Goal: Task Accomplishment & Management: Manage account settings

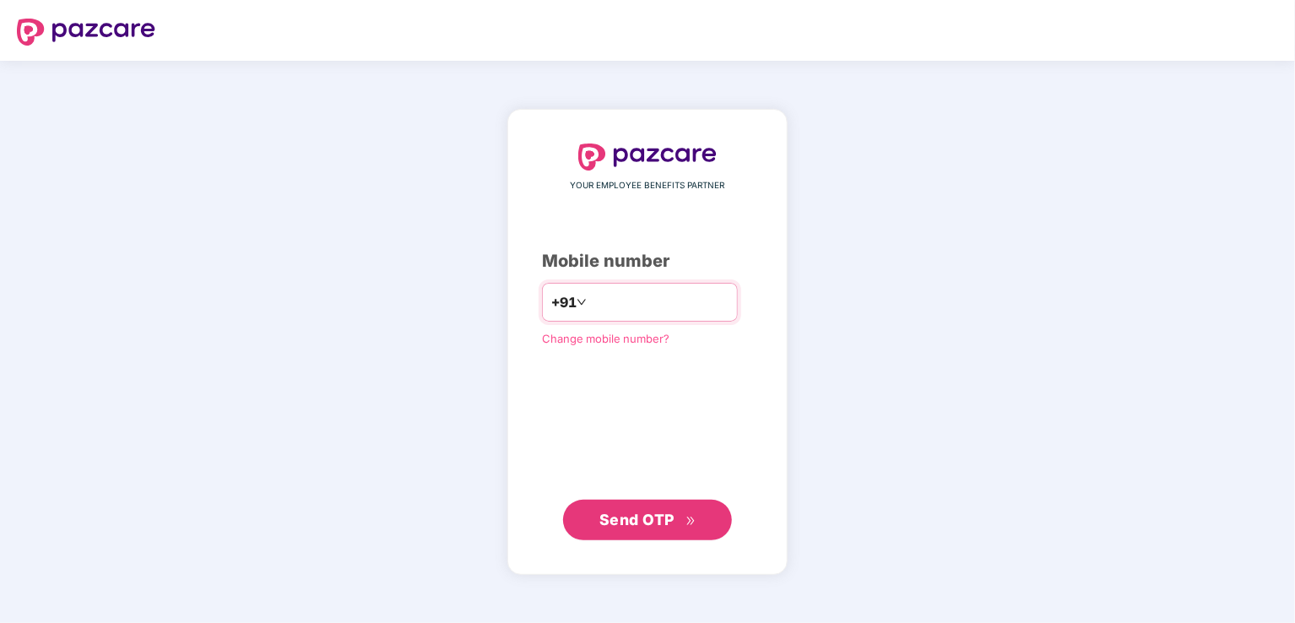
drag, startPoint x: 0, startPoint y: 0, endPoint x: 664, endPoint y: 305, distance: 730.8
click at [664, 305] on input "number" at bounding box center [659, 302] width 138 height 27
type input "**********"
click at [614, 524] on span "Send OTP" at bounding box center [636, 519] width 75 height 18
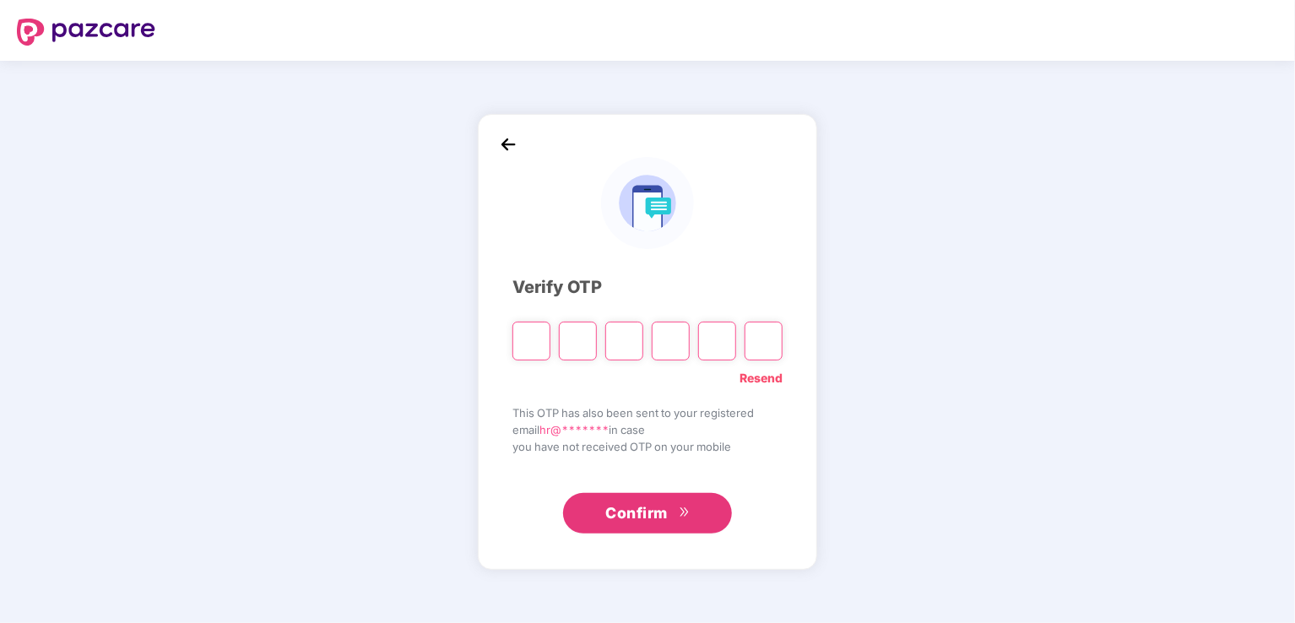
type input "*"
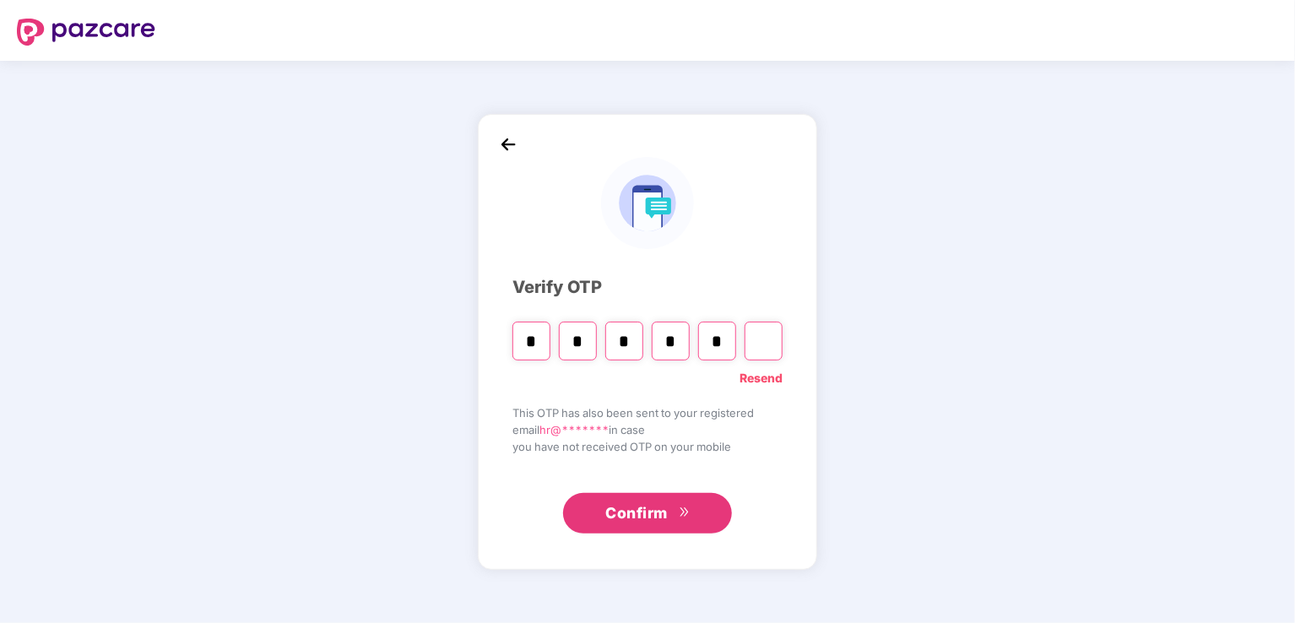
type input "*"
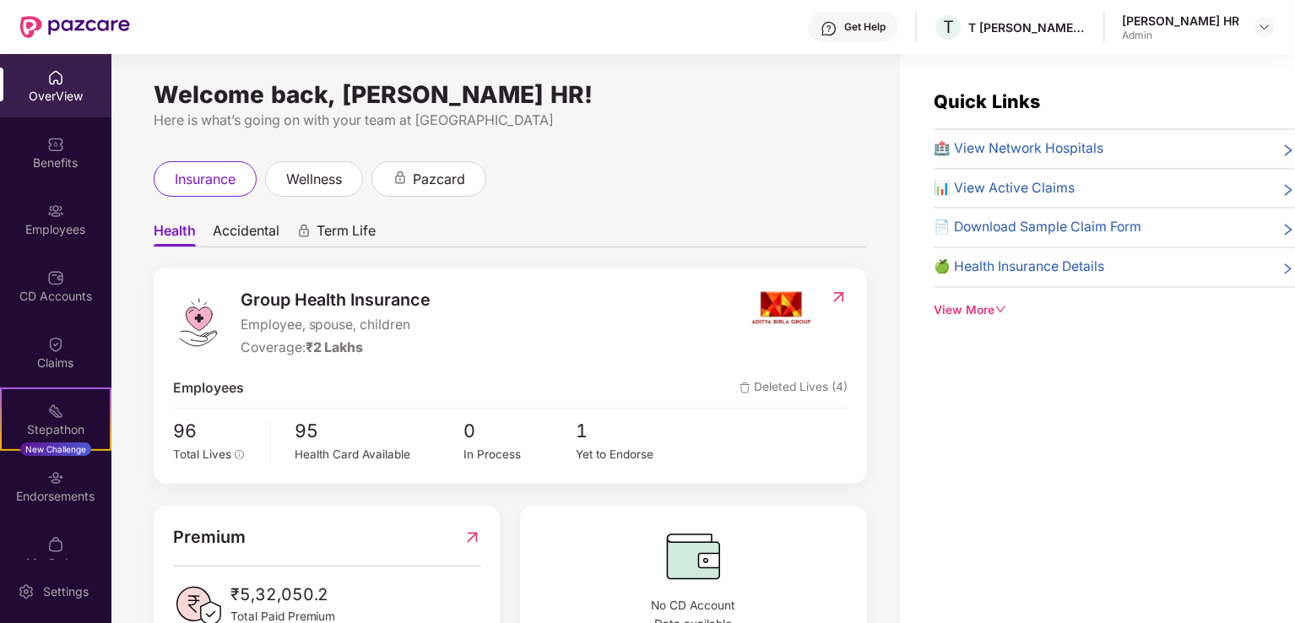
click at [61, 207] on div "Employees" at bounding box center [55, 218] width 111 height 63
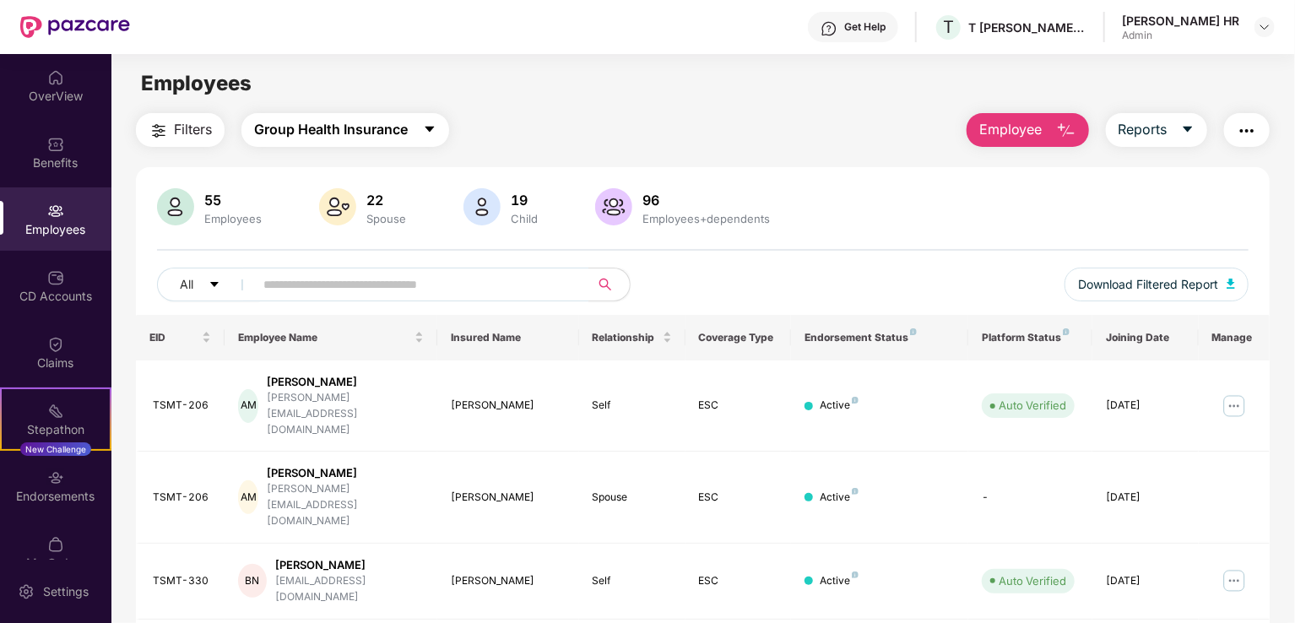
click at [368, 125] on span "Group Health Insurance" at bounding box center [331, 129] width 154 height 21
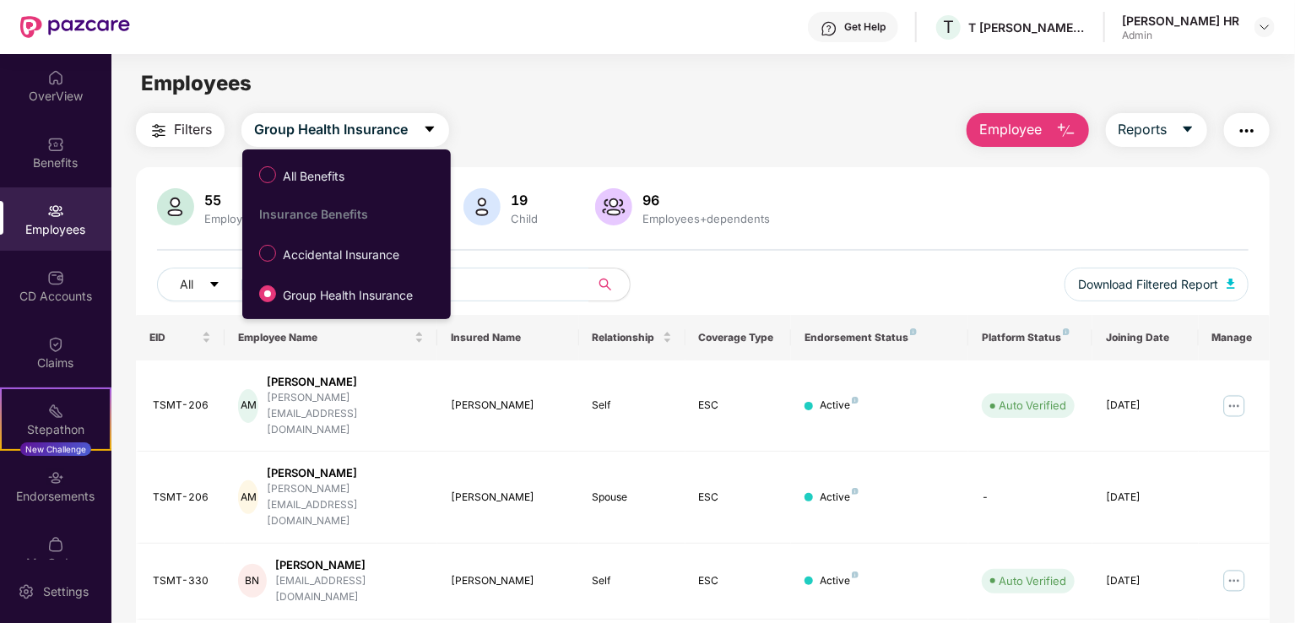
click at [357, 249] on span "Accidental Insurance" at bounding box center [341, 255] width 130 height 19
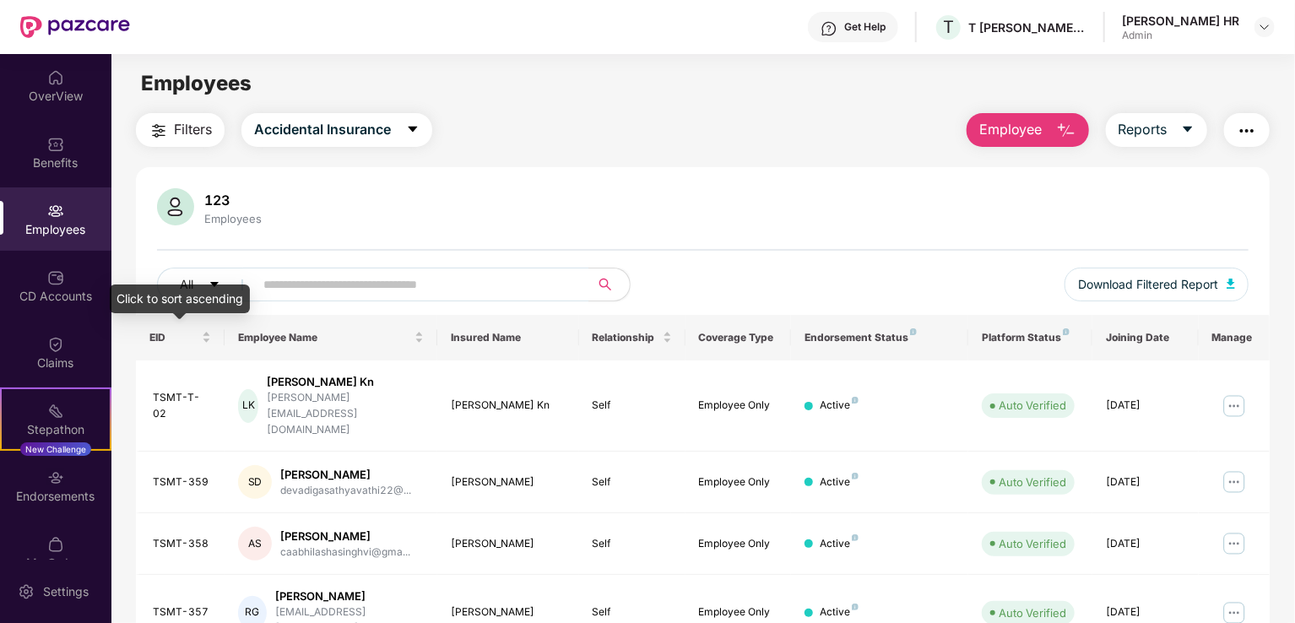
click at [206, 333] on div "EID" at bounding box center [180, 337] width 62 height 16
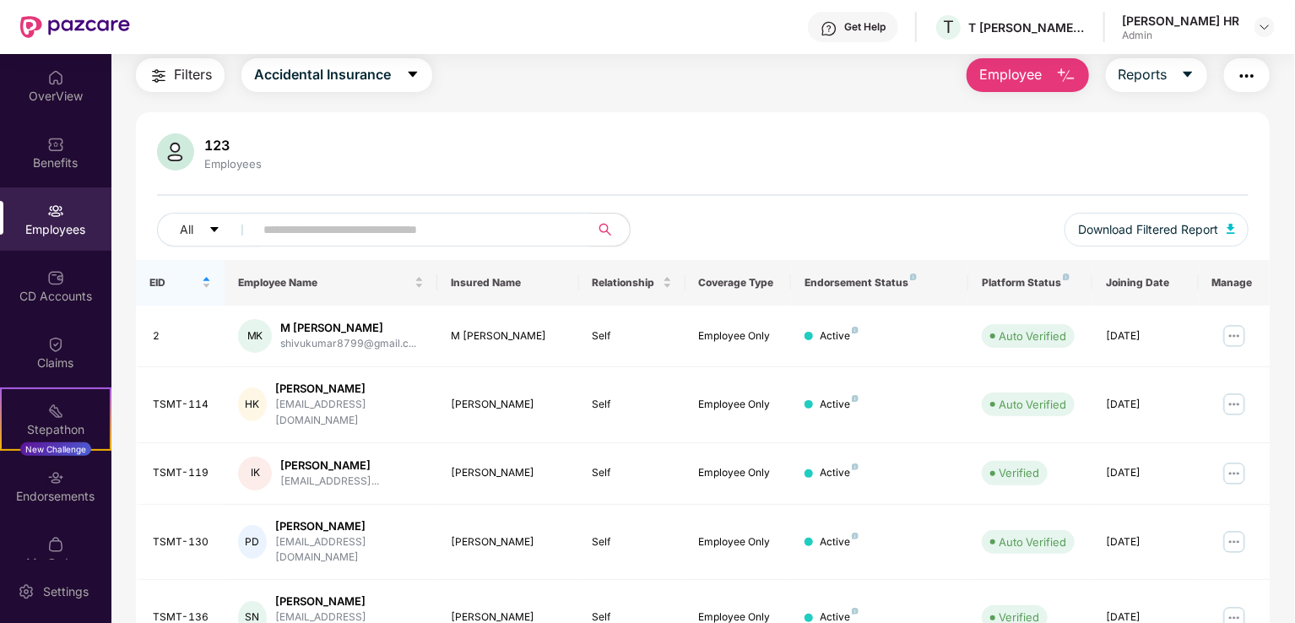
scroll to position [84, 0]
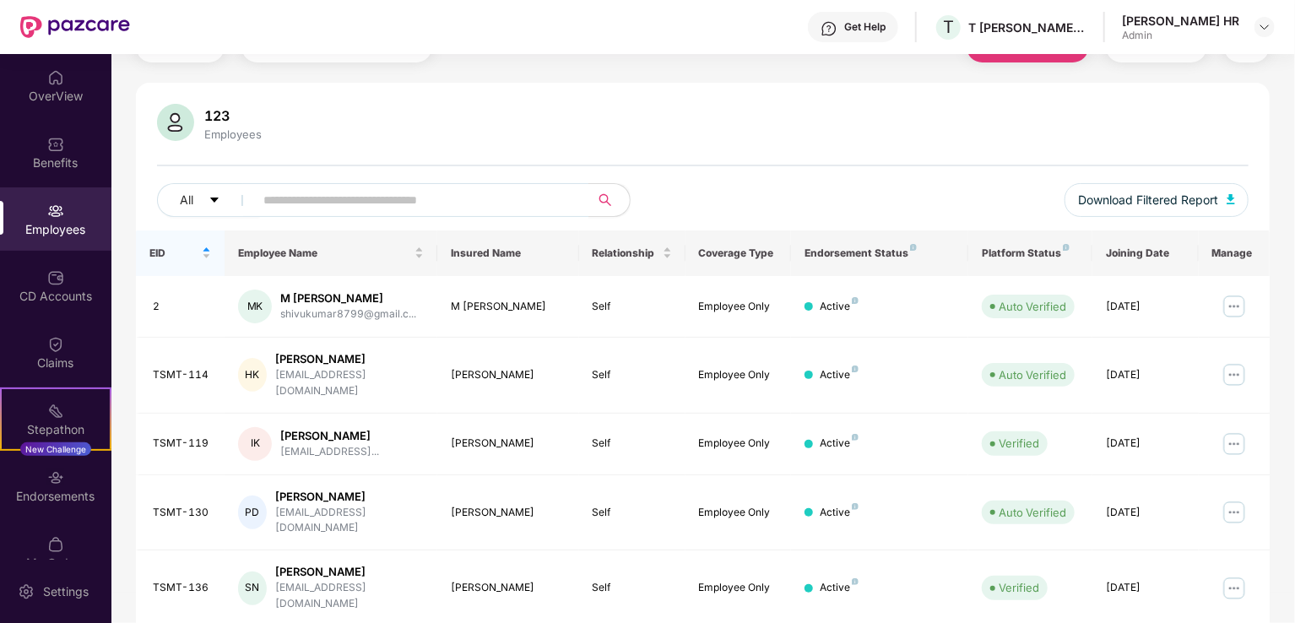
click at [1227, 499] on img at bounding box center [1233, 512] width 27 height 27
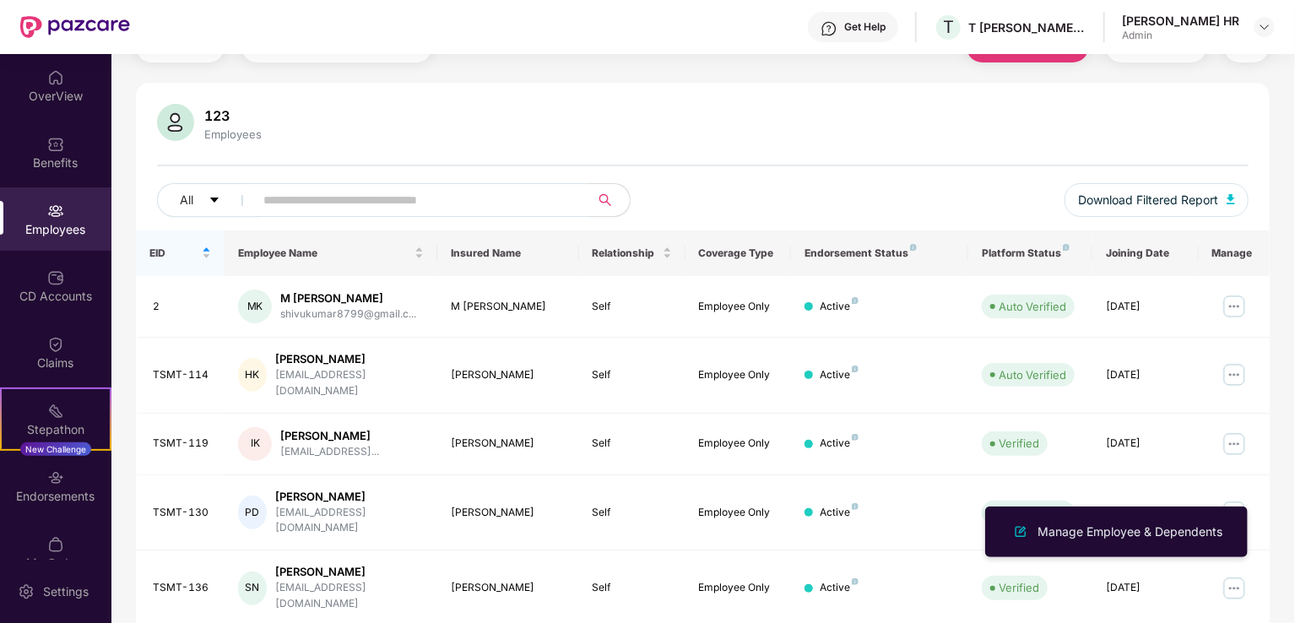
click at [1231, 499] on img at bounding box center [1233, 512] width 27 height 27
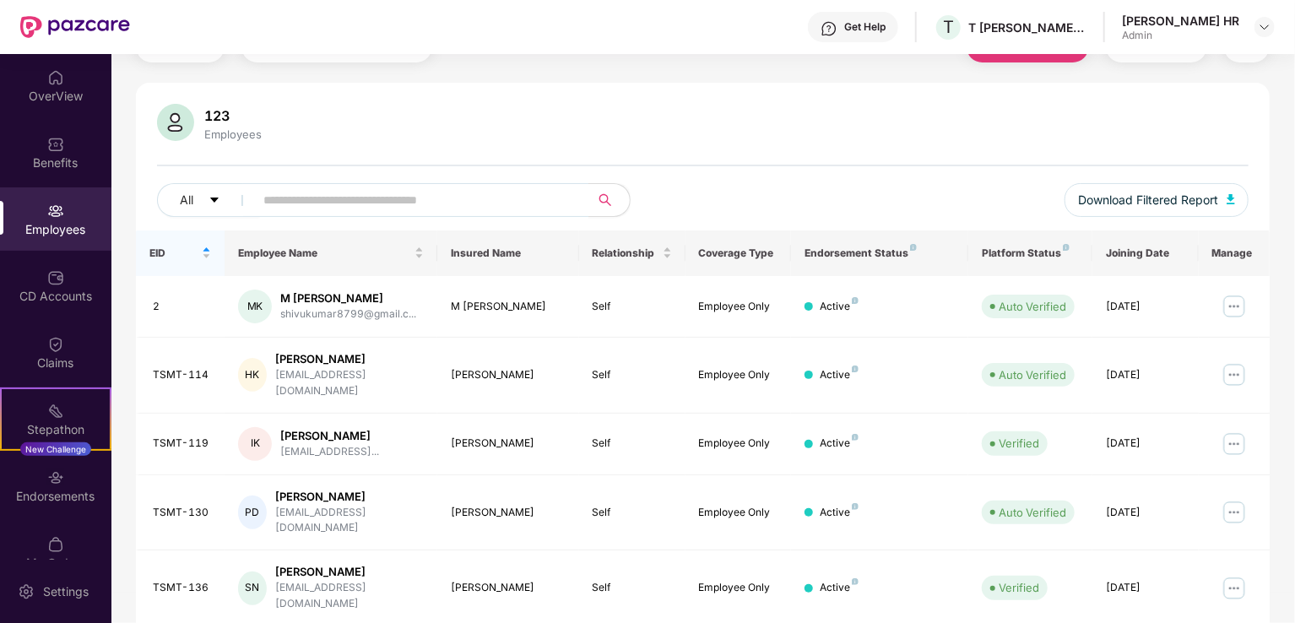
click at [1231, 499] on img at bounding box center [1233, 512] width 27 height 27
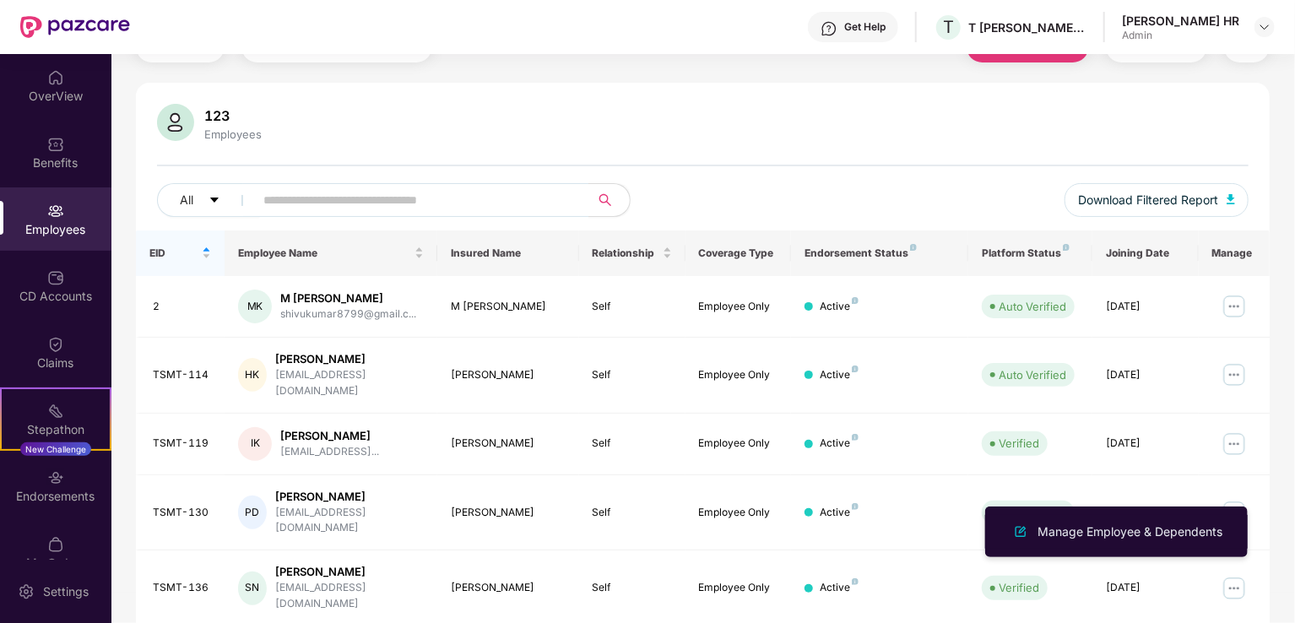
click at [1204, 522] on div "Manage Employee & Dependents" at bounding box center [1116, 532] width 219 height 20
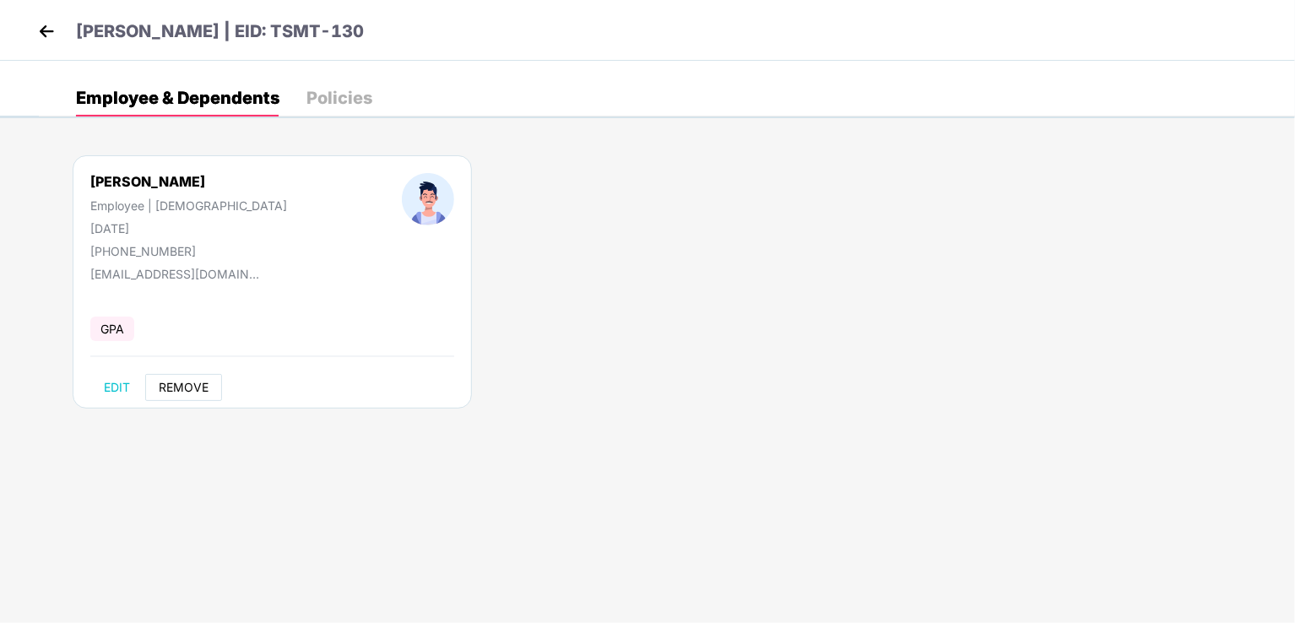
click at [165, 389] on span "REMOVE" at bounding box center [184, 388] width 50 height 14
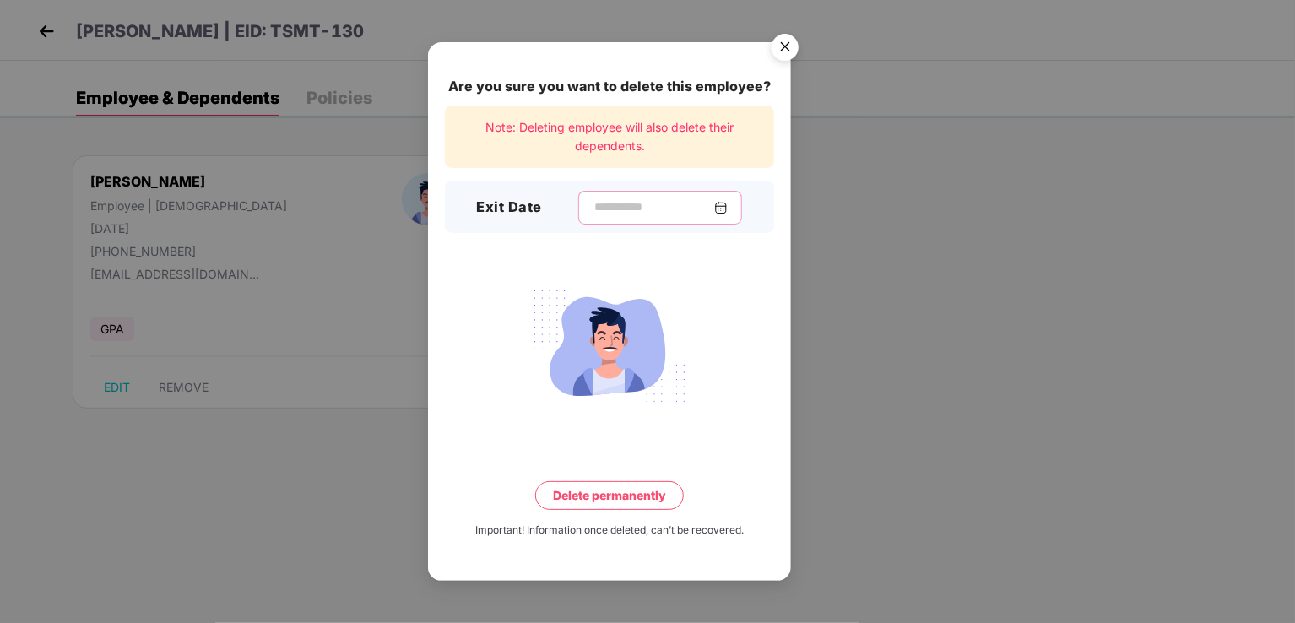
click at [592, 210] on input at bounding box center [653, 207] width 122 height 18
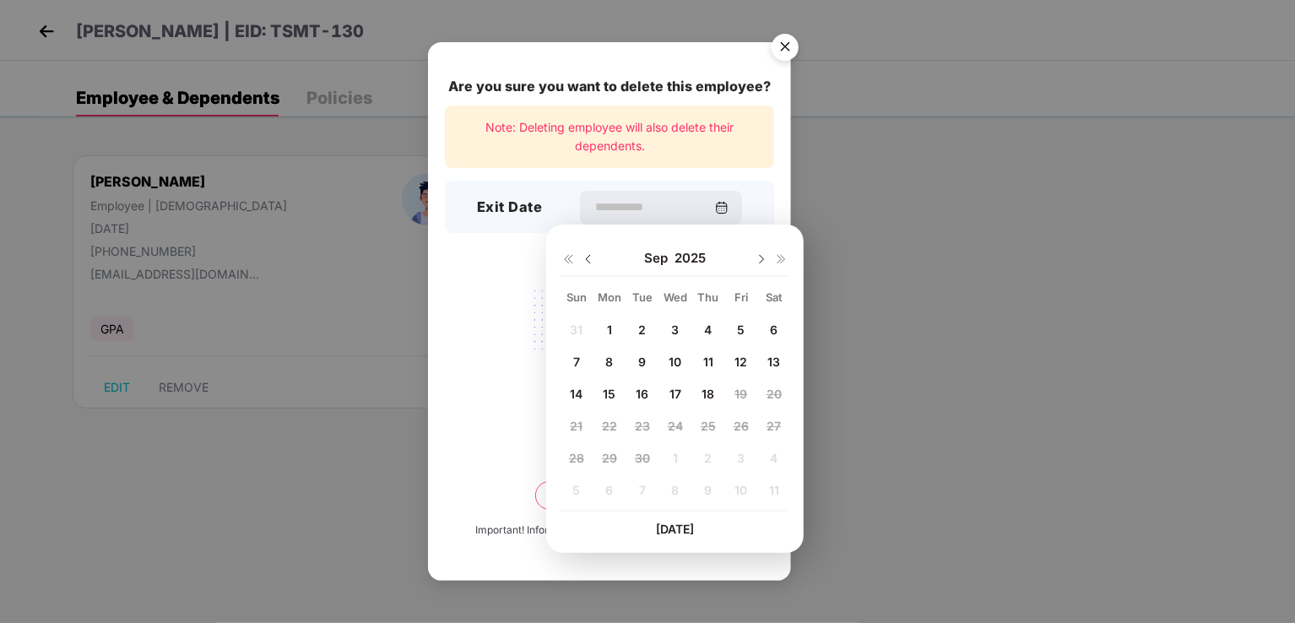
drag, startPoint x: 606, startPoint y: 330, endPoint x: 599, endPoint y: 320, distance: 12.2
click at [604, 328] on div "1" at bounding box center [609, 329] width 25 height 25
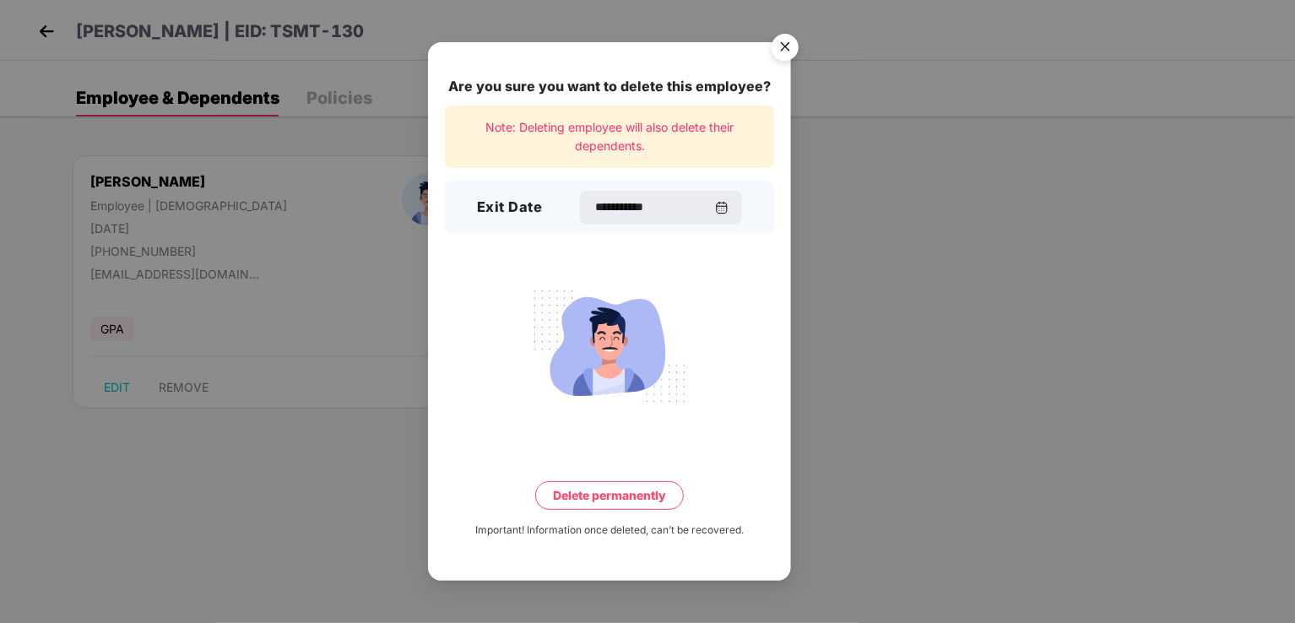
click at [580, 191] on div "**********" at bounding box center [661, 208] width 162 height 34
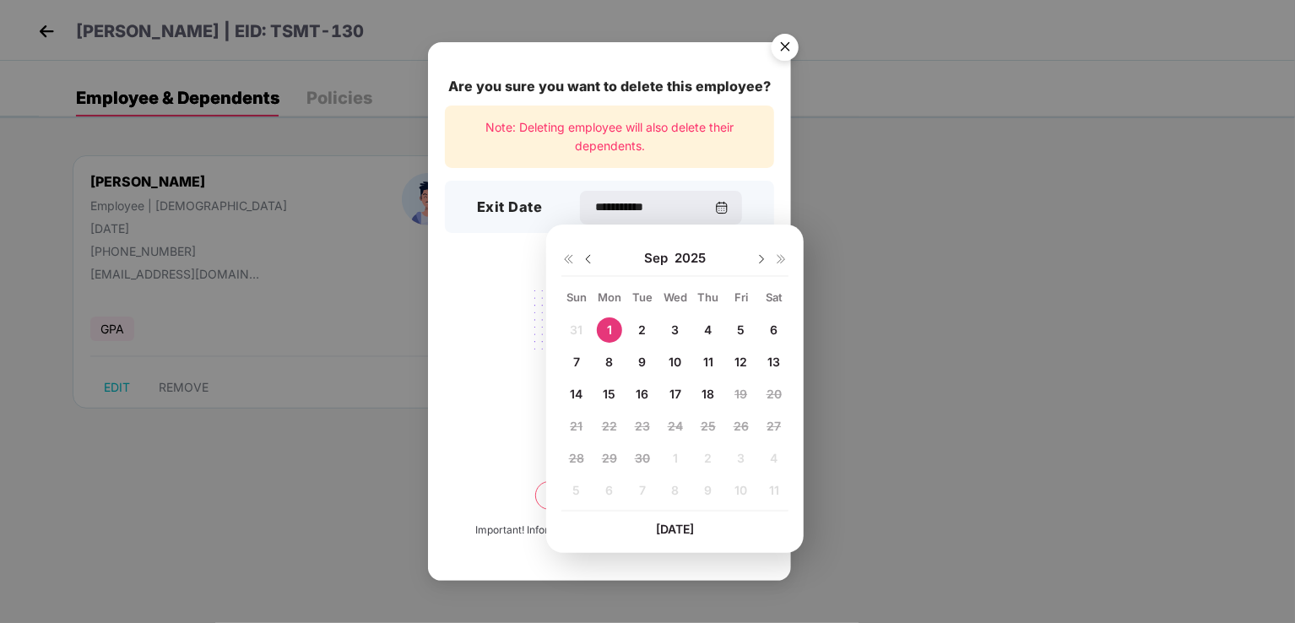
click at [584, 259] on img at bounding box center [589, 259] width 14 height 14
click at [672, 414] on div "20" at bounding box center [675, 426] width 25 height 25
type input "**********"
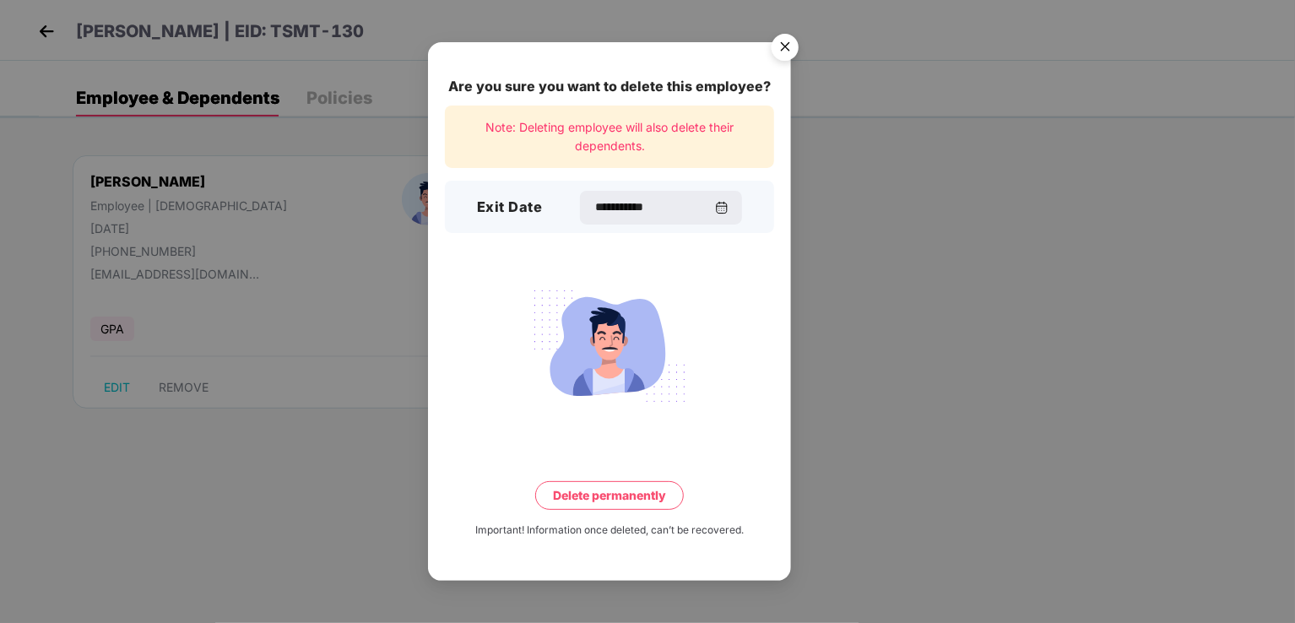
click at [603, 494] on button "Delete permanently" at bounding box center [609, 495] width 149 height 29
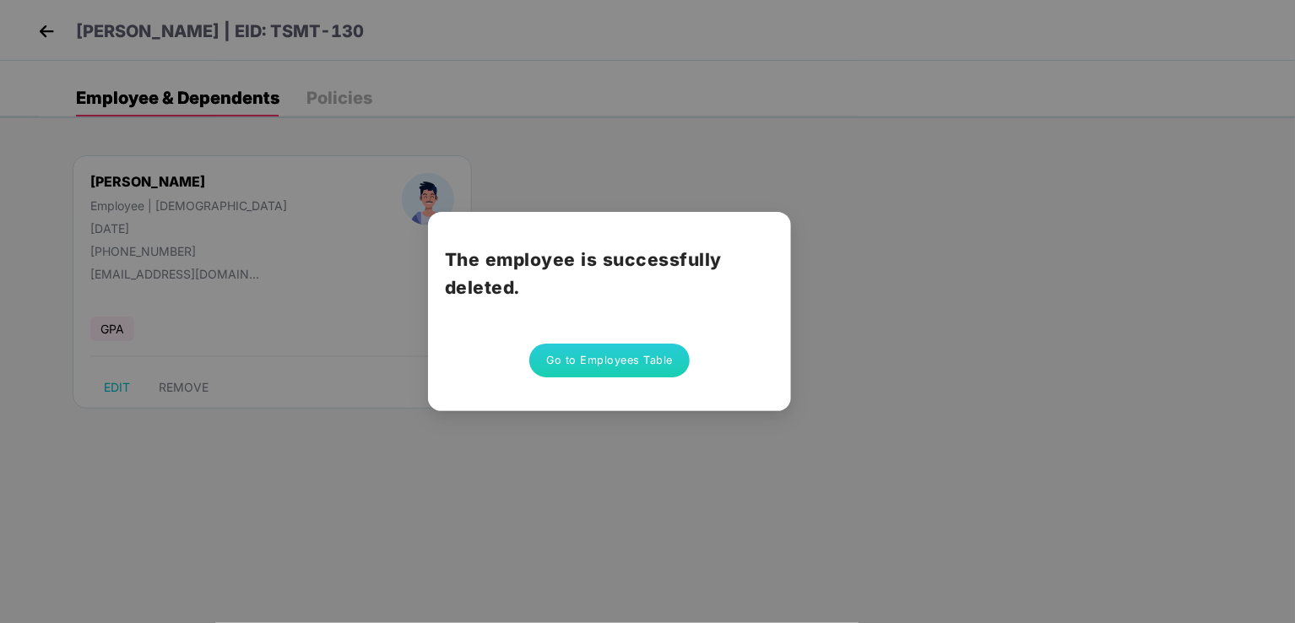
click at [631, 366] on button "Go to Employees Table" at bounding box center [609, 361] width 160 height 34
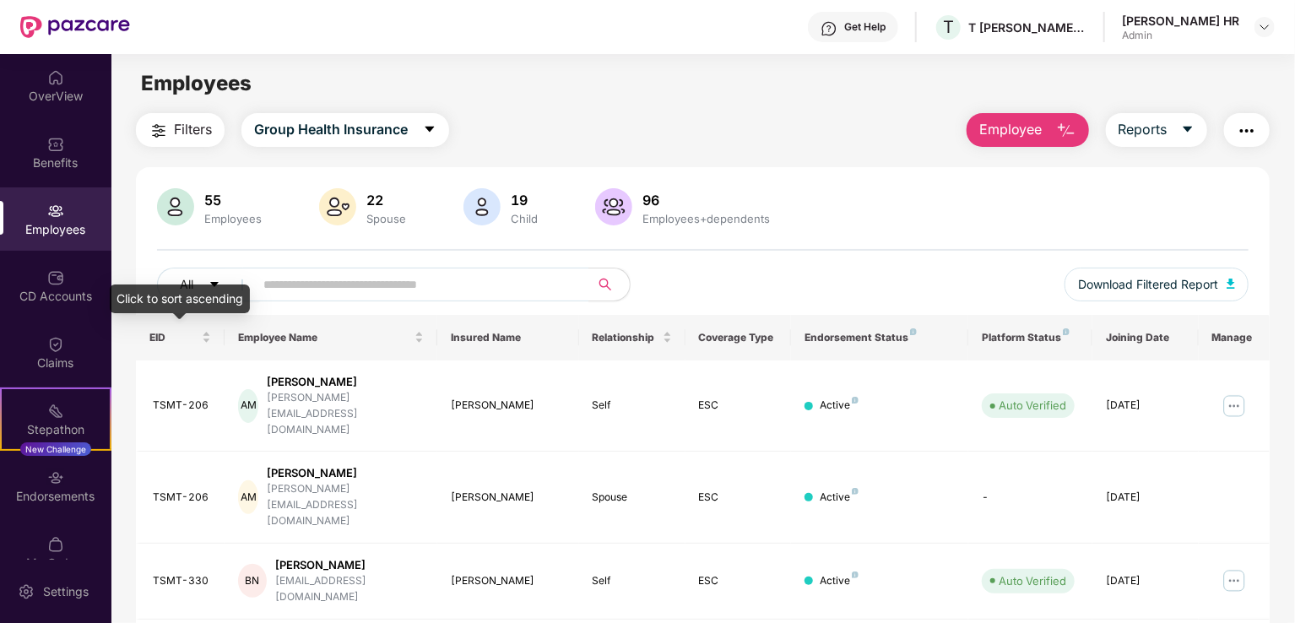
click at [205, 338] on div "EID" at bounding box center [180, 337] width 62 height 16
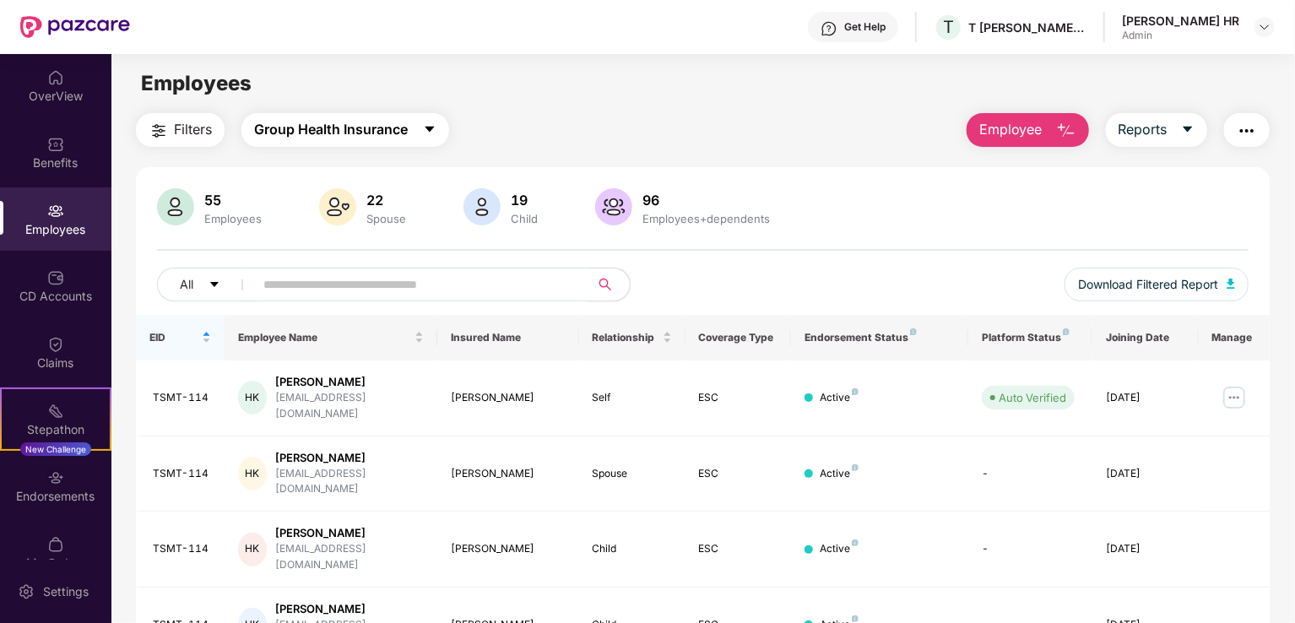
click at [304, 137] on span "Group Health Insurance" at bounding box center [331, 129] width 154 height 21
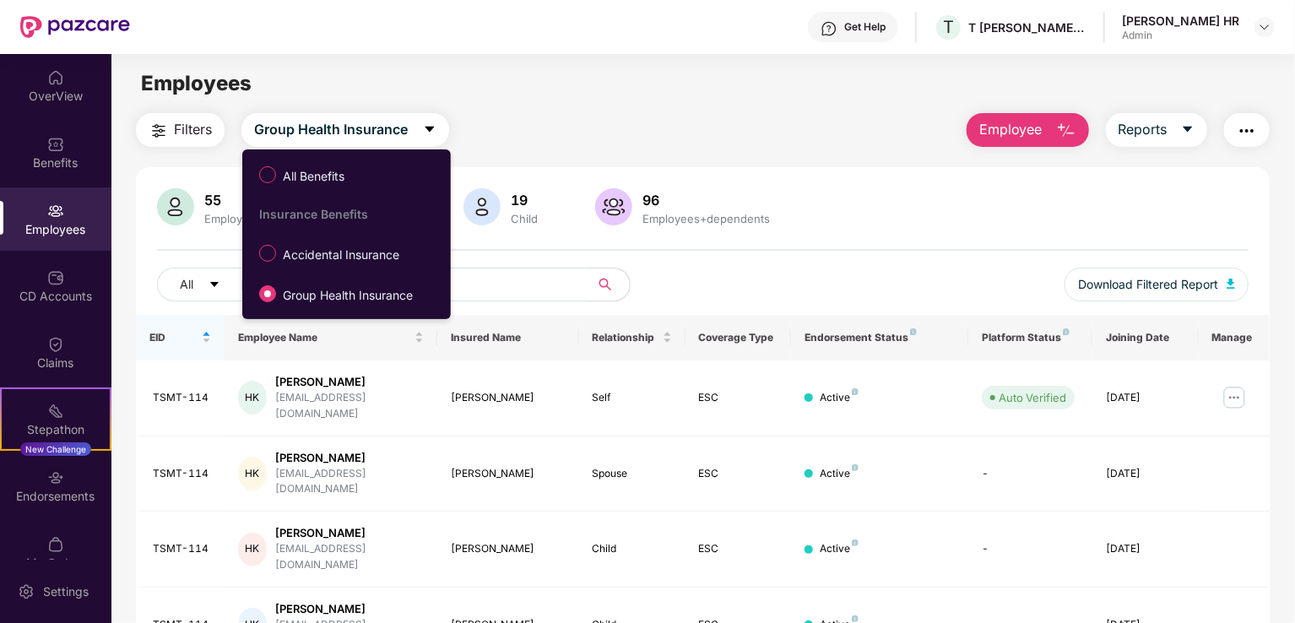
click at [339, 246] on span "Accidental Insurance" at bounding box center [341, 255] width 130 height 19
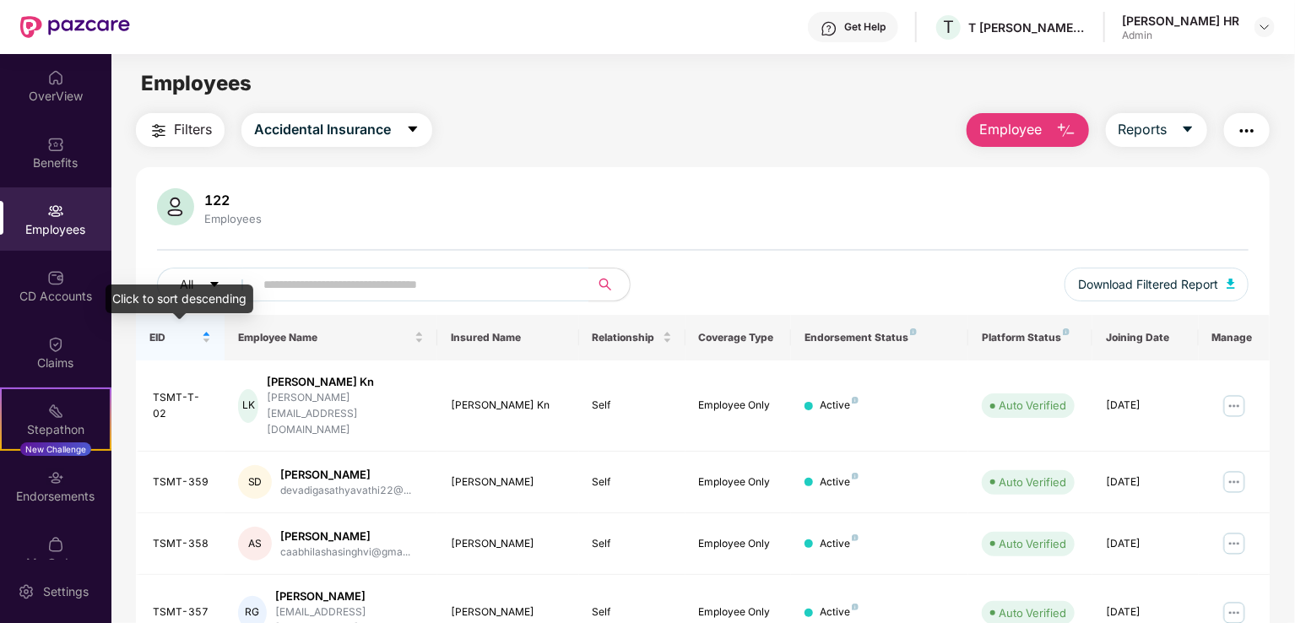
click at [206, 333] on div "EID" at bounding box center [180, 337] width 62 height 16
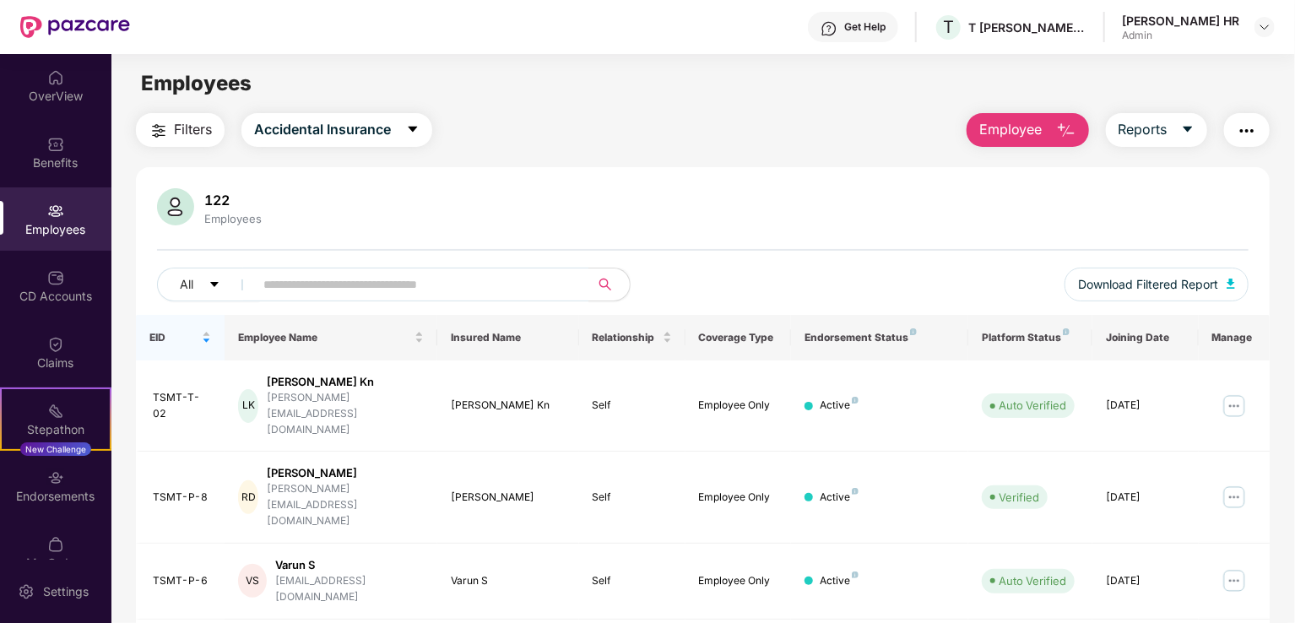
click at [206, 333] on div "EID" at bounding box center [180, 337] width 62 height 16
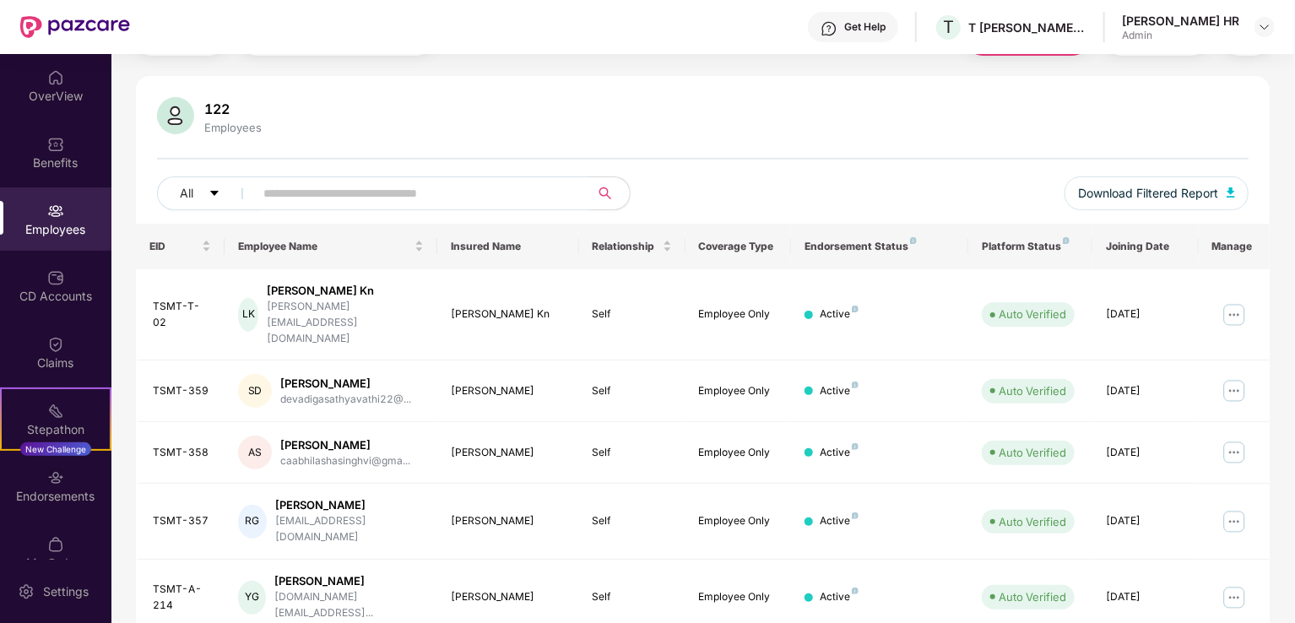
scroll to position [0, 0]
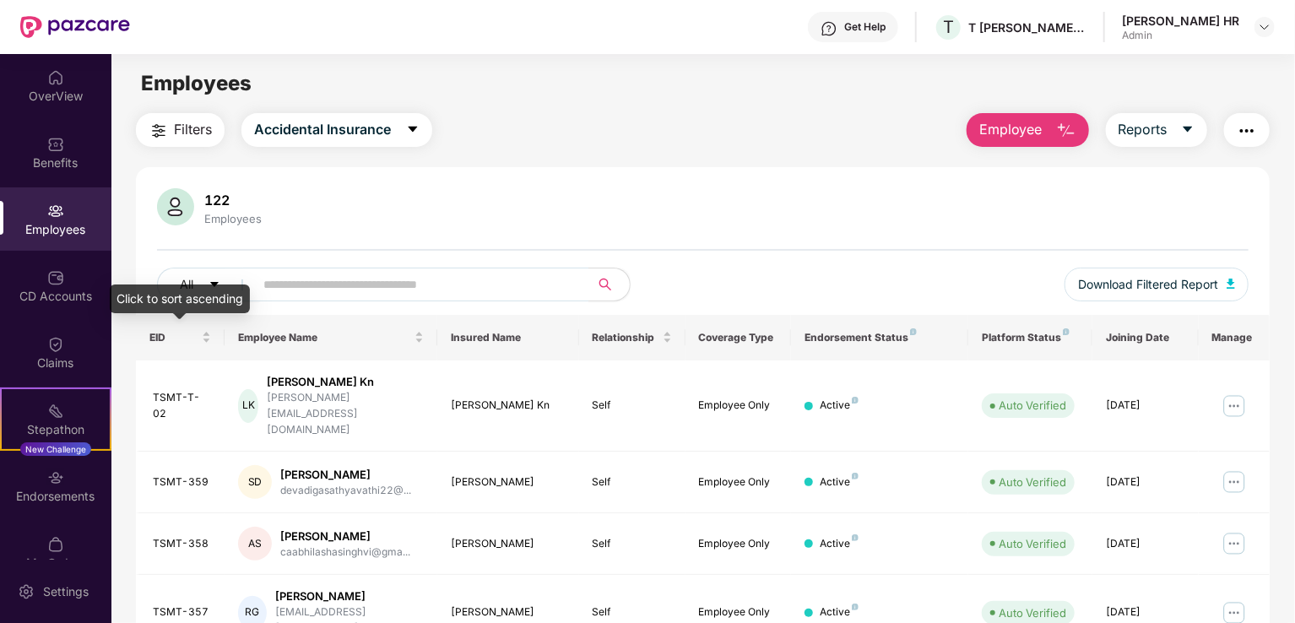
click at [208, 335] on div "EID" at bounding box center [180, 337] width 62 height 16
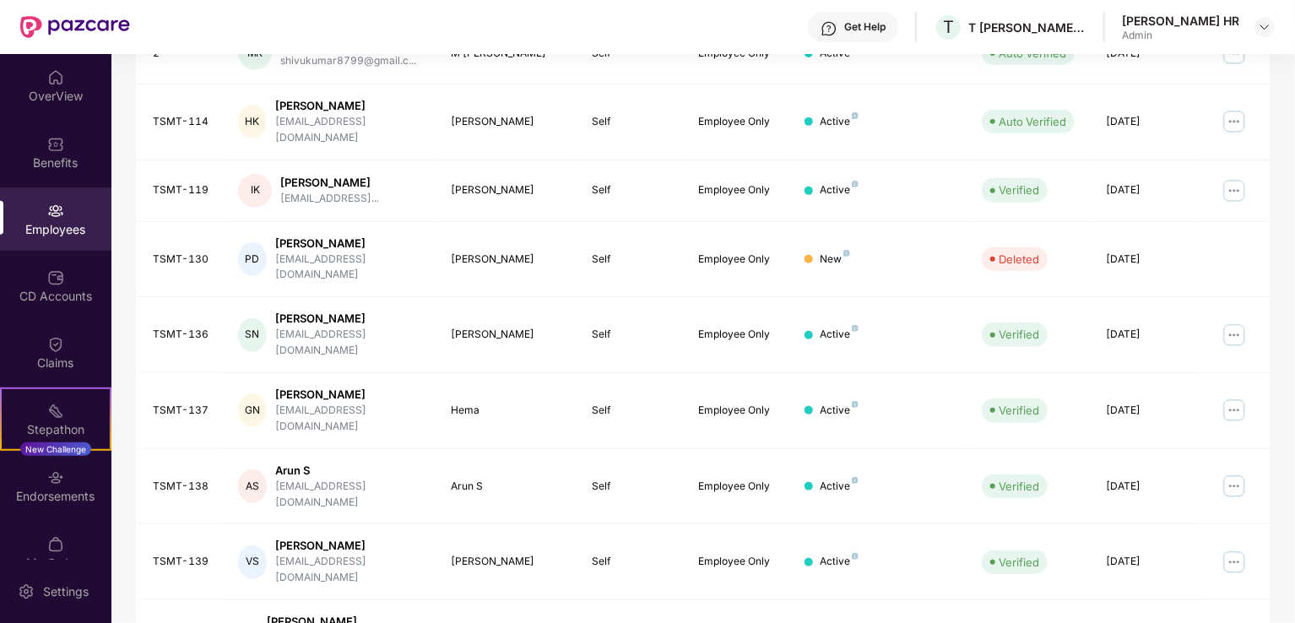
scroll to position [412, 0]
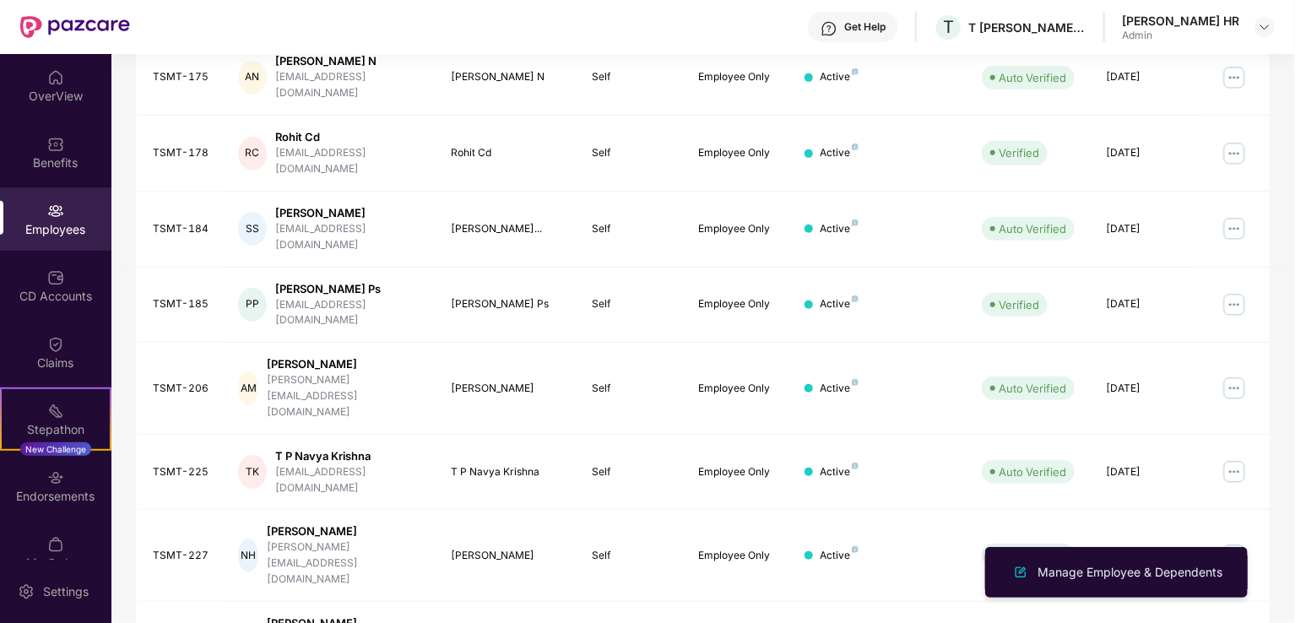
click at [1177, 567] on div "Manage Employee & Dependents" at bounding box center [1130, 572] width 192 height 19
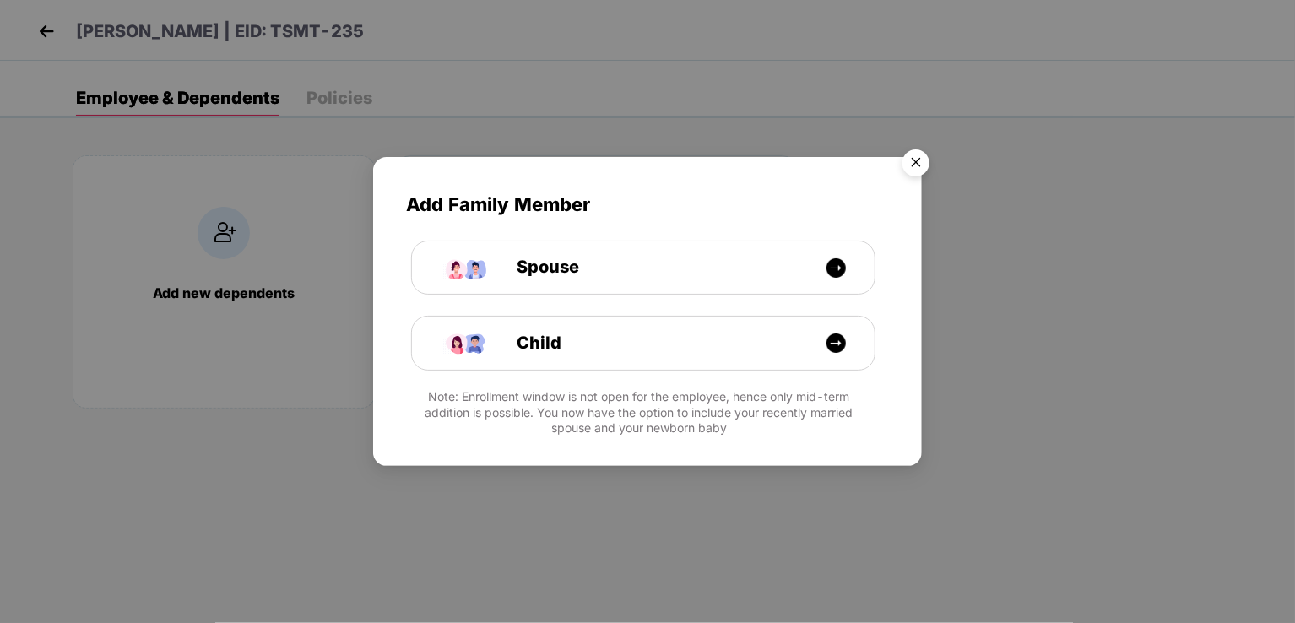
drag, startPoint x: 917, startPoint y: 168, endPoint x: 859, endPoint y: 191, distance: 61.8
click at [915, 166] on img "Close" at bounding box center [915, 165] width 47 height 47
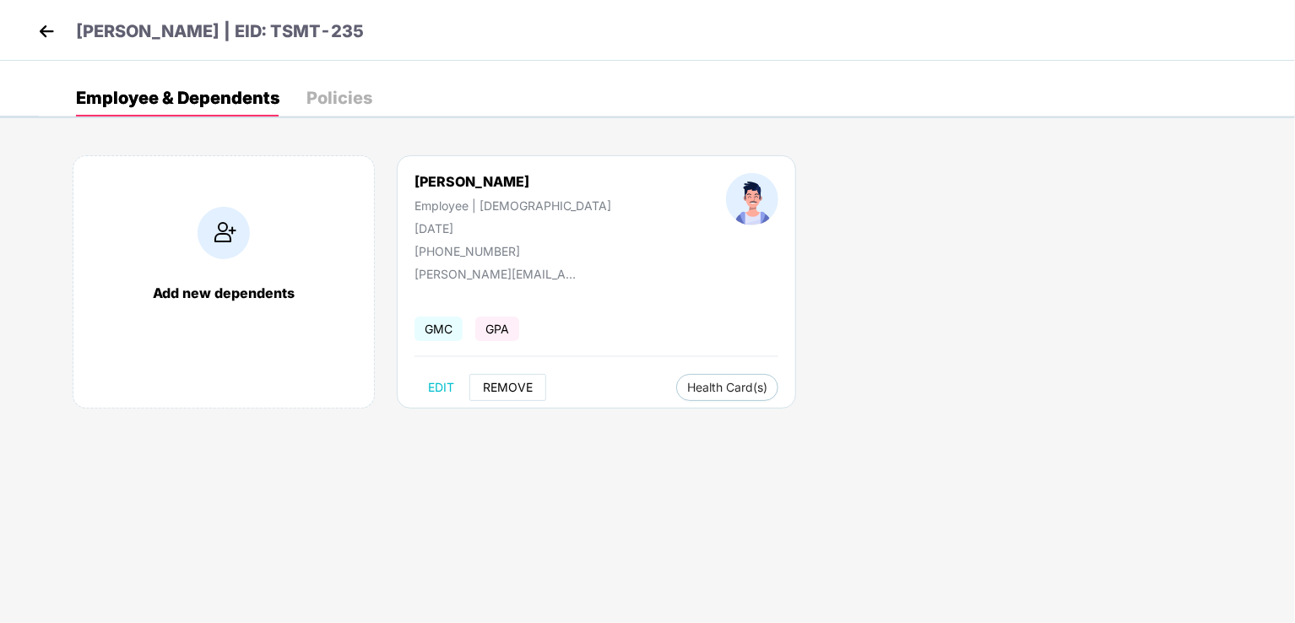
click at [507, 382] on span "REMOVE" at bounding box center [508, 388] width 50 height 14
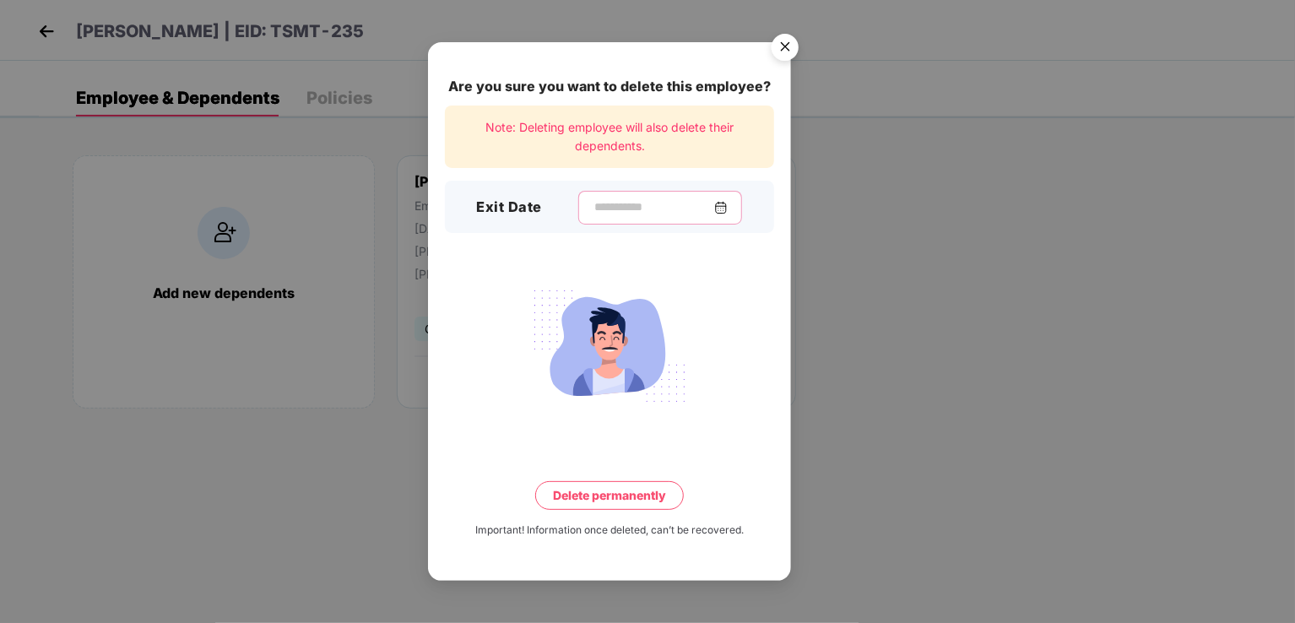
click at [592, 210] on input at bounding box center [653, 207] width 122 height 18
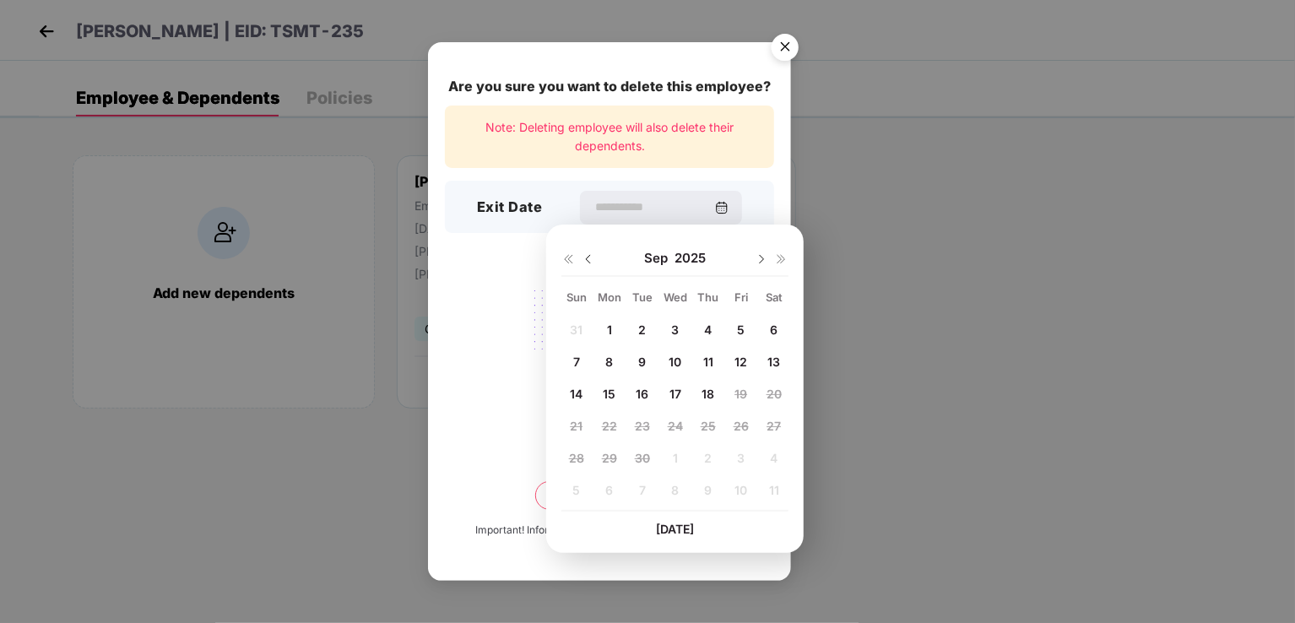
click at [579, 387] on span "14" at bounding box center [576, 394] width 13 height 14
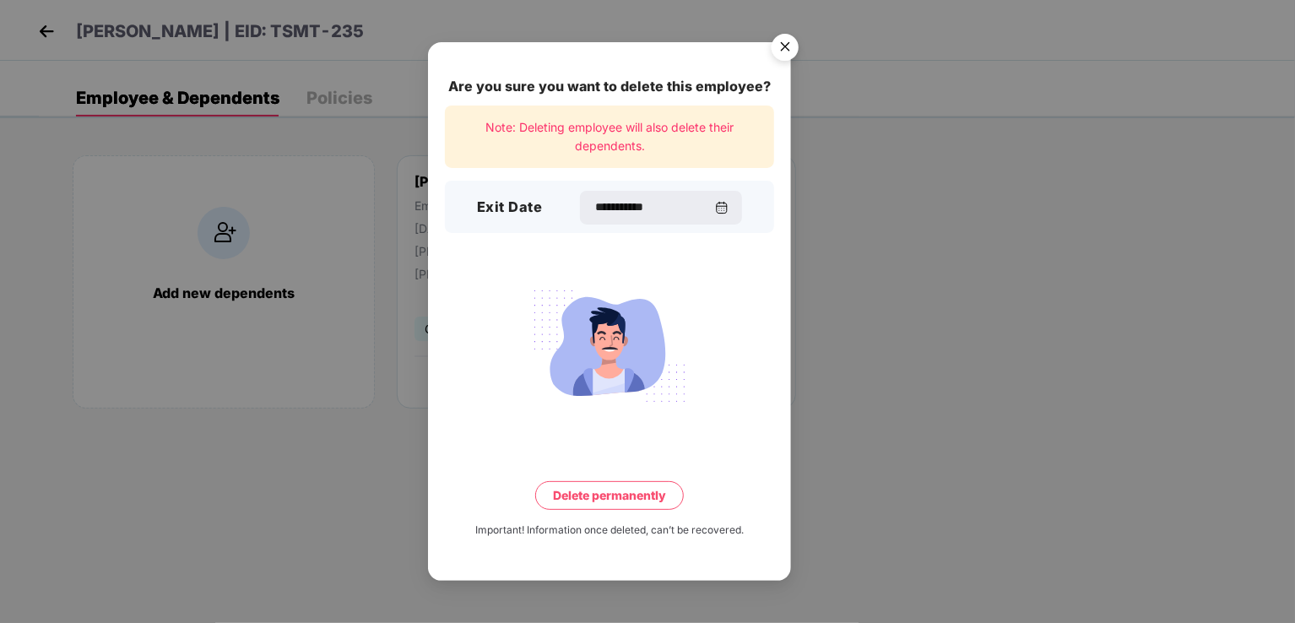
type input "**********"
click at [630, 490] on button "Delete permanently" at bounding box center [609, 495] width 149 height 29
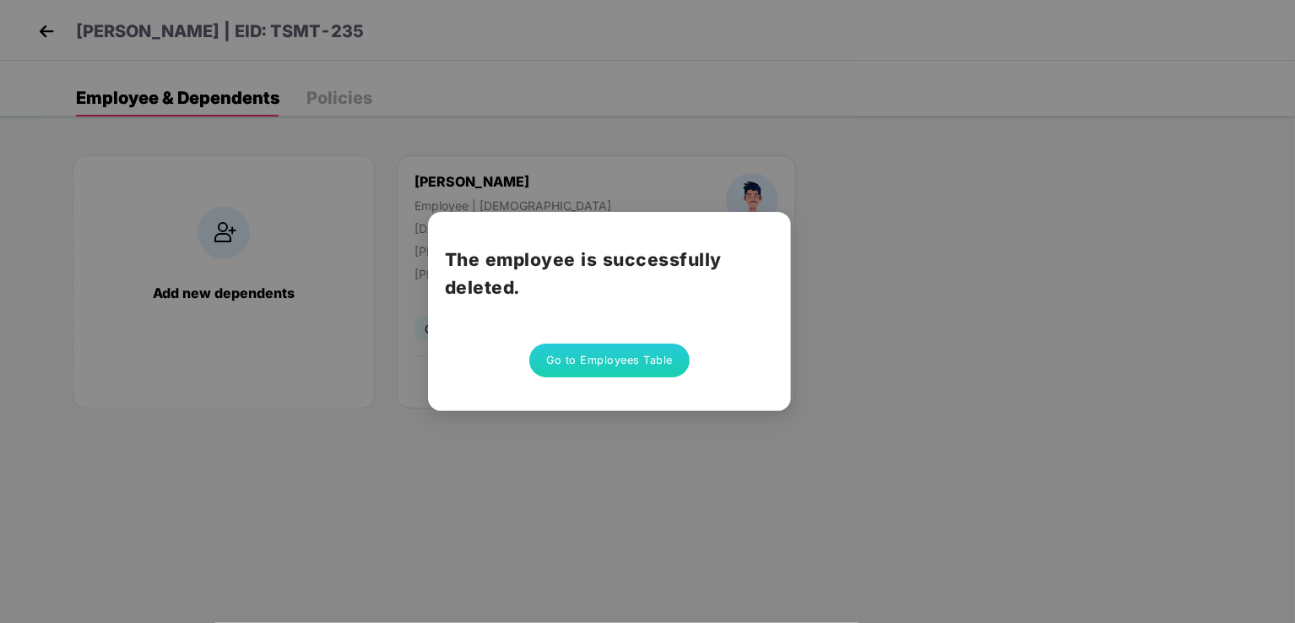
click at [567, 365] on button "Go to Employees Table" at bounding box center [609, 361] width 160 height 34
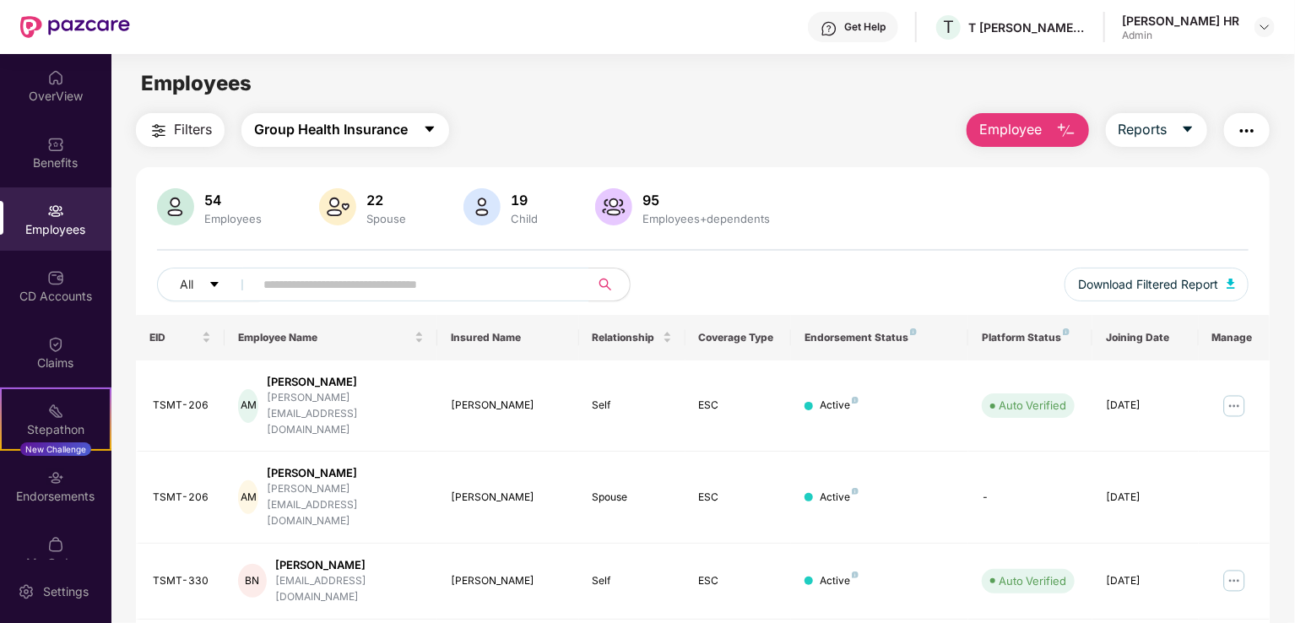
click at [322, 138] on span "Group Health Insurance" at bounding box center [331, 129] width 154 height 21
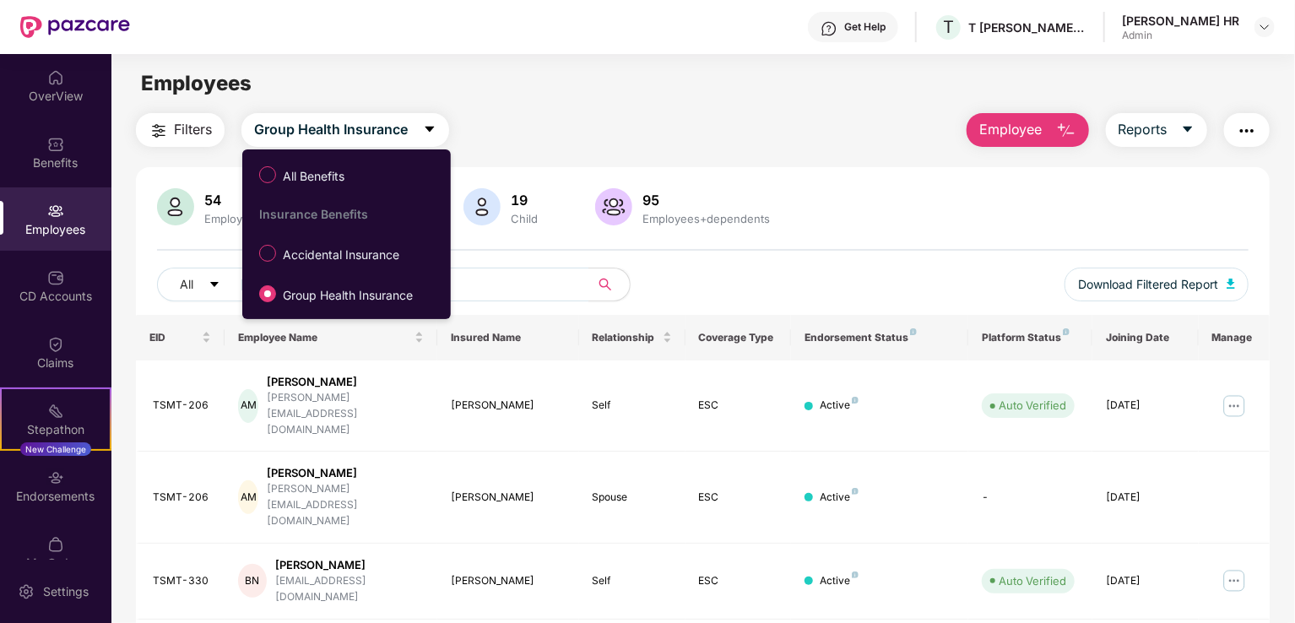
click at [340, 260] on span "Accidental Insurance" at bounding box center [341, 255] width 130 height 19
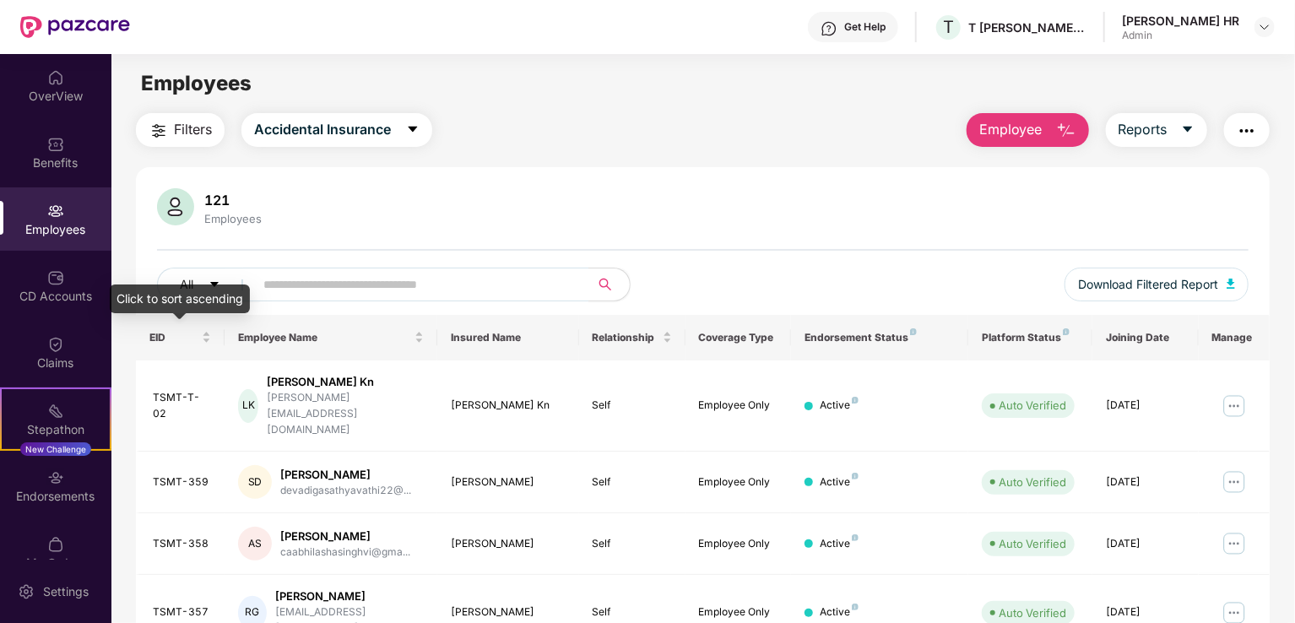
click at [206, 333] on div "EID" at bounding box center [180, 337] width 62 height 16
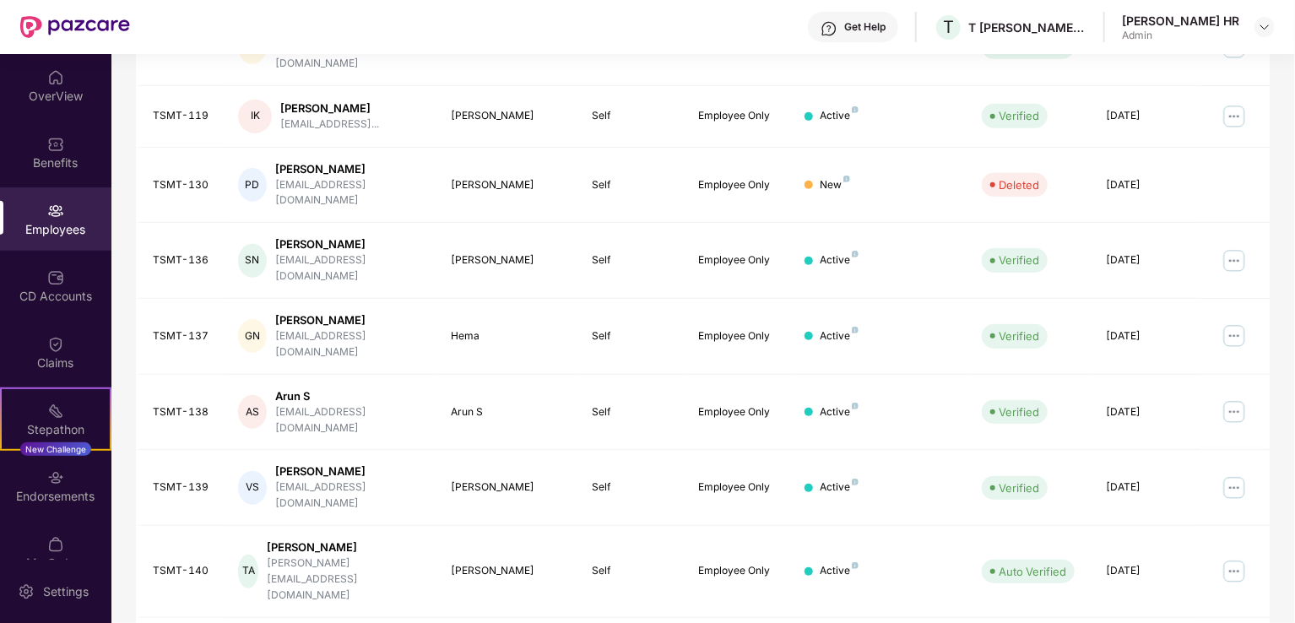
drag, startPoint x: 1087, startPoint y: 588, endPoint x: 1076, endPoint y: 588, distance: 11.0
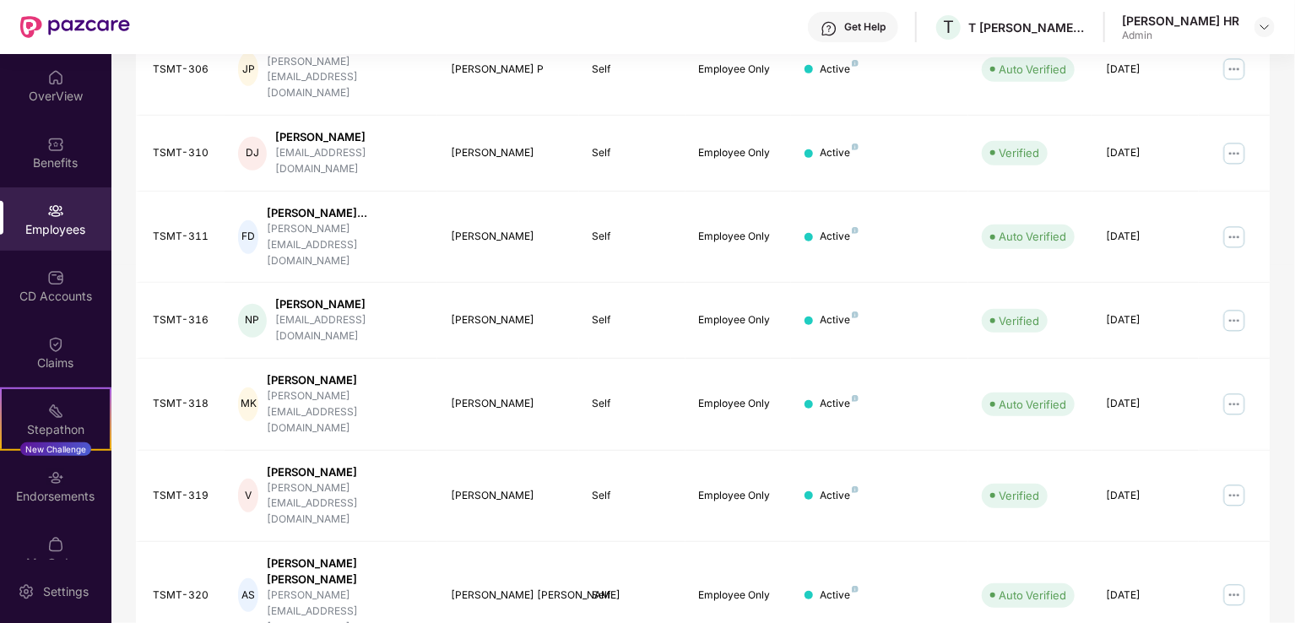
scroll to position [159, 0]
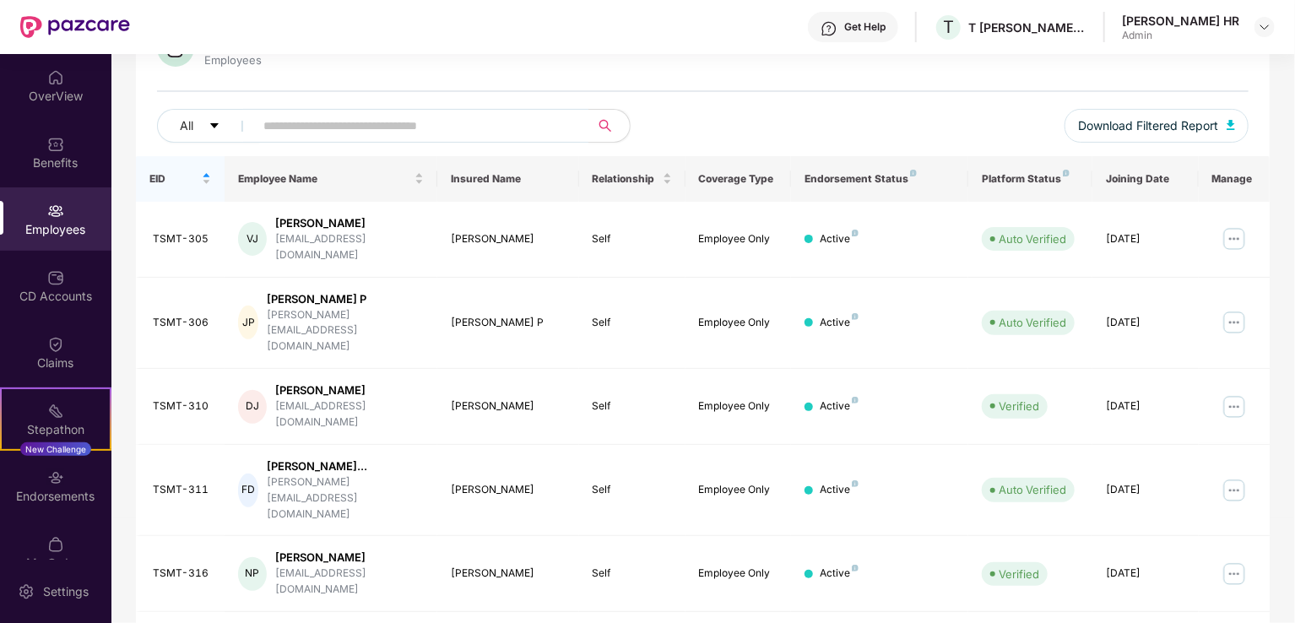
click at [1056, 278] on td "Auto Verified" at bounding box center [1030, 324] width 124 height 92
click at [1229, 226] on img at bounding box center [1233, 238] width 27 height 27
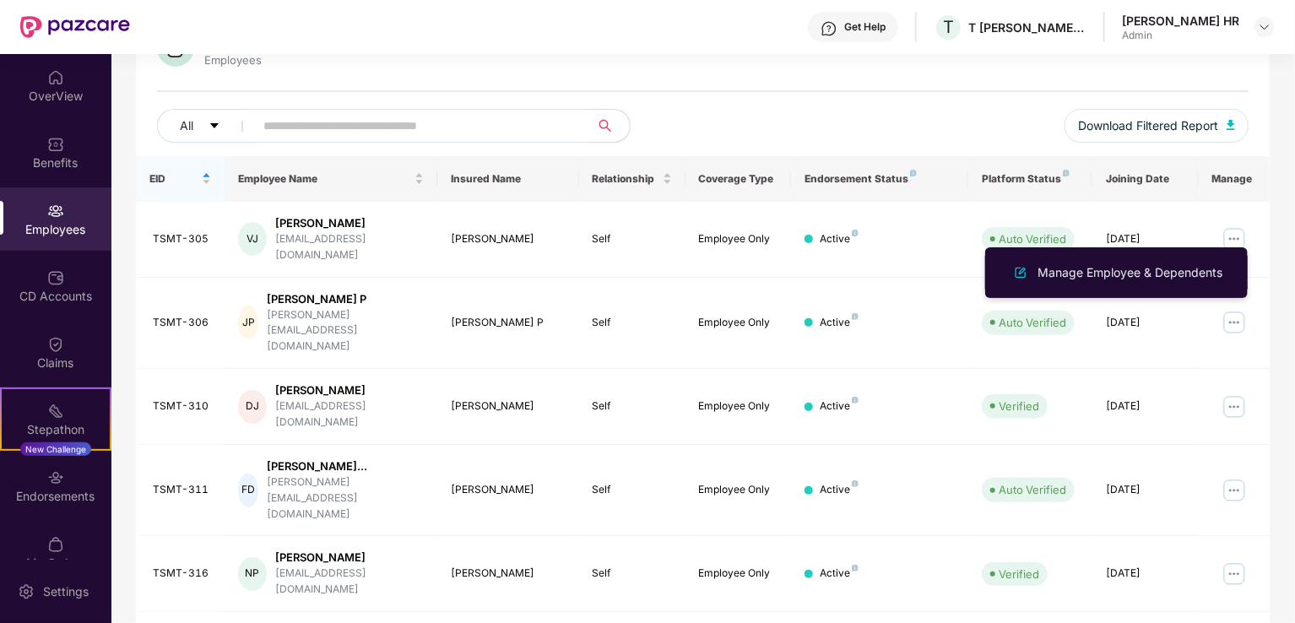
click at [1140, 277] on div "Manage Employee & Dependents" at bounding box center [1130, 272] width 192 height 19
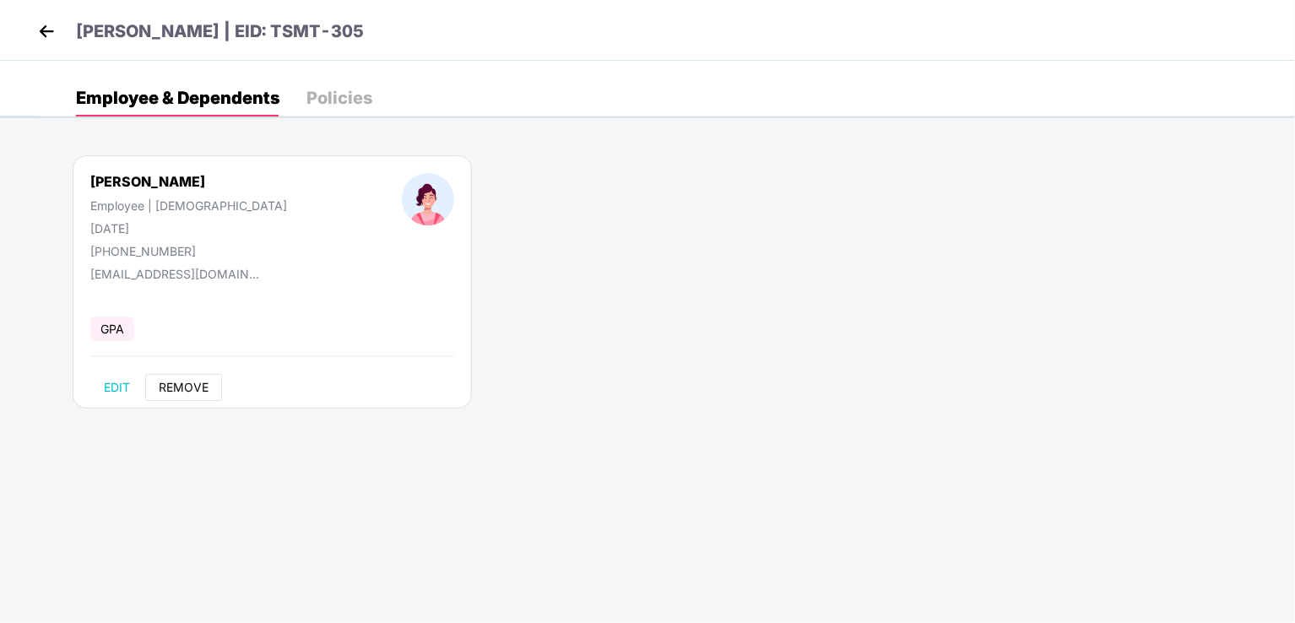
click at [188, 382] on span "REMOVE" at bounding box center [184, 388] width 50 height 14
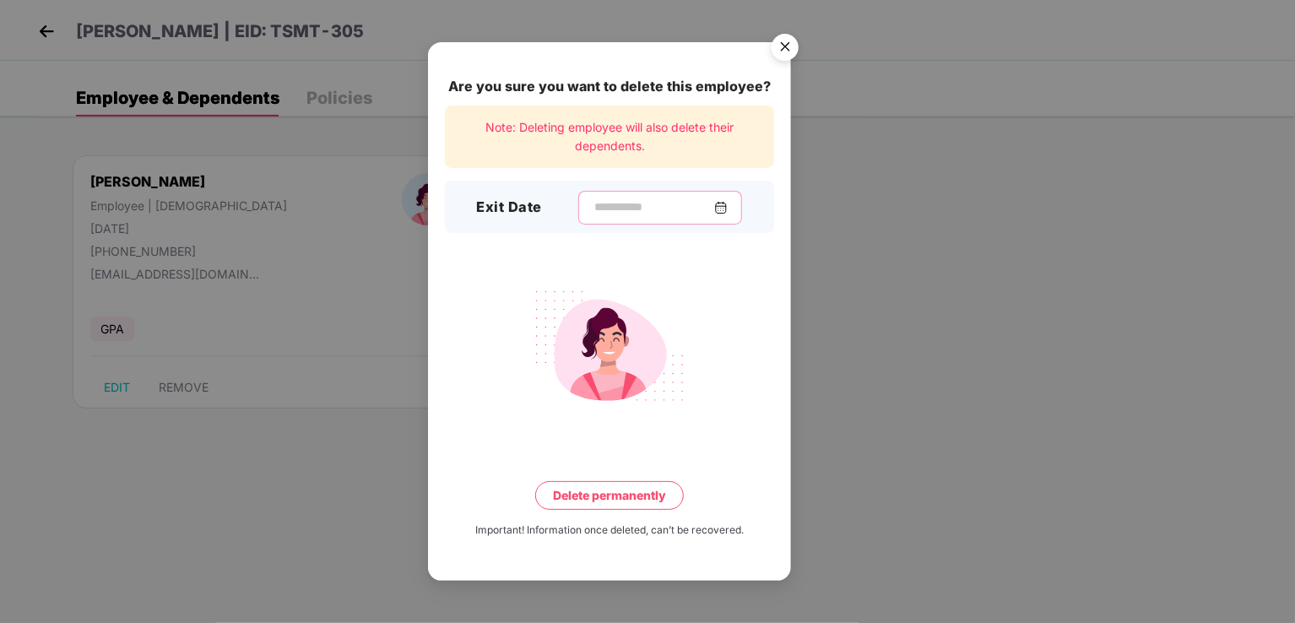
click at [641, 211] on input at bounding box center [653, 207] width 122 height 18
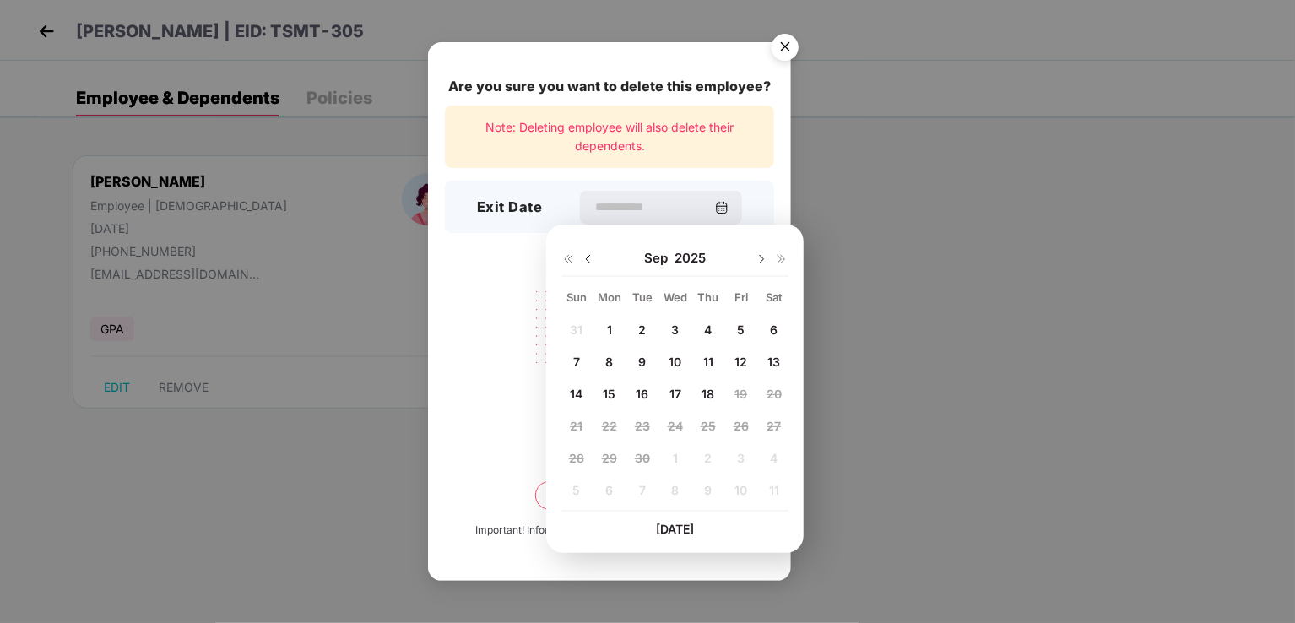
click at [587, 255] on img at bounding box center [589, 259] width 14 height 14
click at [668, 424] on span "20" at bounding box center [675, 426] width 15 height 14
type input "**********"
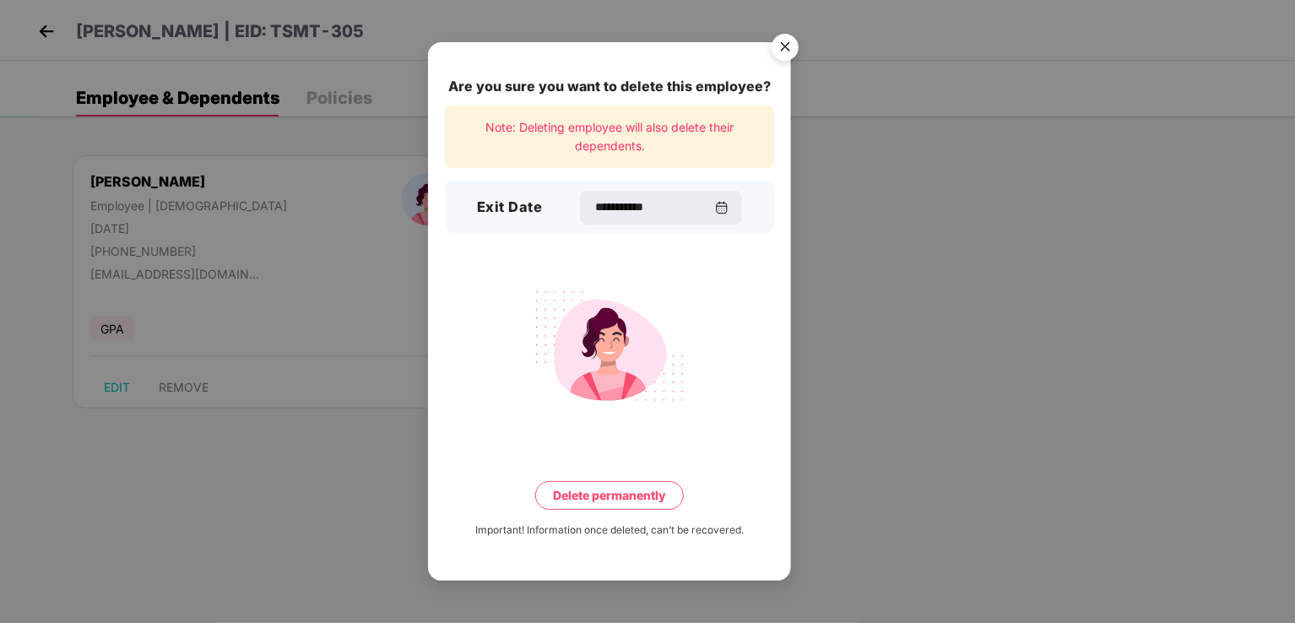
click at [592, 500] on button "Delete permanently" at bounding box center [609, 495] width 149 height 29
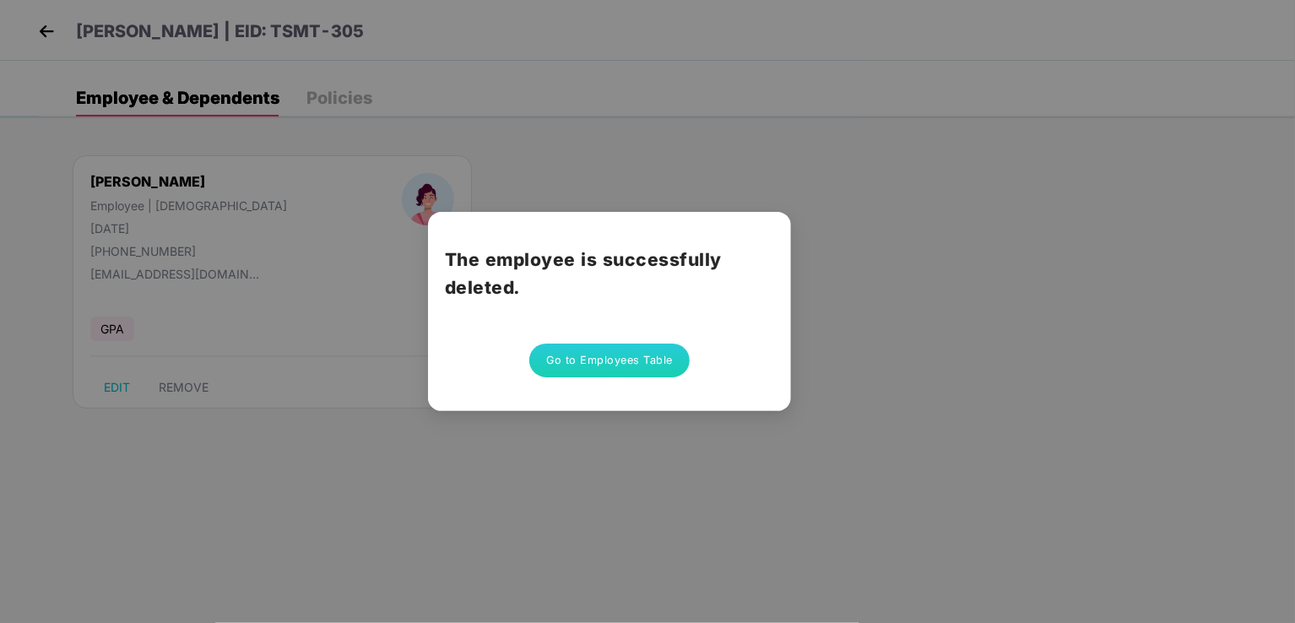
click at [645, 359] on button "Go to Employees Table" at bounding box center [609, 361] width 160 height 34
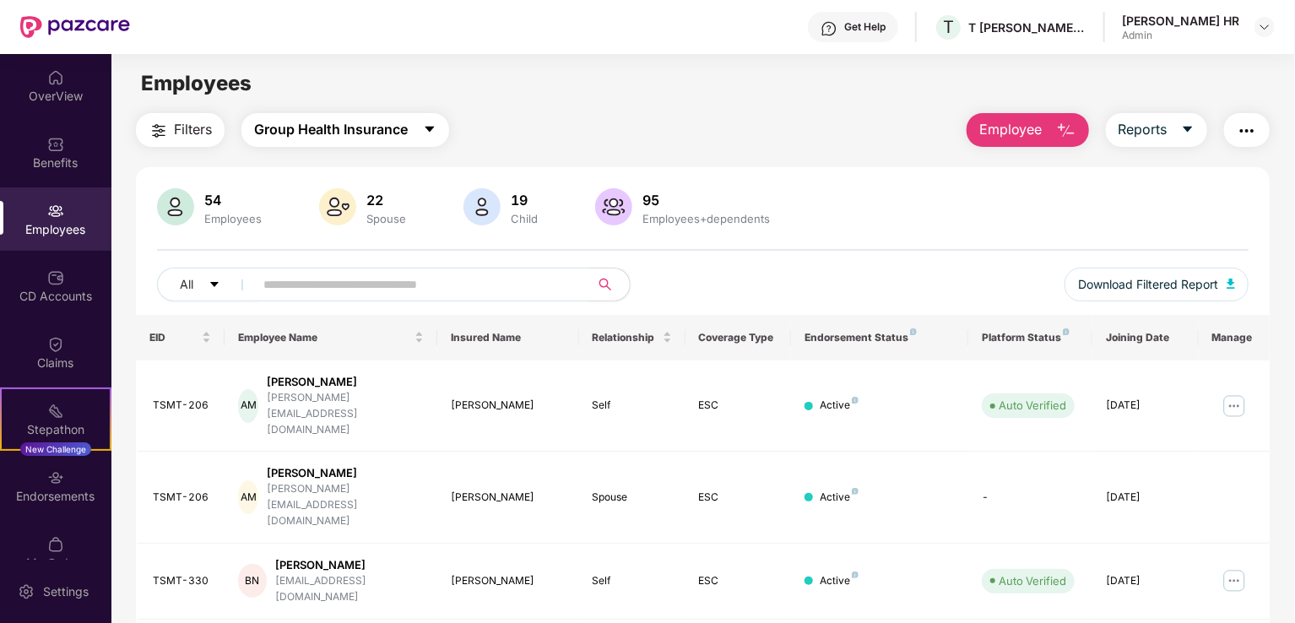
click at [299, 136] on span "Group Health Insurance" at bounding box center [331, 129] width 154 height 21
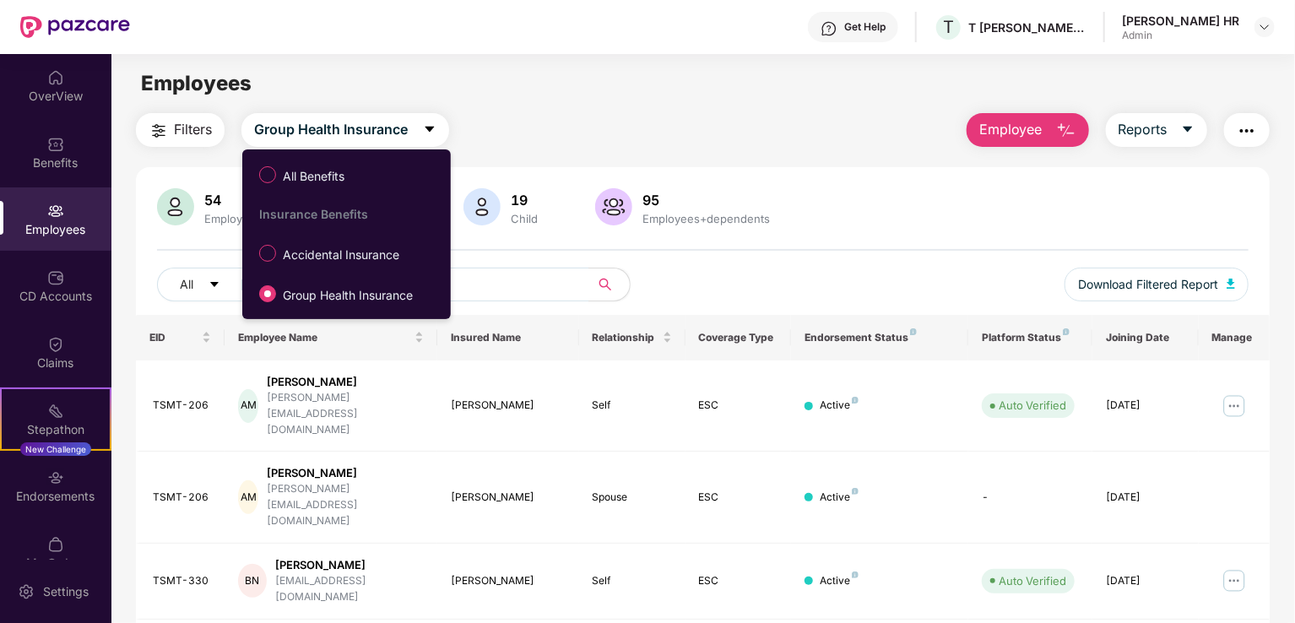
click at [334, 244] on label "Accidental Insurance" at bounding box center [333, 253] width 164 height 29
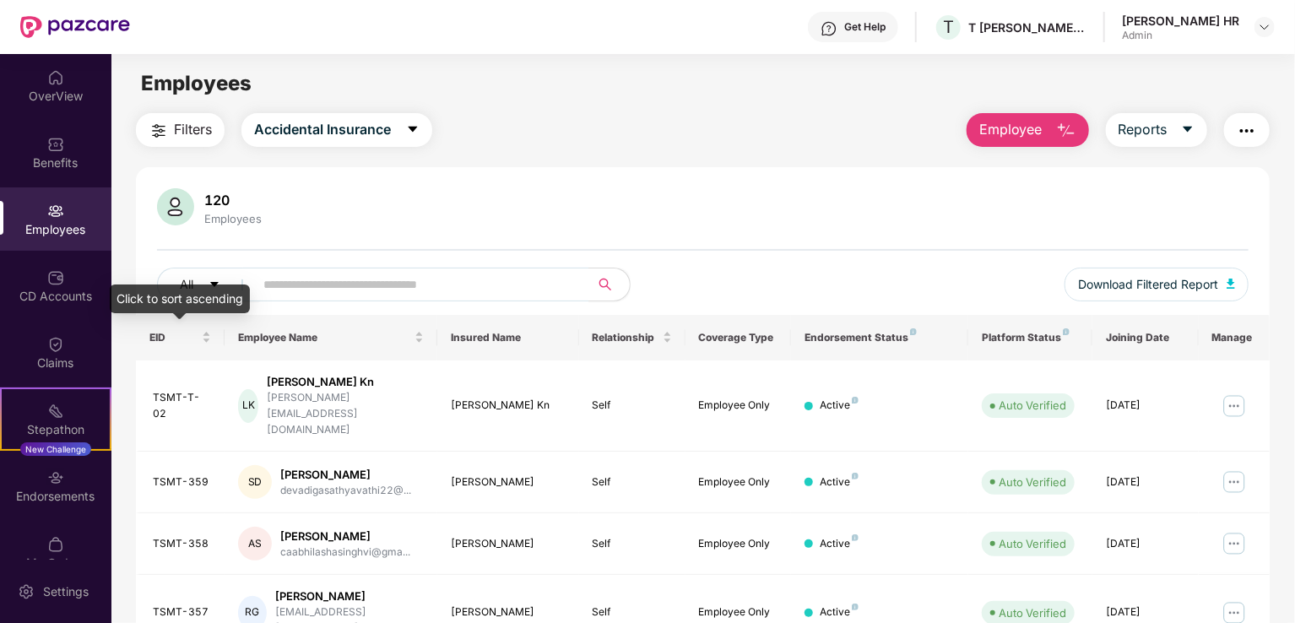
click at [204, 329] on div "EID" at bounding box center [180, 337] width 62 height 16
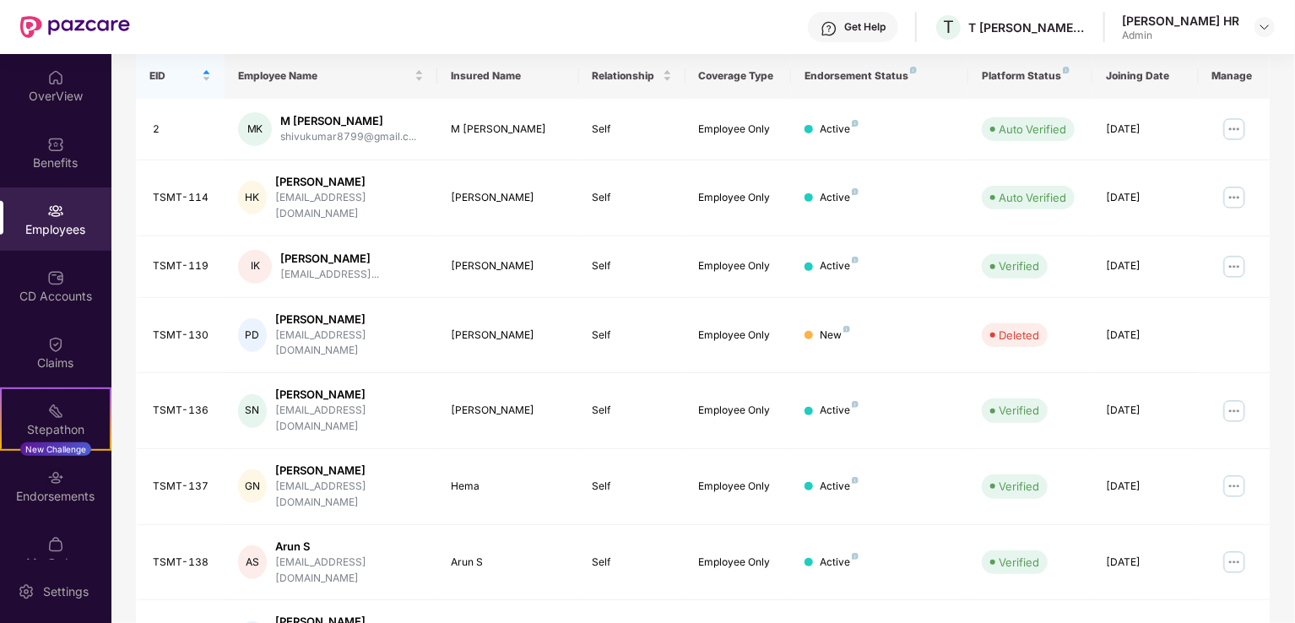
scroll to position [412, 0]
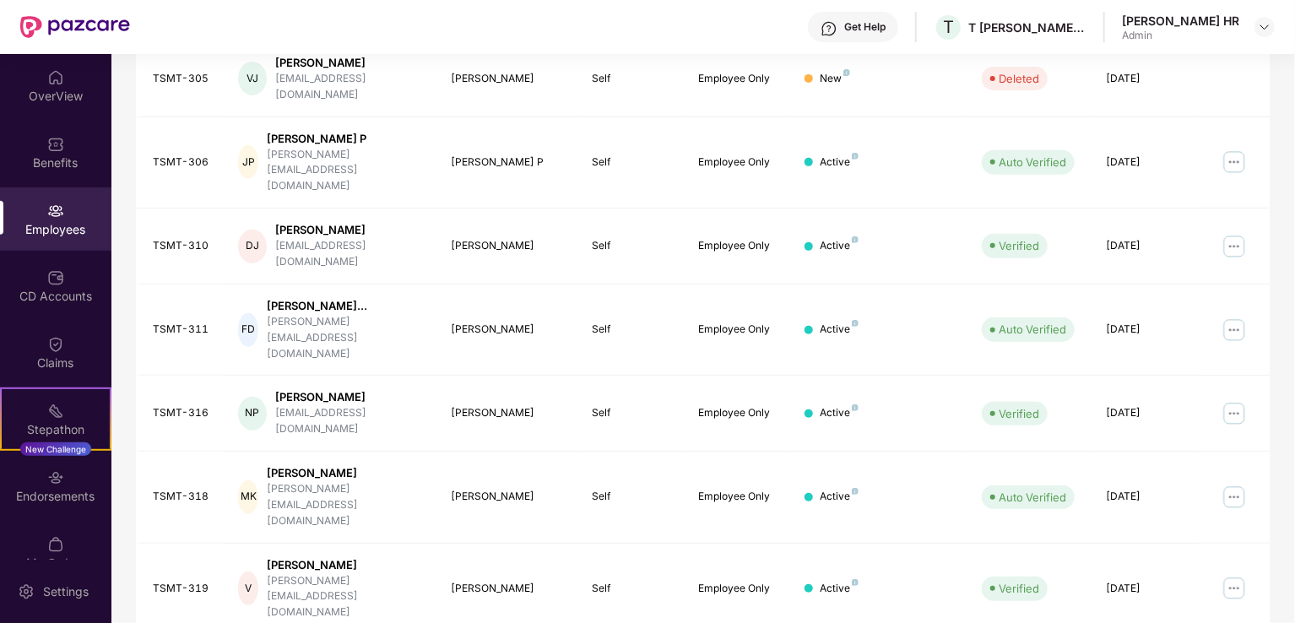
scroll to position [327, 0]
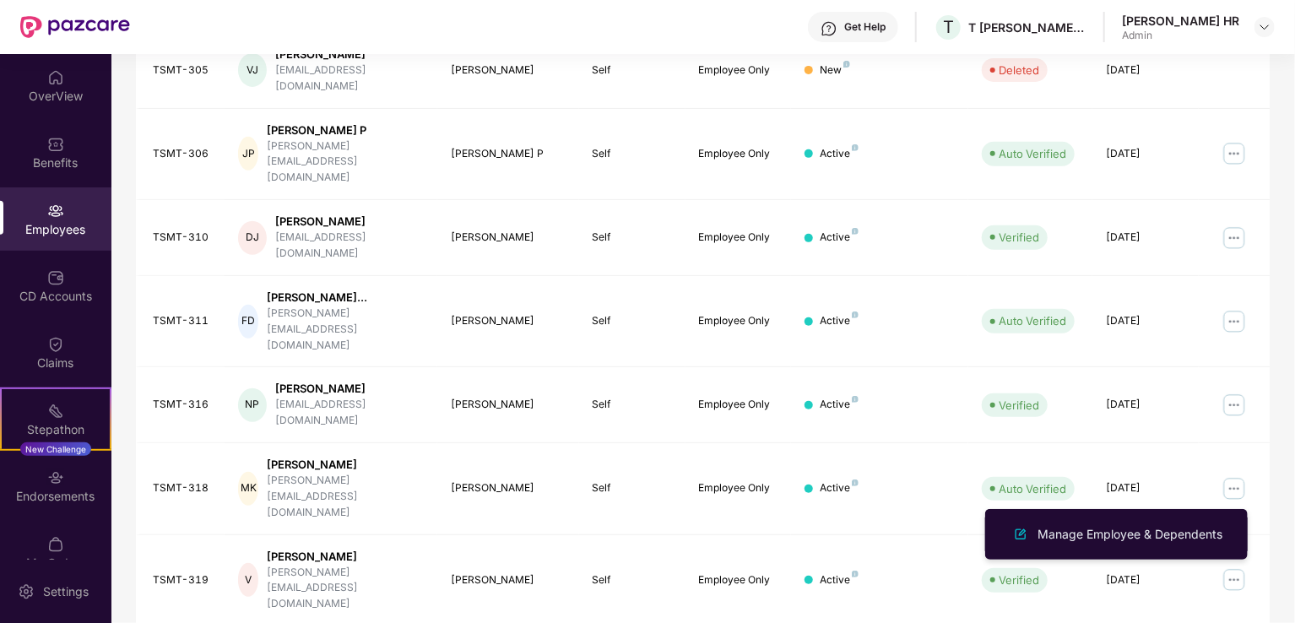
click at [1187, 526] on div "Manage Employee & Dependents" at bounding box center [1130, 534] width 192 height 19
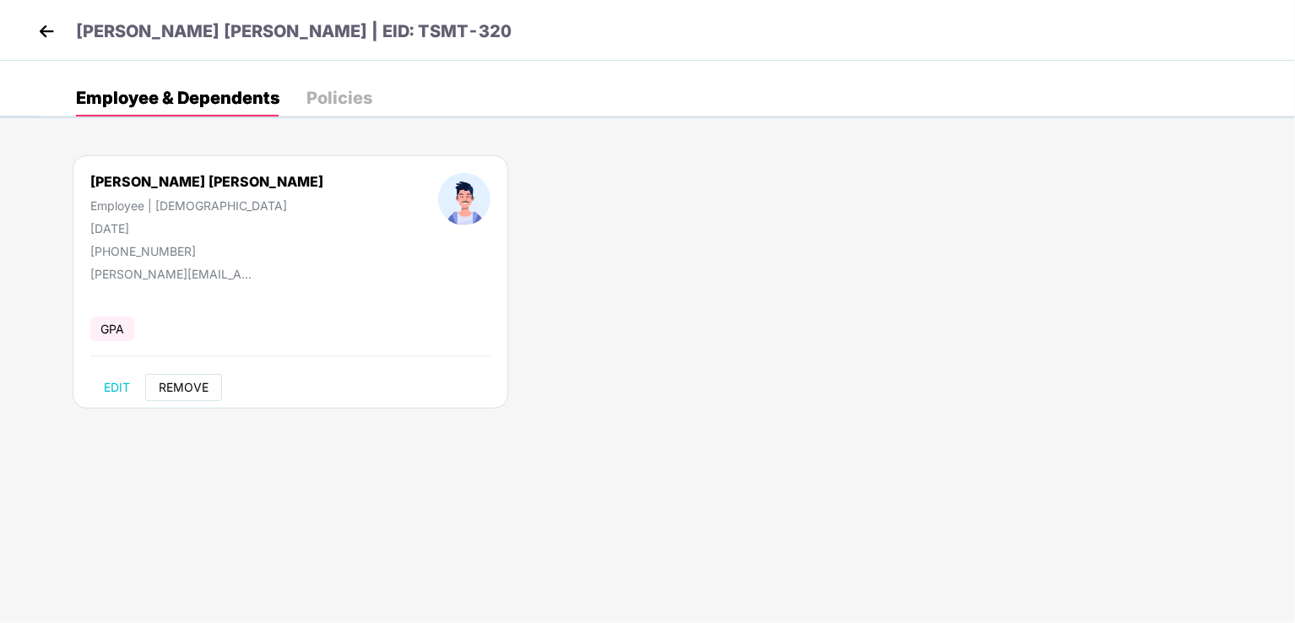
click at [186, 381] on span "REMOVE" at bounding box center [184, 388] width 50 height 14
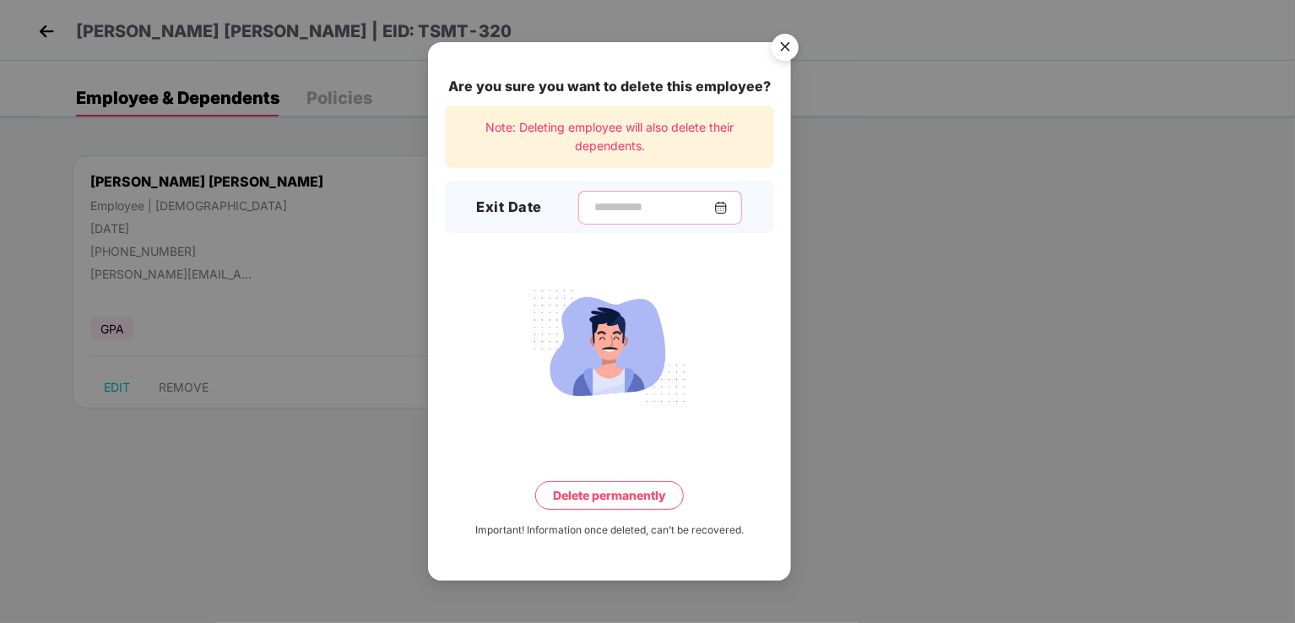
drag, startPoint x: 612, startPoint y: 210, endPoint x: 601, endPoint y: 213, distance: 11.3
click at [611, 209] on input at bounding box center [653, 207] width 122 height 18
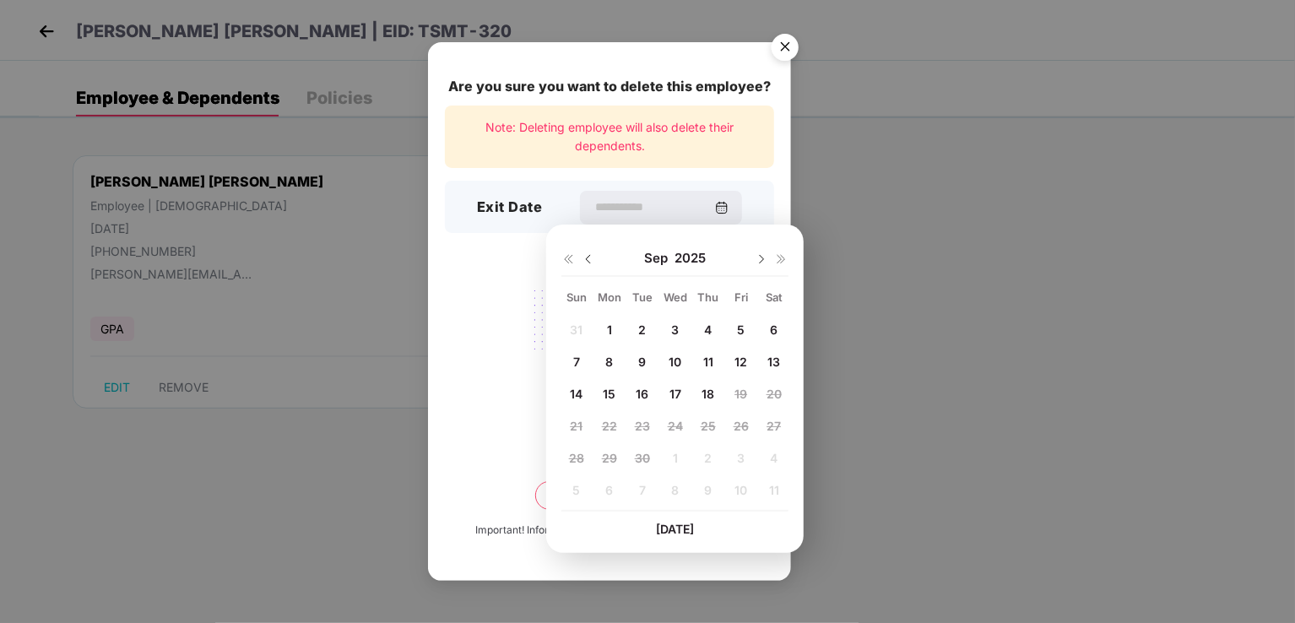
click at [584, 255] on img at bounding box center [589, 259] width 14 height 14
click at [668, 426] on span "20" at bounding box center [675, 426] width 15 height 14
type input "**********"
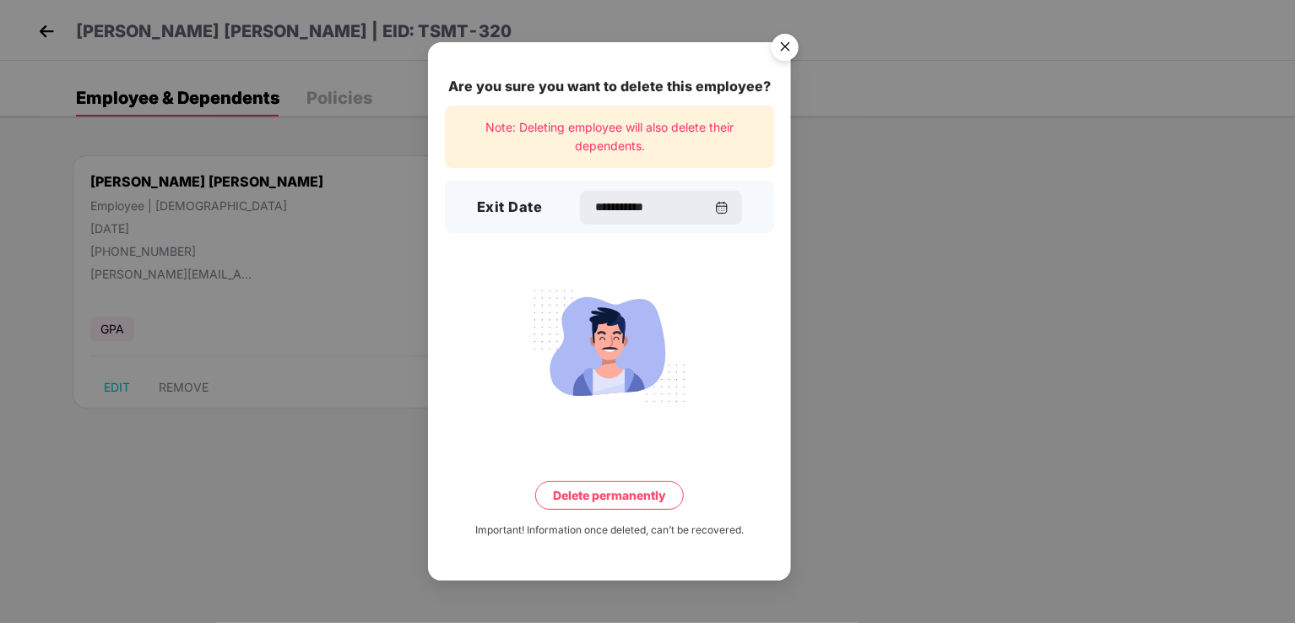
click at [643, 500] on button "Delete permanently" at bounding box center [609, 495] width 149 height 29
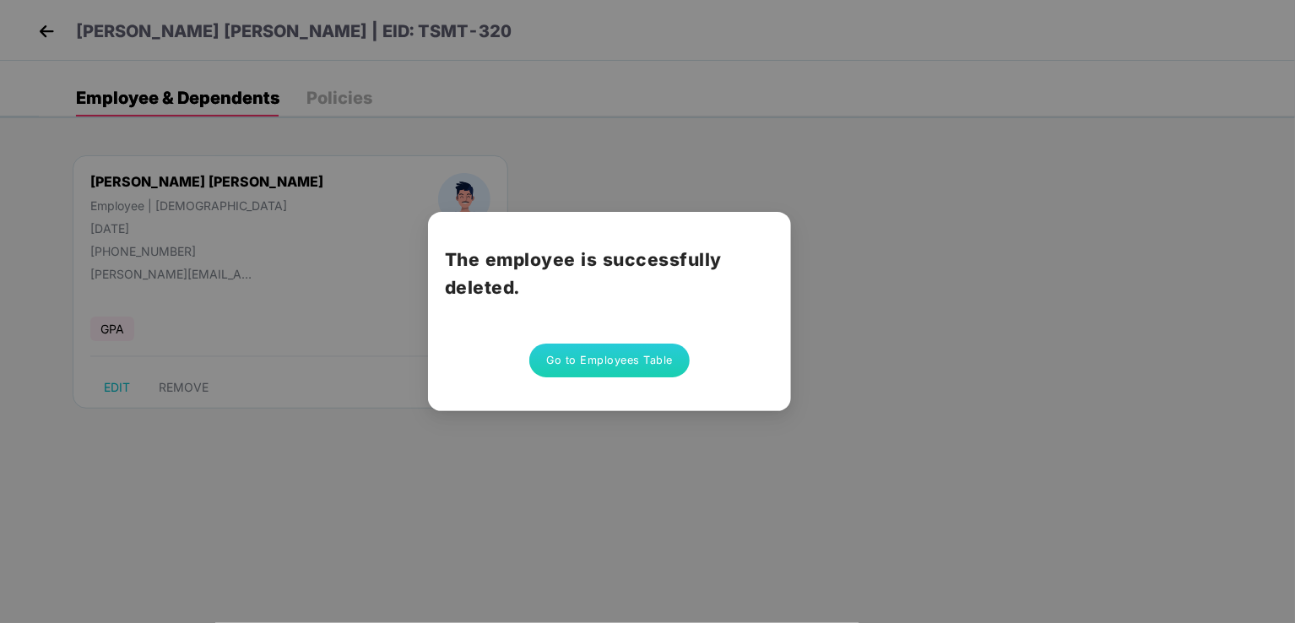
click at [638, 357] on button "Go to Employees Table" at bounding box center [609, 361] width 160 height 34
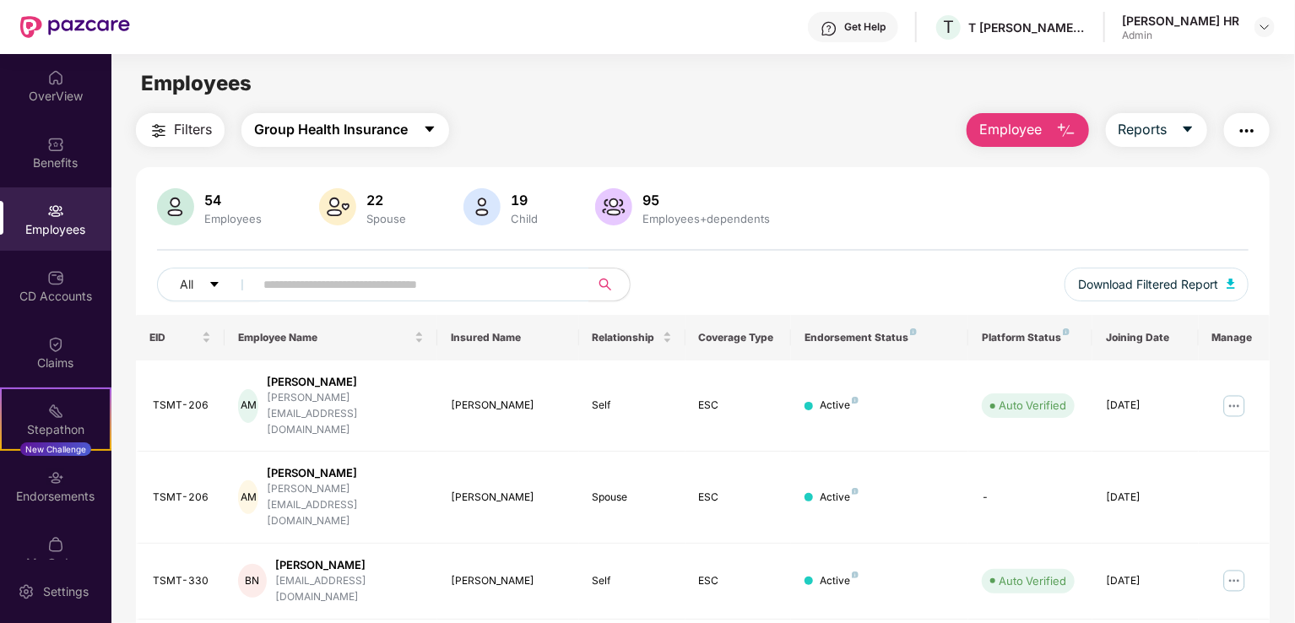
click at [333, 133] on span "Group Health Insurance" at bounding box center [331, 129] width 154 height 21
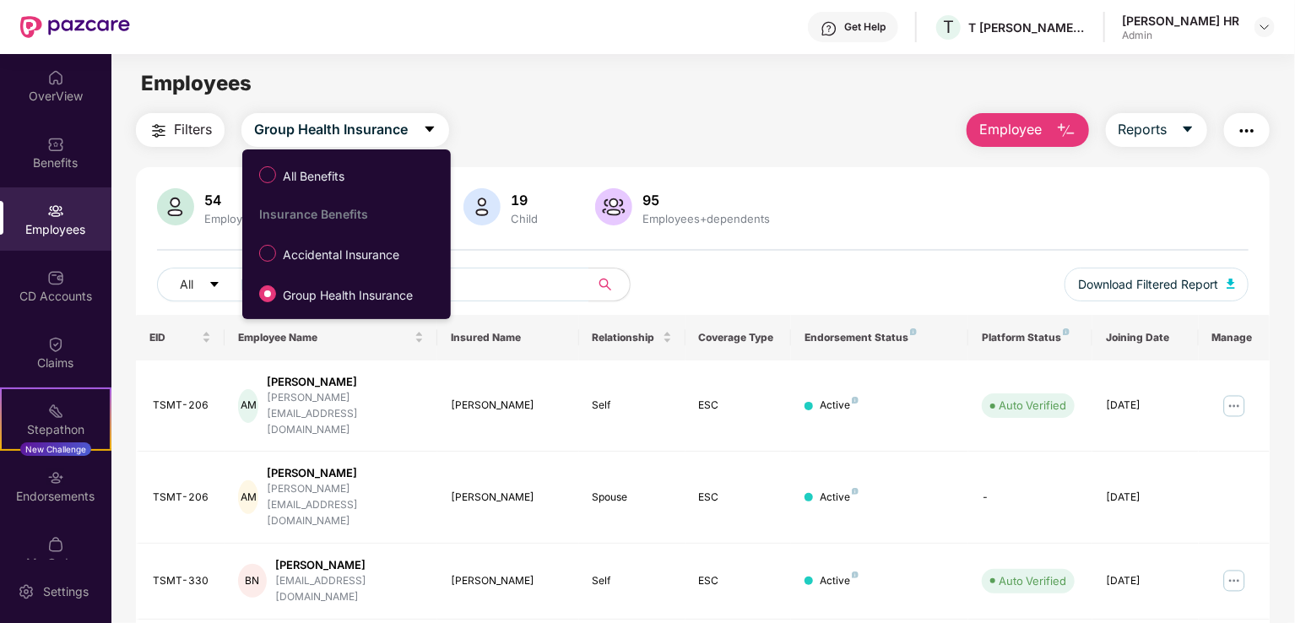
drag, startPoint x: 332, startPoint y: 254, endPoint x: 304, endPoint y: 307, distance: 60.0
click at [329, 254] on span "Accidental Insurance" at bounding box center [341, 255] width 130 height 19
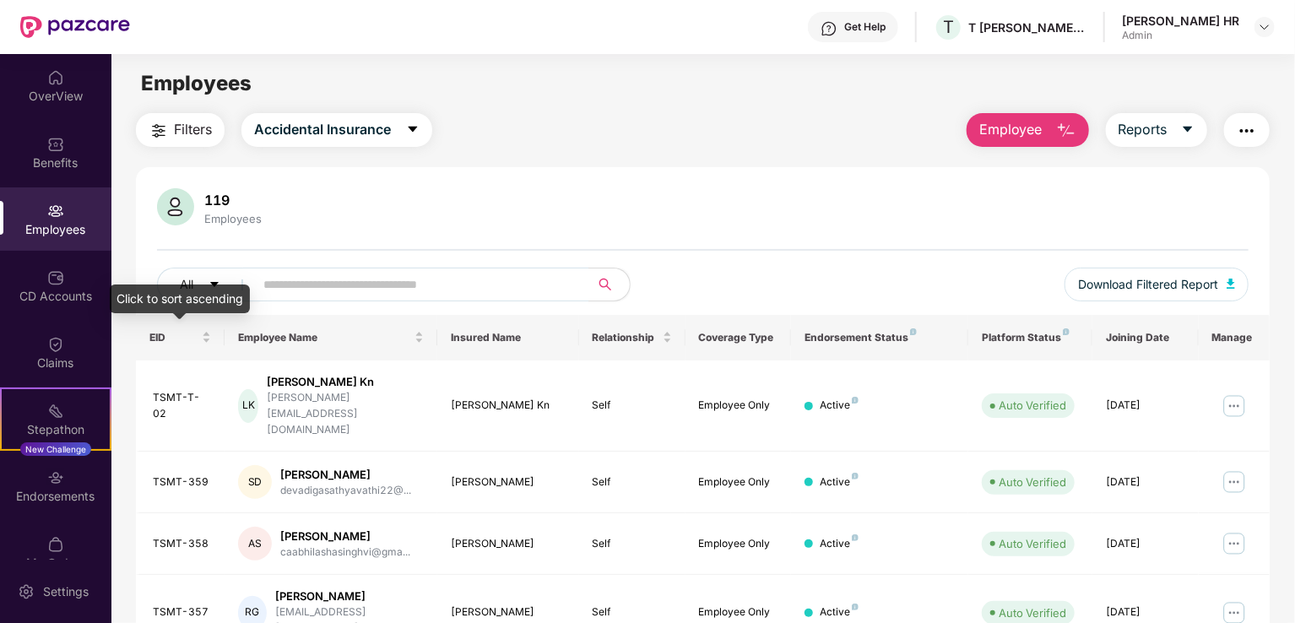
click at [207, 332] on div "EID" at bounding box center [180, 337] width 62 height 16
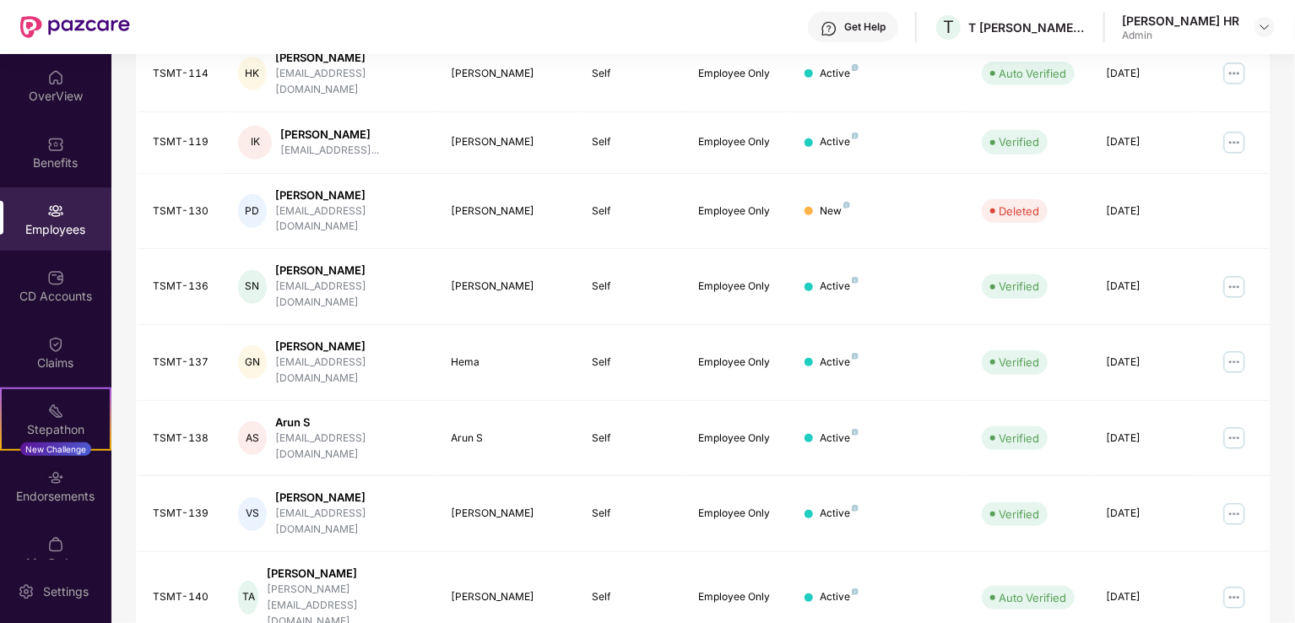
scroll to position [412, 0]
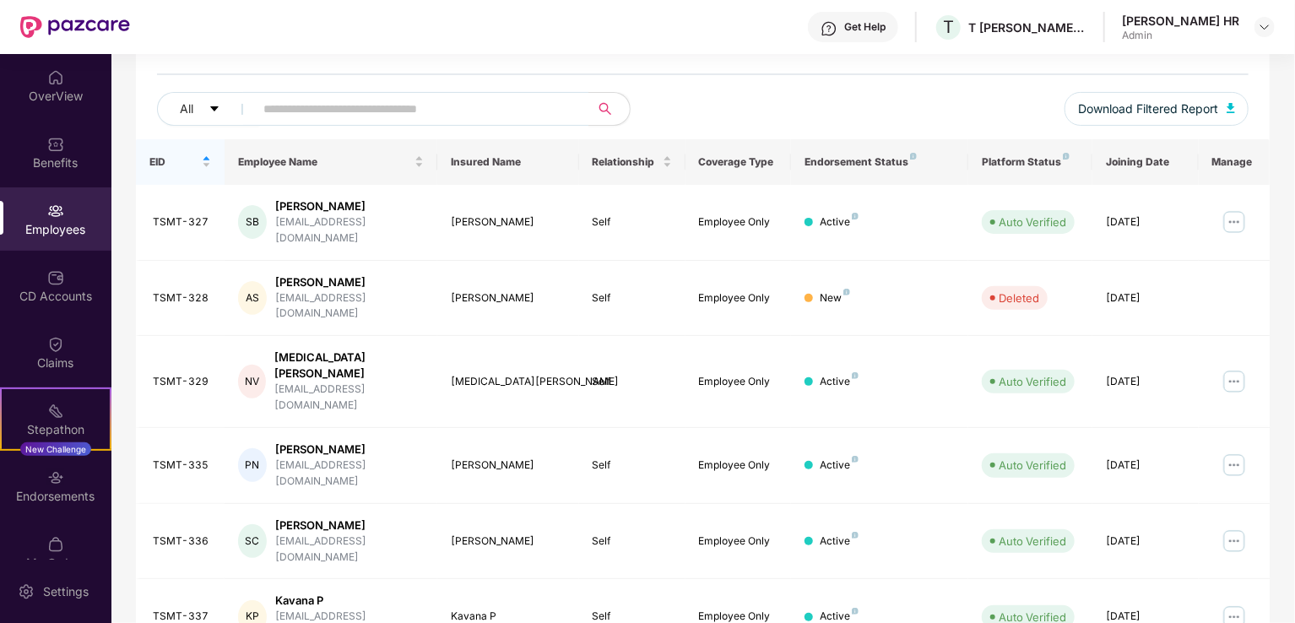
scroll to position [159, 0]
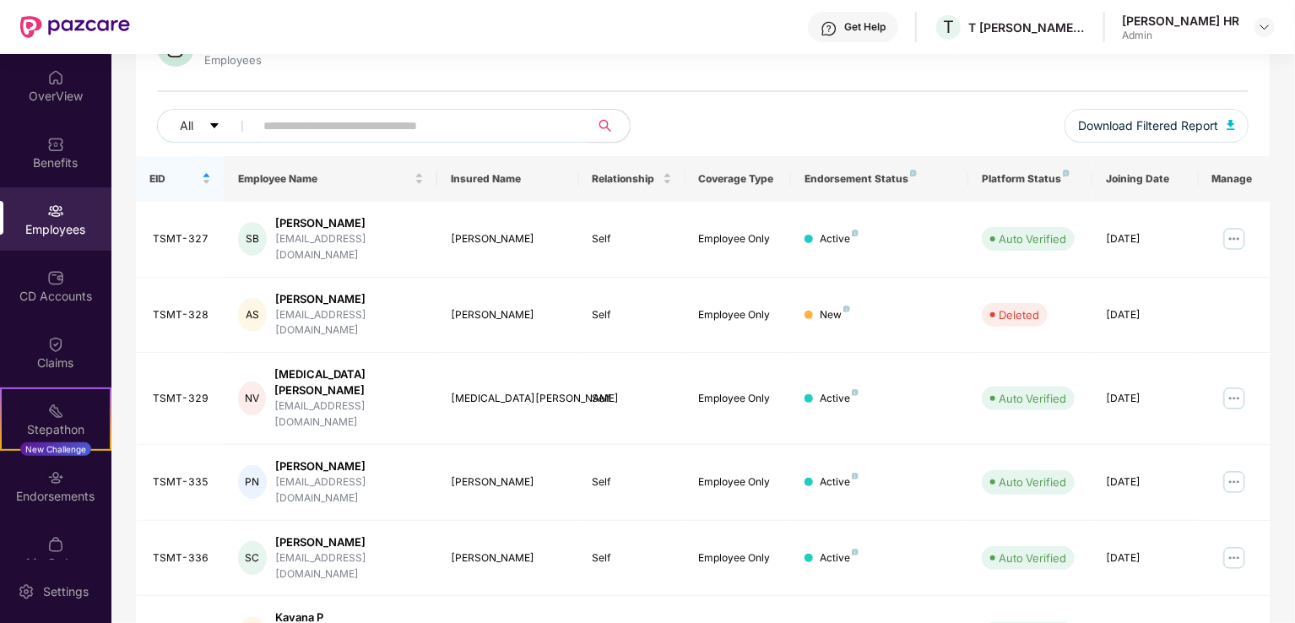
click at [354, 596] on td "[PERSON_NAME] P [EMAIL_ADDRESS][DOMAIN_NAME]" at bounding box center [331, 634] width 213 height 76
click at [1229, 620] on img at bounding box center [1233, 633] width 27 height 27
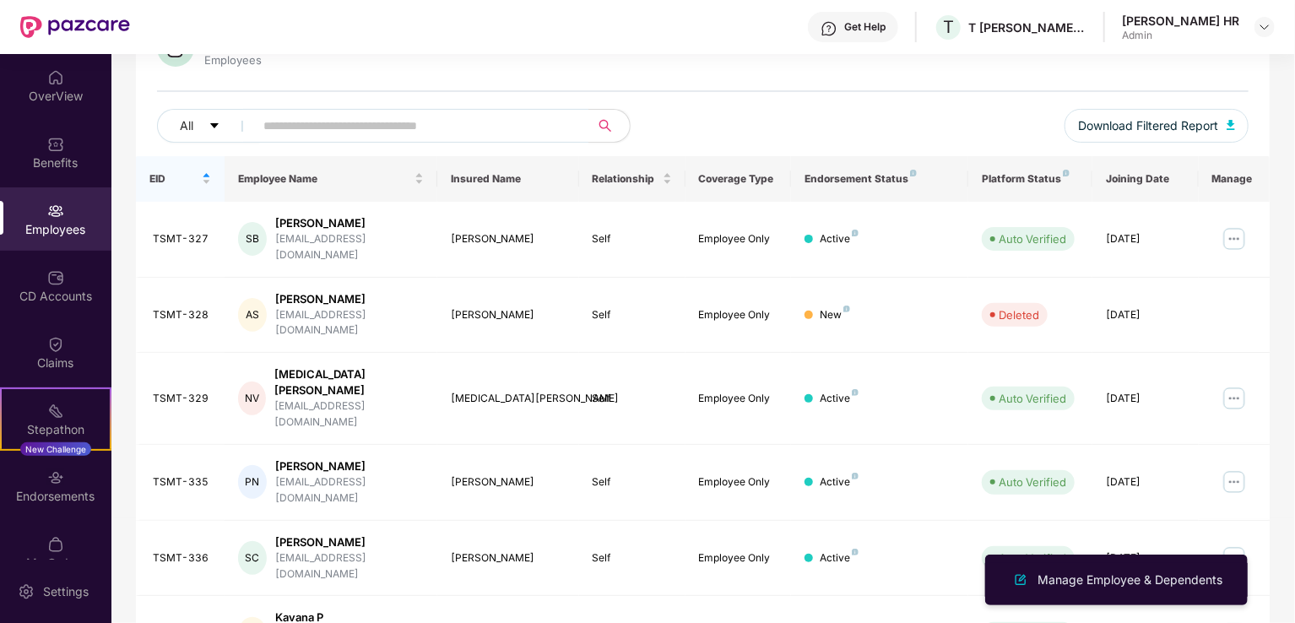
click at [1147, 585] on div "Manage Employee & Dependents" at bounding box center [1130, 580] width 192 height 19
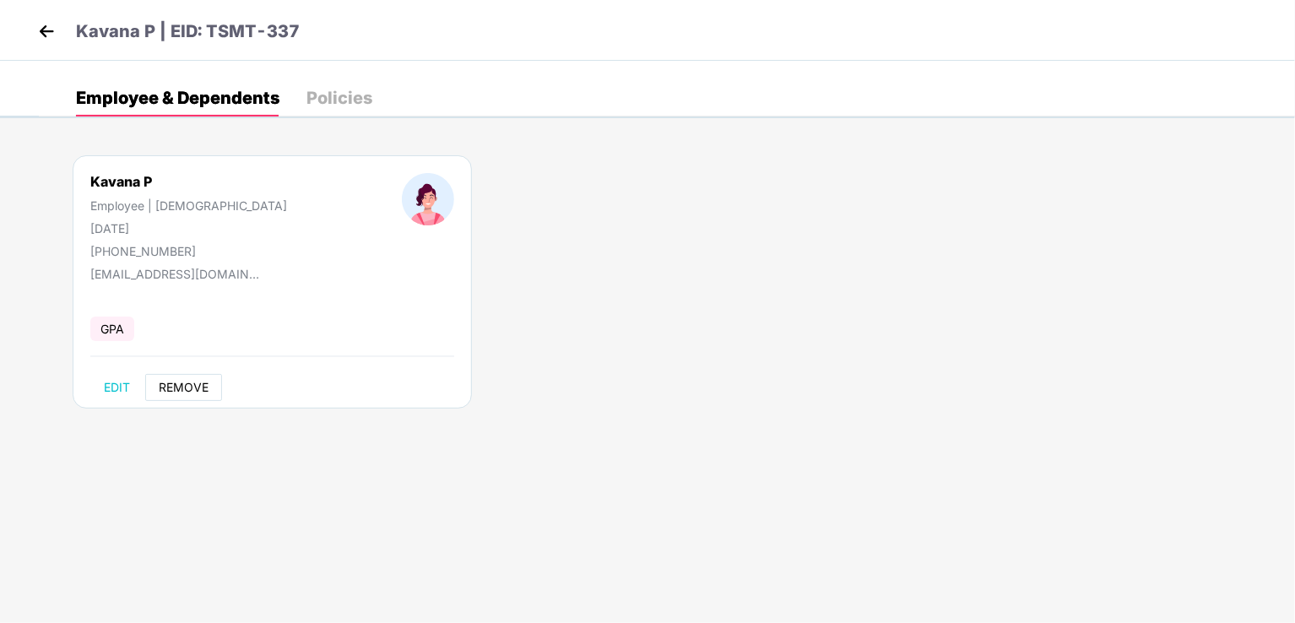
click at [194, 396] on button "REMOVE" at bounding box center [183, 387] width 77 height 27
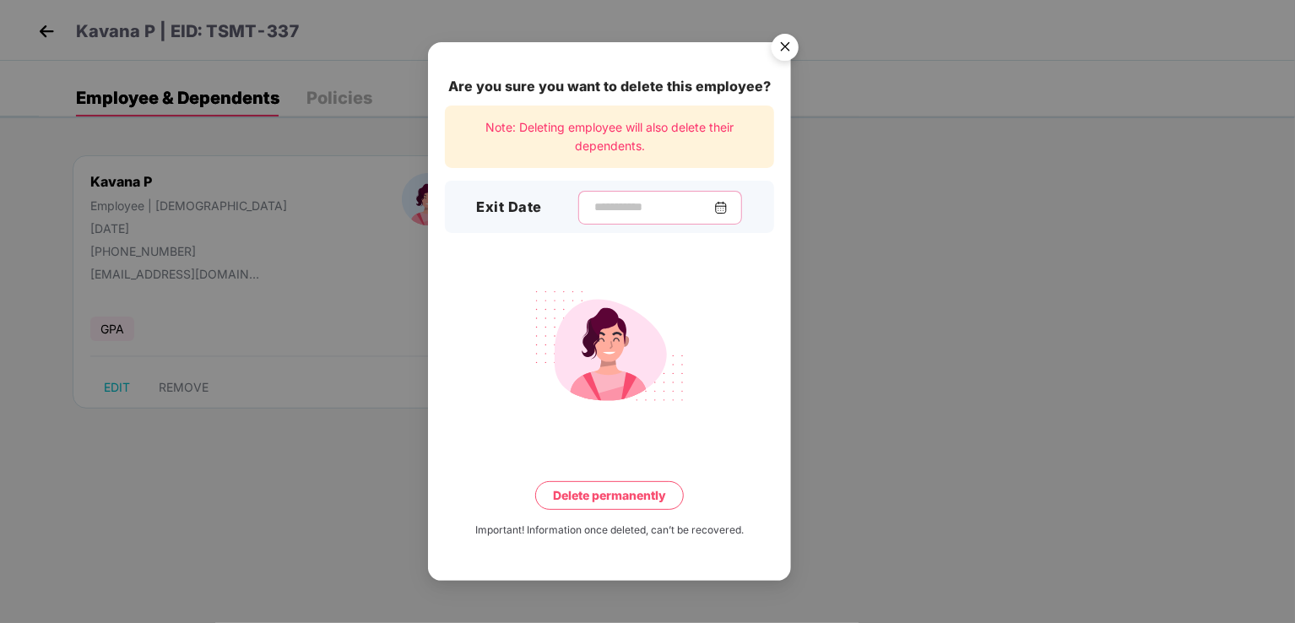
click at [615, 214] on input at bounding box center [653, 207] width 122 height 18
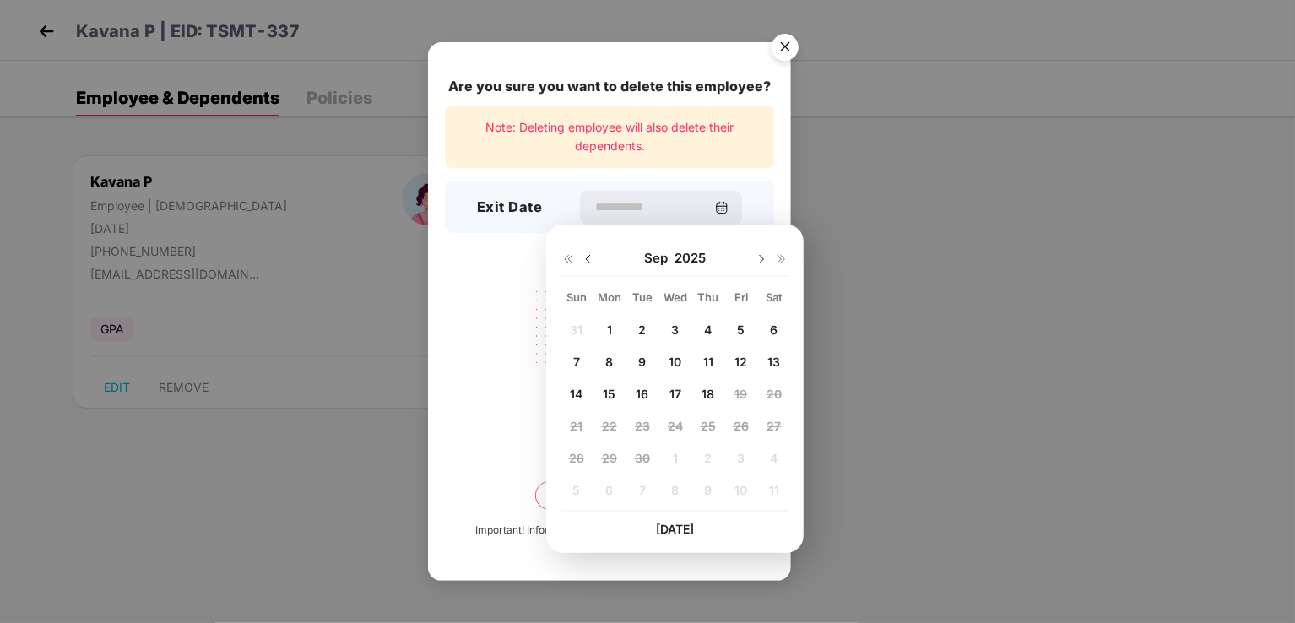
click at [587, 260] on img at bounding box center [589, 259] width 14 height 14
click at [668, 429] on span "20" at bounding box center [675, 426] width 15 height 14
type input "**********"
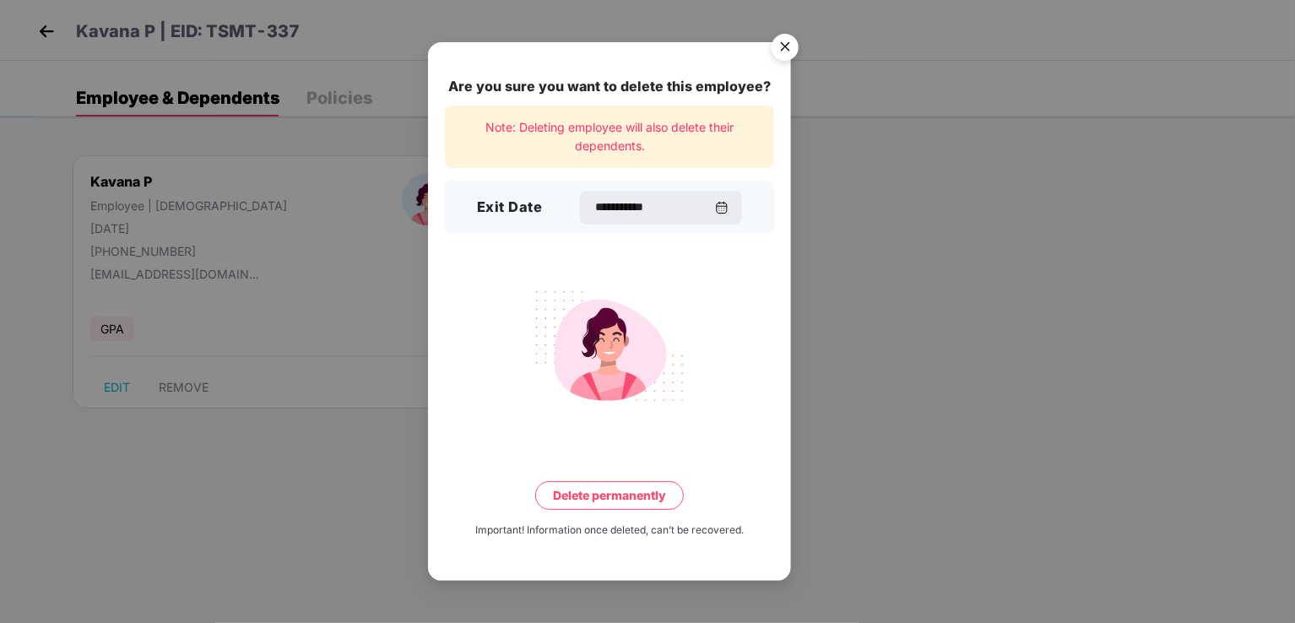
click at [630, 494] on button "Delete permanently" at bounding box center [609, 495] width 149 height 29
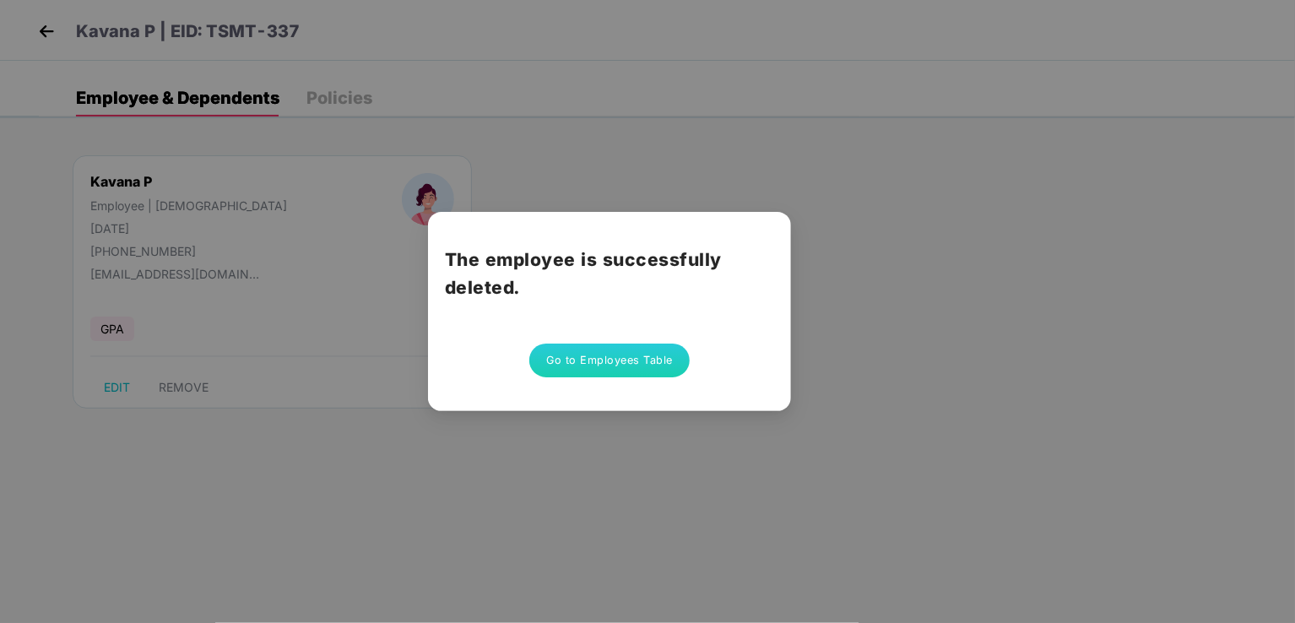
click at [625, 368] on button "Go to Employees Table" at bounding box center [609, 361] width 160 height 34
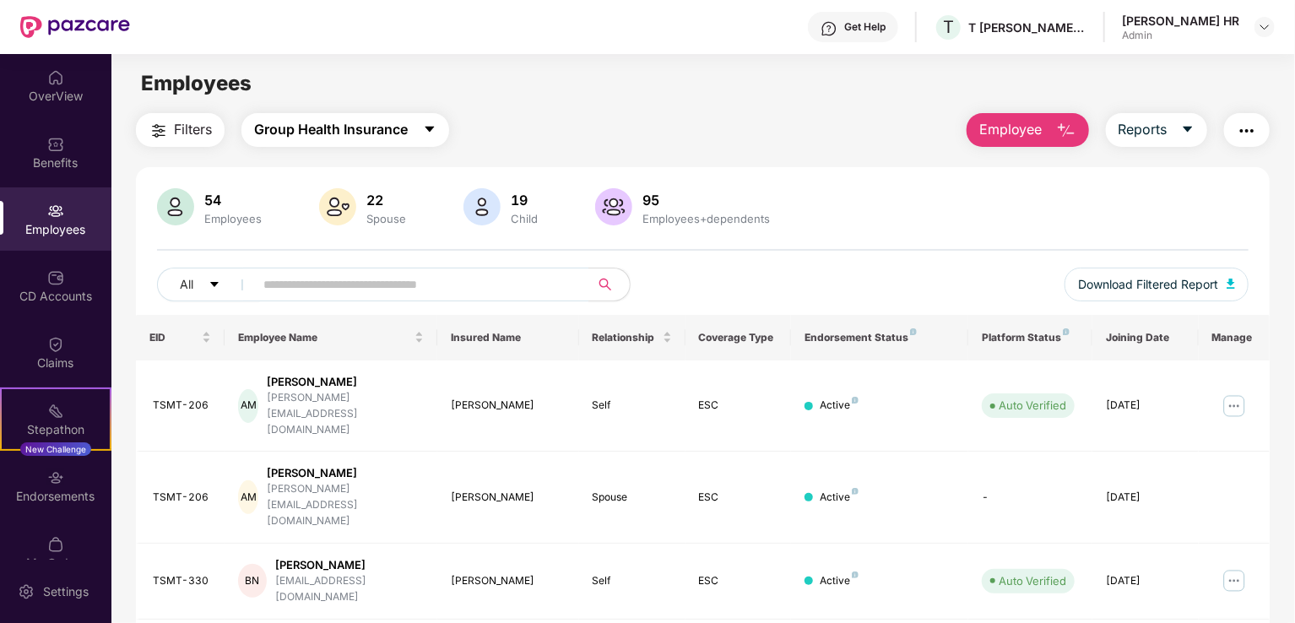
click at [306, 129] on span "Group Health Insurance" at bounding box center [331, 129] width 154 height 21
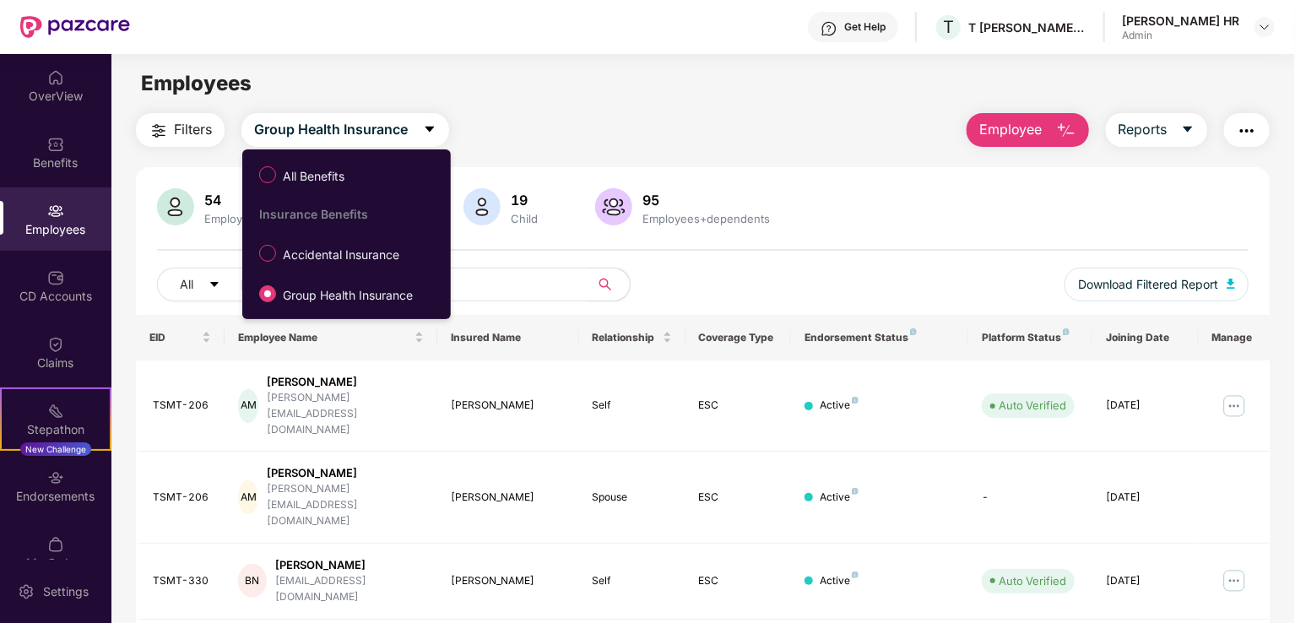
click at [327, 254] on span "Accidental Insurance" at bounding box center [341, 255] width 130 height 19
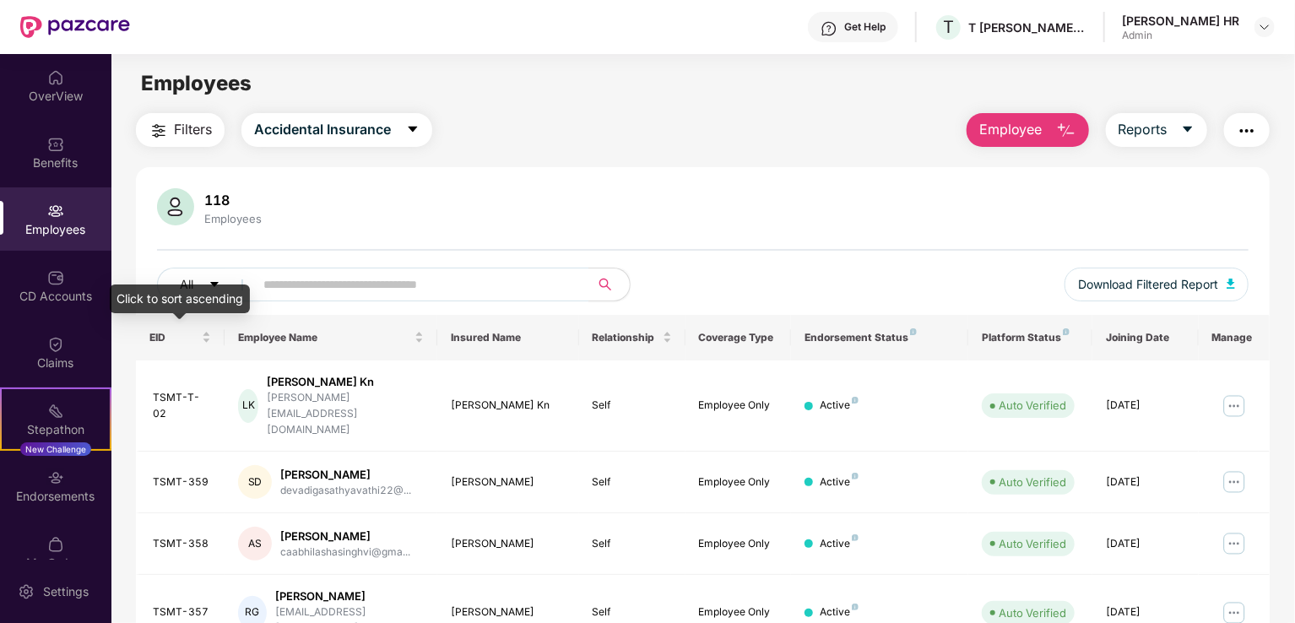
click at [208, 335] on div "EID" at bounding box center [180, 337] width 62 height 16
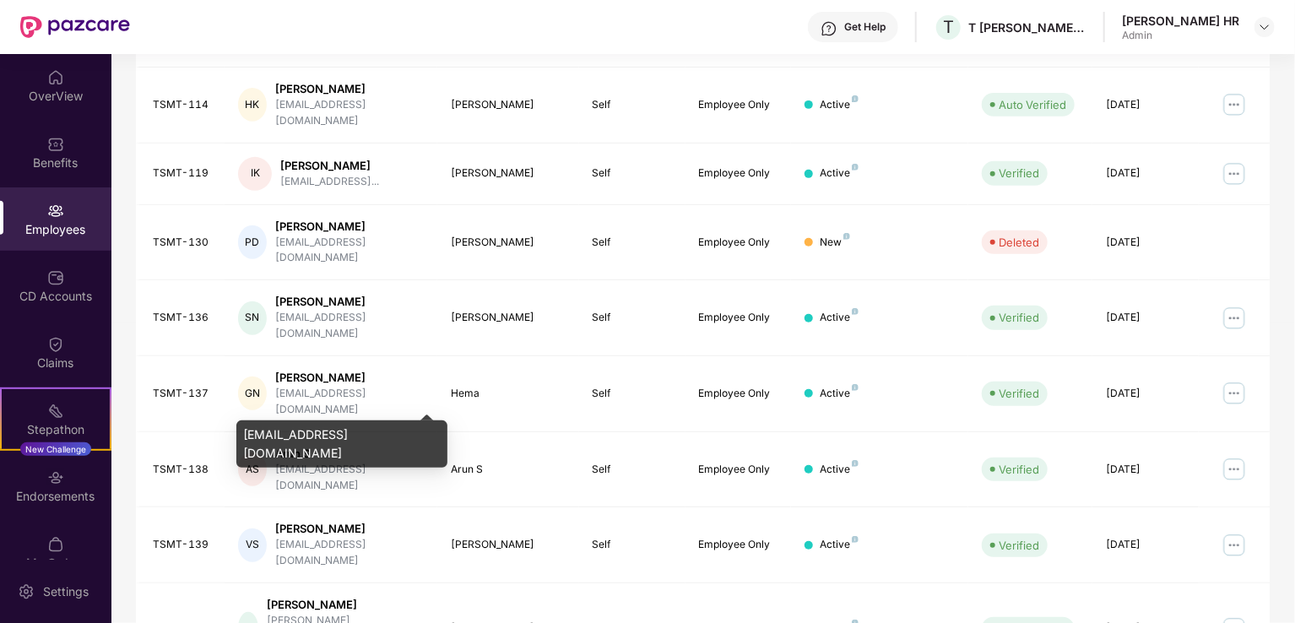
scroll to position [412, 0]
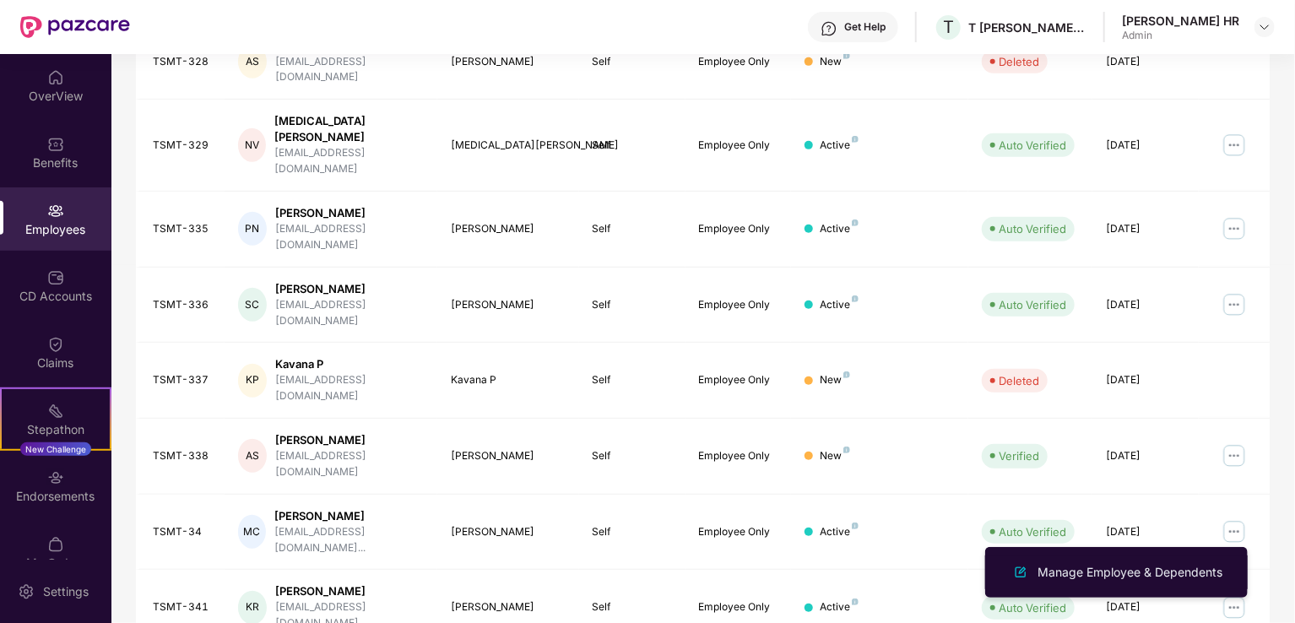
click at [1158, 581] on div "Manage Employee & Dependents" at bounding box center [1130, 572] width 192 height 19
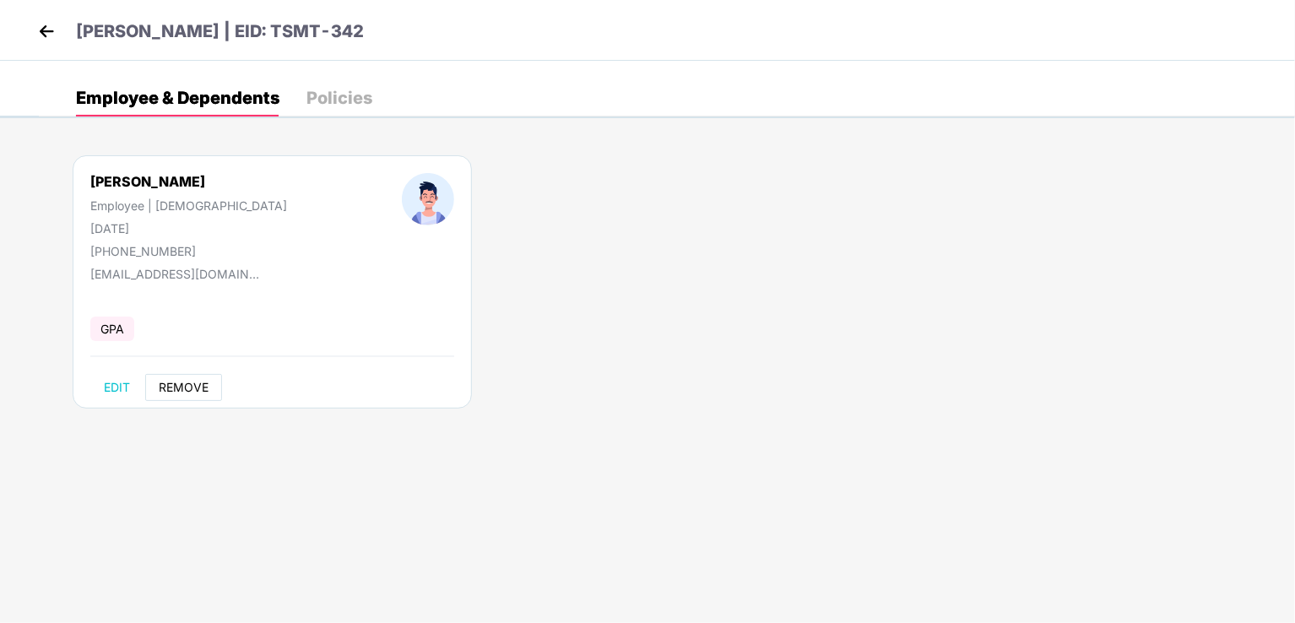
click at [171, 378] on button "REMOVE" at bounding box center [183, 387] width 77 height 27
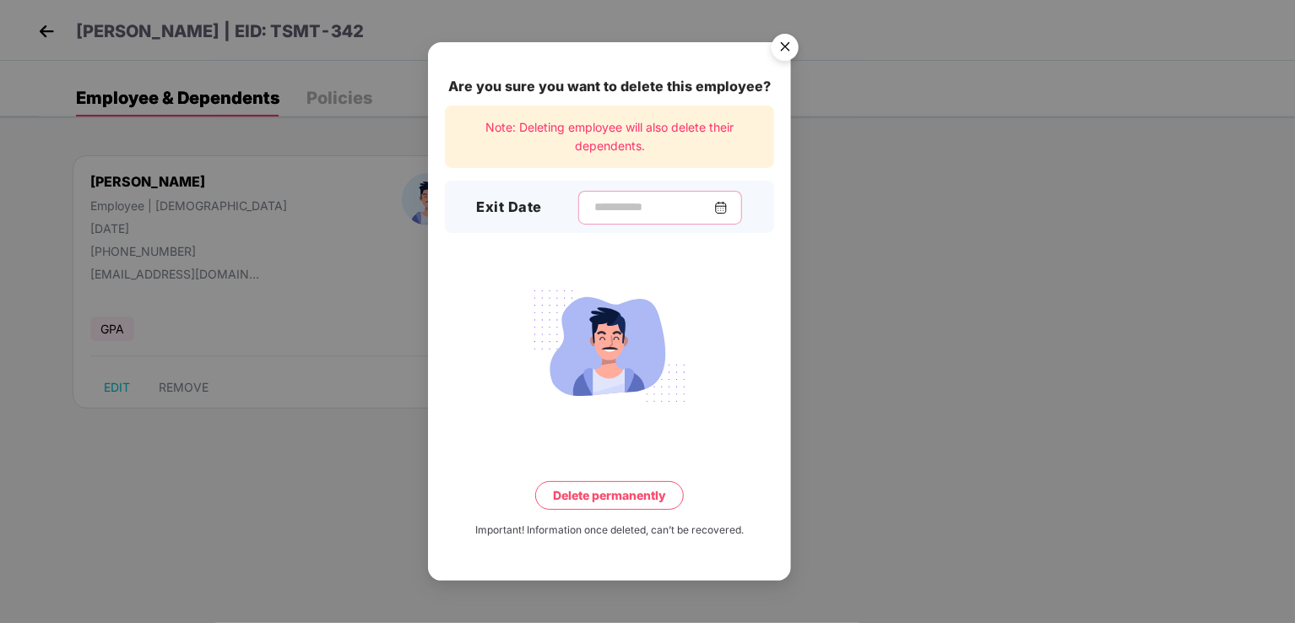
click at [649, 209] on input at bounding box center [653, 207] width 122 height 18
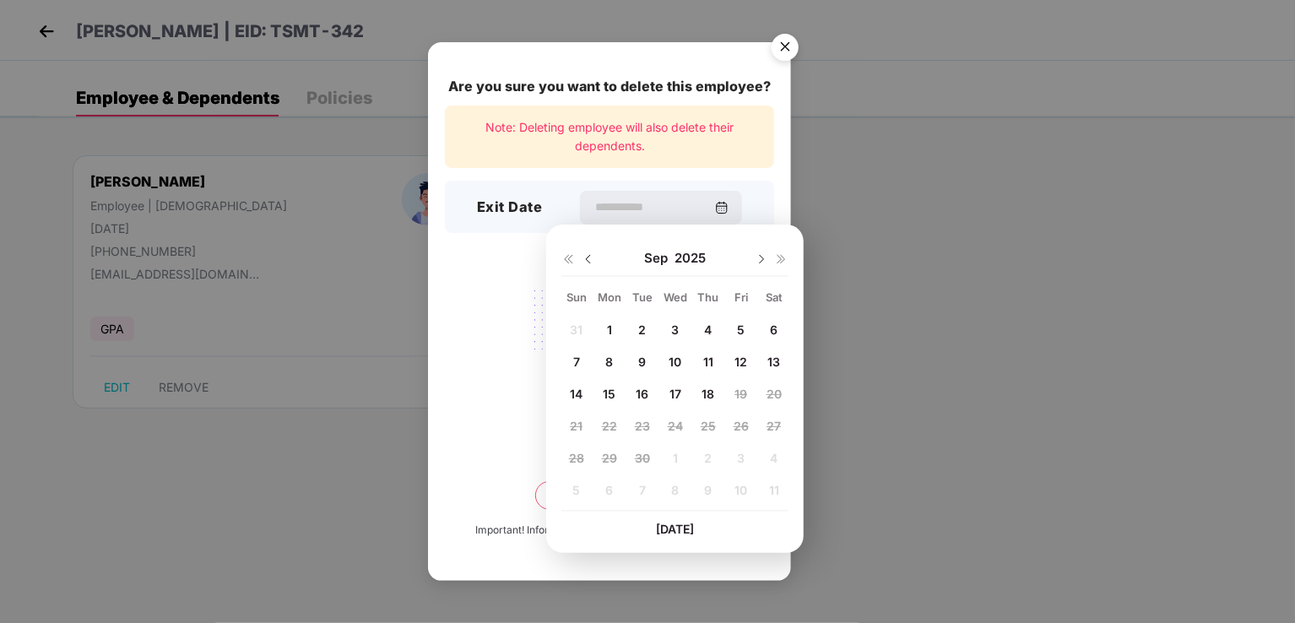
drag, startPoint x: 594, startPoint y: 261, endPoint x: 604, endPoint y: 281, distance: 22.6
click at [593, 261] on img at bounding box center [589, 259] width 14 height 14
click at [668, 427] on span "20" at bounding box center [675, 426] width 15 height 14
type input "**********"
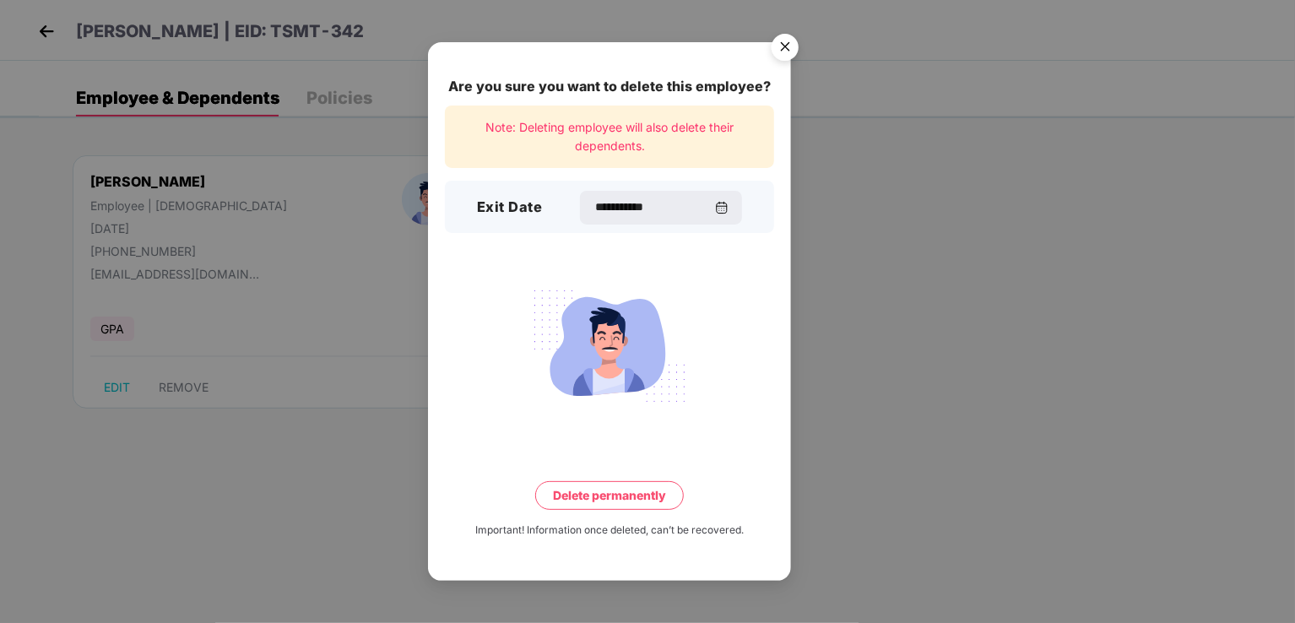
click at [652, 492] on button "Delete permanently" at bounding box center [609, 495] width 149 height 29
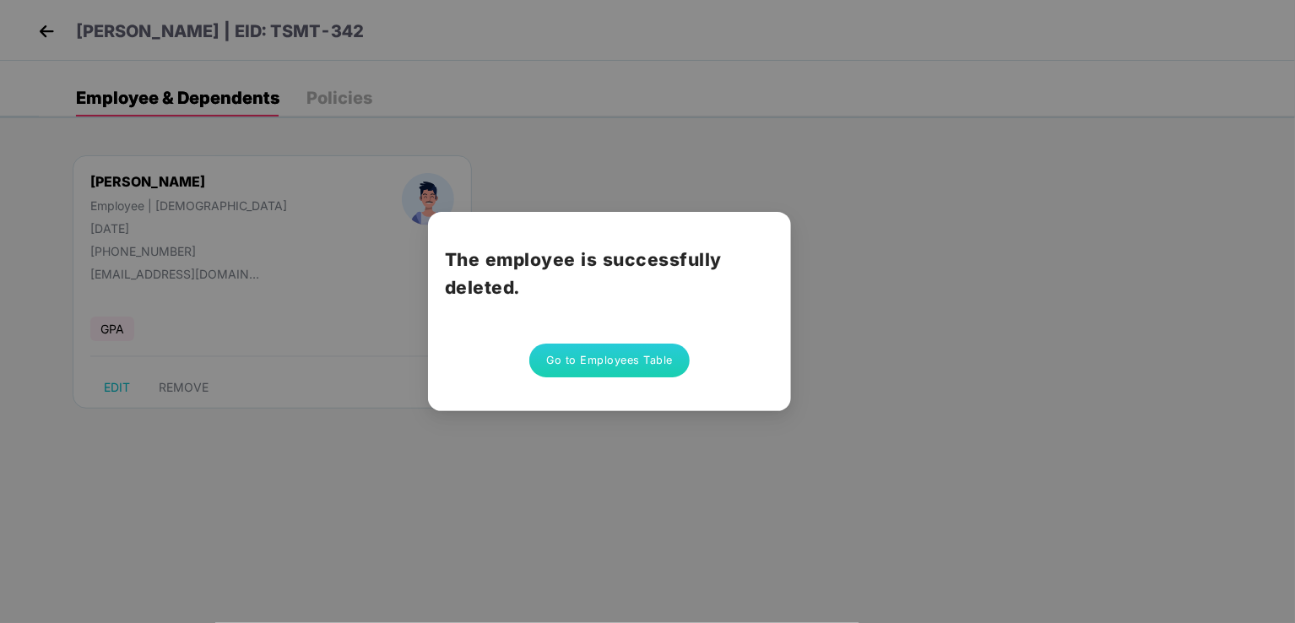
click at [627, 355] on button "Go to Employees Table" at bounding box center [609, 361] width 160 height 34
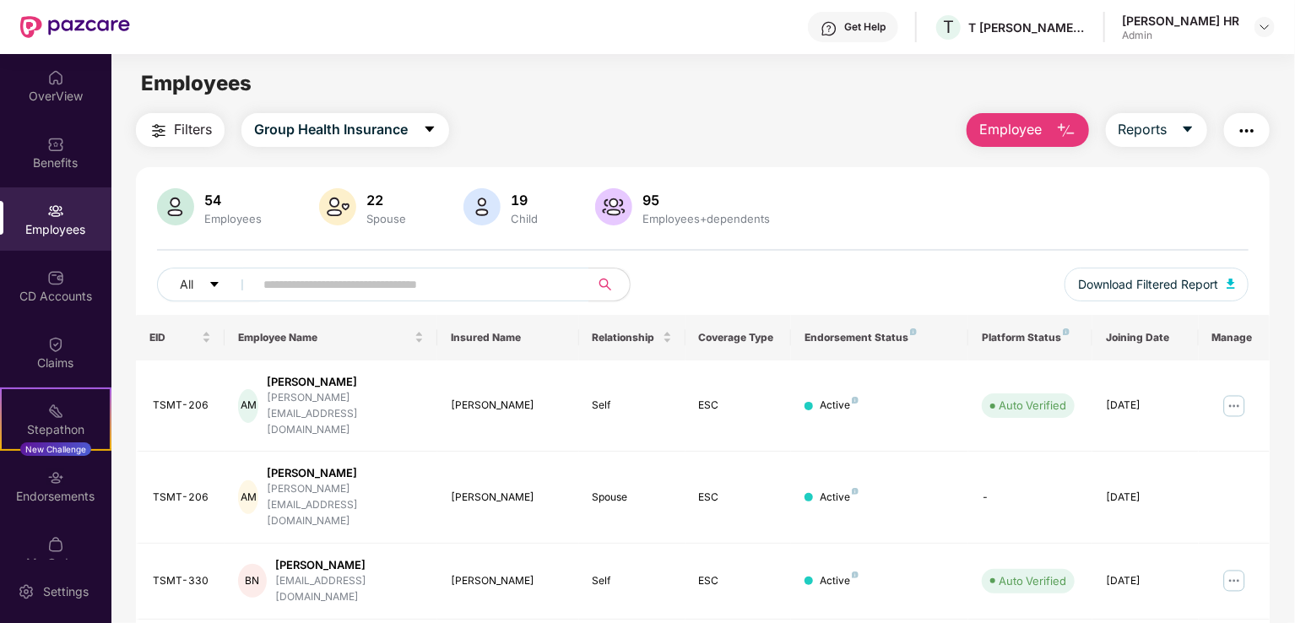
click at [317, 289] on input "text" at bounding box center [414, 284] width 303 height 25
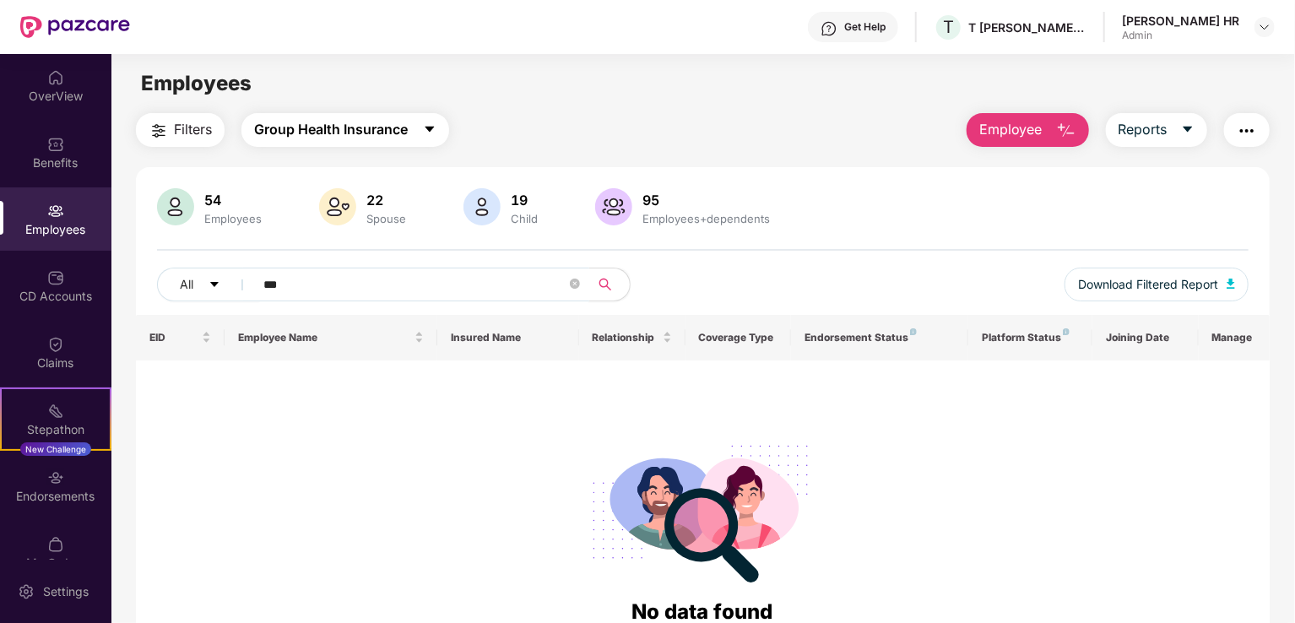
click at [333, 136] on span "Group Health Insurance" at bounding box center [331, 129] width 154 height 21
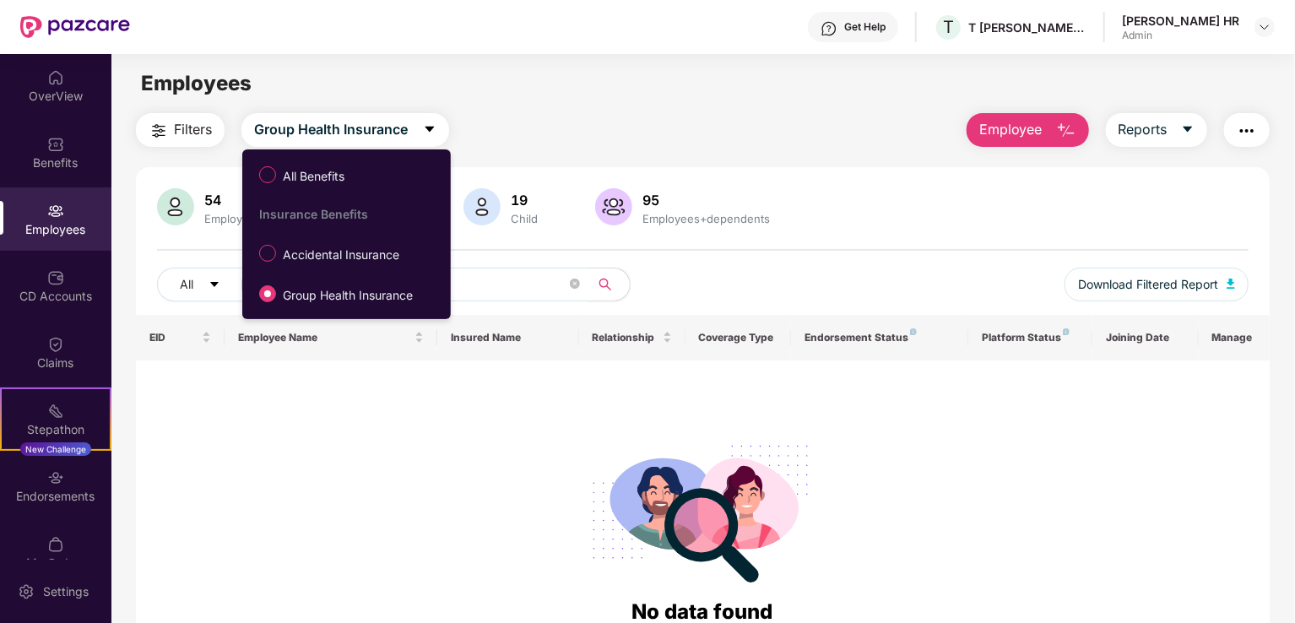
click at [329, 251] on span "Accidental Insurance" at bounding box center [341, 255] width 130 height 19
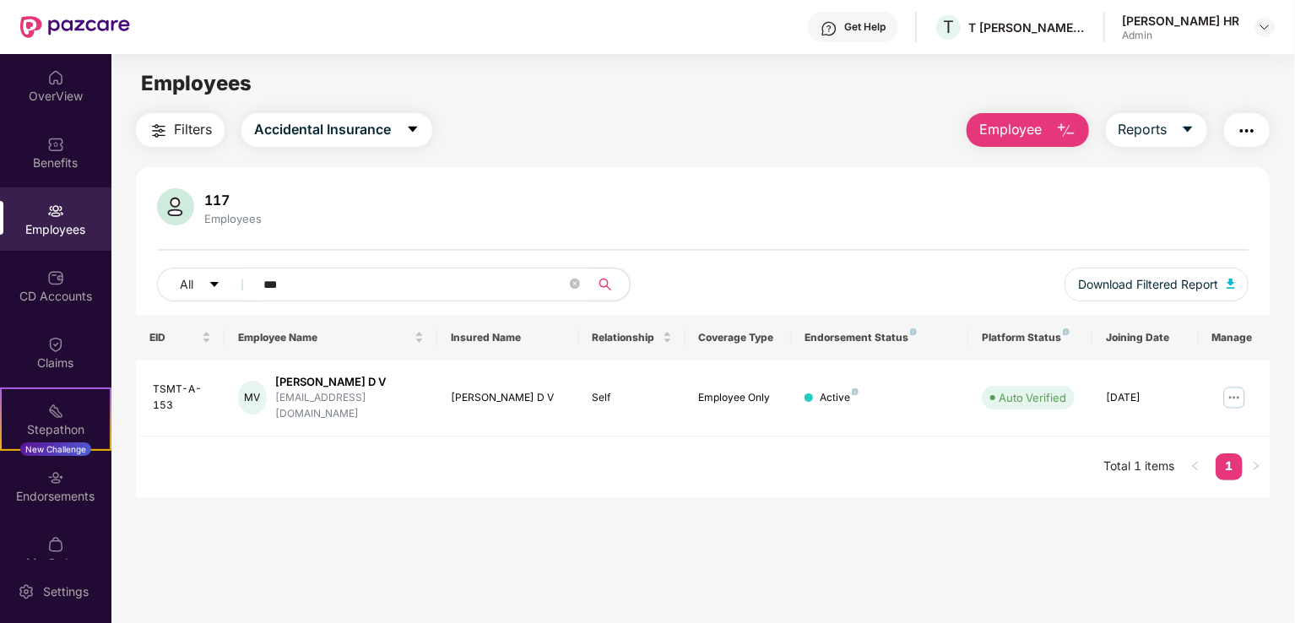
click at [330, 292] on input "***" at bounding box center [414, 284] width 303 height 25
type input "****"
click at [576, 280] on icon "close-circle" at bounding box center [575, 284] width 10 height 10
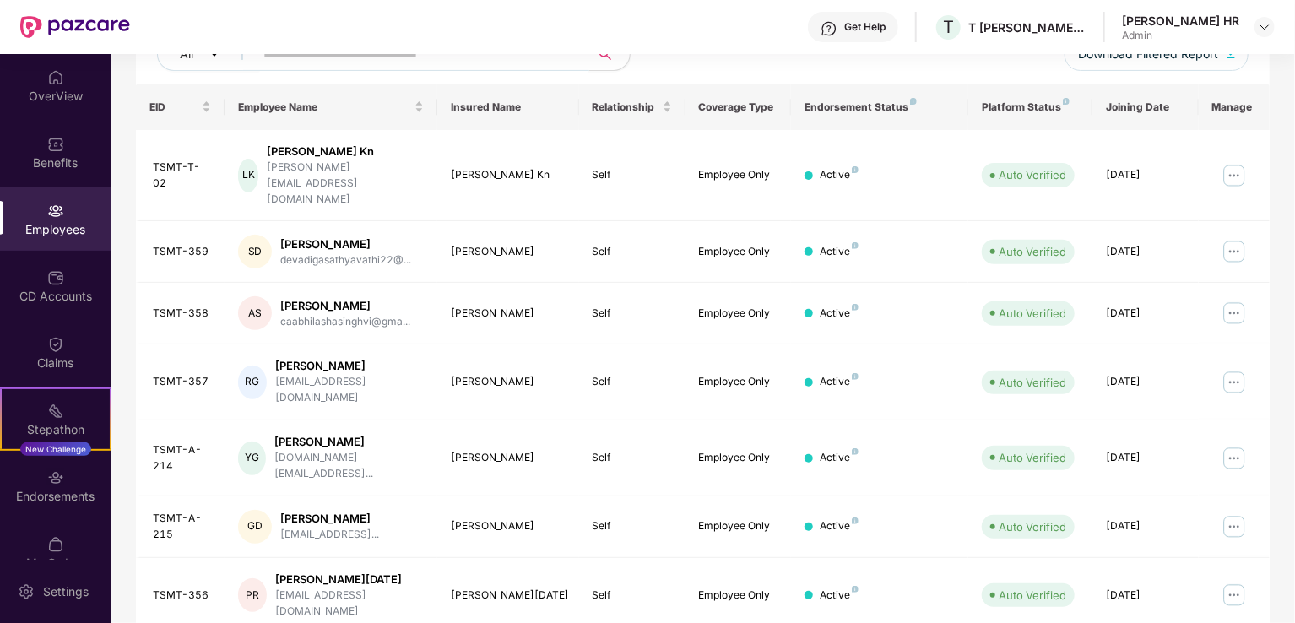
scroll to position [0, 0]
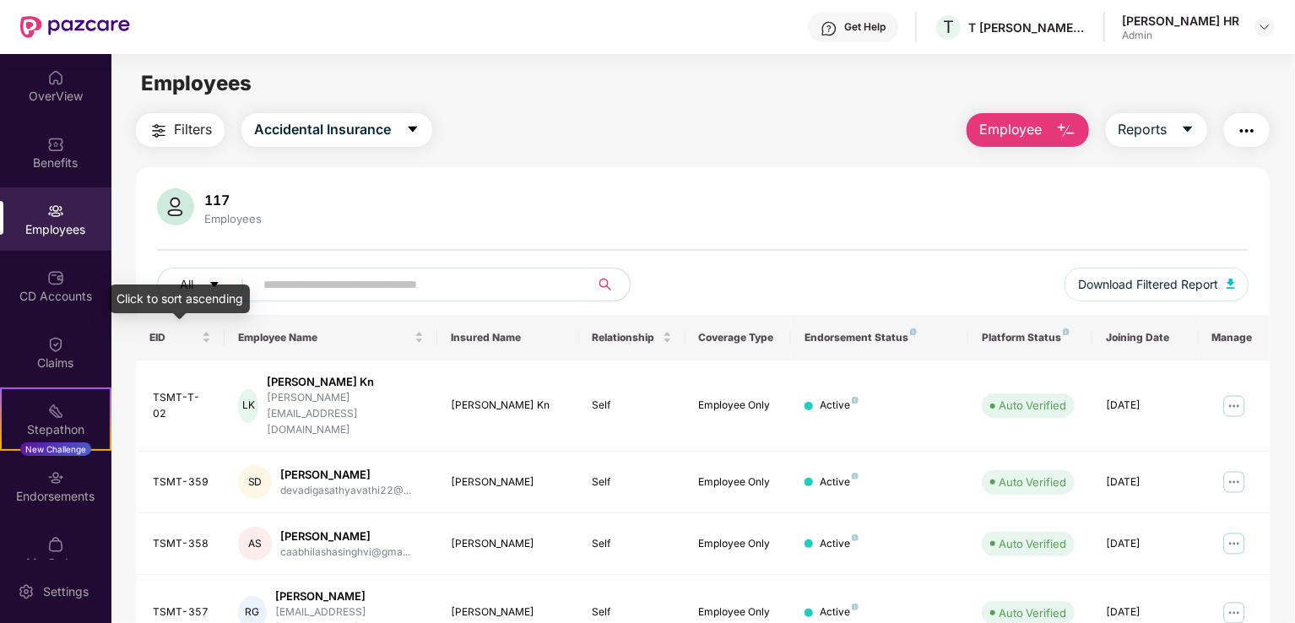
click at [206, 332] on div "EID" at bounding box center [180, 337] width 62 height 16
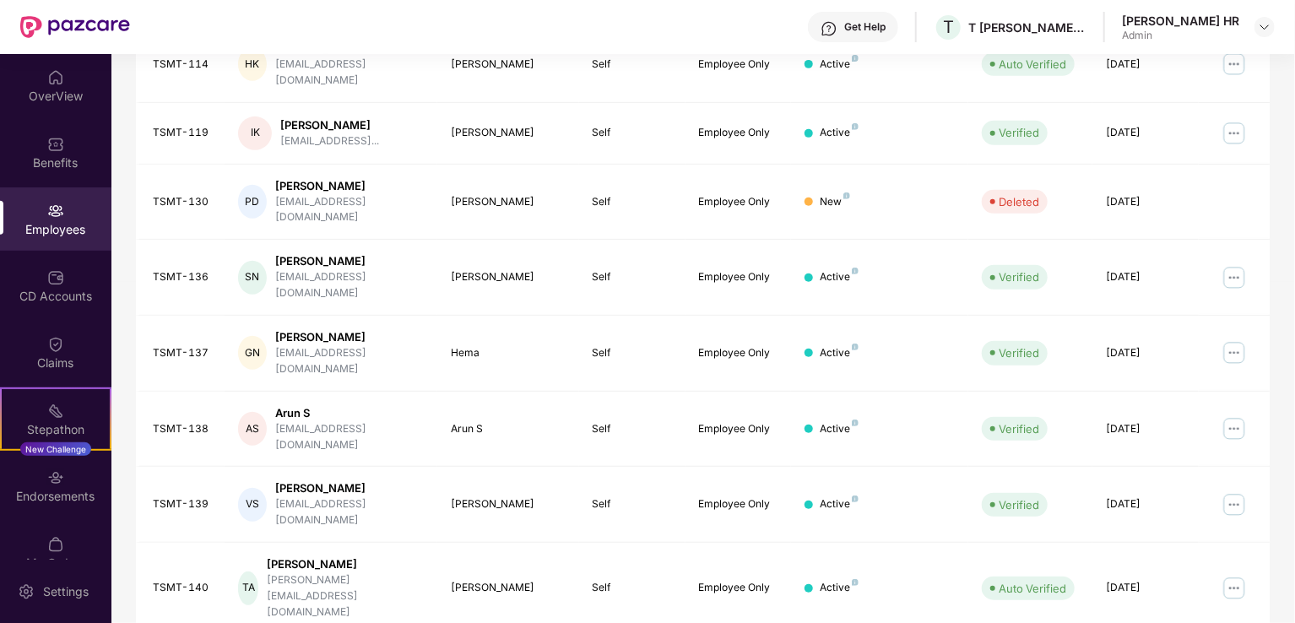
scroll to position [412, 0]
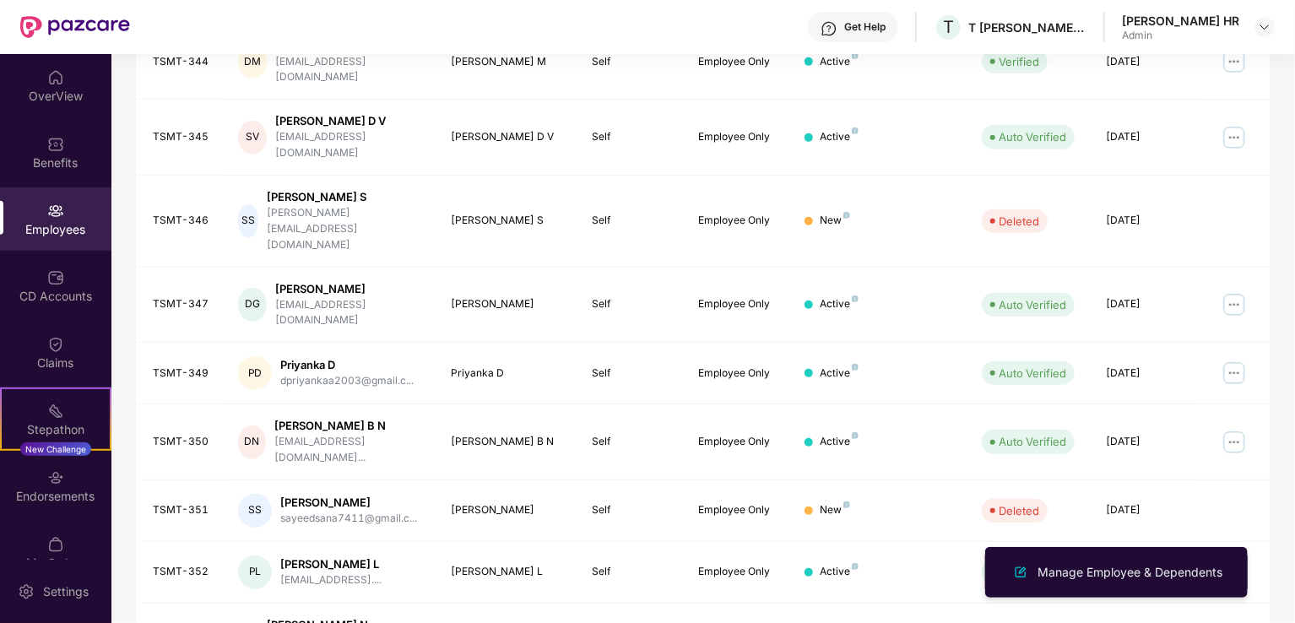
click at [1193, 568] on div "Manage Employee & Dependents" at bounding box center [1130, 572] width 192 height 19
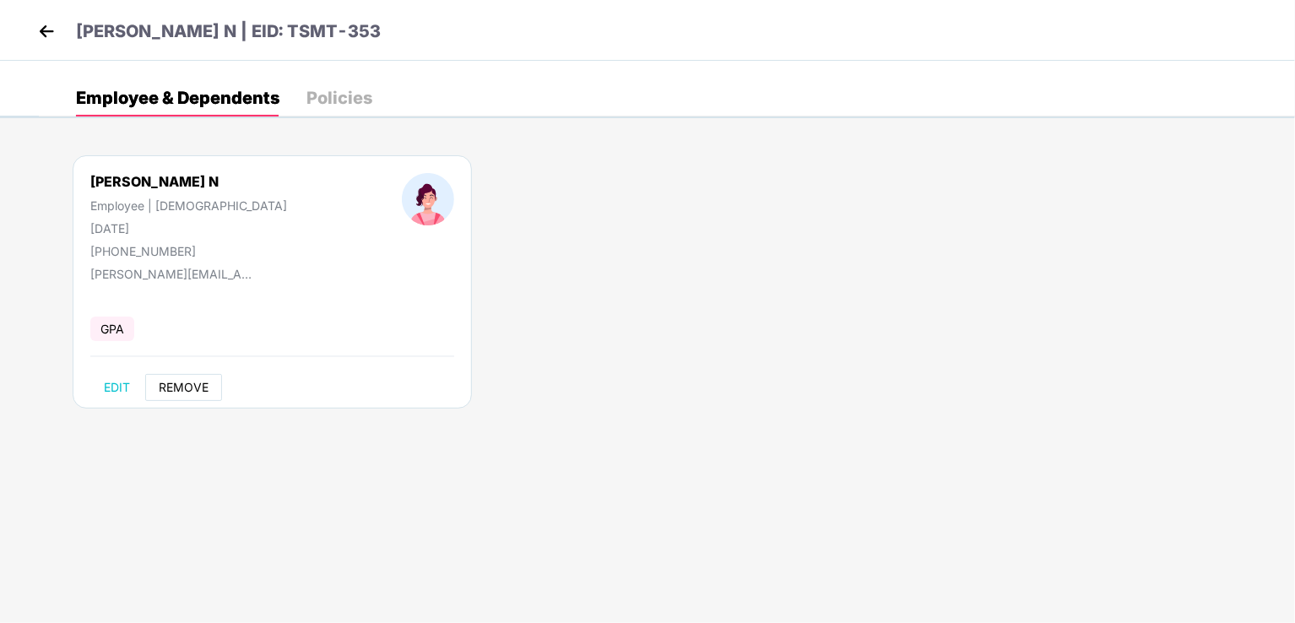
click at [176, 381] on span "REMOVE" at bounding box center [184, 388] width 50 height 14
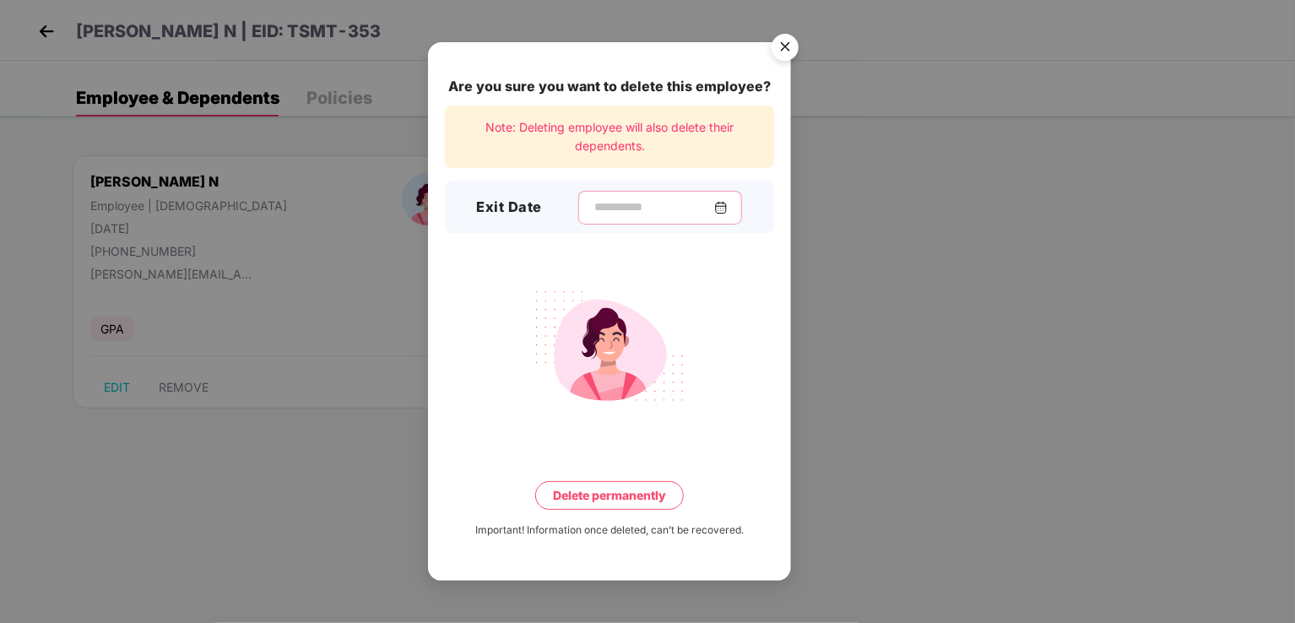
click at [592, 208] on input at bounding box center [653, 207] width 122 height 18
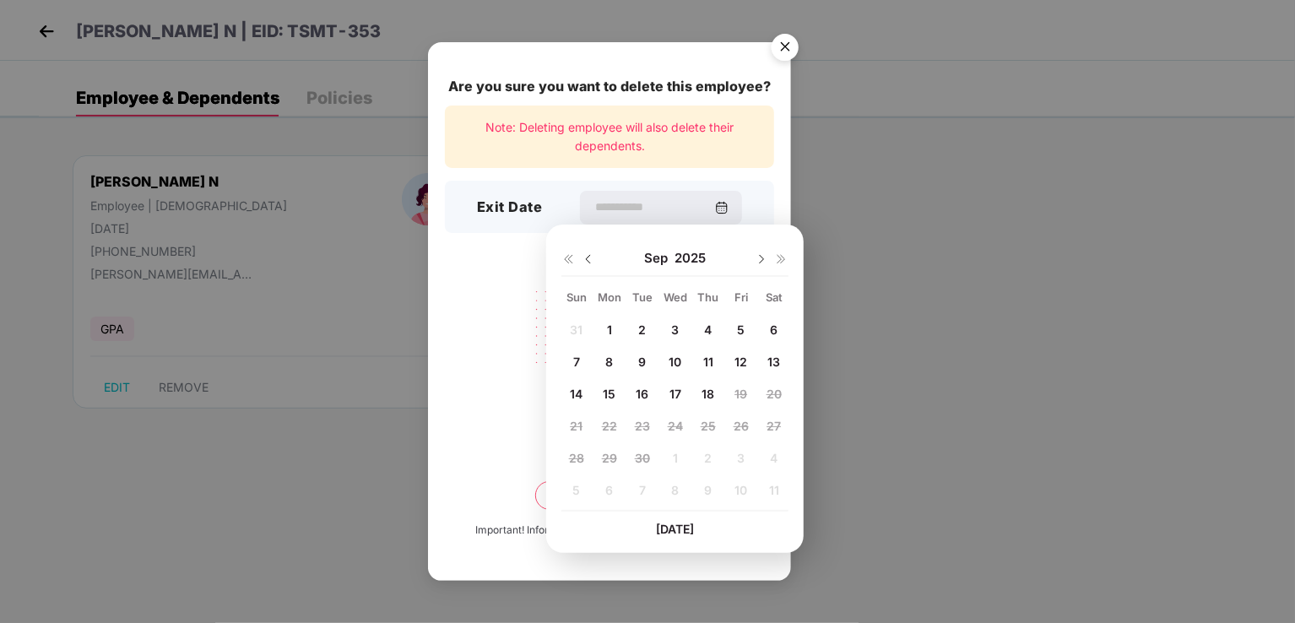
click at [590, 257] on img at bounding box center [589, 259] width 14 height 14
click at [674, 415] on div "20" at bounding box center [675, 426] width 25 height 25
type input "**********"
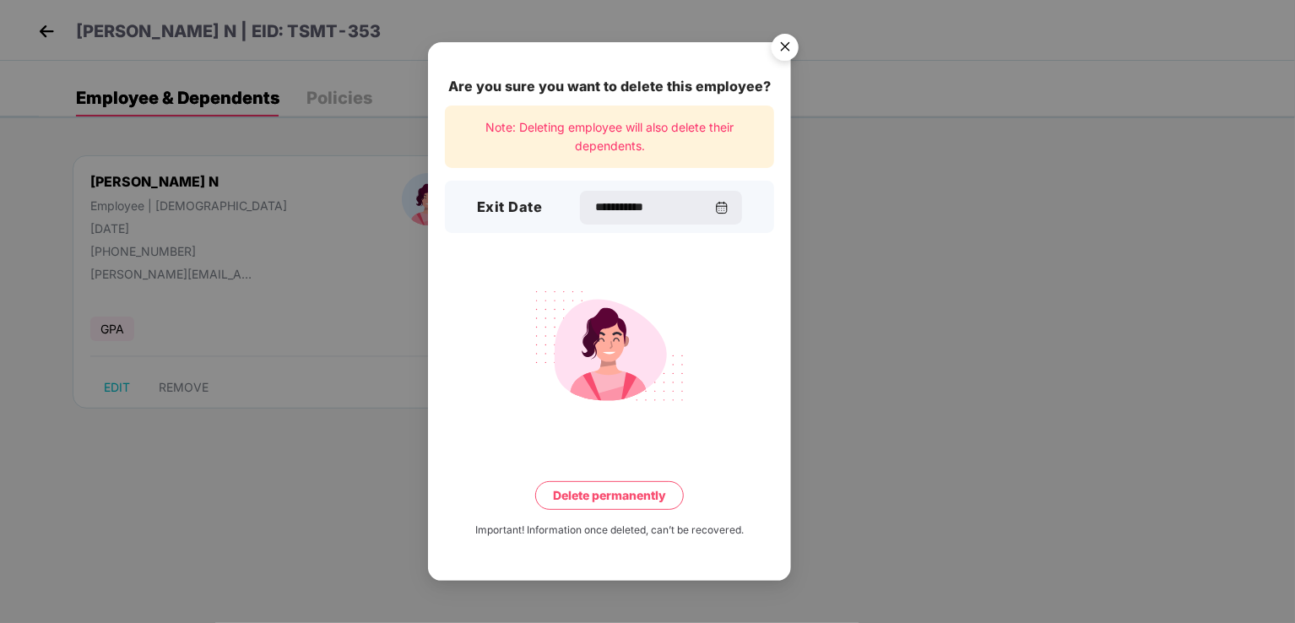
click at [648, 478] on div "**********" at bounding box center [609, 311] width 363 height 538
click at [649, 487] on button "Delete permanently" at bounding box center [609, 495] width 149 height 29
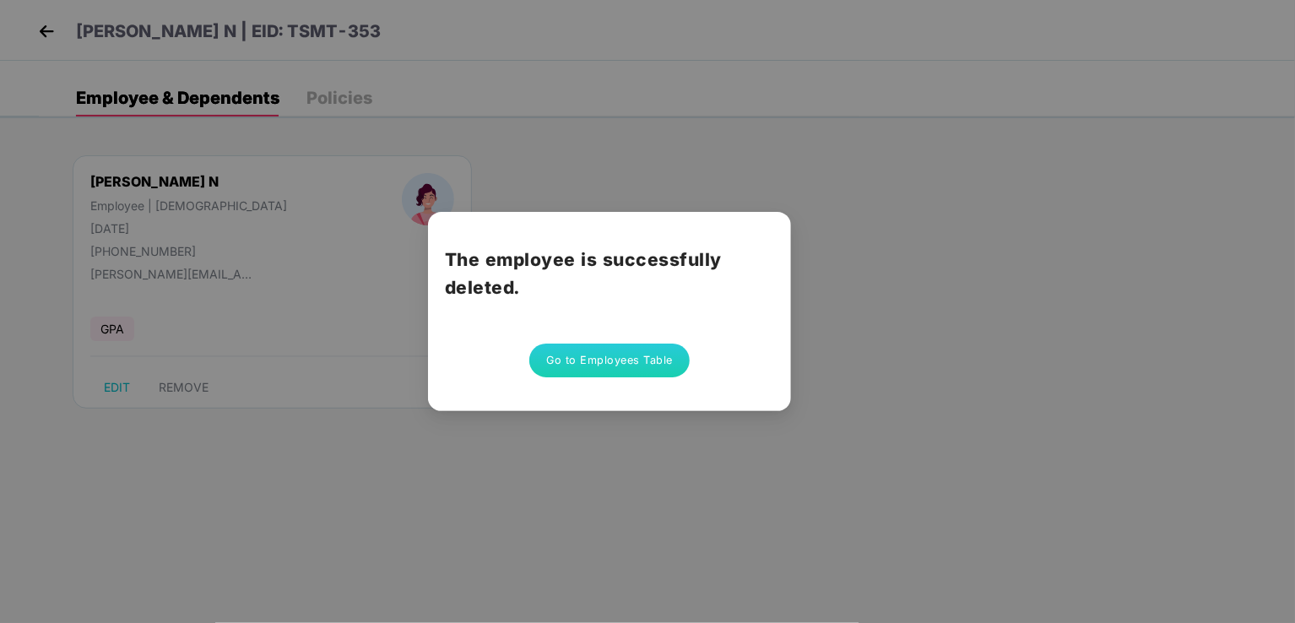
click at [641, 359] on button "Go to Employees Table" at bounding box center [609, 361] width 160 height 34
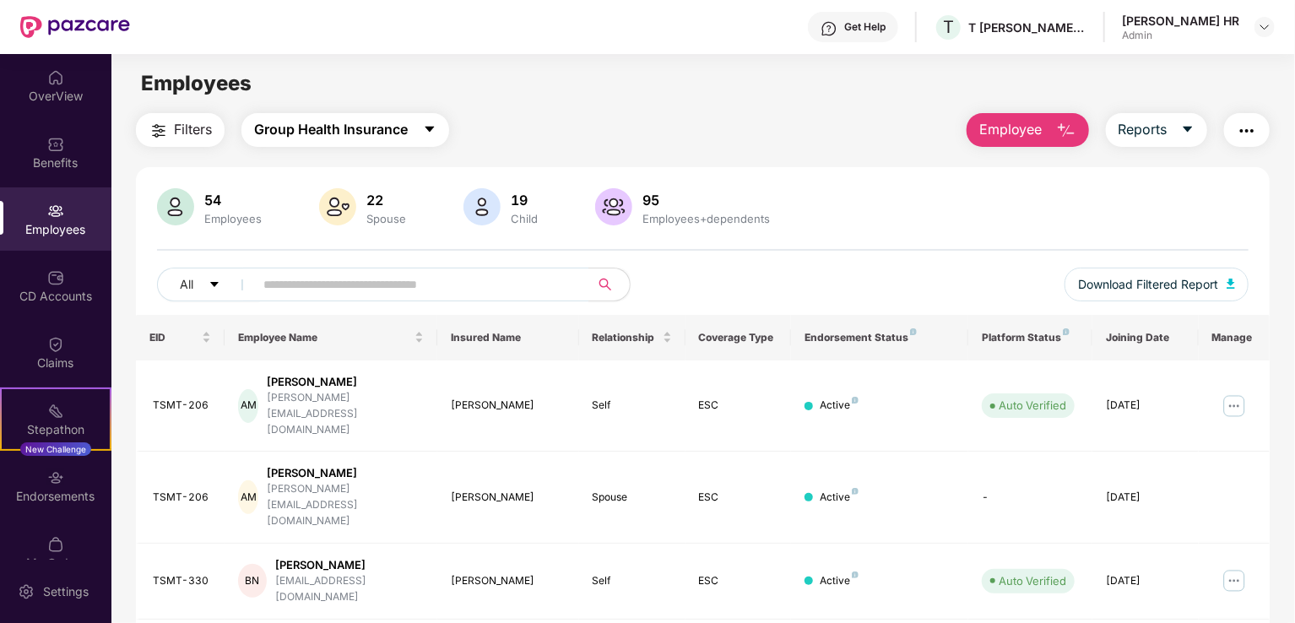
click at [303, 121] on span "Group Health Insurance" at bounding box center [331, 129] width 154 height 21
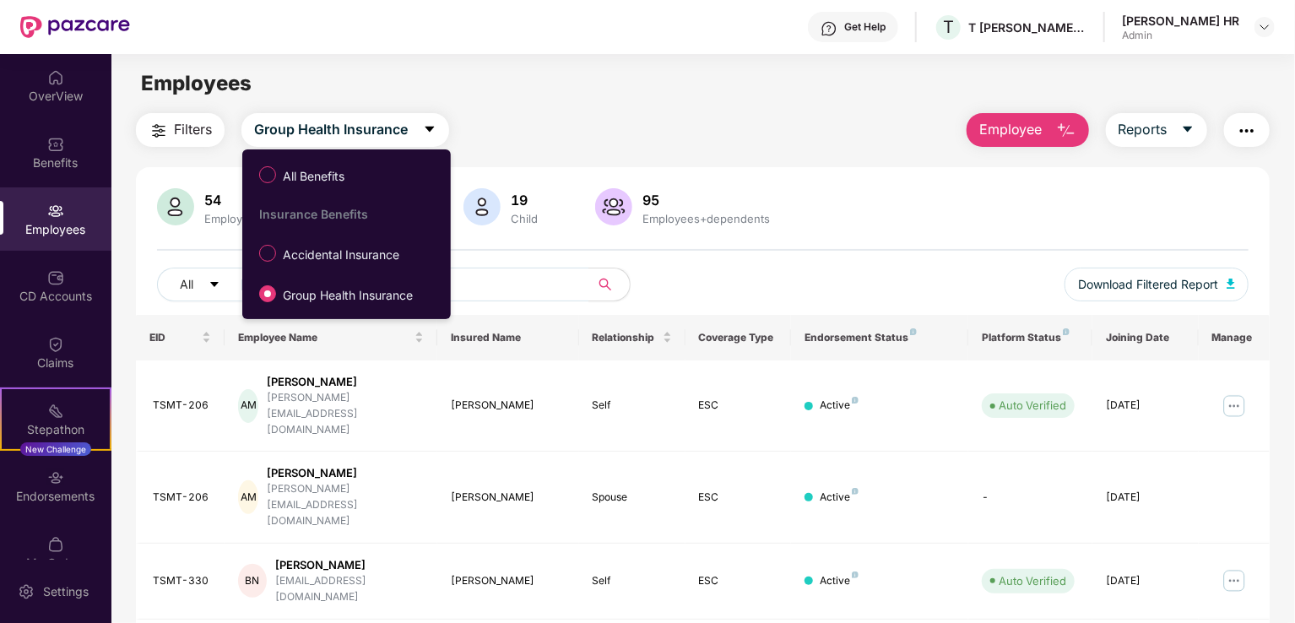
click at [310, 259] on span "Accidental Insurance" at bounding box center [341, 255] width 130 height 19
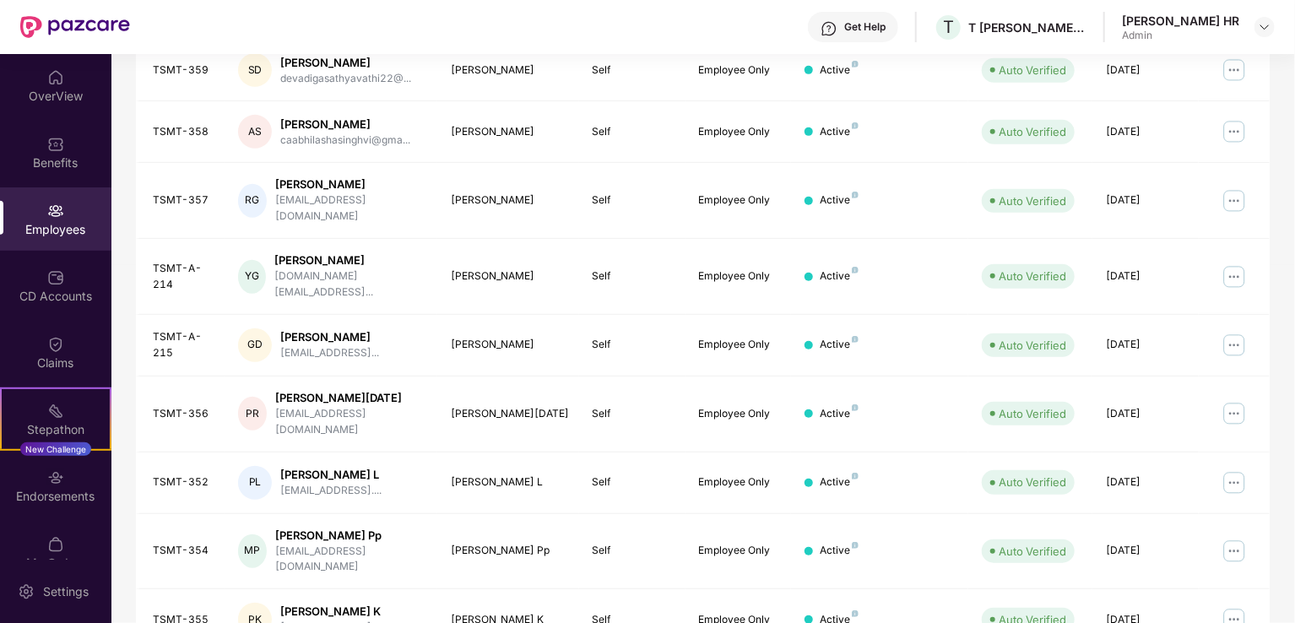
scroll to position [0, 0]
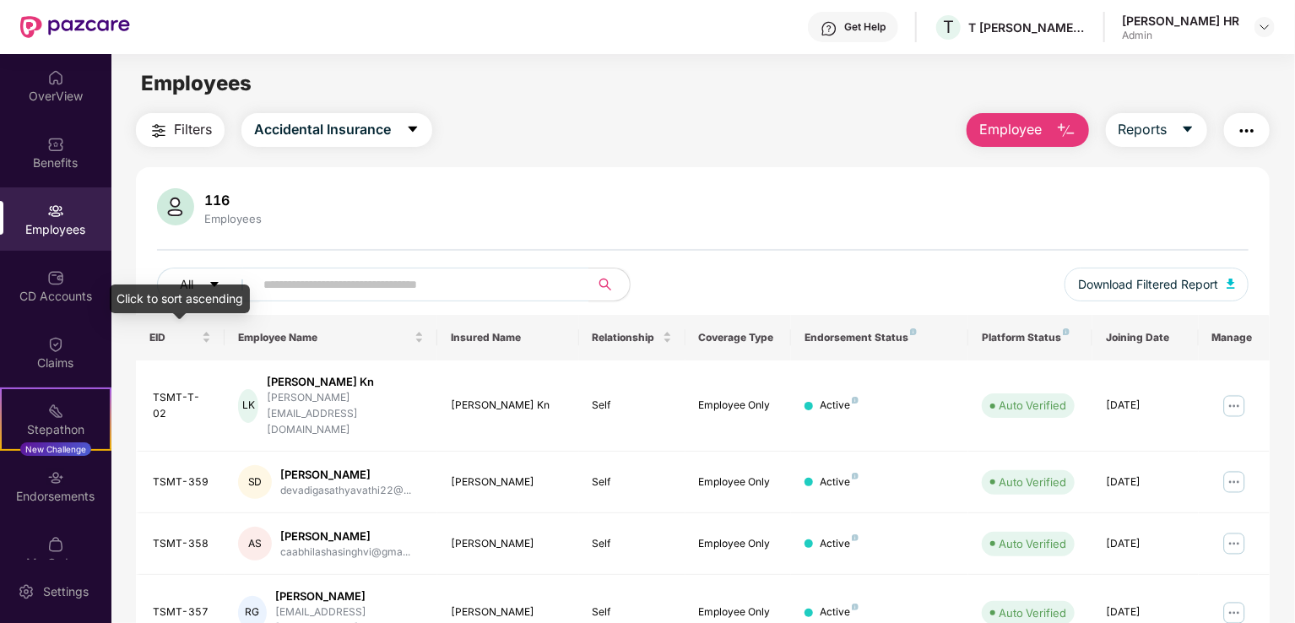
click at [206, 329] on div "EID" at bounding box center [180, 337] width 62 height 16
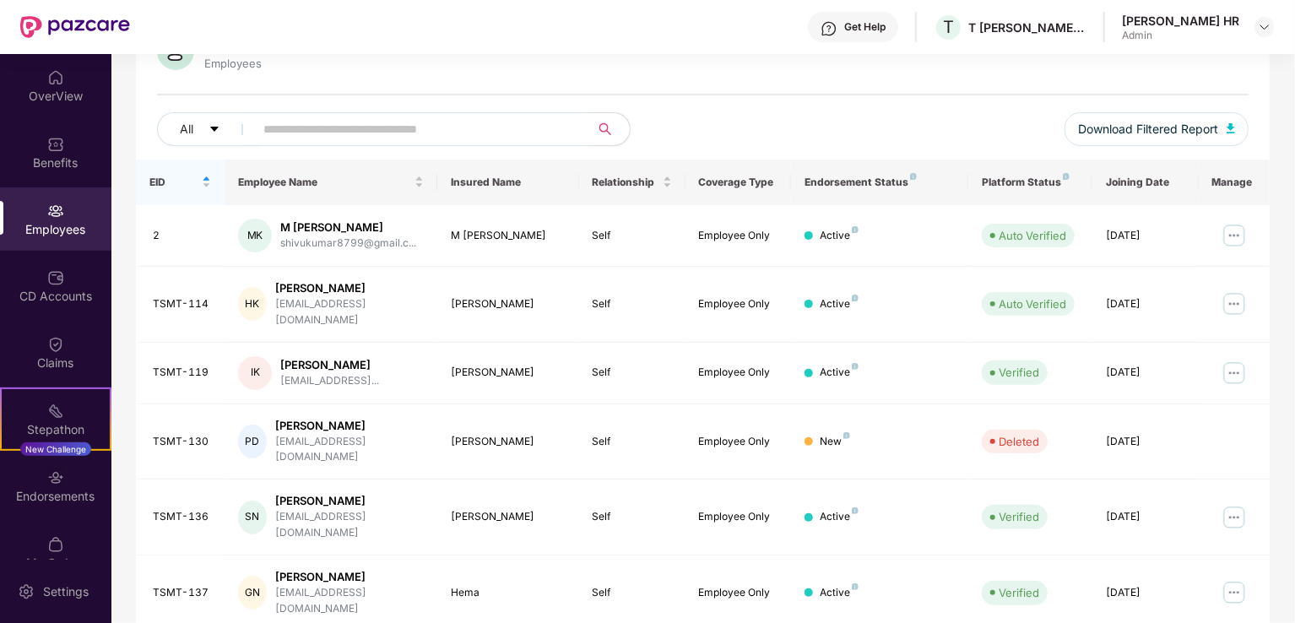
scroll to position [412, 0]
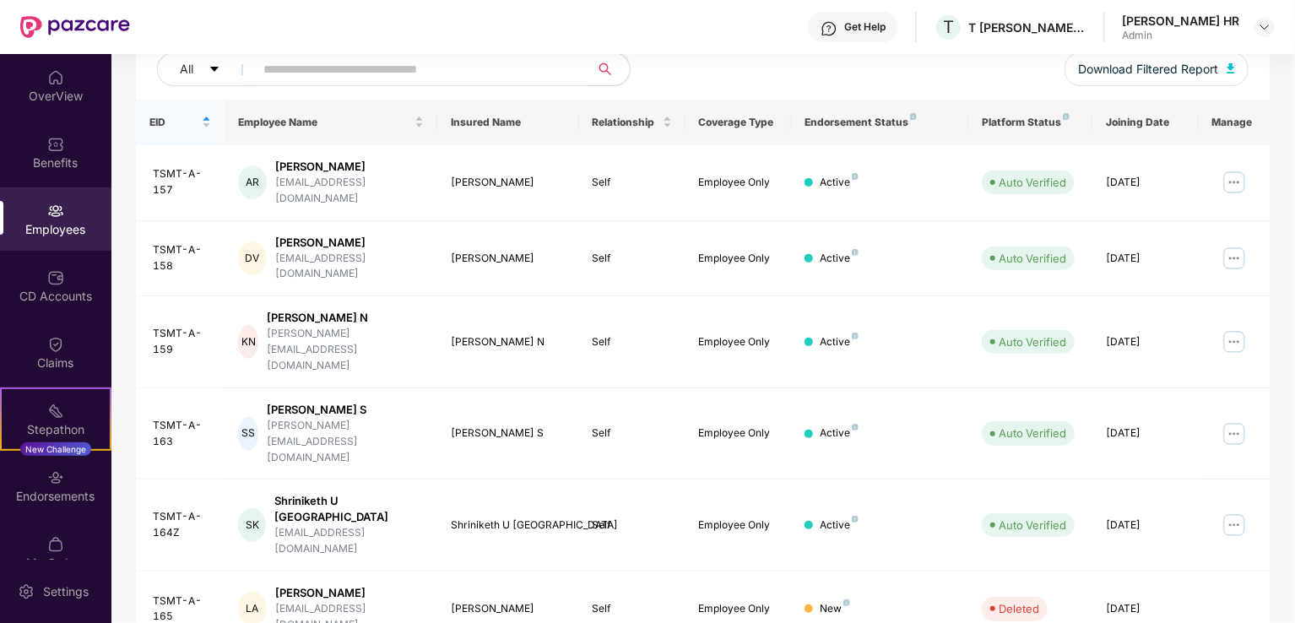
scroll to position [253, 0]
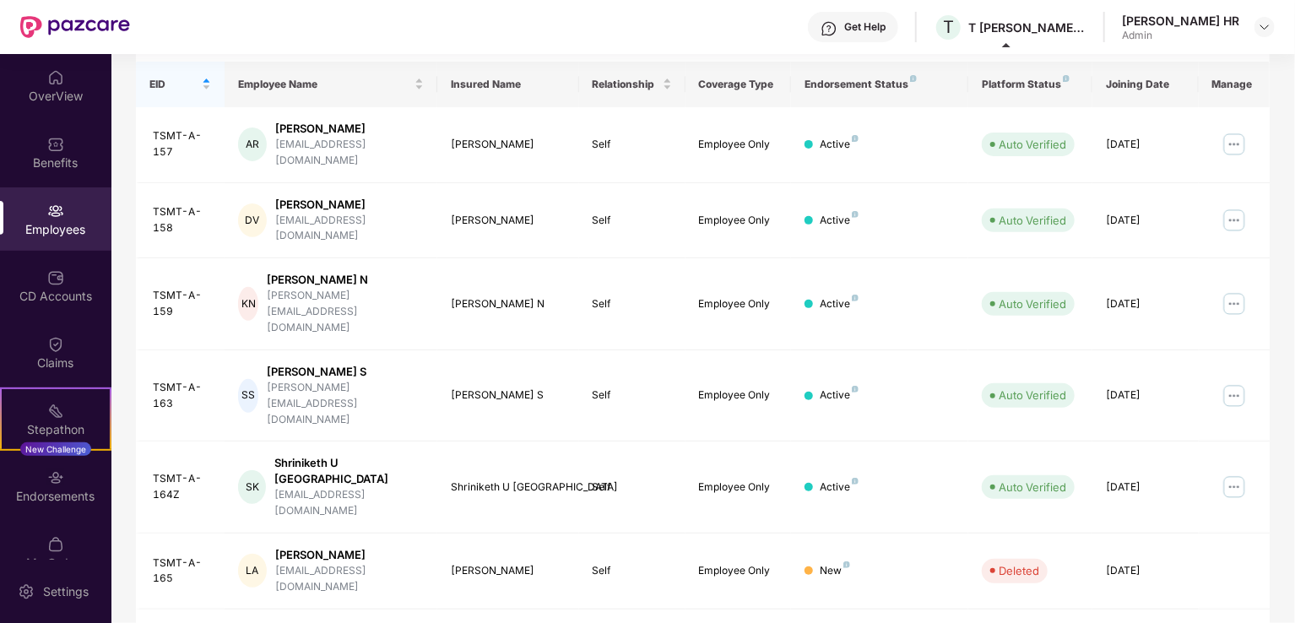
click at [1111, 296] on div "[DATE]" at bounding box center [1145, 304] width 79 height 16
click at [1222, 382] on img at bounding box center [1233, 395] width 27 height 27
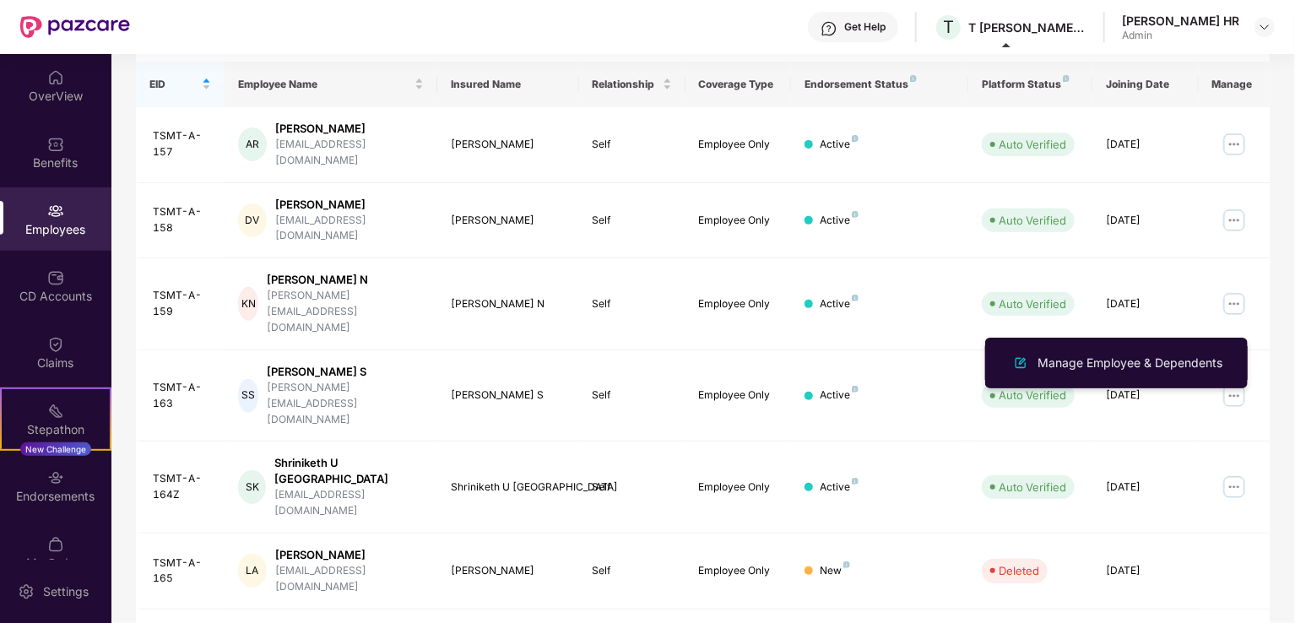
click at [1184, 352] on li "Manage Employee & Dependents" at bounding box center [1116, 363] width 262 height 34
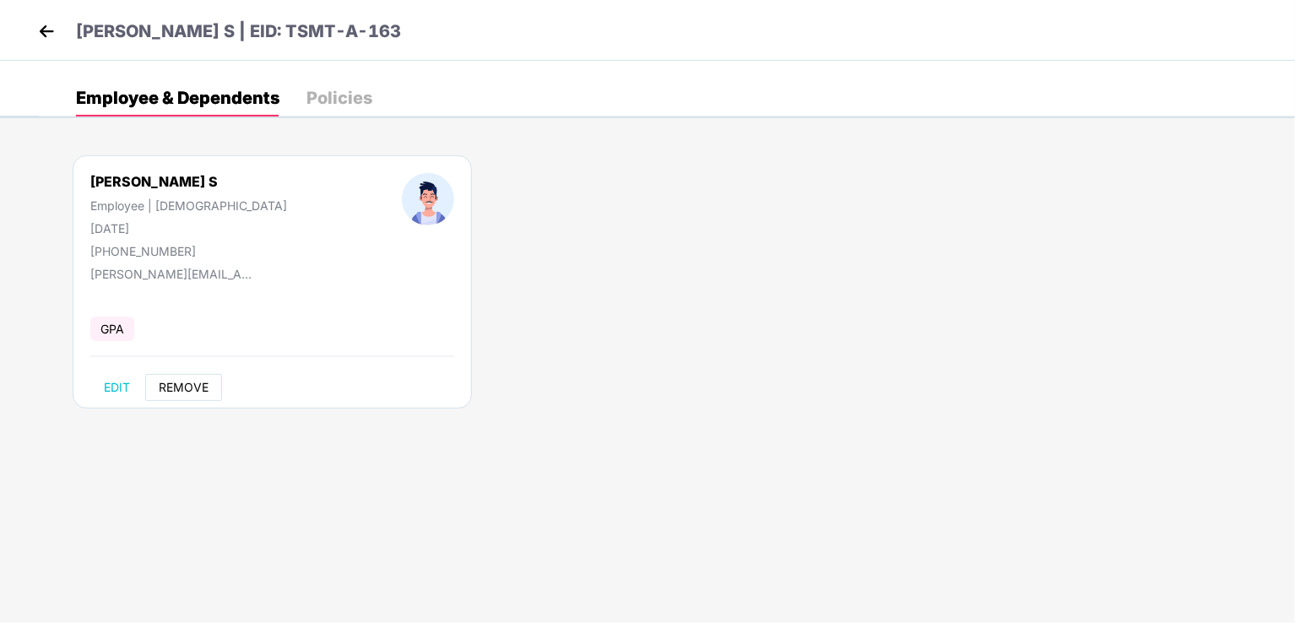
click at [170, 389] on span "REMOVE" at bounding box center [184, 388] width 50 height 14
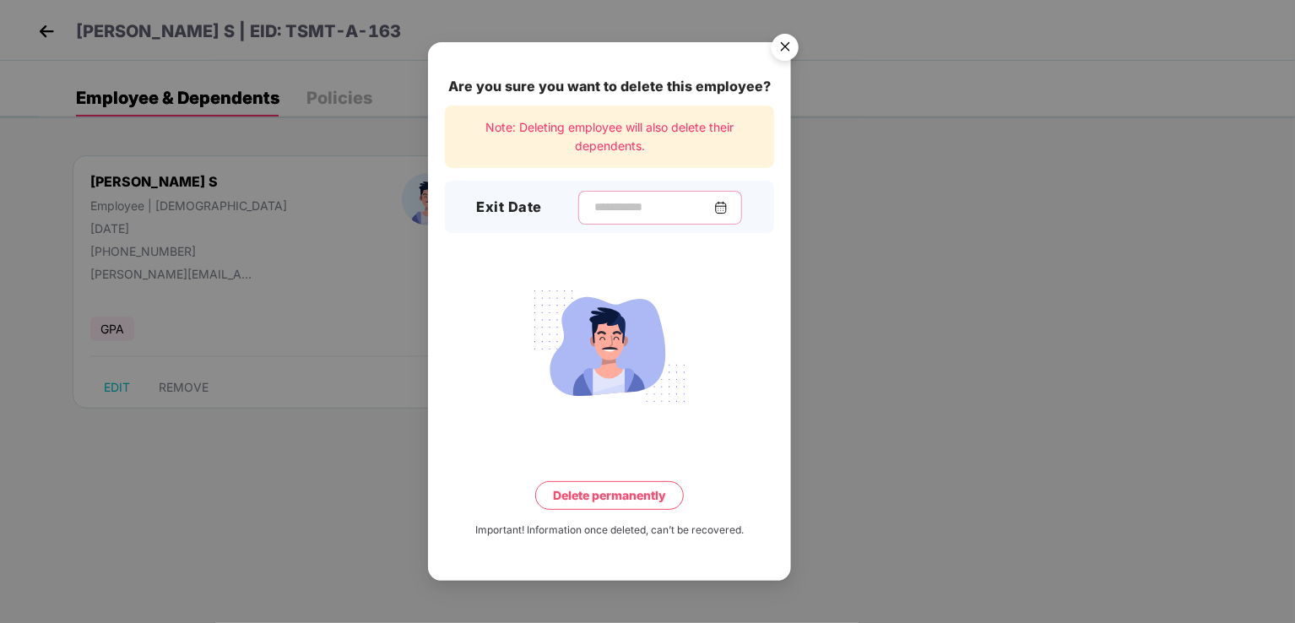
click at [680, 203] on input at bounding box center [653, 207] width 122 height 18
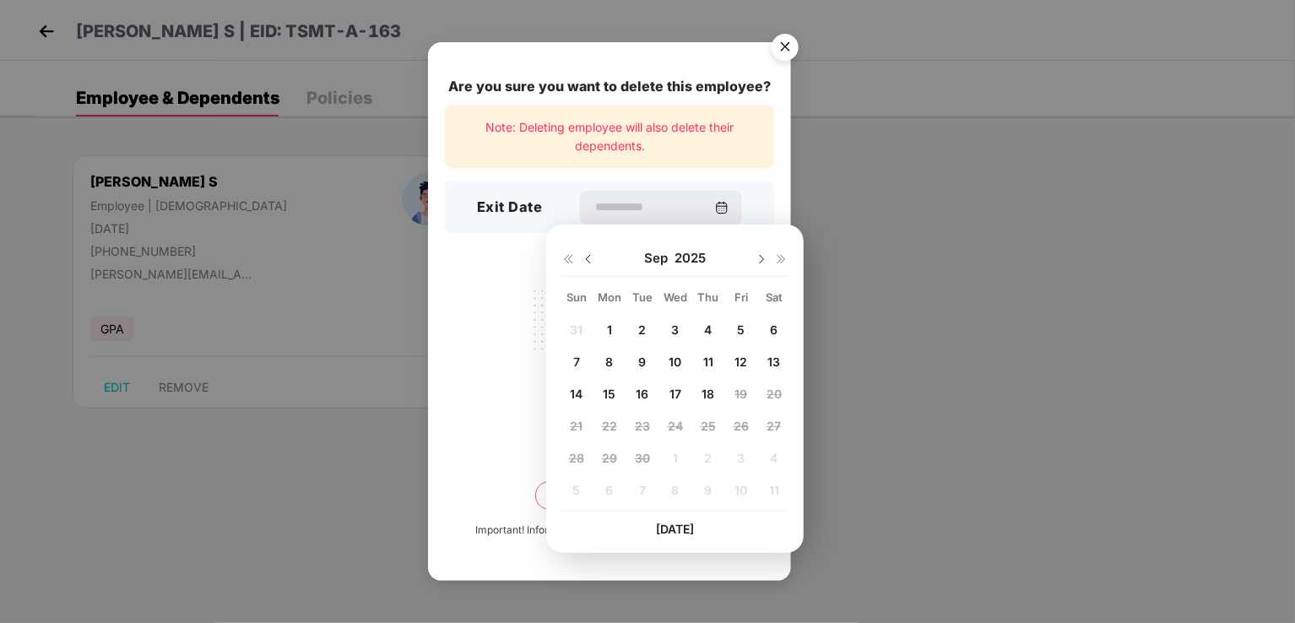
click at [593, 263] on img at bounding box center [589, 259] width 14 height 14
click at [666, 430] on div "20" at bounding box center [675, 426] width 25 height 25
type input "**********"
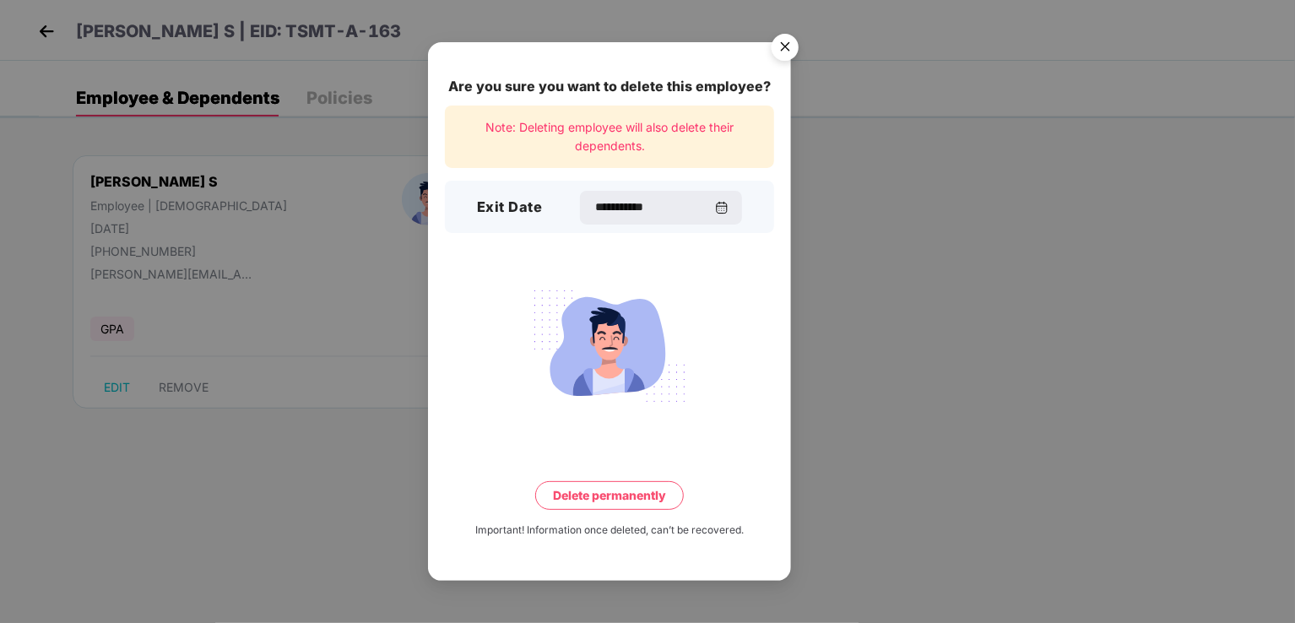
click at [648, 495] on button "Delete permanently" at bounding box center [609, 495] width 149 height 29
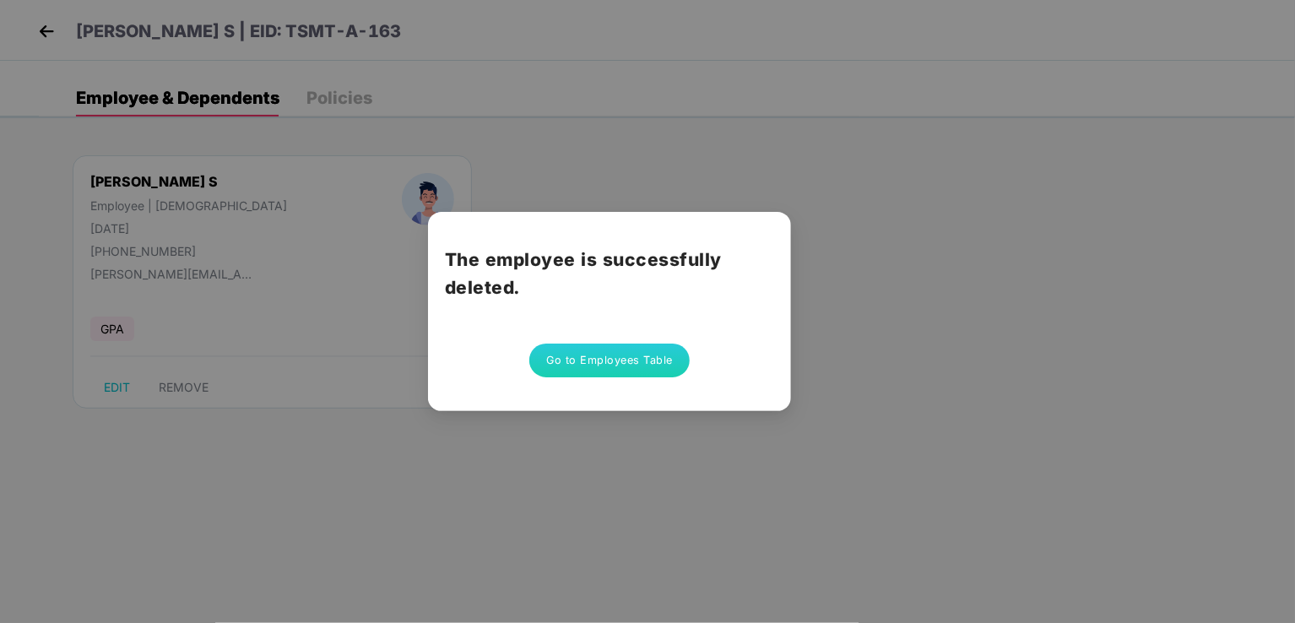
click at [640, 346] on button "Go to Employees Table" at bounding box center [609, 361] width 160 height 34
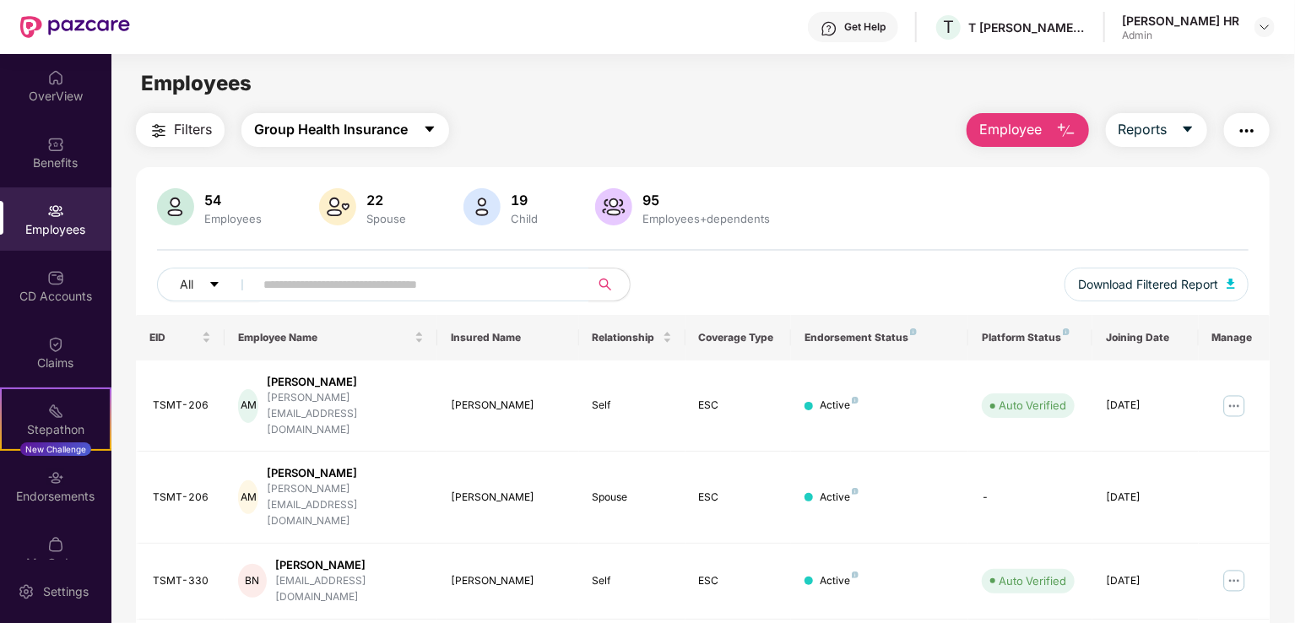
click at [325, 139] on span "Group Health Insurance" at bounding box center [331, 129] width 154 height 21
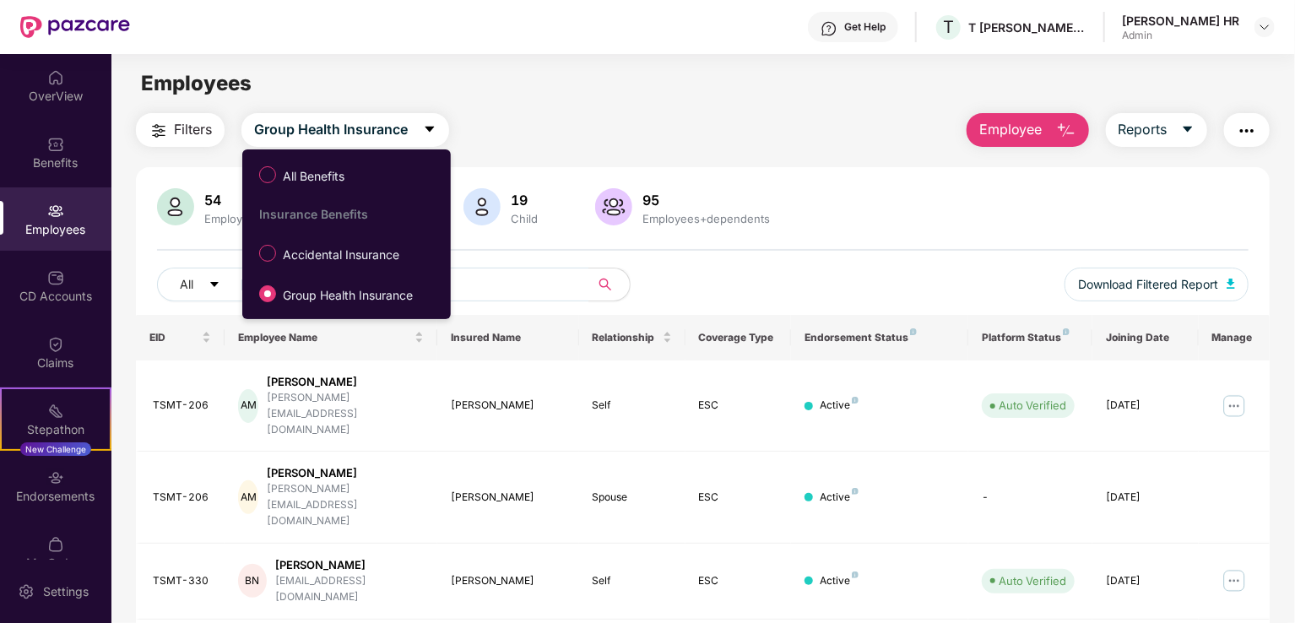
click at [328, 255] on span "Accidental Insurance" at bounding box center [341, 255] width 130 height 19
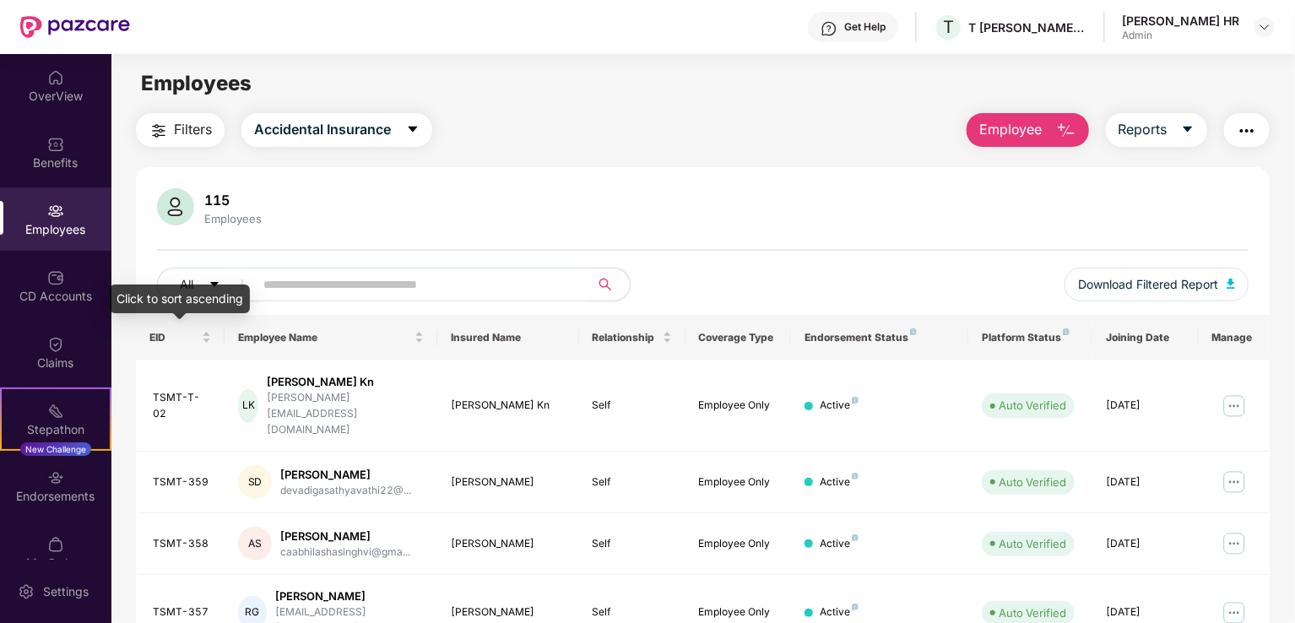
click at [207, 336] on div "EID" at bounding box center [180, 337] width 62 height 16
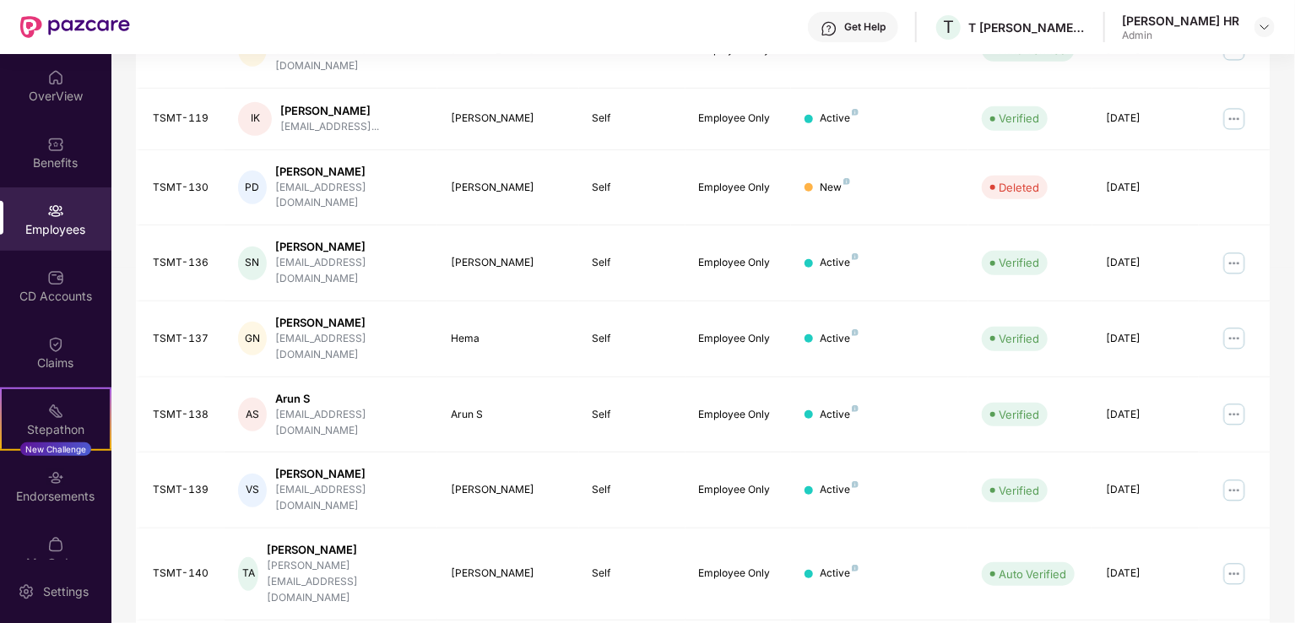
scroll to position [412, 0]
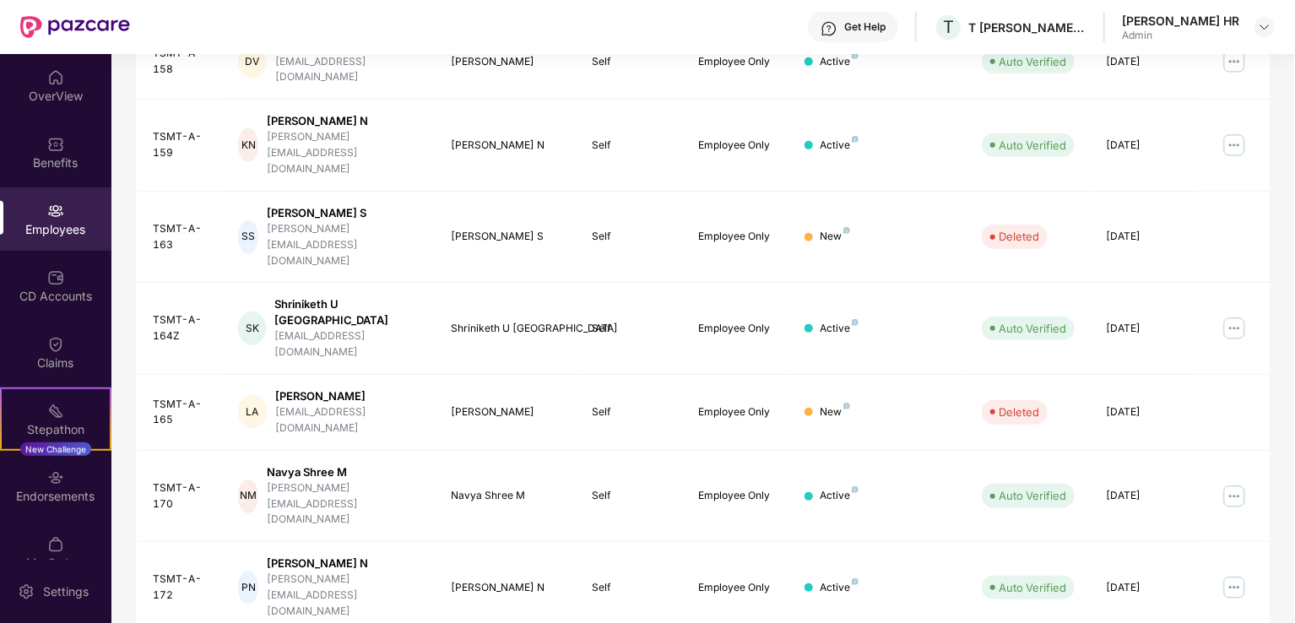
click at [1225, 315] on img at bounding box center [1233, 328] width 27 height 27
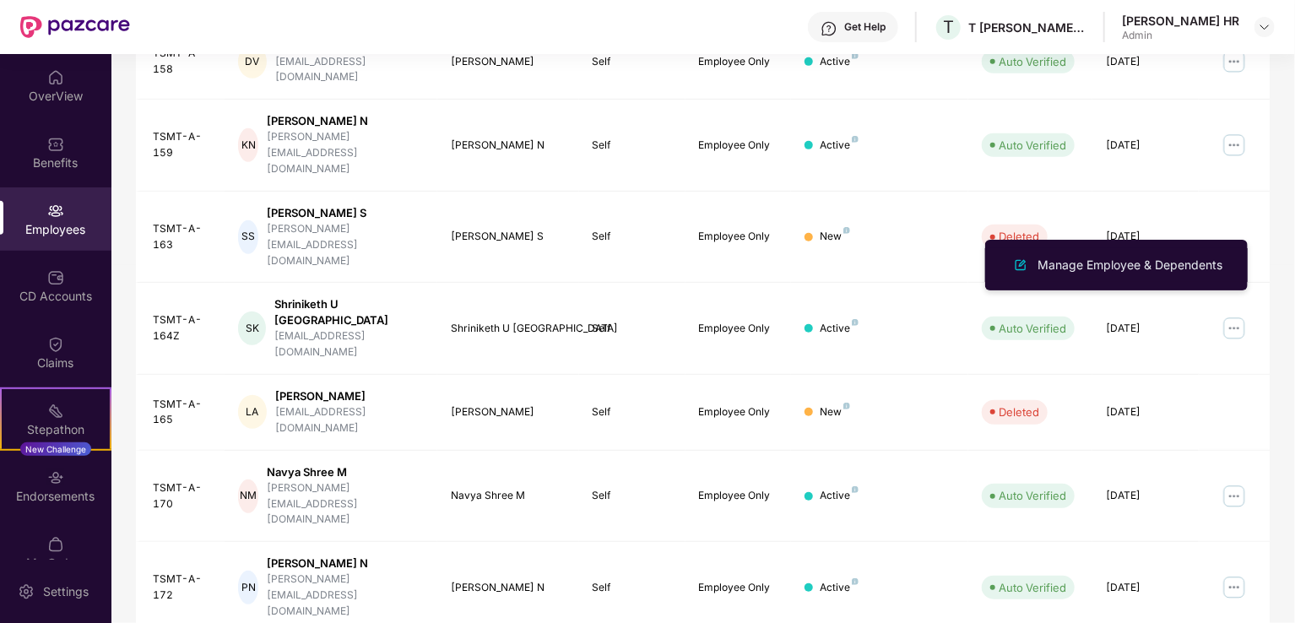
click at [1155, 265] on div "Manage Employee & Dependents" at bounding box center [1130, 265] width 192 height 19
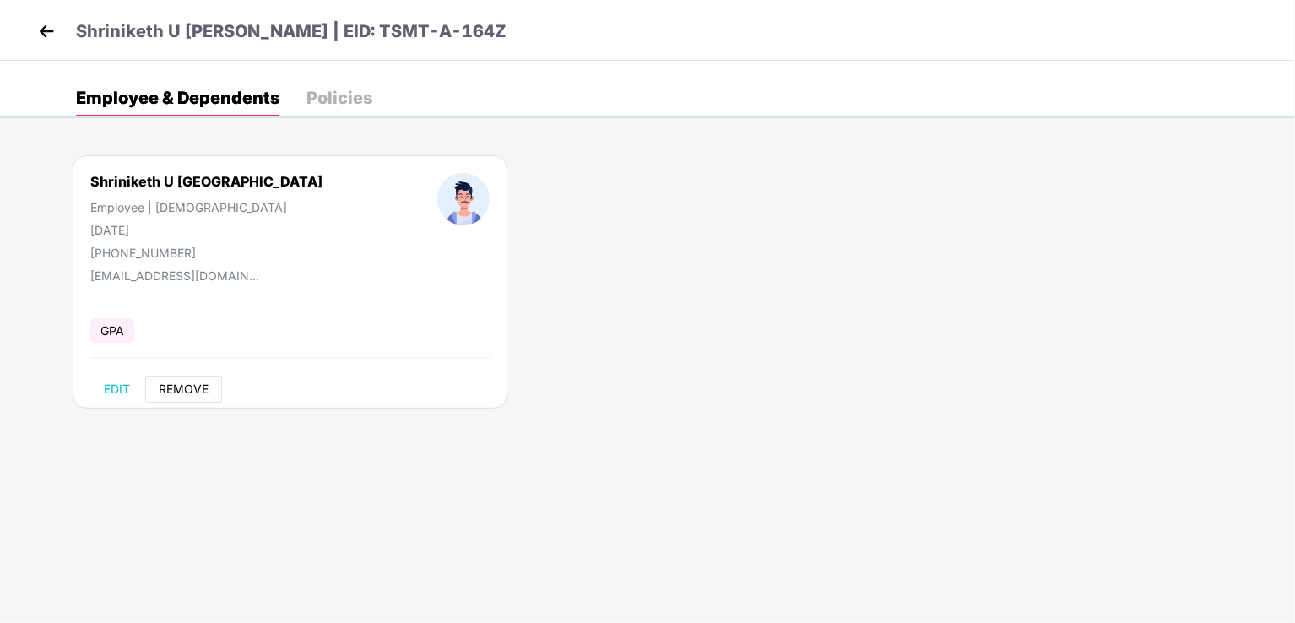
click at [205, 388] on span "REMOVE" at bounding box center [184, 389] width 50 height 14
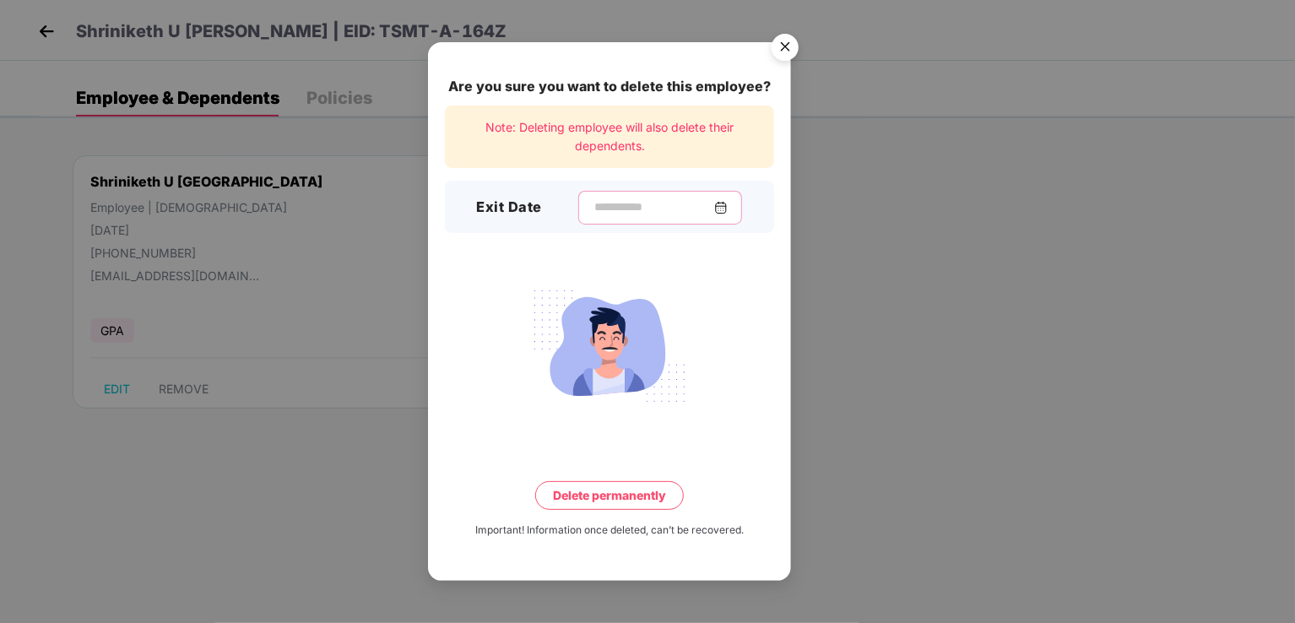
click at [645, 205] on input at bounding box center [653, 207] width 122 height 18
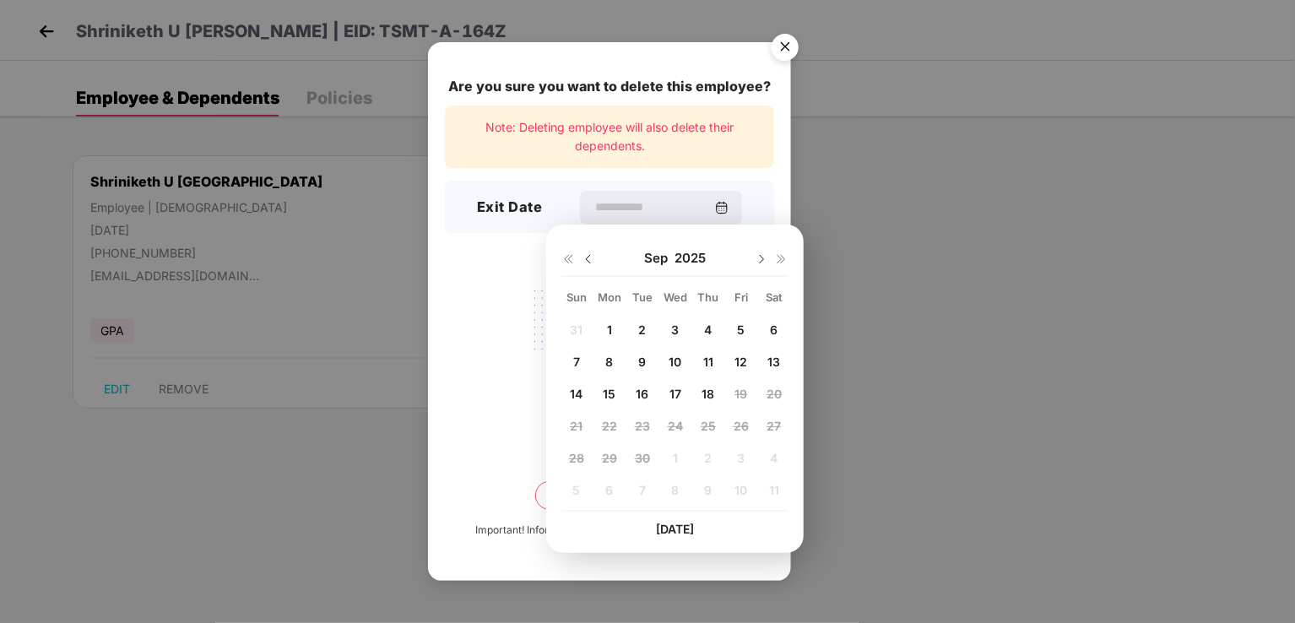
click at [598, 254] on div "[DATE]" at bounding box center [674, 258] width 227 height 34
click at [594, 262] on img at bounding box center [589, 259] width 14 height 14
click at [679, 424] on span "20" at bounding box center [675, 426] width 15 height 14
type input "**********"
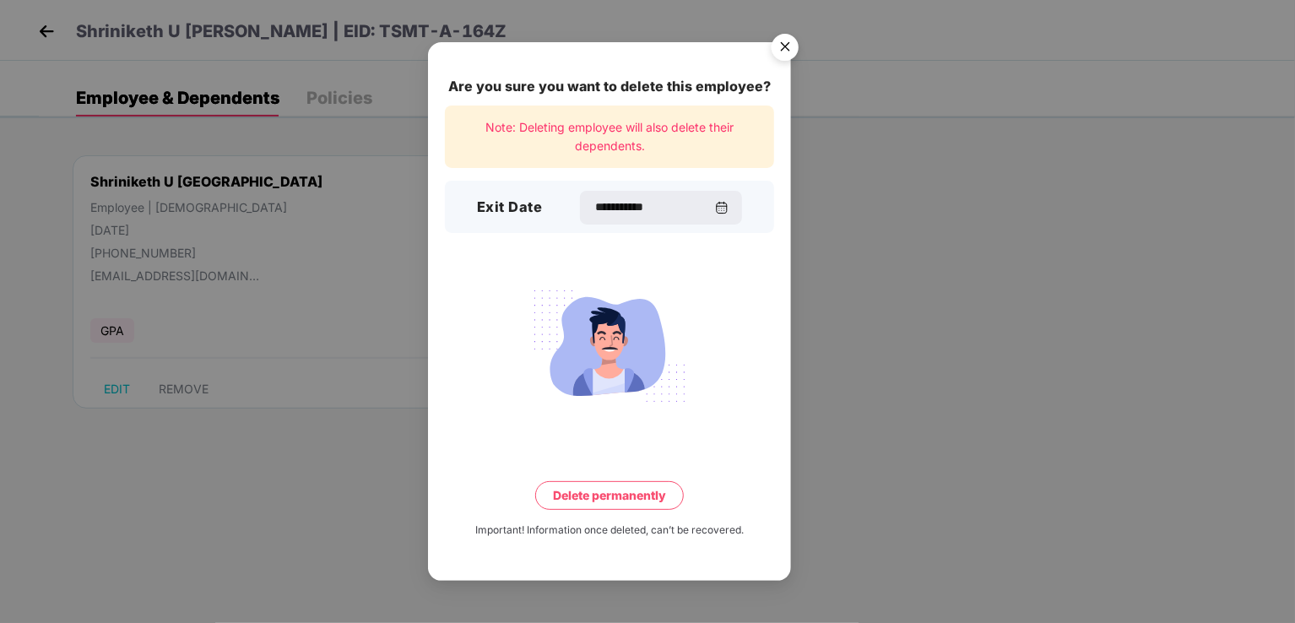
click at [665, 491] on button "Delete permanently" at bounding box center [609, 495] width 149 height 29
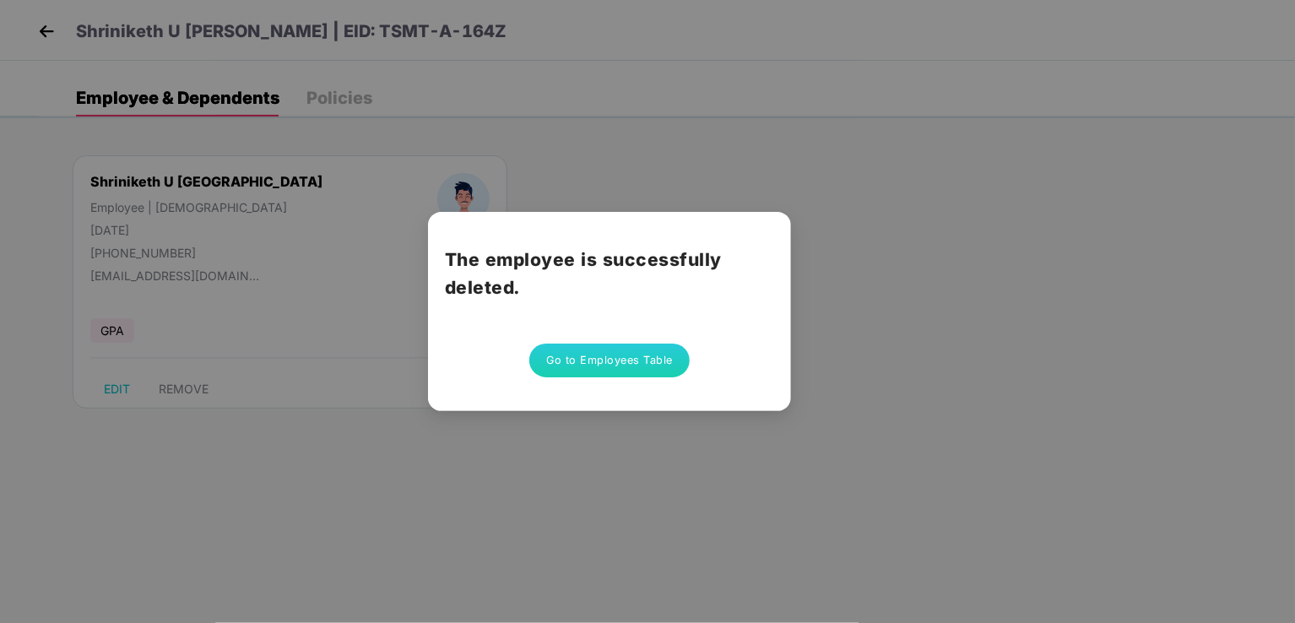
click at [624, 376] on button "Go to Employees Table" at bounding box center [609, 361] width 160 height 34
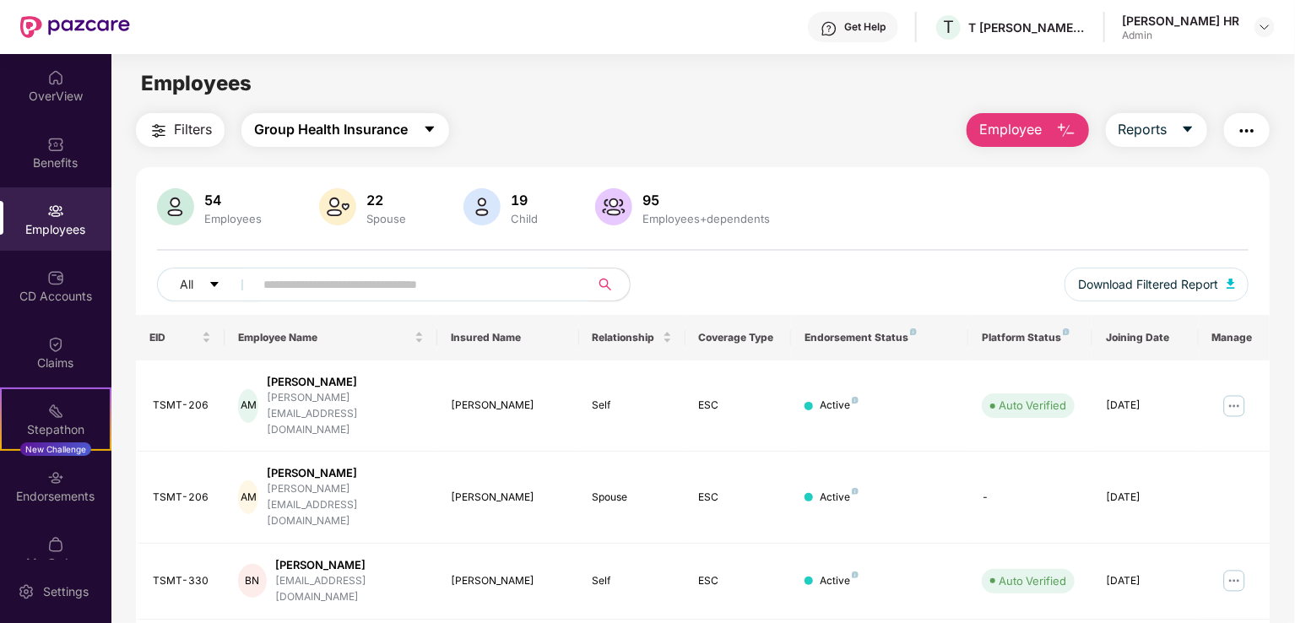
click at [280, 141] on button "Group Health Insurance" at bounding box center [345, 130] width 208 height 34
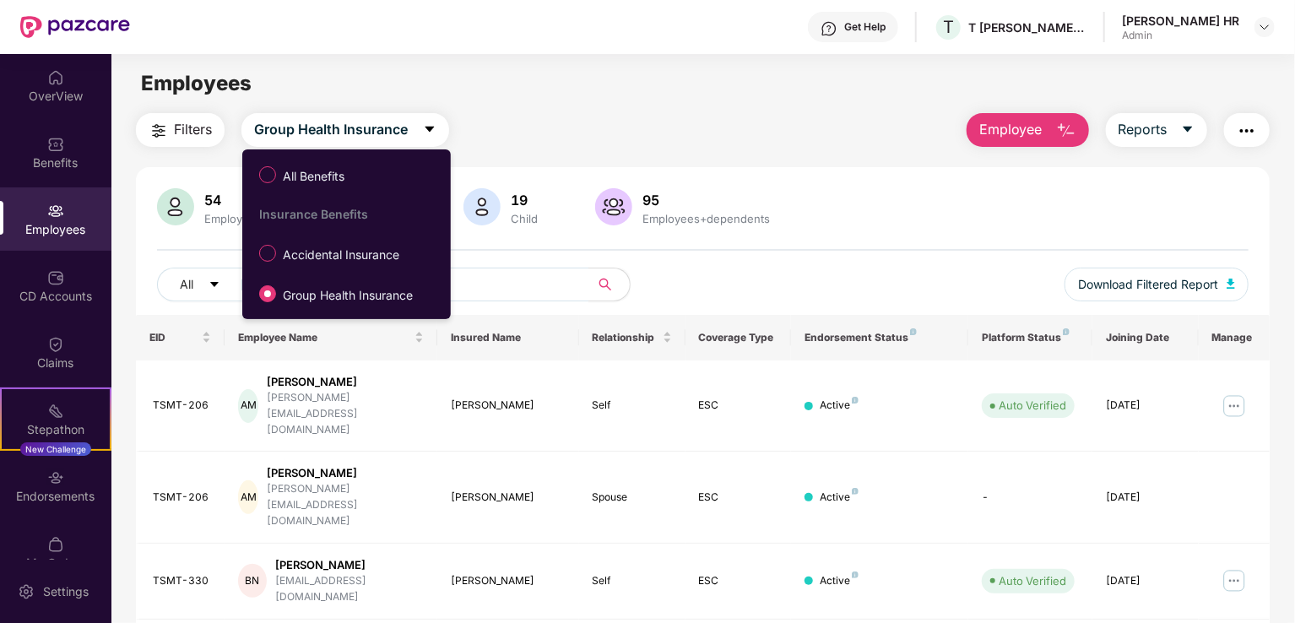
click at [342, 253] on span "Accidental Insurance" at bounding box center [341, 255] width 130 height 19
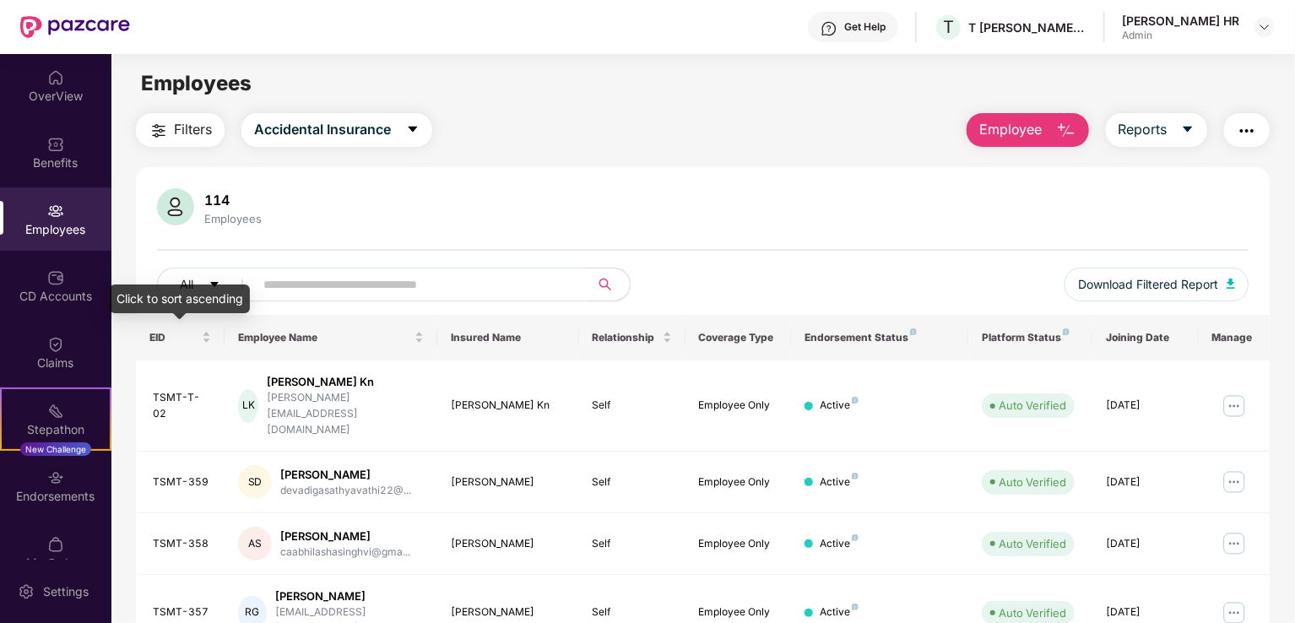
click at [206, 335] on div "EID" at bounding box center [180, 337] width 62 height 16
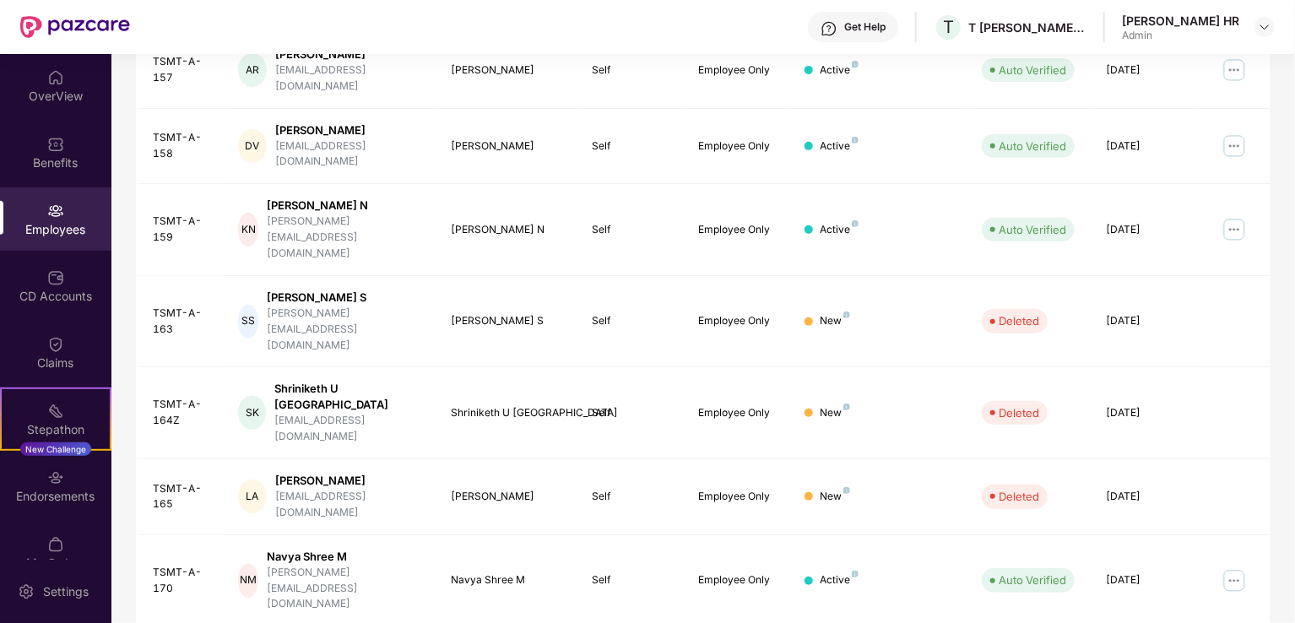
scroll to position [243, 0]
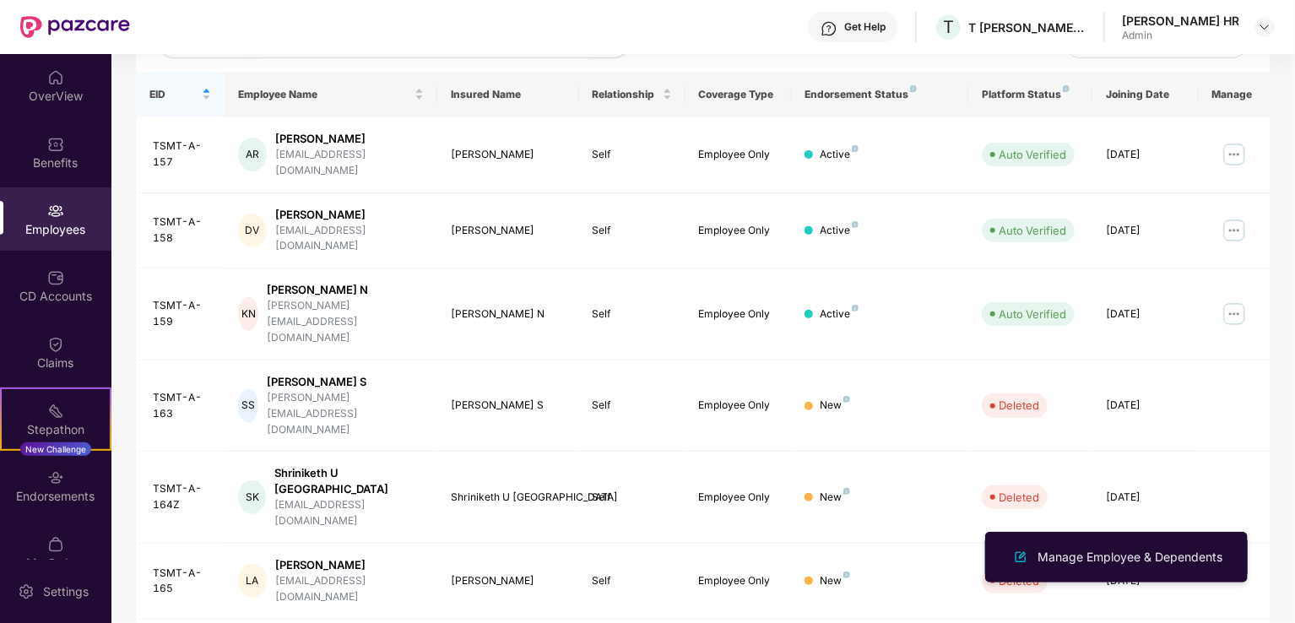
click at [1137, 555] on div "Manage Employee & Dependents" at bounding box center [1130, 557] width 192 height 19
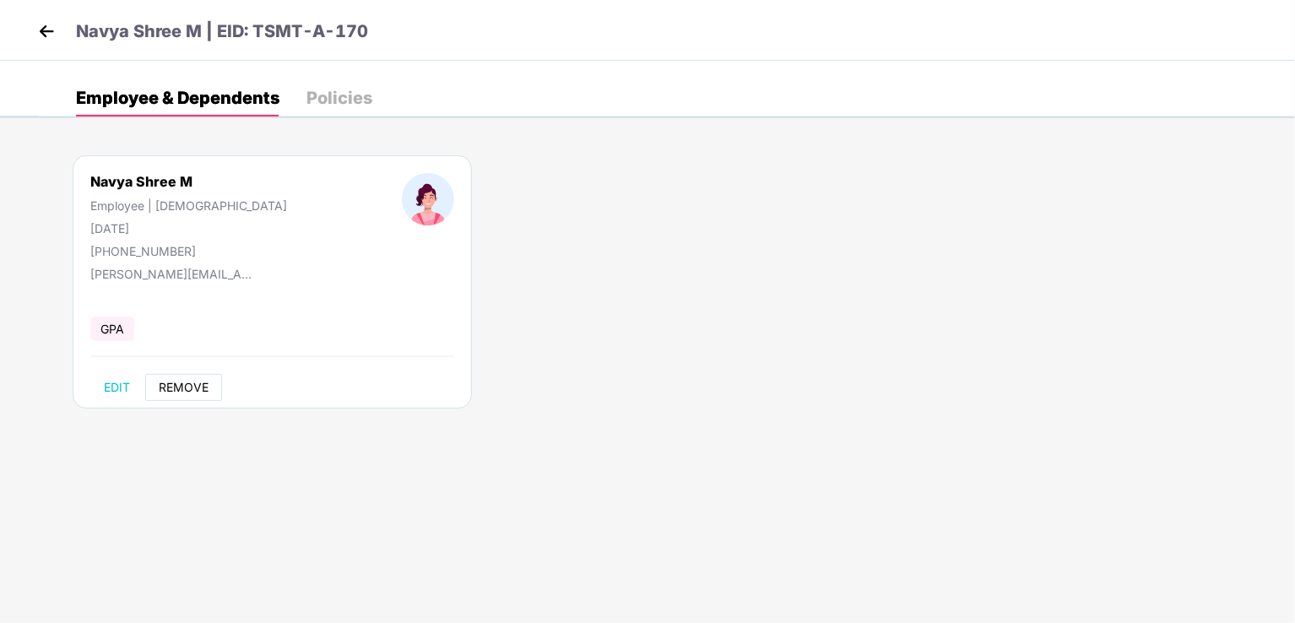
click at [189, 386] on span "REMOVE" at bounding box center [184, 388] width 50 height 14
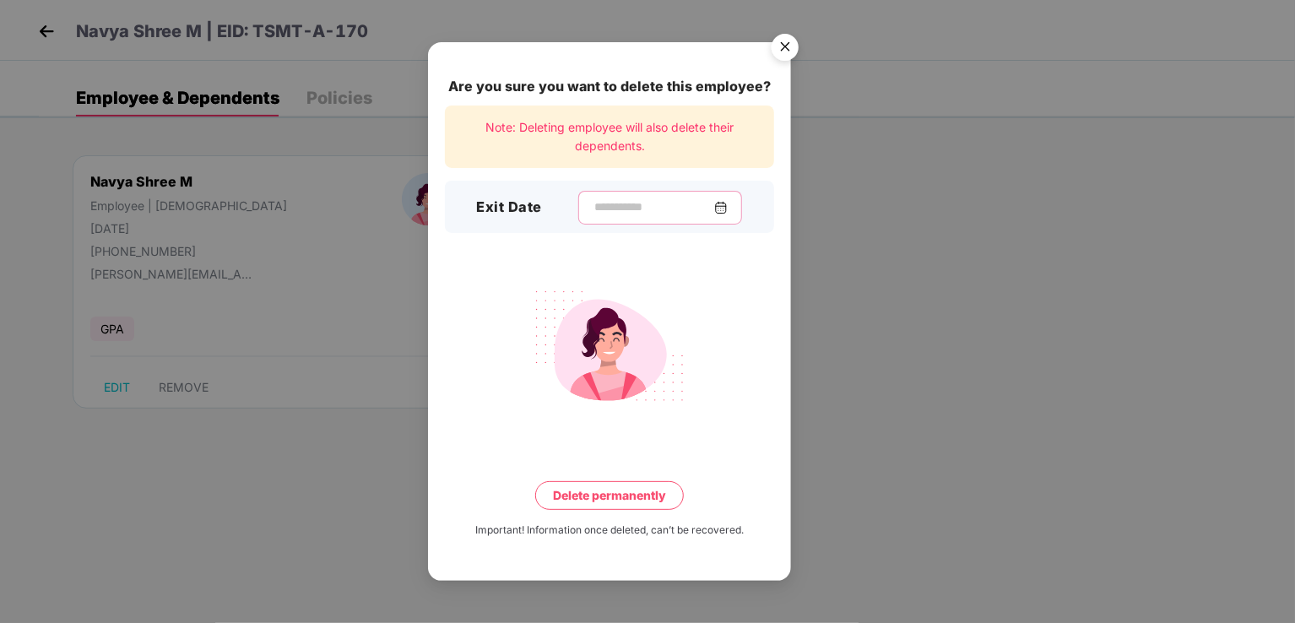
click at [592, 207] on input at bounding box center [653, 207] width 122 height 18
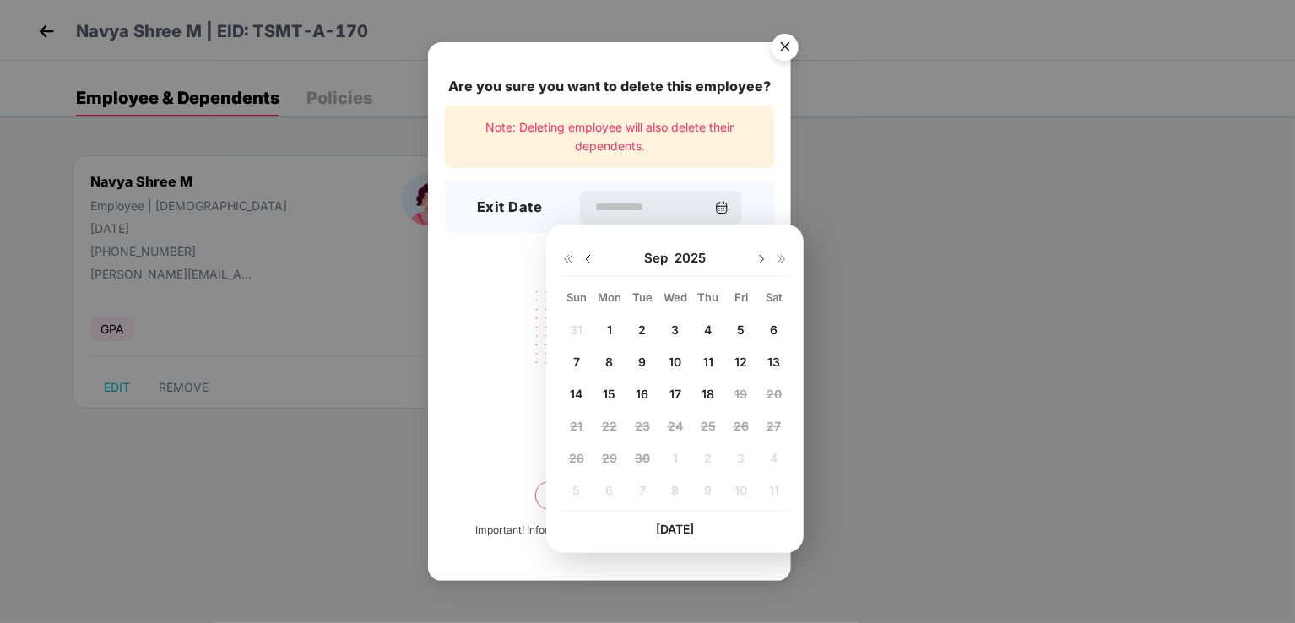
drag, startPoint x: 582, startPoint y: 258, endPoint x: 612, endPoint y: 308, distance: 57.9
click at [582, 259] on img at bounding box center [589, 259] width 14 height 14
click at [664, 419] on div "20" at bounding box center [675, 426] width 25 height 25
type input "**********"
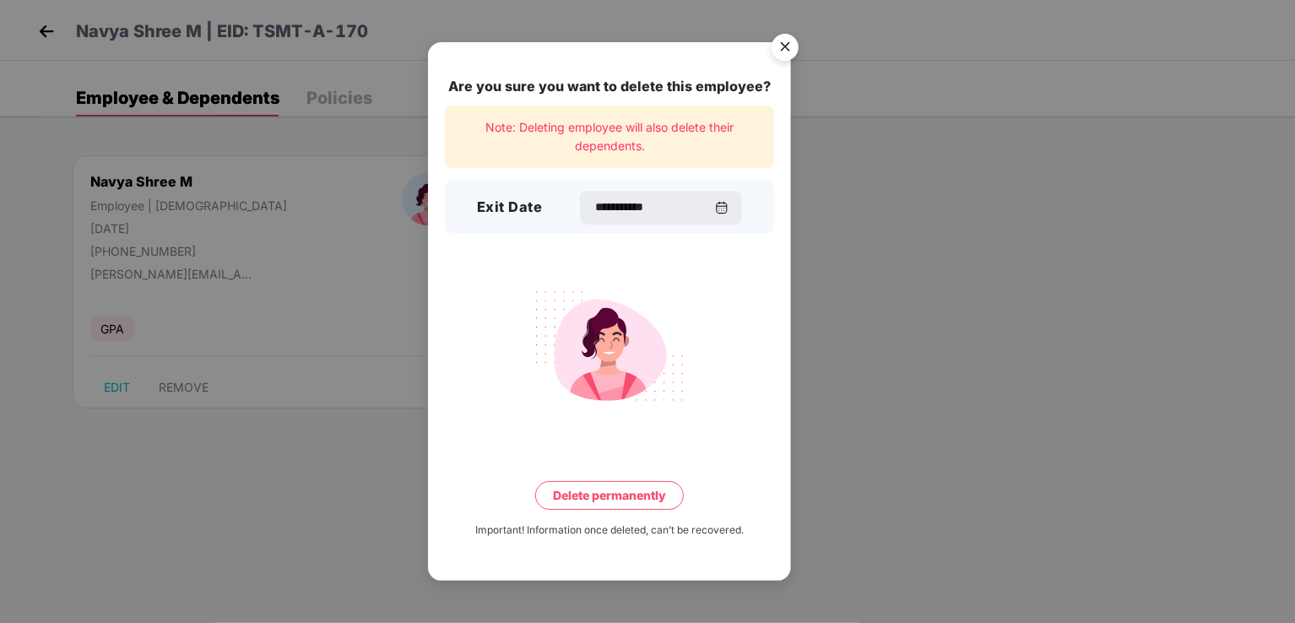
click at [625, 504] on button "Delete permanently" at bounding box center [609, 495] width 149 height 29
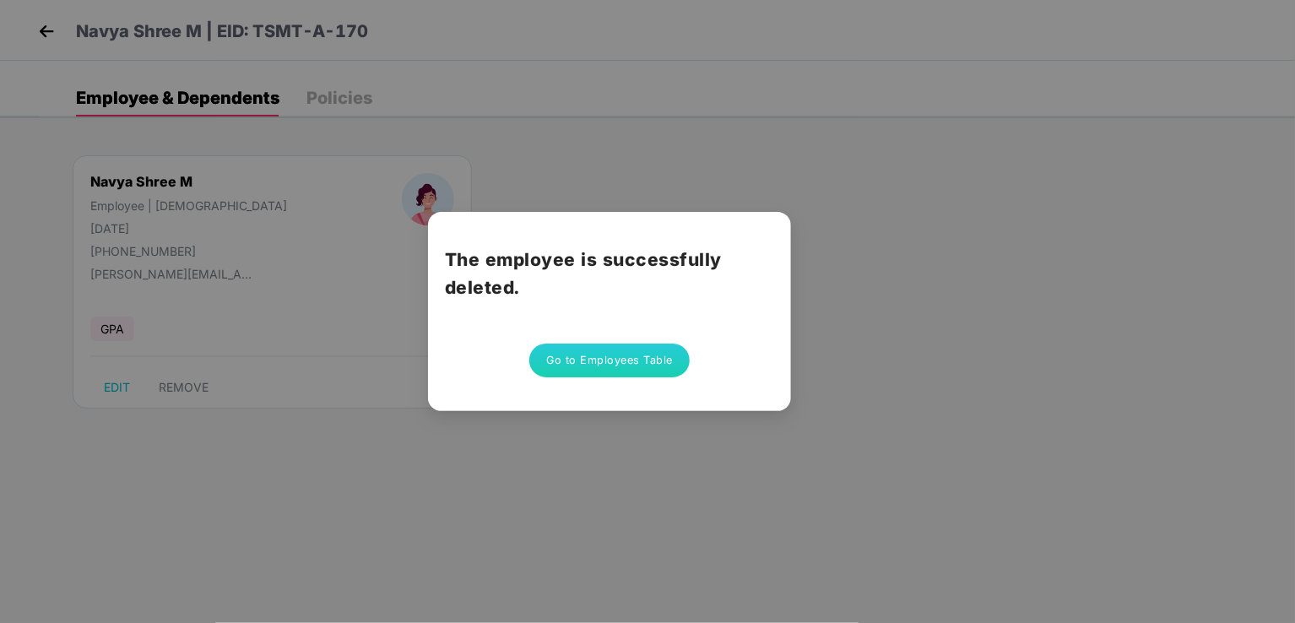
click at [658, 369] on button "Go to Employees Table" at bounding box center [609, 361] width 160 height 34
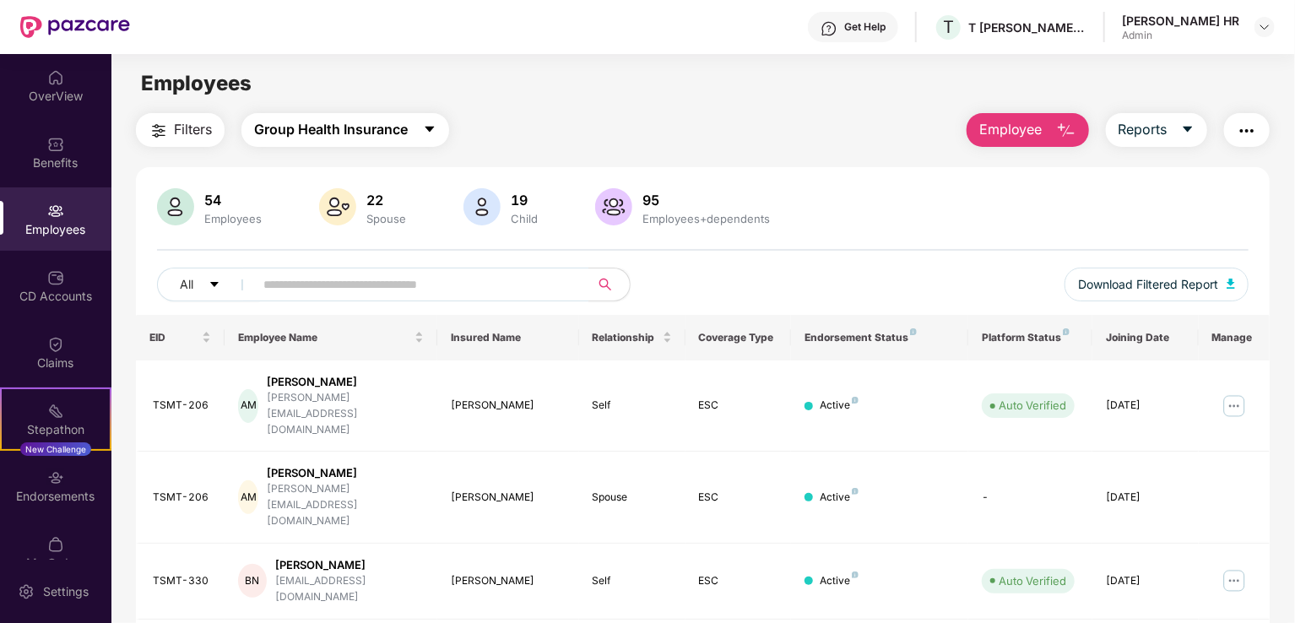
click at [333, 133] on span "Group Health Insurance" at bounding box center [331, 129] width 154 height 21
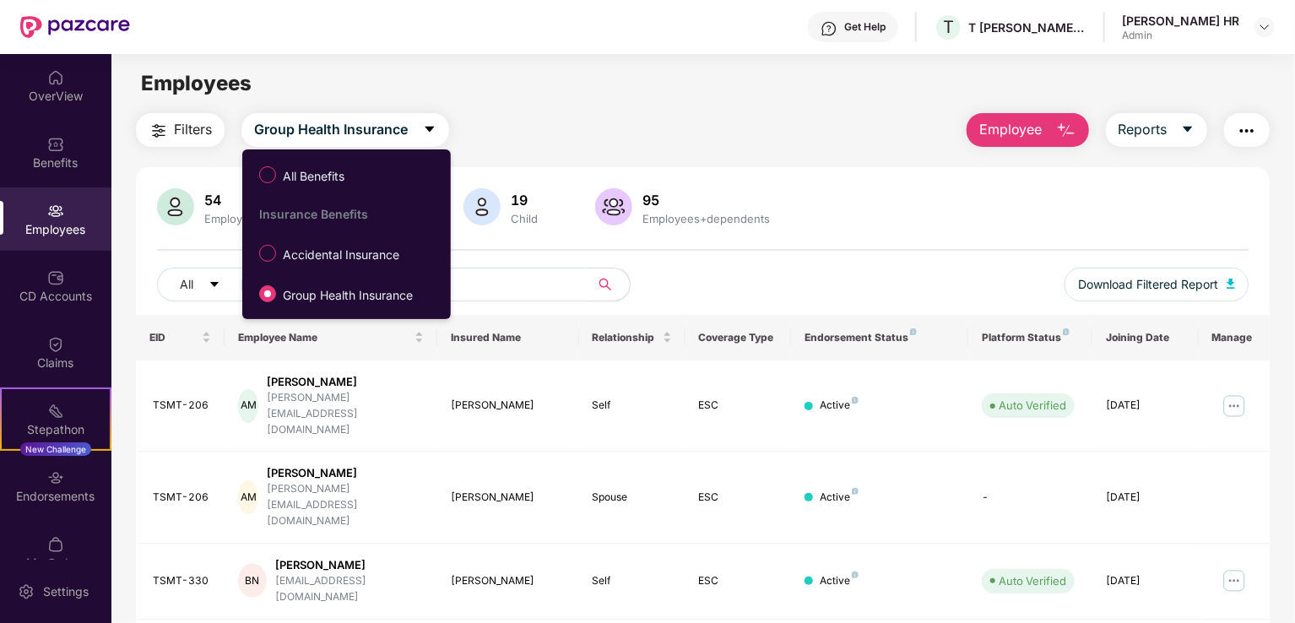
click at [341, 244] on label "Accidental Insurance" at bounding box center [333, 253] width 164 height 29
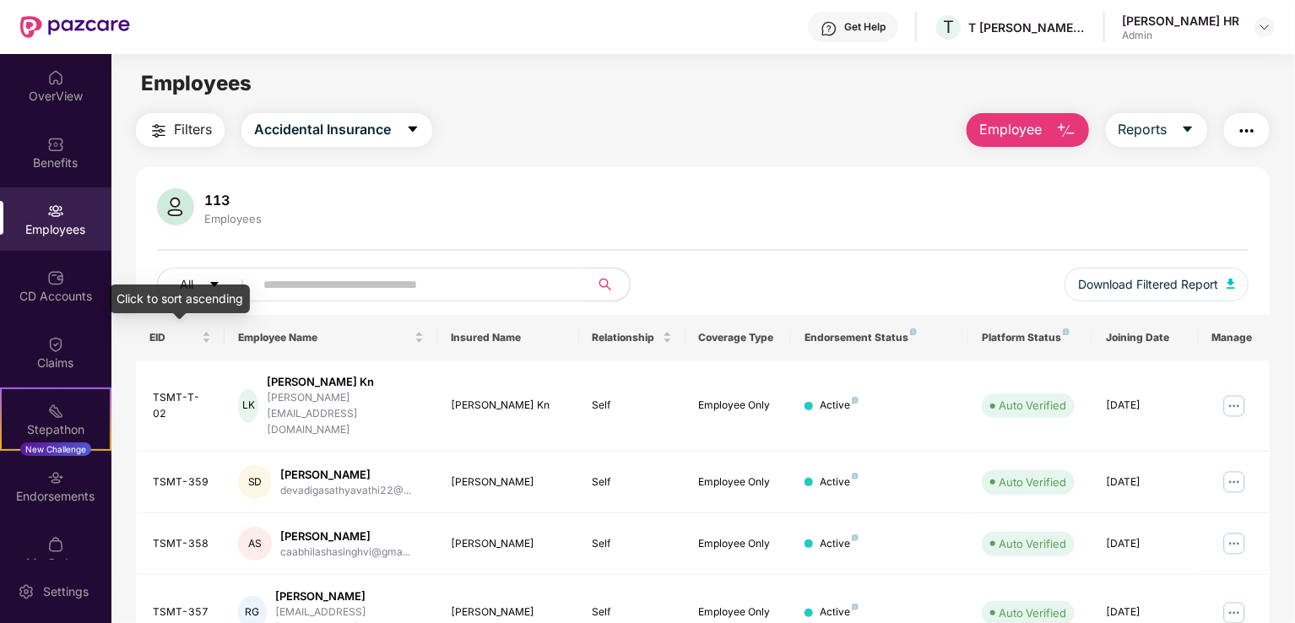
click at [208, 335] on div "EID" at bounding box center [180, 337] width 62 height 16
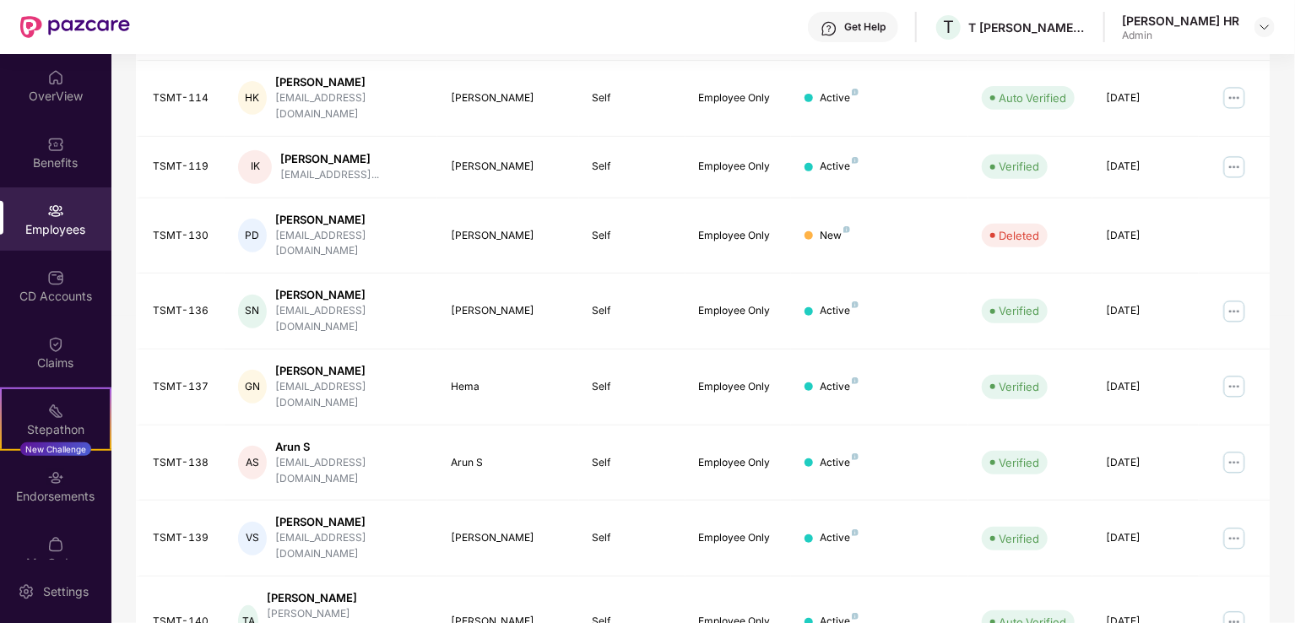
scroll to position [412, 0]
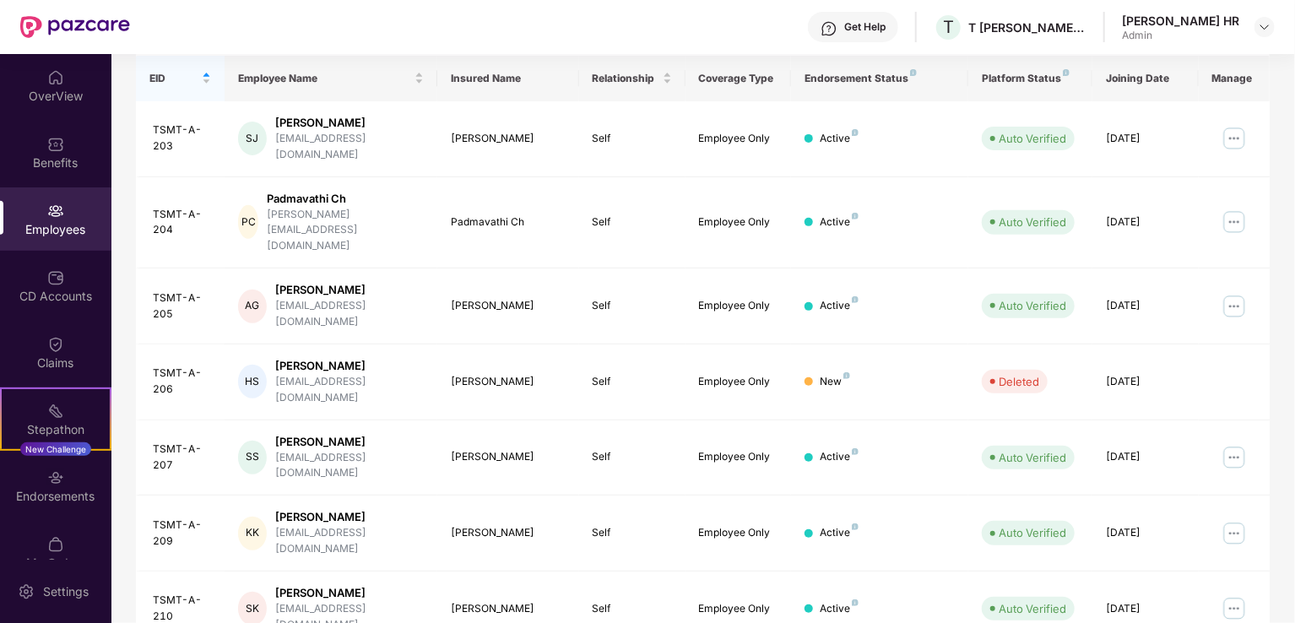
scroll to position [243, 0]
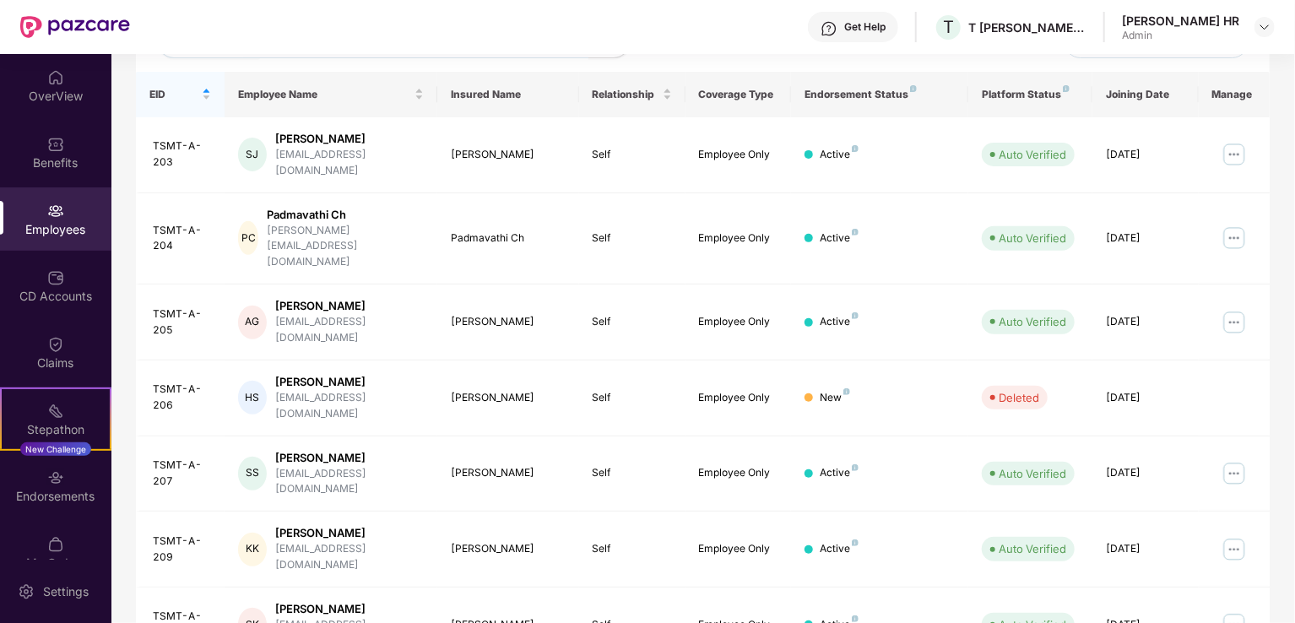
click at [327, 360] on td "HS Hiba Hanfa Shaik [EMAIL_ADDRESS][DOMAIN_NAME]" at bounding box center [331, 398] width 213 height 76
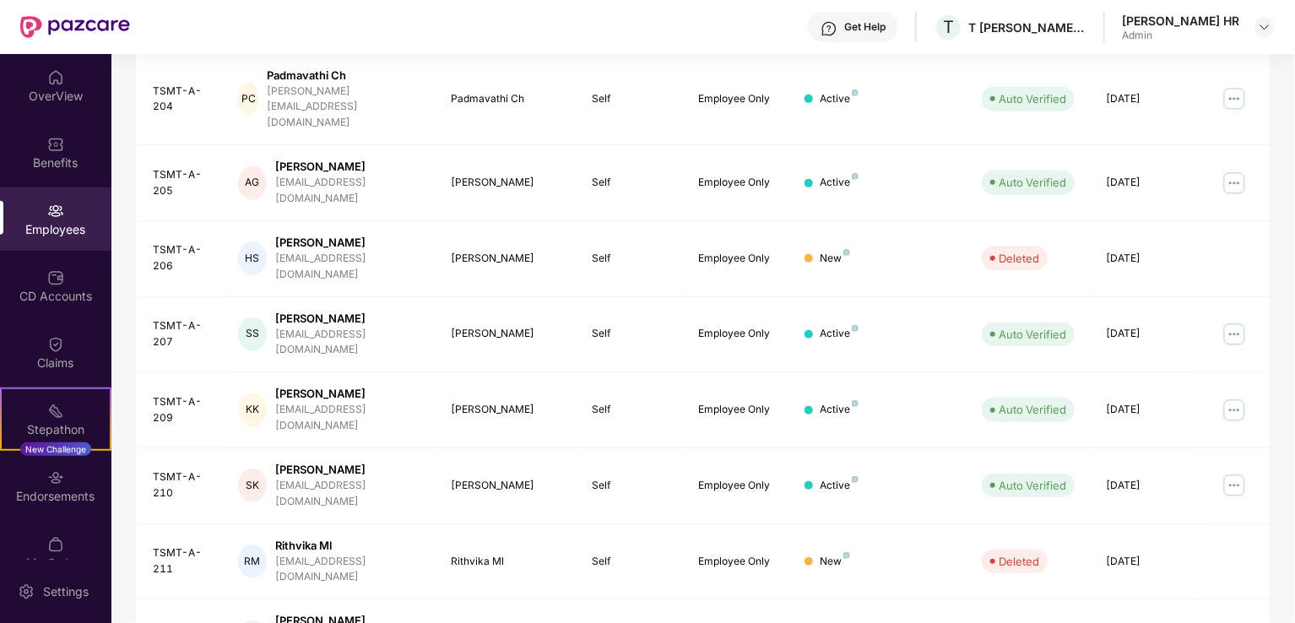
scroll to position [412, 0]
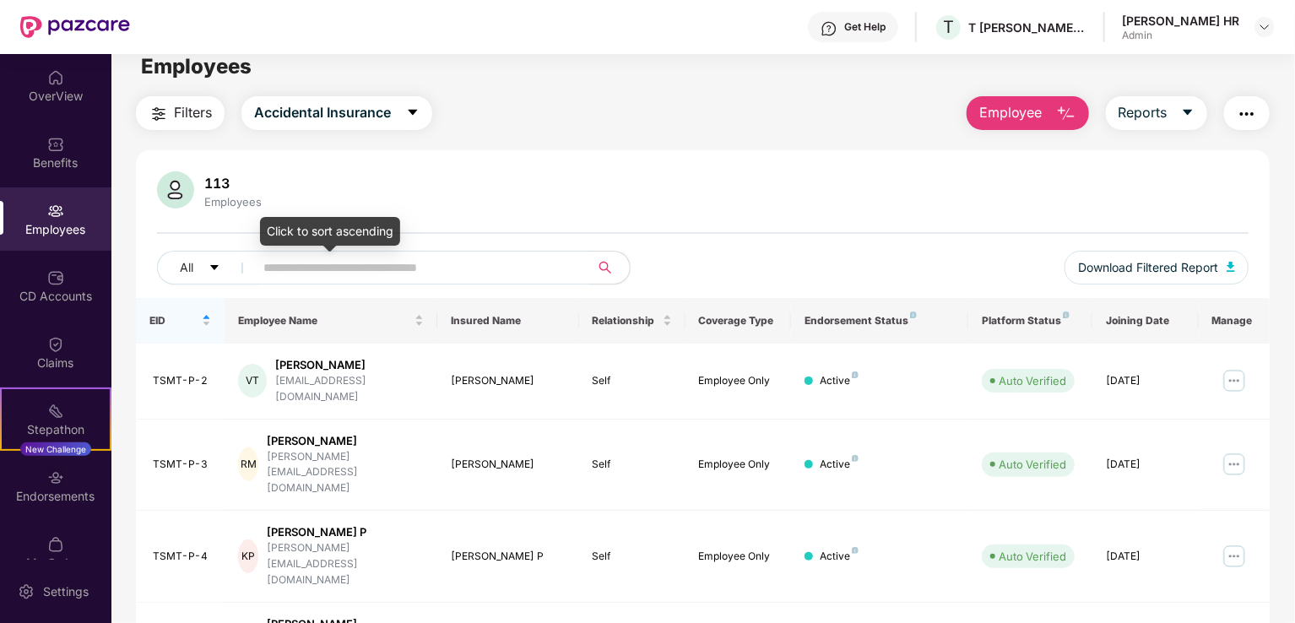
scroll to position [0, 0]
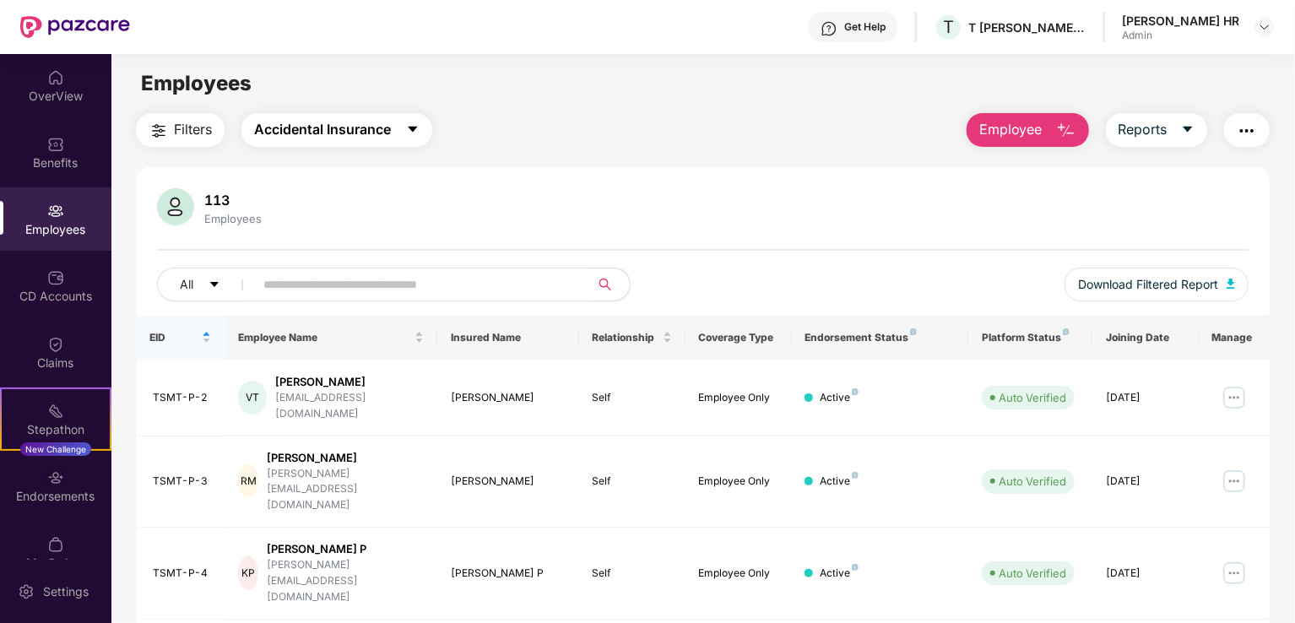
click at [285, 133] on span "Accidental Insurance" at bounding box center [322, 129] width 137 height 21
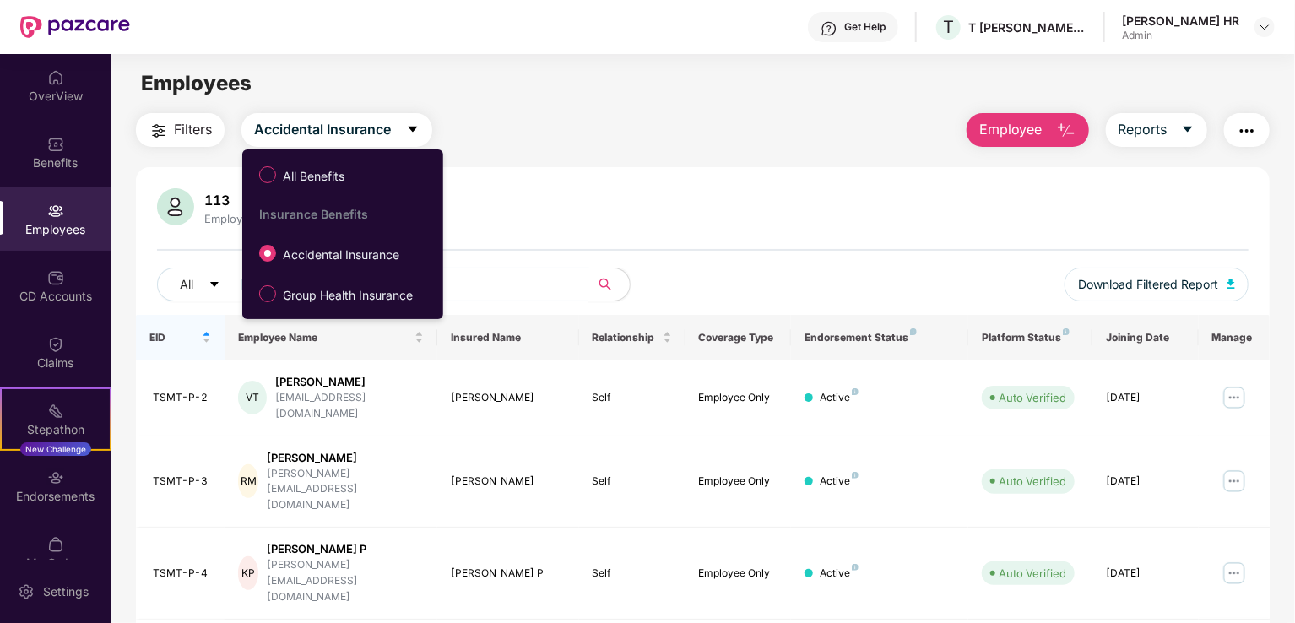
click at [311, 292] on span "Group Health Insurance" at bounding box center [347, 295] width 143 height 19
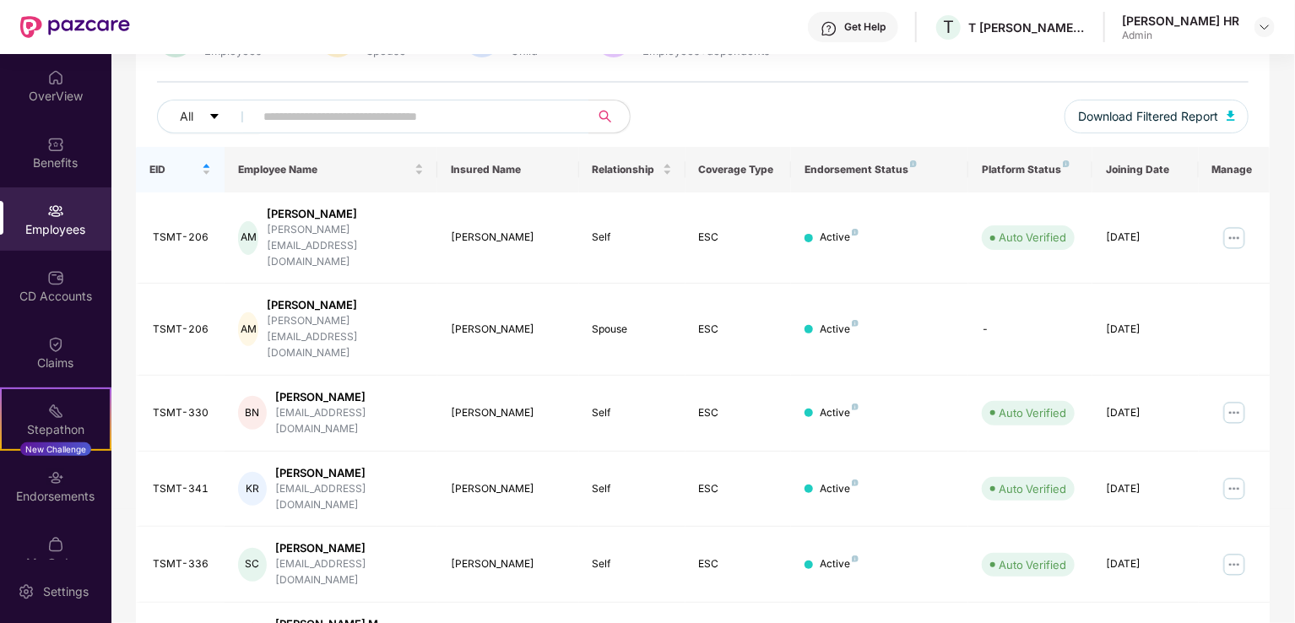
scroll to position [169, 0]
click at [204, 160] on div "EID" at bounding box center [180, 168] width 62 height 16
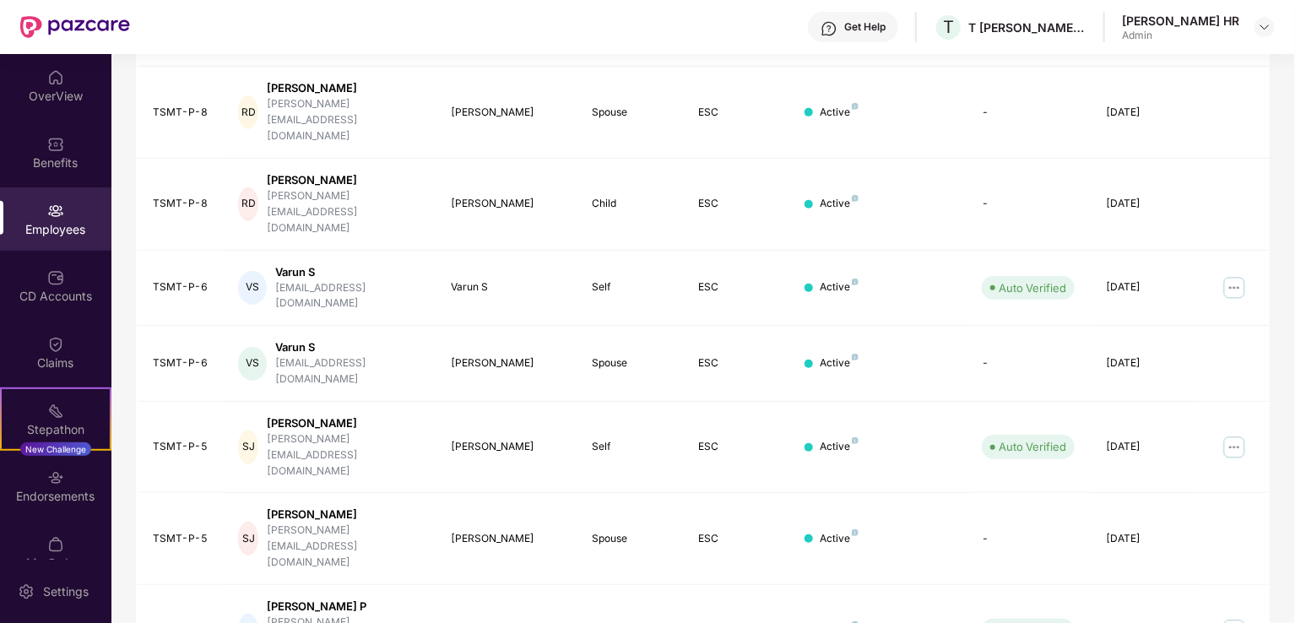
scroll to position [412, 0]
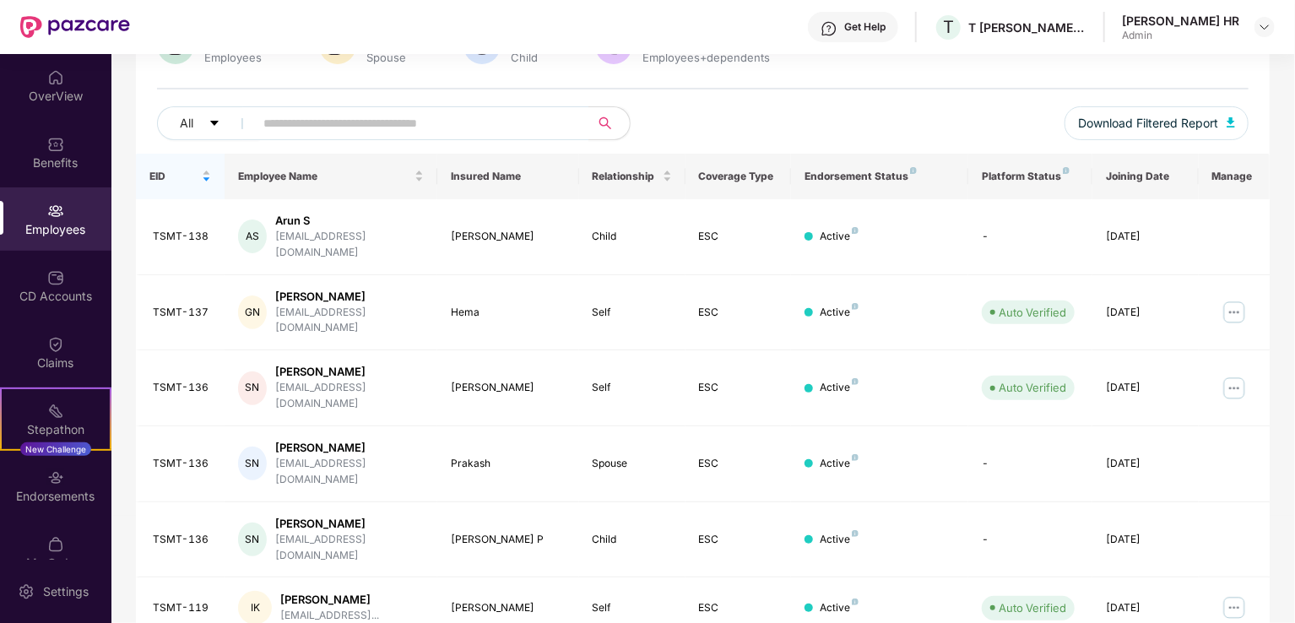
scroll to position [159, 0]
click at [399, 127] on input "text" at bounding box center [414, 125] width 303 height 25
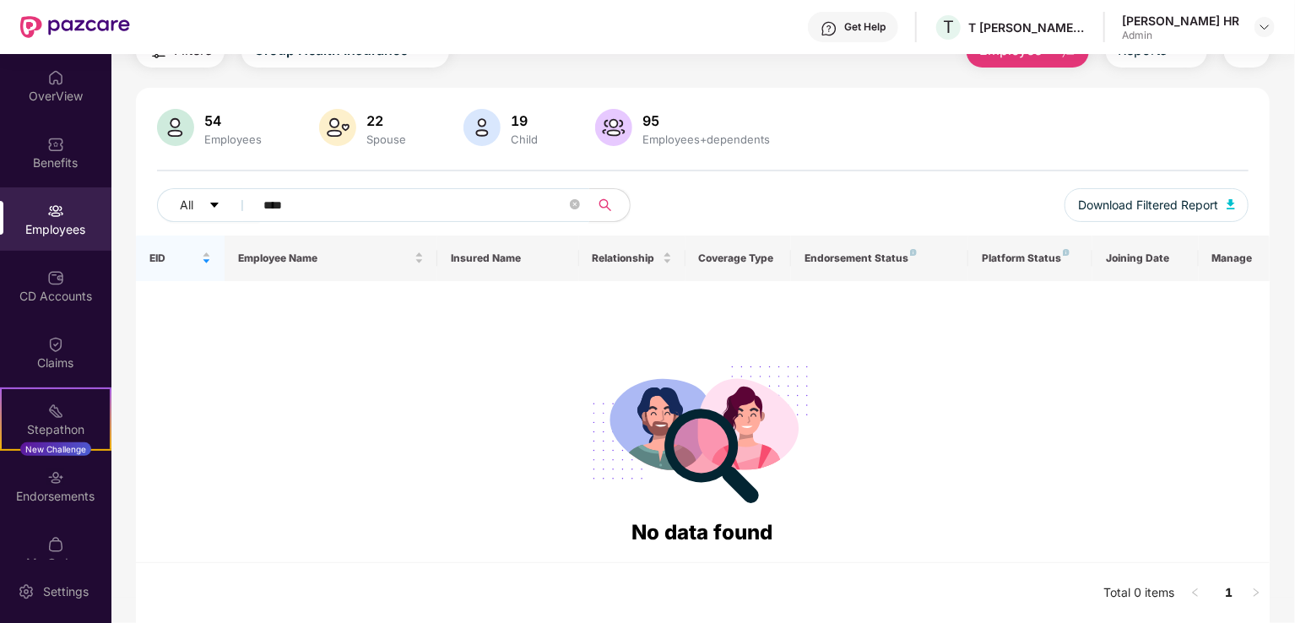
scroll to position [0, 0]
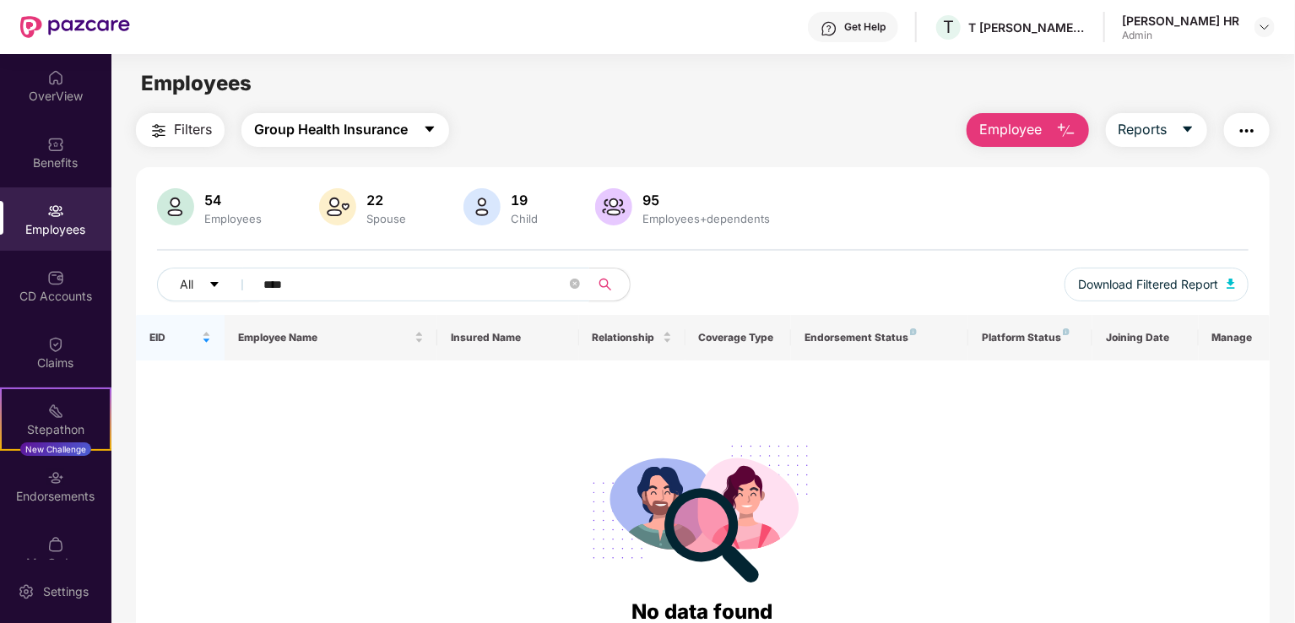
click at [318, 141] on button "Group Health Insurance" at bounding box center [345, 130] width 208 height 34
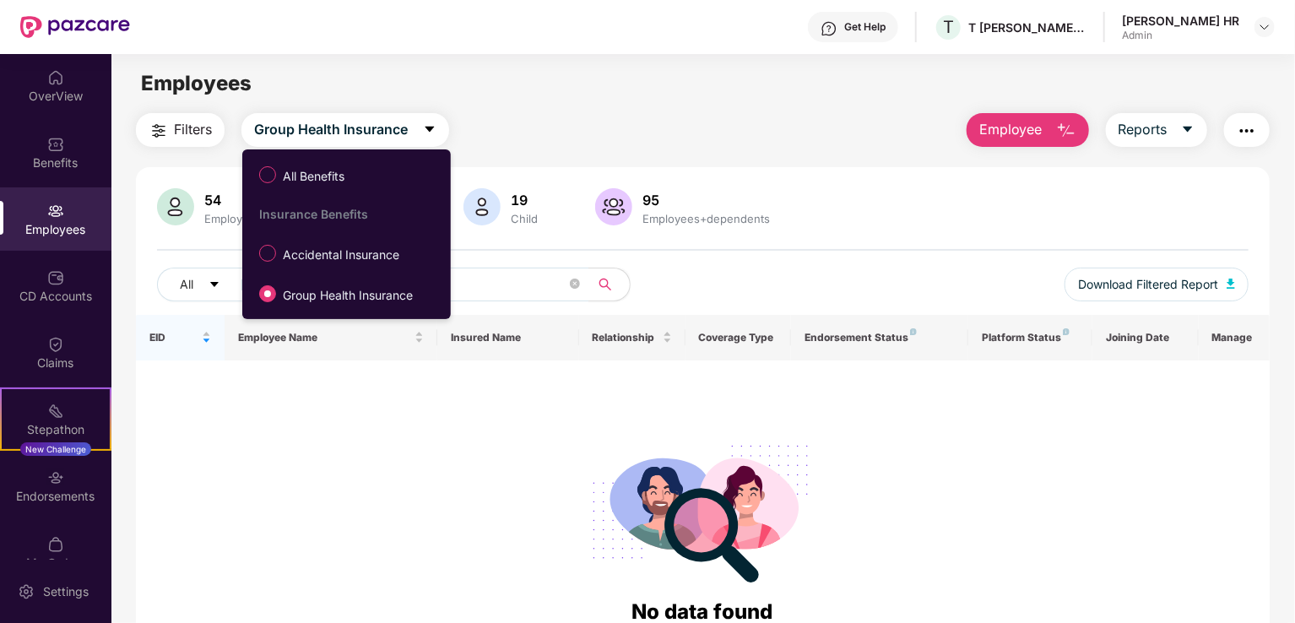
click at [322, 261] on span "Accidental Insurance" at bounding box center [341, 255] width 130 height 19
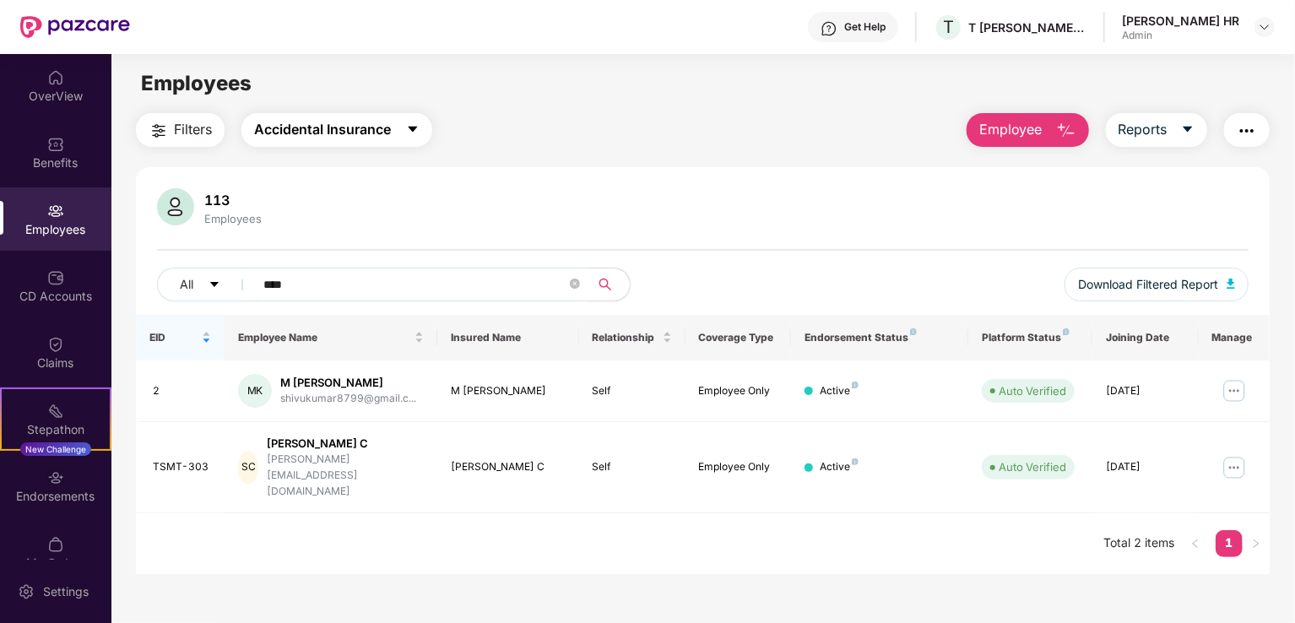
click at [385, 122] on span "Accidental Insurance" at bounding box center [322, 129] width 137 height 21
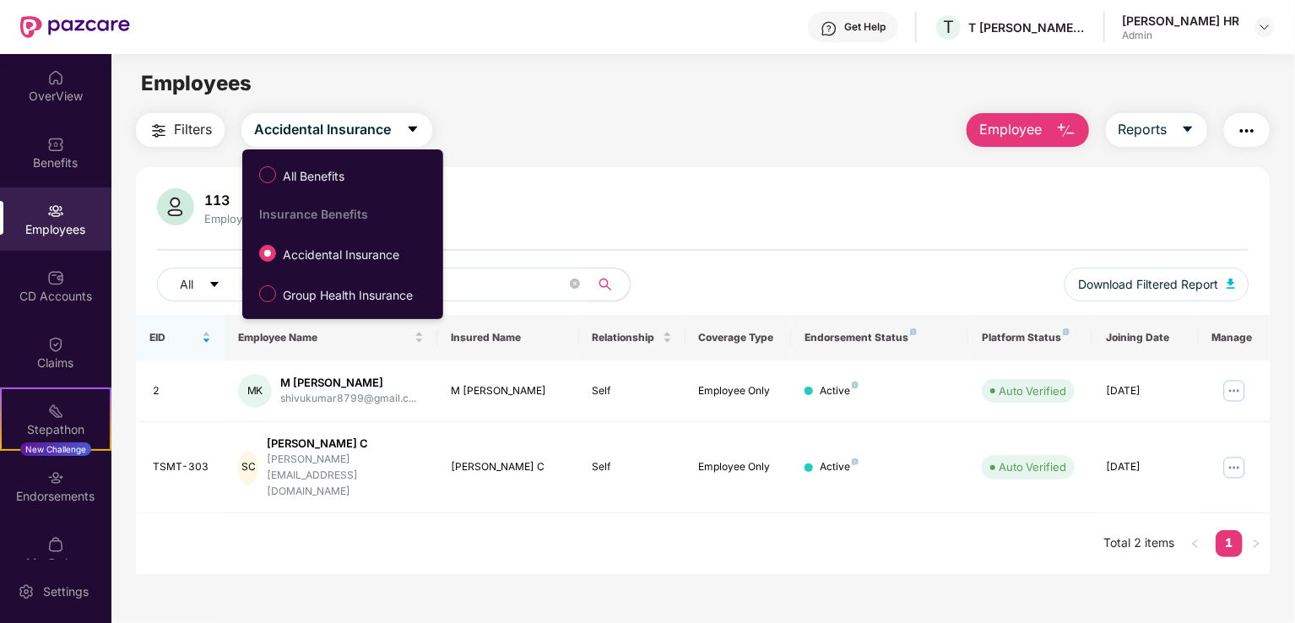
click at [350, 252] on span "Accidental Insurance" at bounding box center [341, 255] width 130 height 19
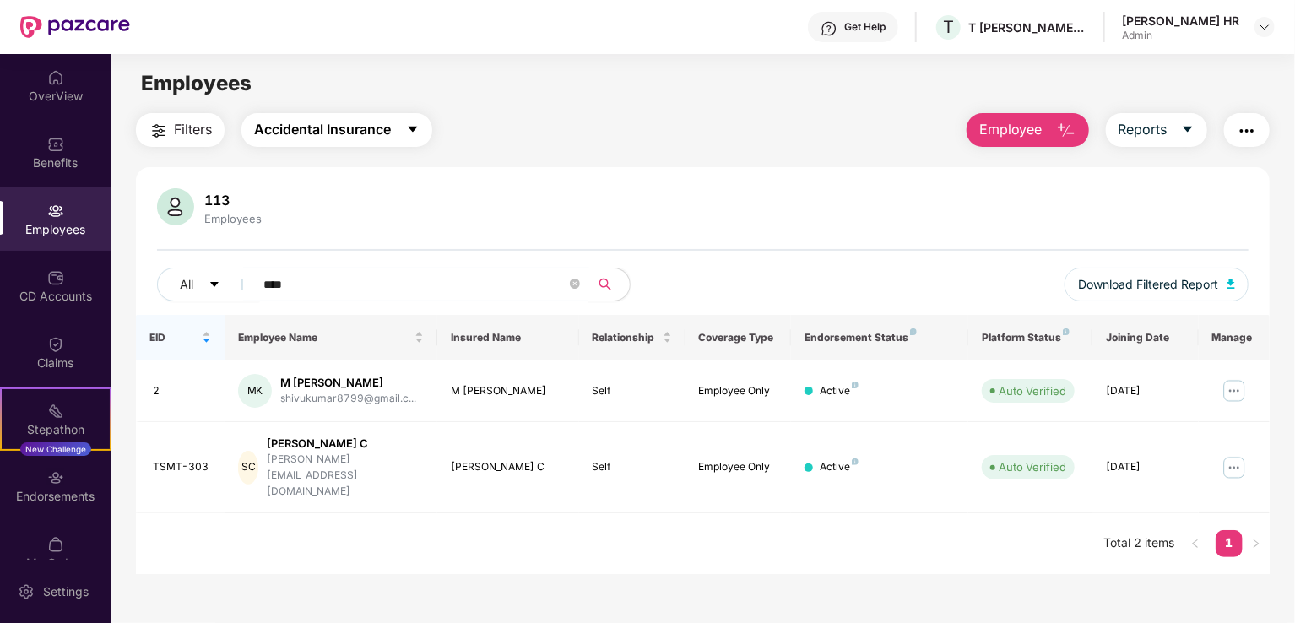
click at [341, 143] on button "Accidental Insurance" at bounding box center [336, 130] width 191 height 34
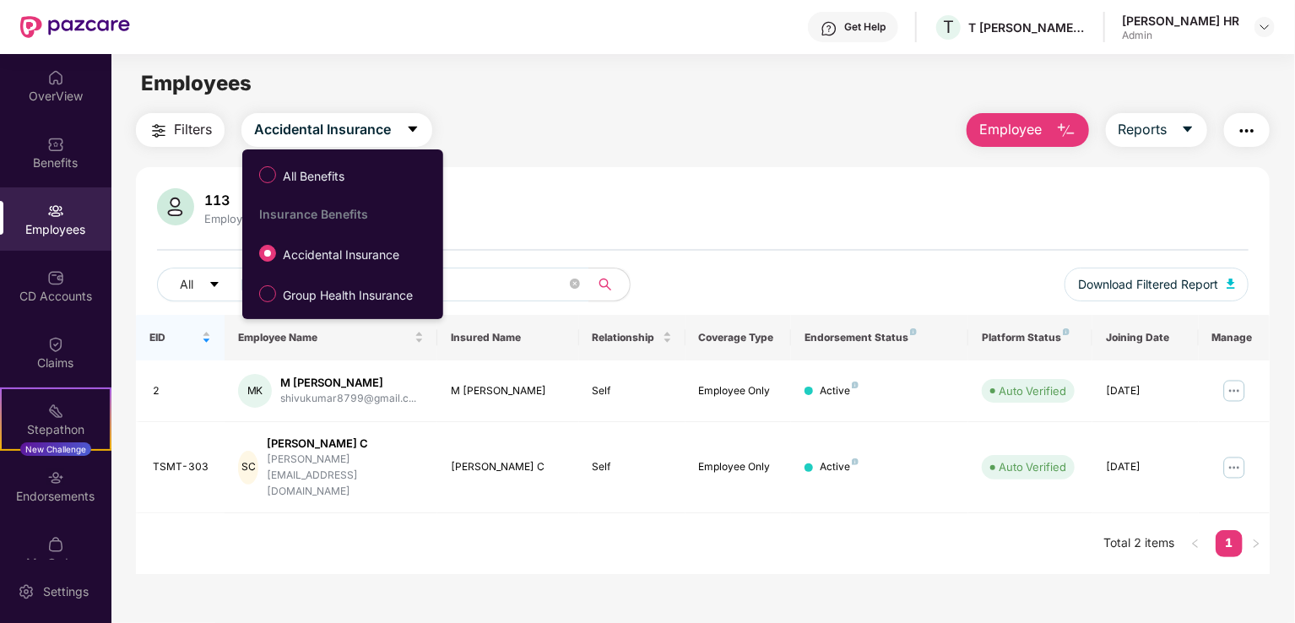
click at [333, 306] on label "Group Health Insurance" at bounding box center [339, 293] width 177 height 29
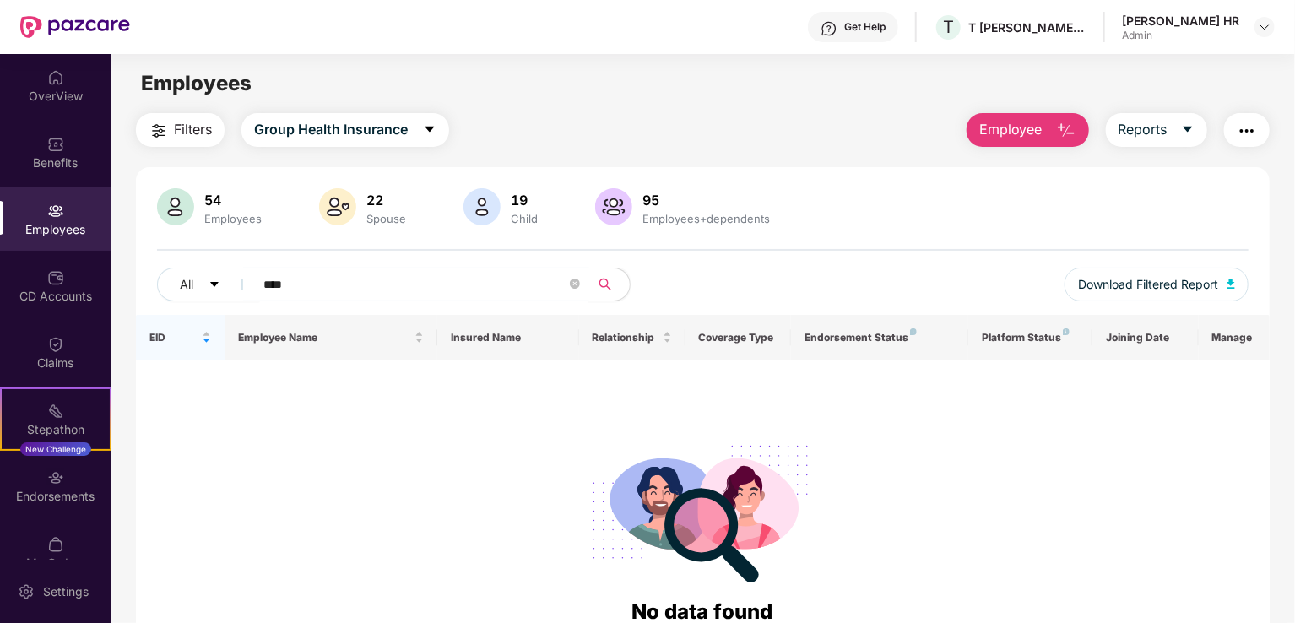
click at [363, 295] on input "****" at bounding box center [414, 284] width 303 height 25
type input "*"
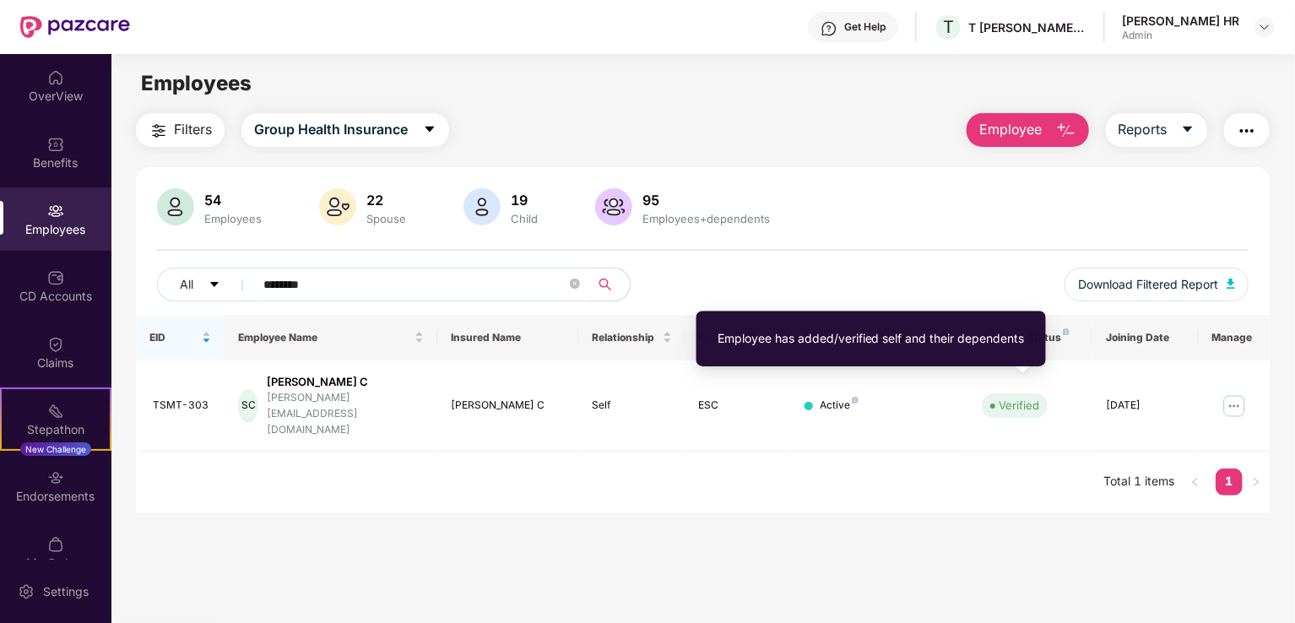
type input "********"
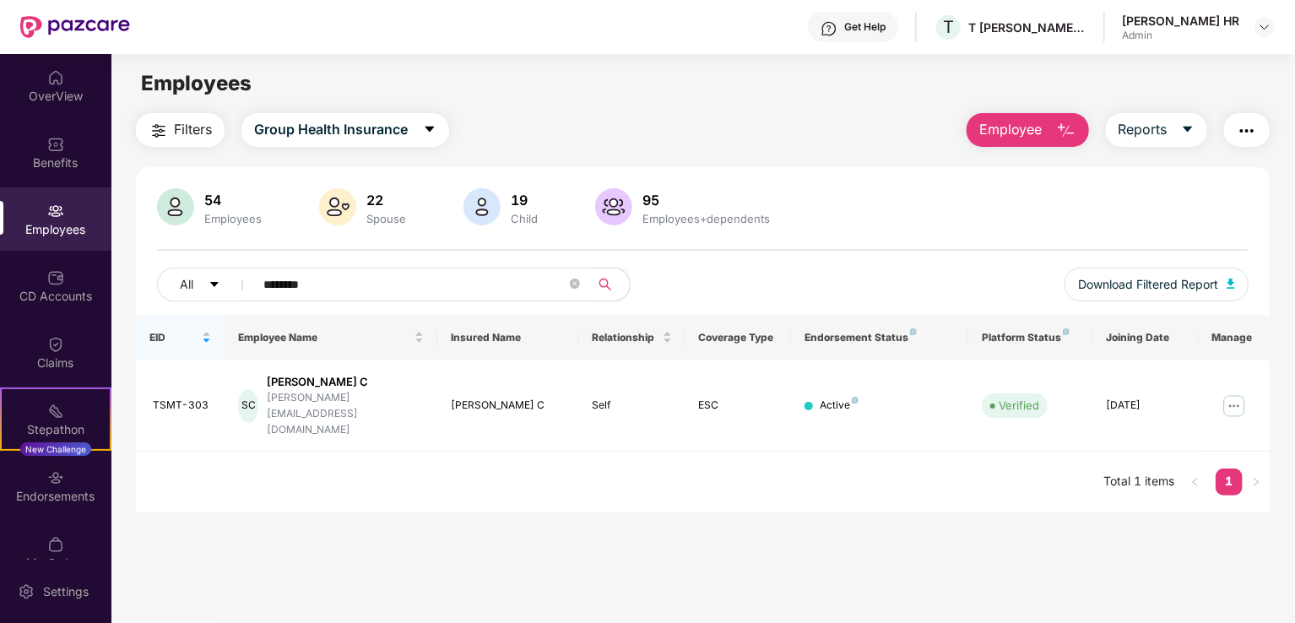
click at [1237, 396] on img at bounding box center [1233, 405] width 27 height 27
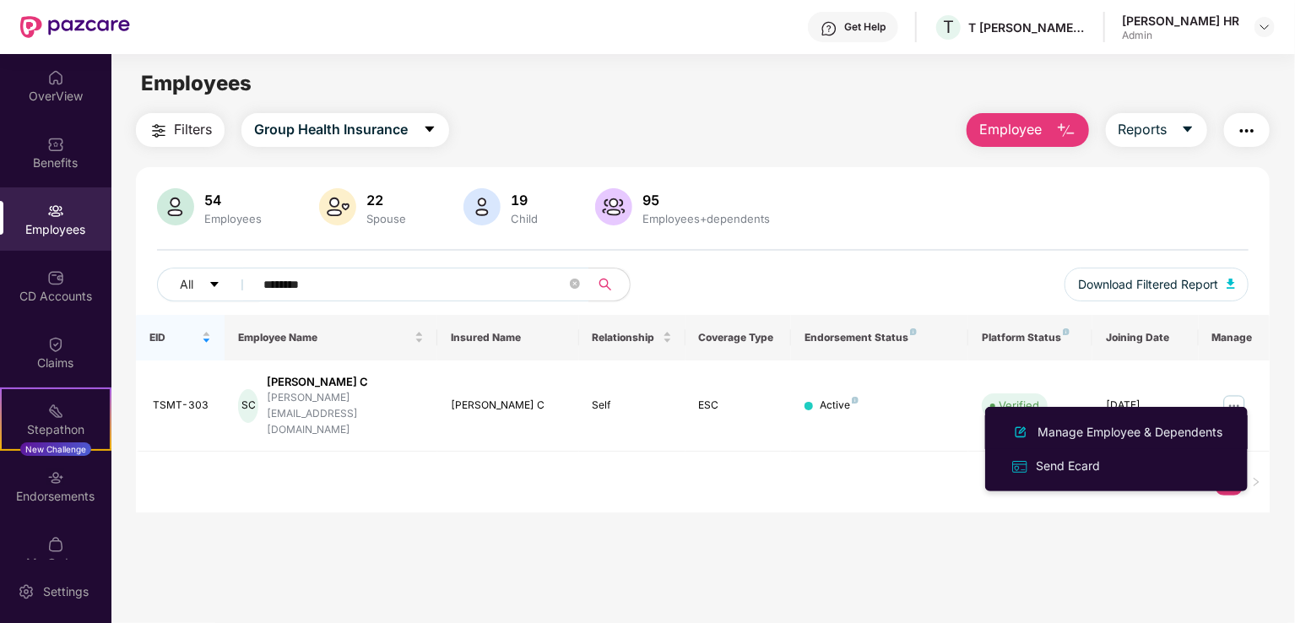
click at [1118, 437] on div "Manage Employee & Dependents" at bounding box center [1130, 432] width 192 height 19
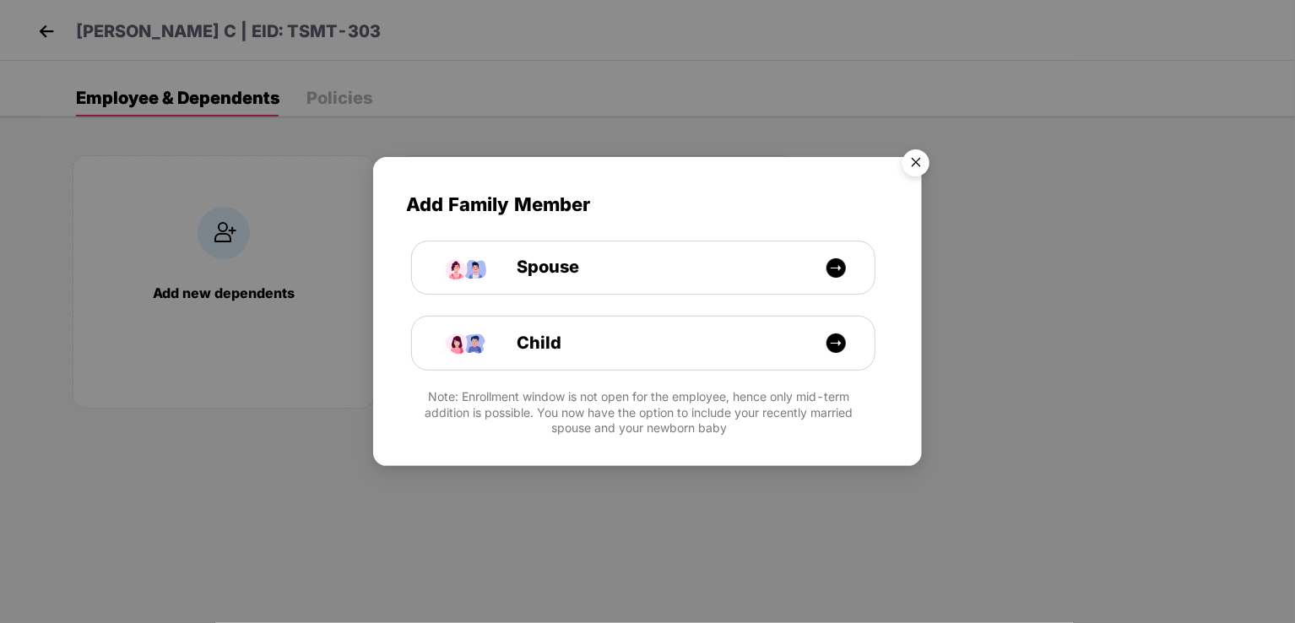
click at [604, 264] on div "Spouse" at bounding box center [652, 267] width 347 height 26
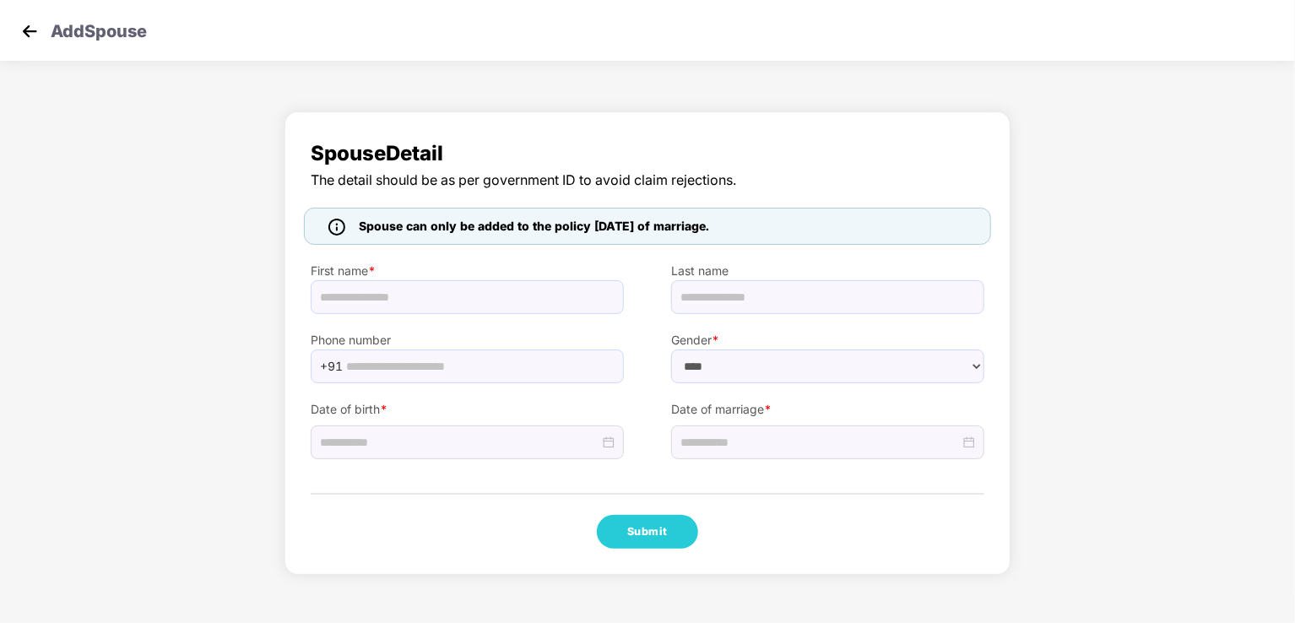
select select "******"
click at [500, 303] on input "text" at bounding box center [467, 297] width 313 height 34
type input "********"
click at [443, 437] on input at bounding box center [459, 442] width 279 height 19
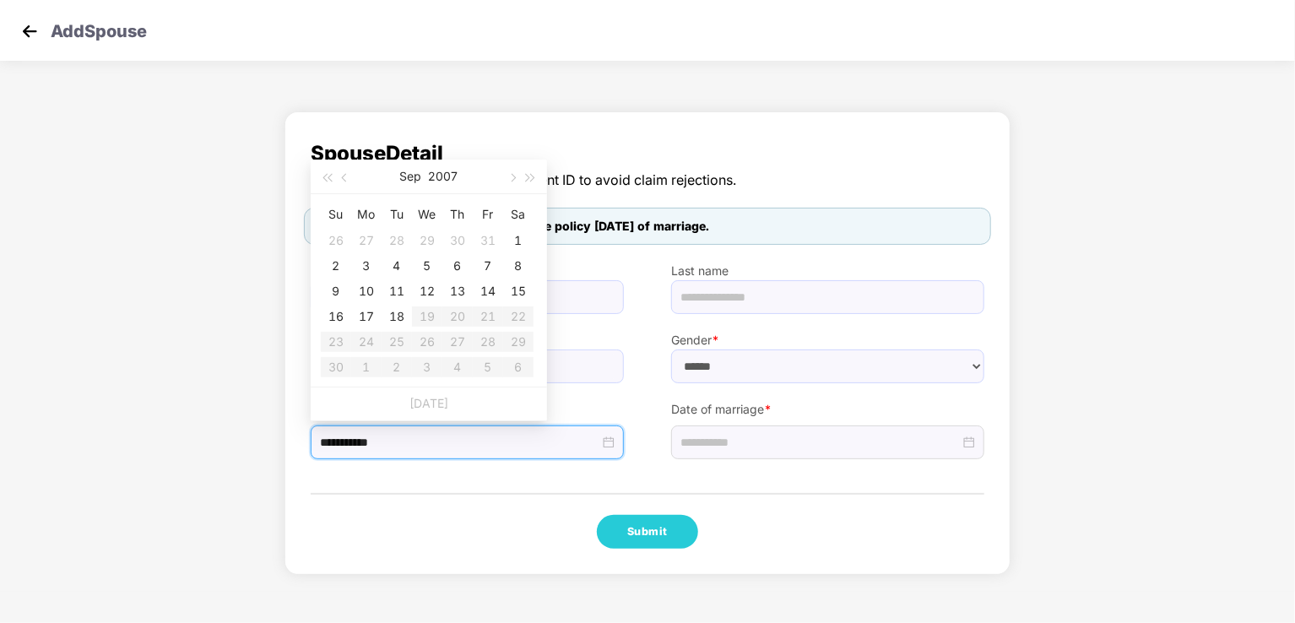
type input "**********"
click at [457, 180] on button "2007" at bounding box center [444, 177] width 30 height 34
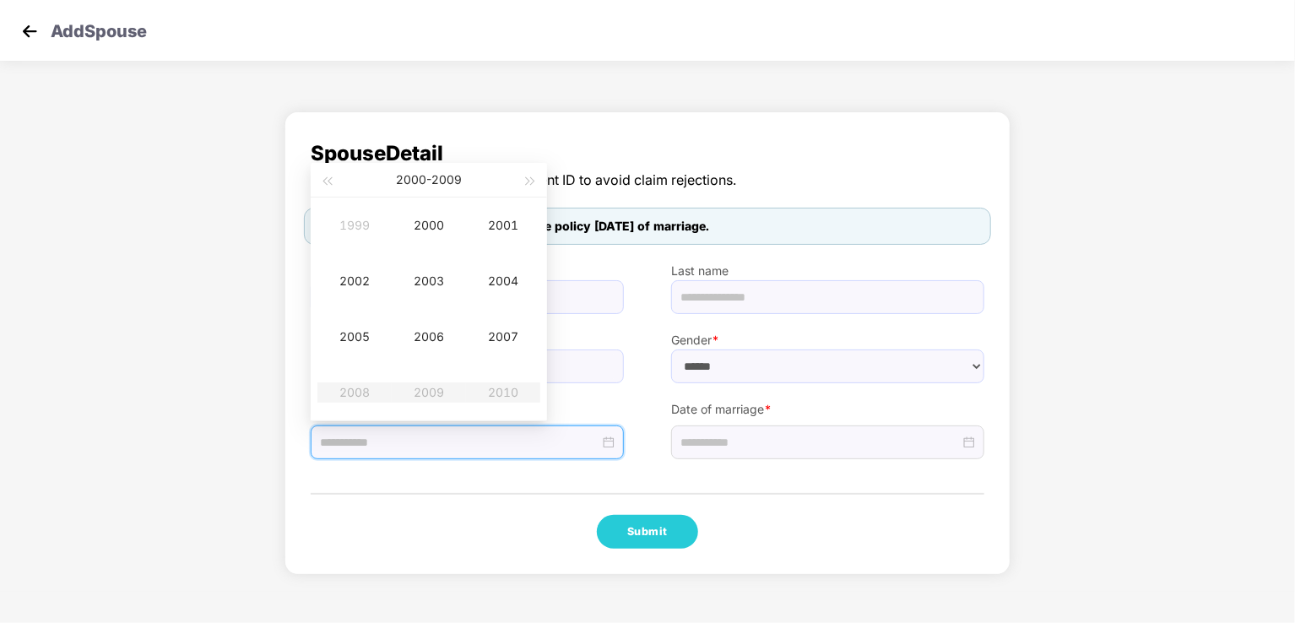
type input "**********"
click at [499, 234] on div "2001" at bounding box center [503, 225] width 51 height 20
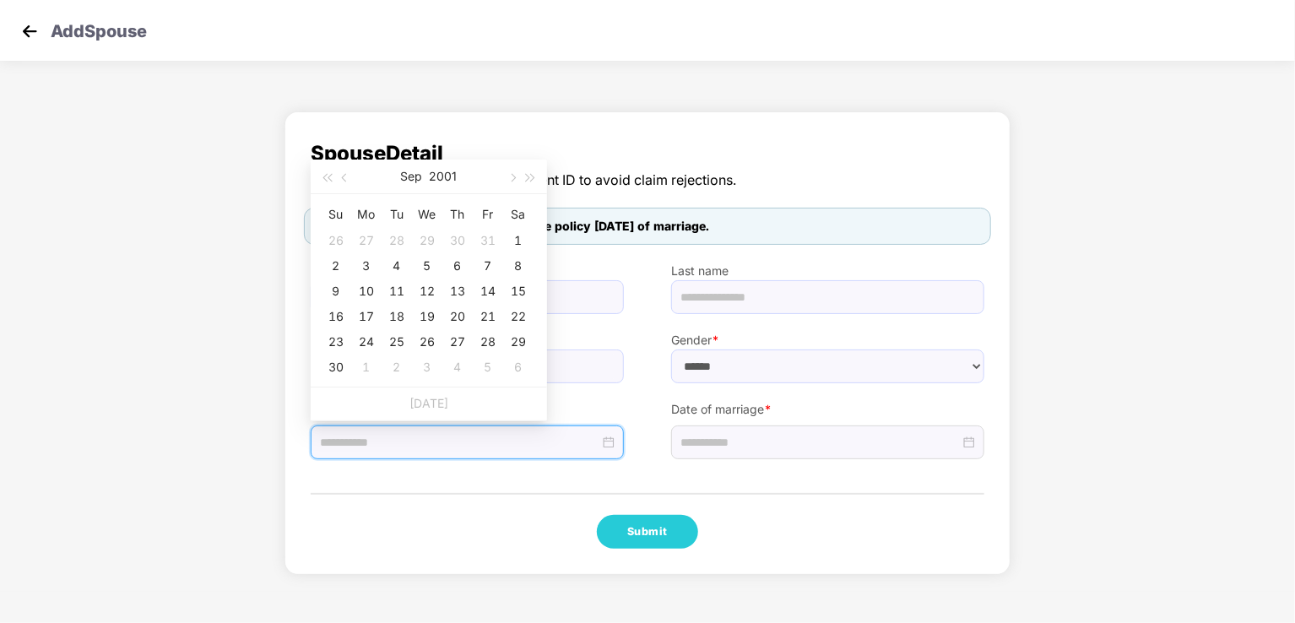
type input "**********"
click at [415, 176] on button "Sep" at bounding box center [412, 177] width 22 height 34
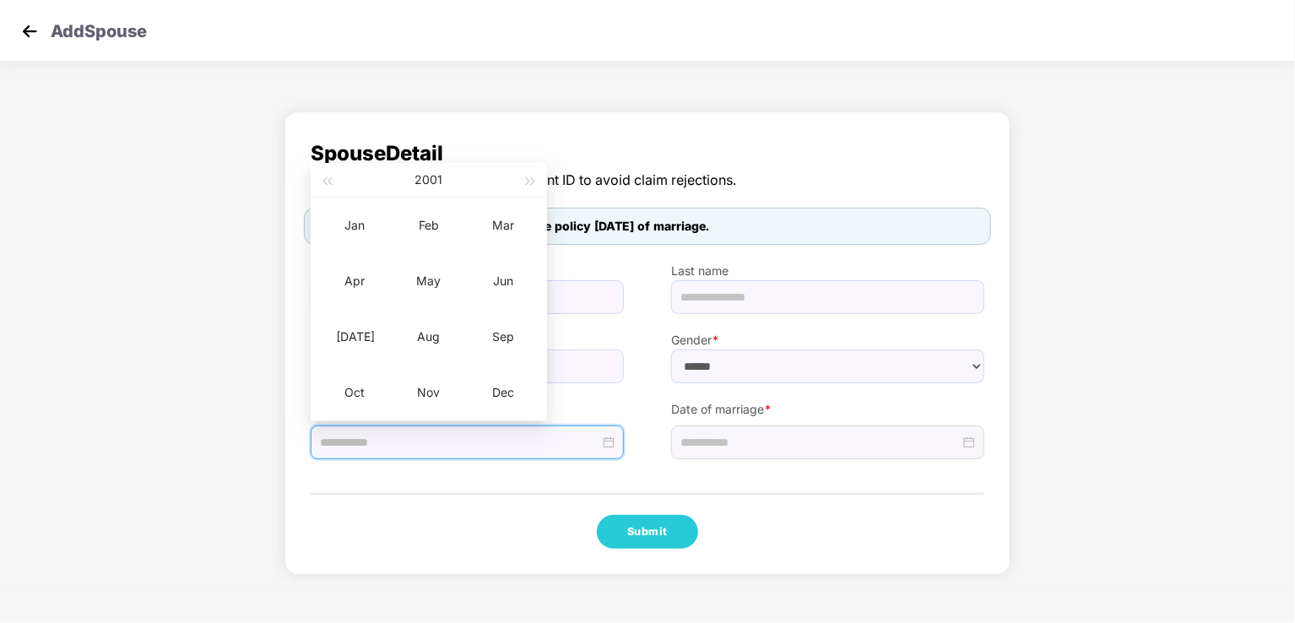
type input "**********"
click at [489, 280] on div "Jun" at bounding box center [503, 281] width 51 height 20
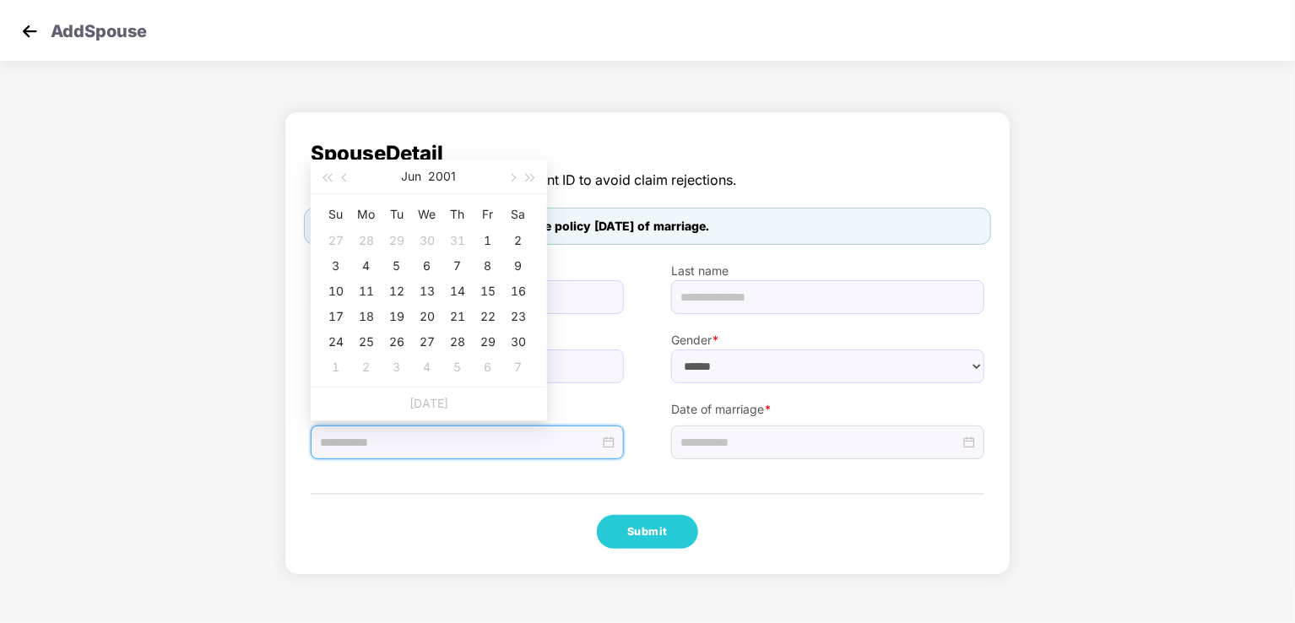
type input "**********"
click at [459, 266] on div "7" at bounding box center [457, 266] width 20 height 20
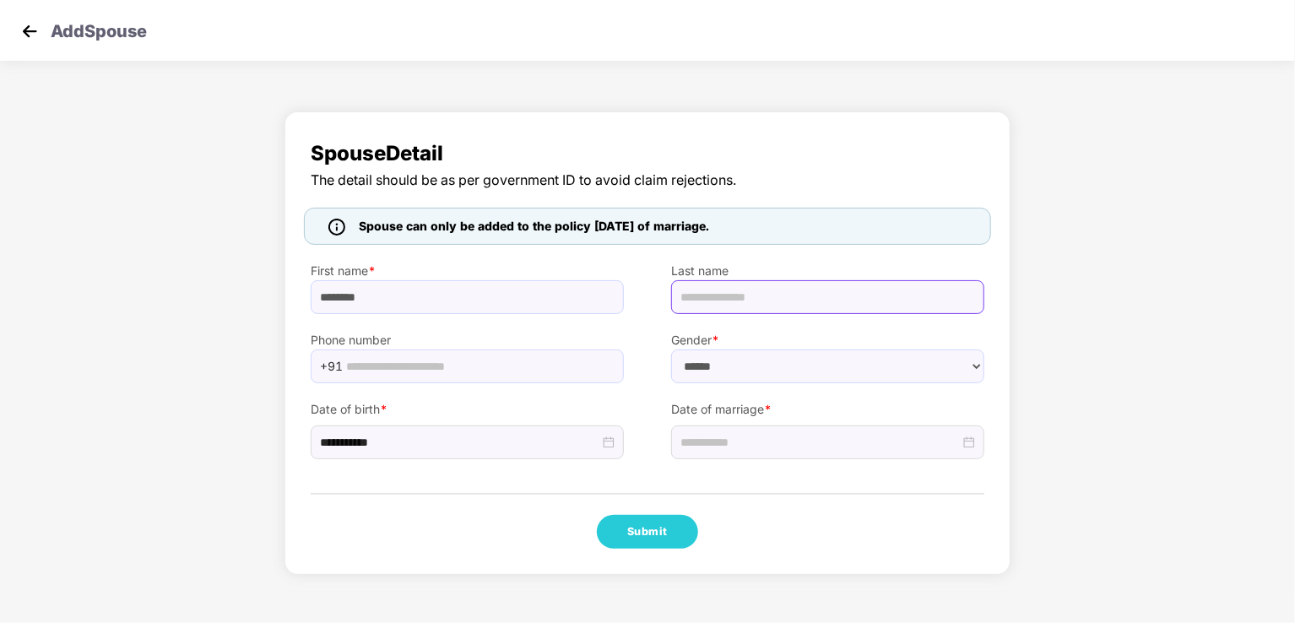
click at [749, 301] on input "text" at bounding box center [827, 297] width 313 height 34
click at [751, 436] on input at bounding box center [819, 442] width 279 height 19
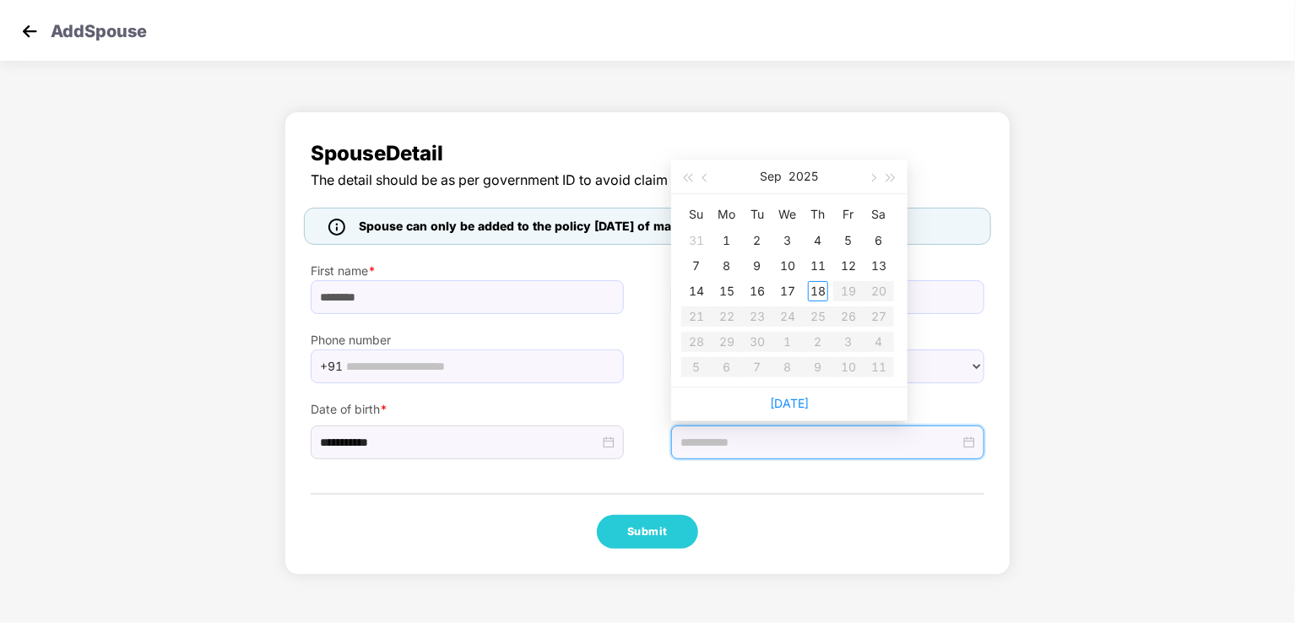
click at [698, 180] on button "button" at bounding box center [705, 177] width 19 height 34
click at [798, 176] on button "2025" at bounding box center [804, 177] width 30 height 34
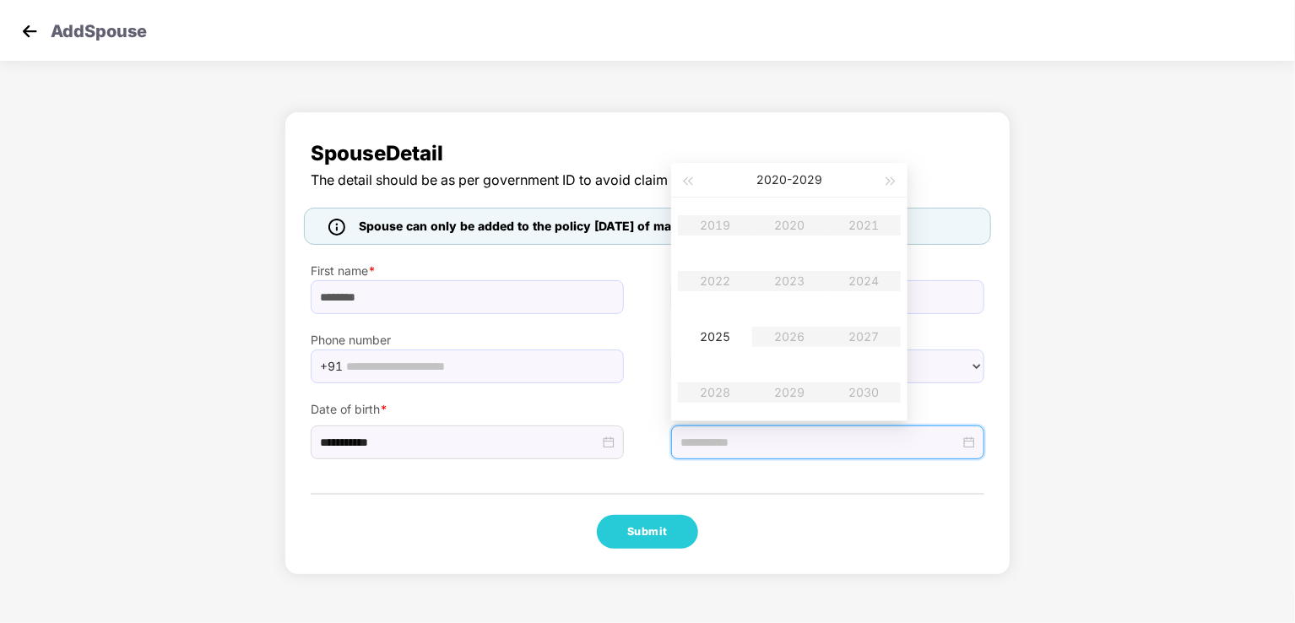
type input "**********"
click at [879, 281] on table "2019 2020 2021 2022 2023 2024 2025 2026 2027 2028 2029 2030" at bounding box center [789, 308] width 223 height 223
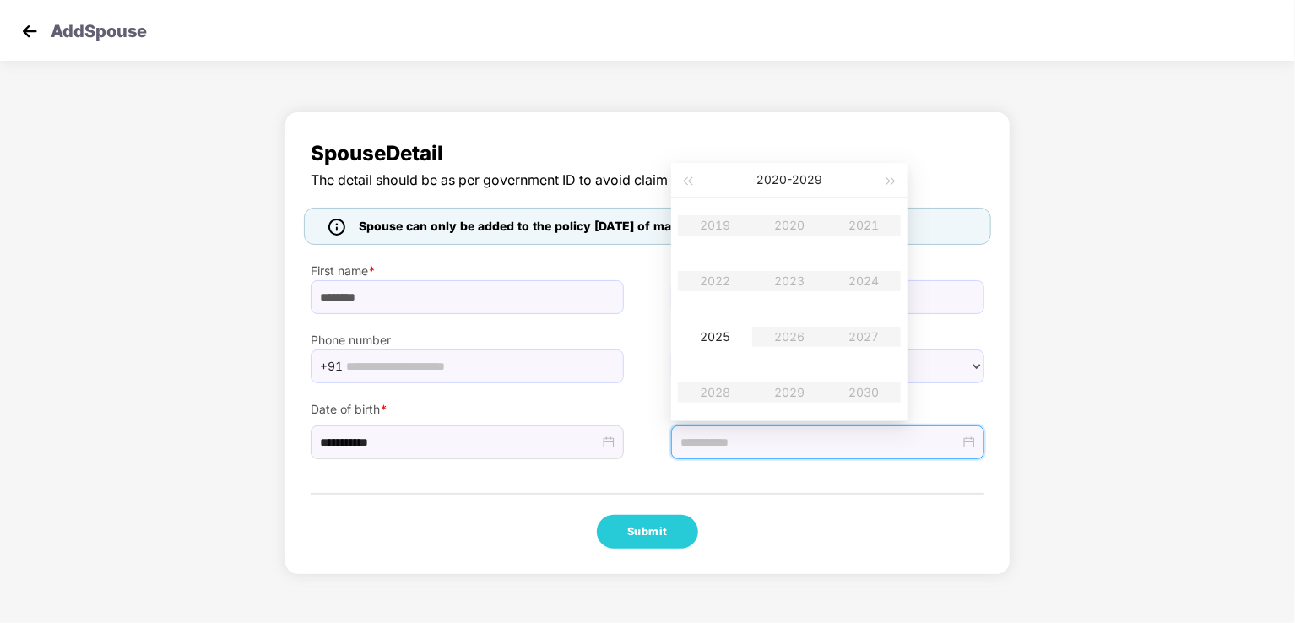
click at [879, 281] on table "2019 2020 2021 2022 2023 2024 2025 2026 2027 2028 2029 2030" at bounding box center [789, 308] width 223 height 223
click at [942, 433] on input at bounding box center [819, 442] width 279 height 19
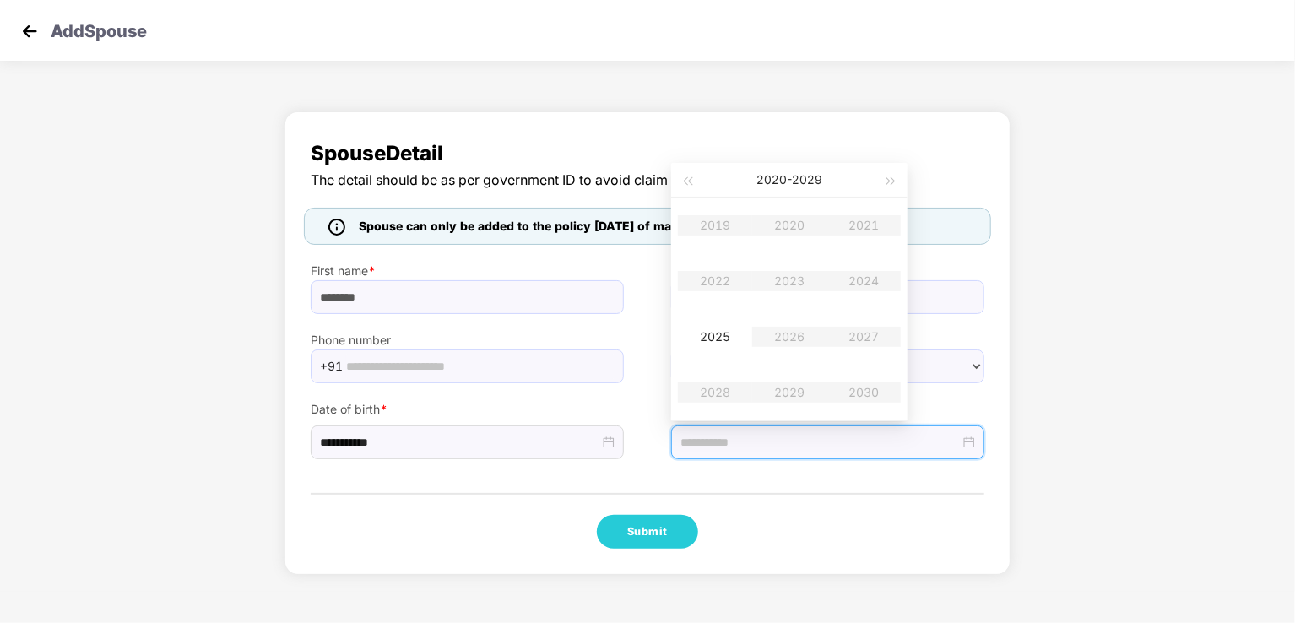
click at [928, 447] on input at bounding box center [819, 442] width 279 height 19
type input "**********"
click at [728, 328] on div "2025" at bounding box center [715, 337] width 51 height 20
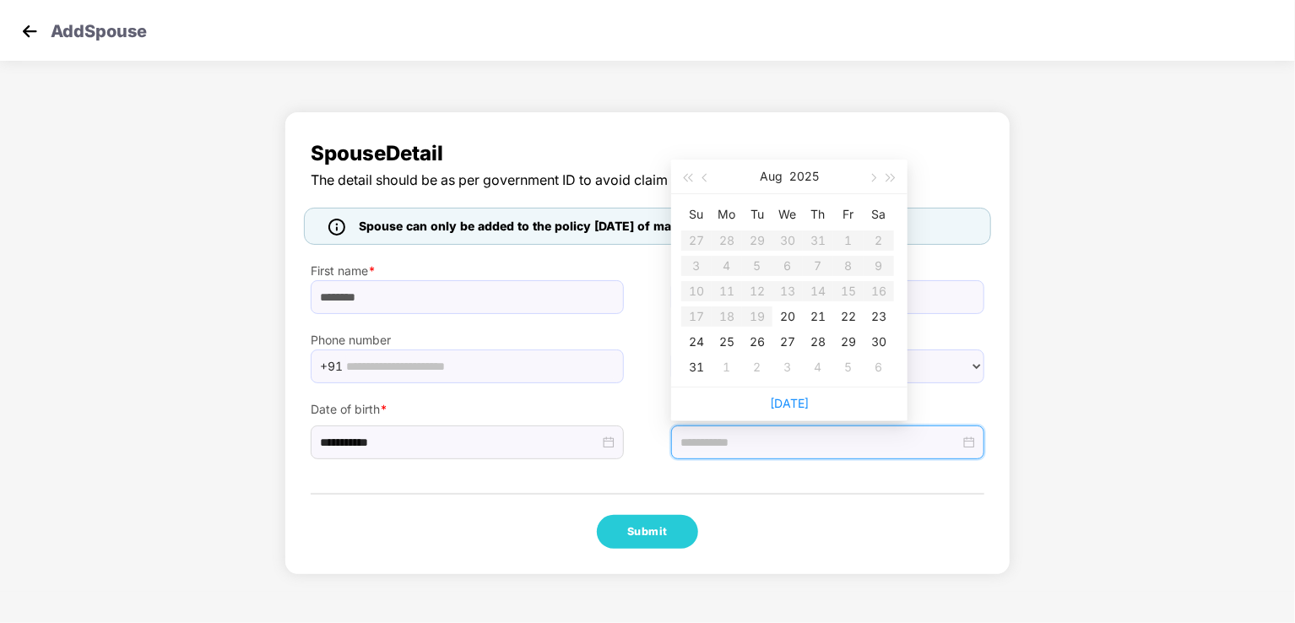
type input "**********"
click at [772, 181] on button "Aug" at bounding box center [771, 177] width 23 height 34
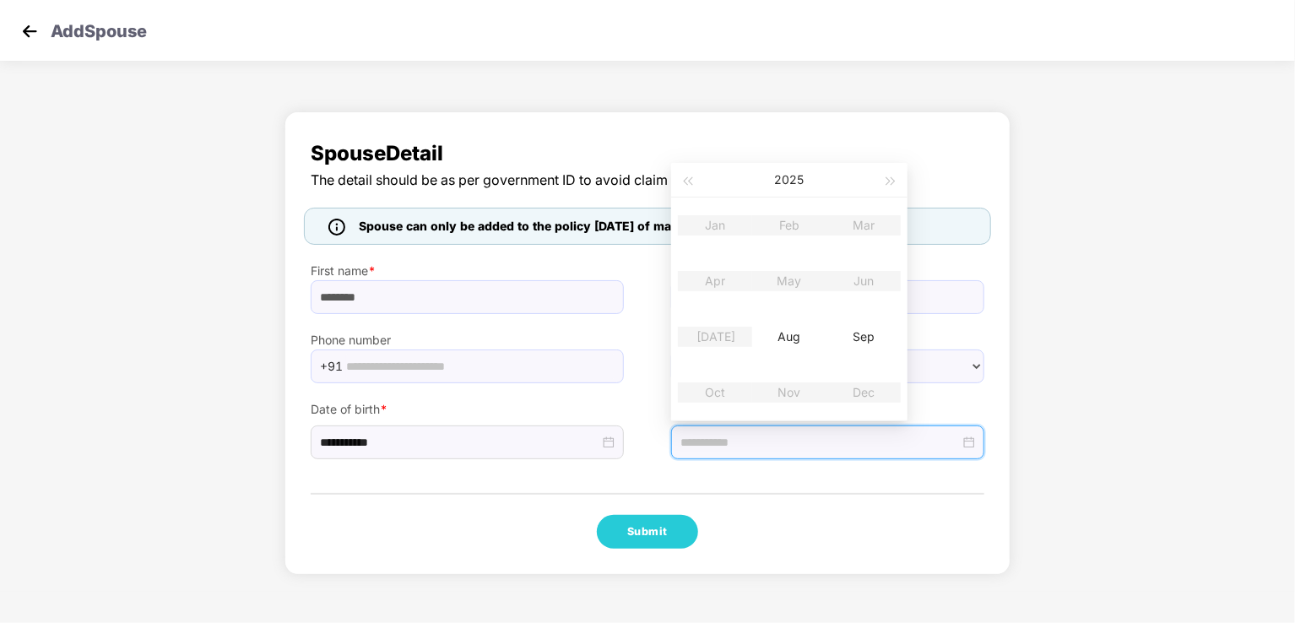
type input "**********"
click at [788, 334] on div "Aug" at bounding box center [789, 337] width 51 height 20
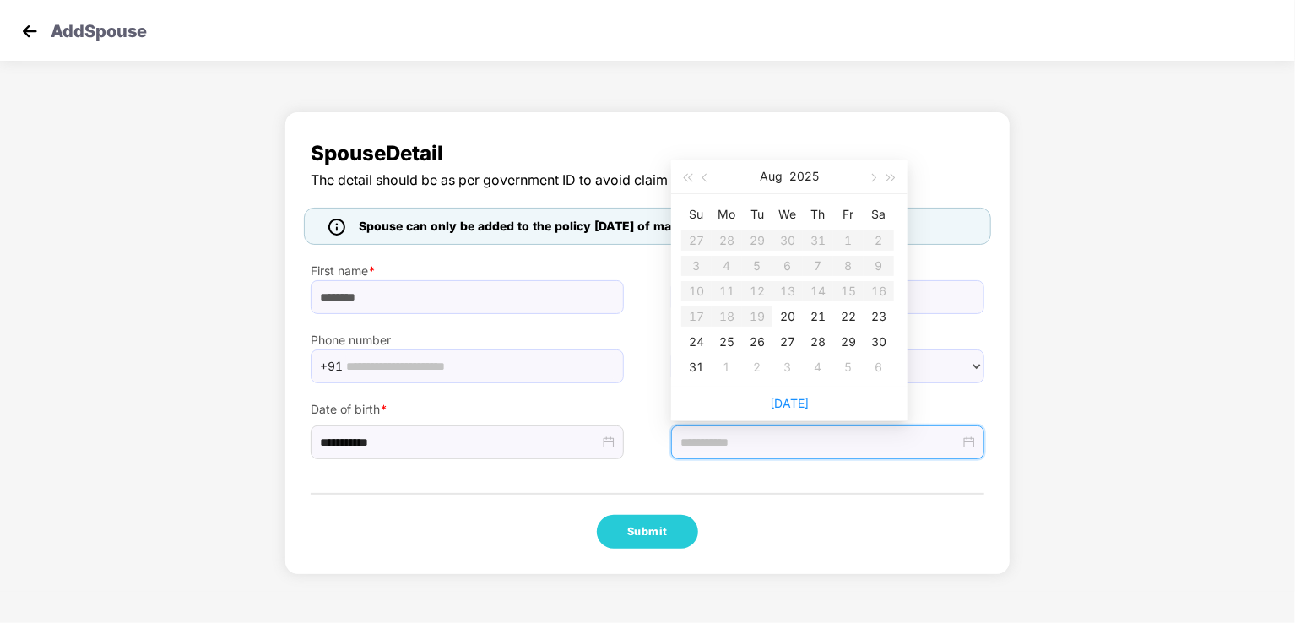
type input "**********"
click at [789, 324] on div "20" at bounding box center [787, 316] width 20 height 20
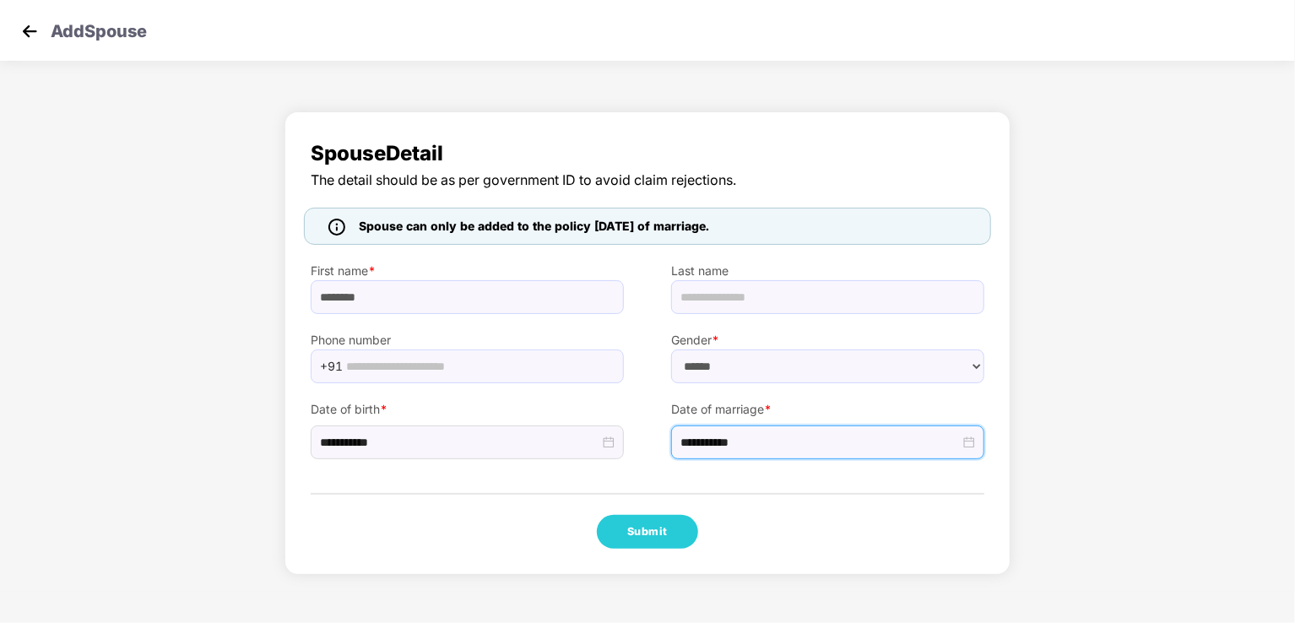
click at [1104, 176] on div "**********" at bounding box center [647, 347] width 1295 height 489
click at [40, 33] on img at bounding box center [29, 31] width 25 height 25
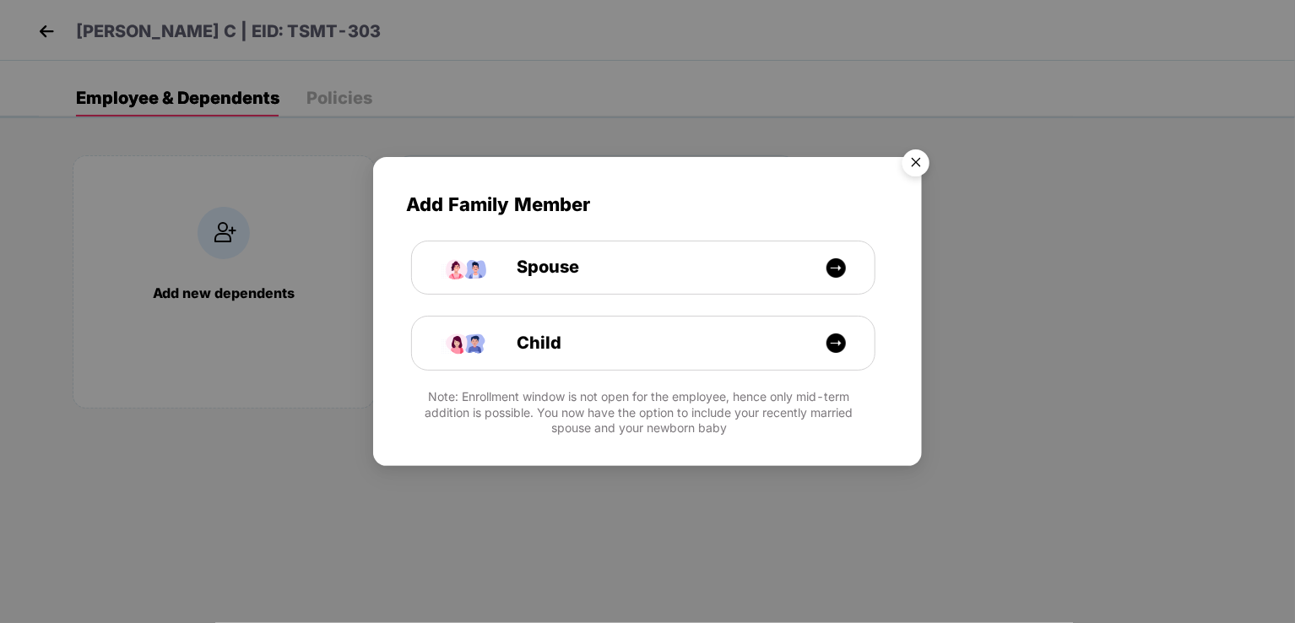
click at [901, 158] on img "Close" at bounding box center [915, 165] width 47 height 47
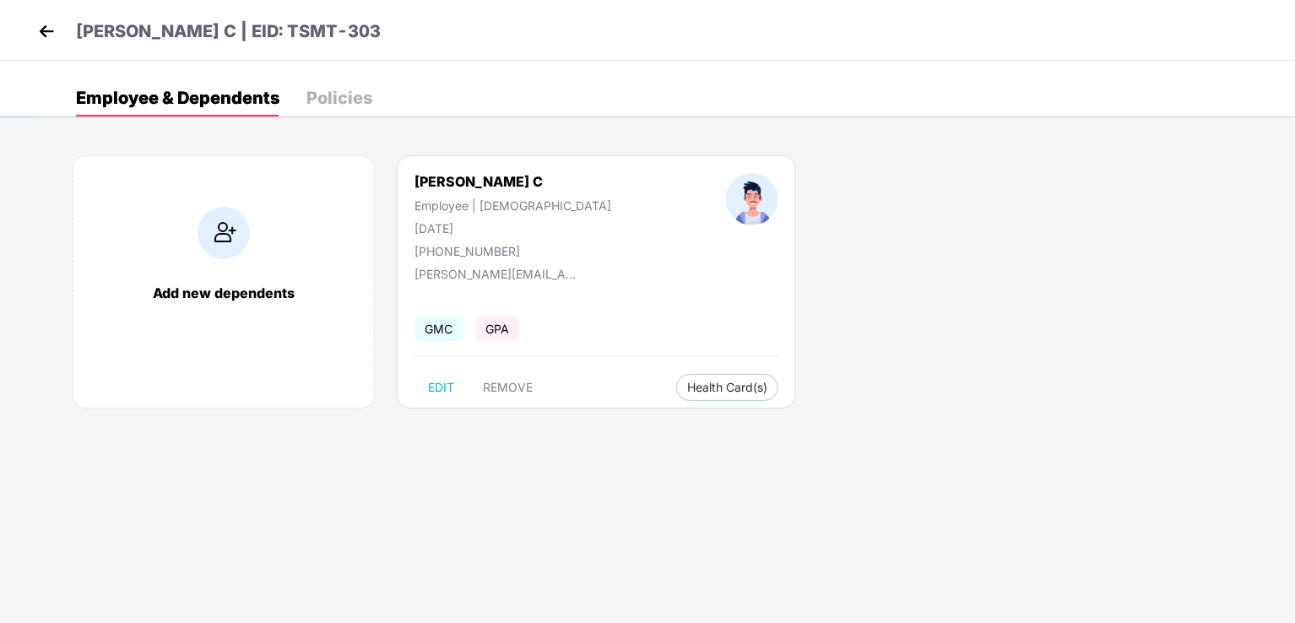
click at [50, 24] on img at bounding box center [46, 31] width 25 height 25
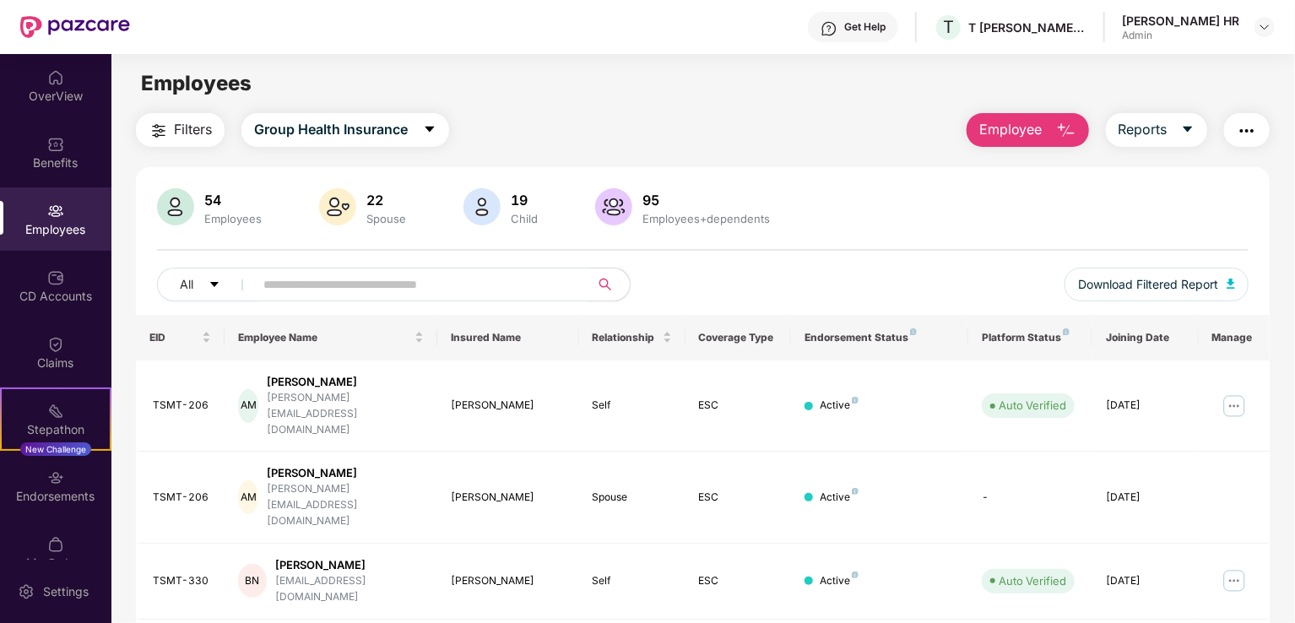
click at [44, 256] on div "CD Accounts" at bounding box center [55, 285] width 111 height 63
